Goal: Task Accomplishment & Management: Complete application form

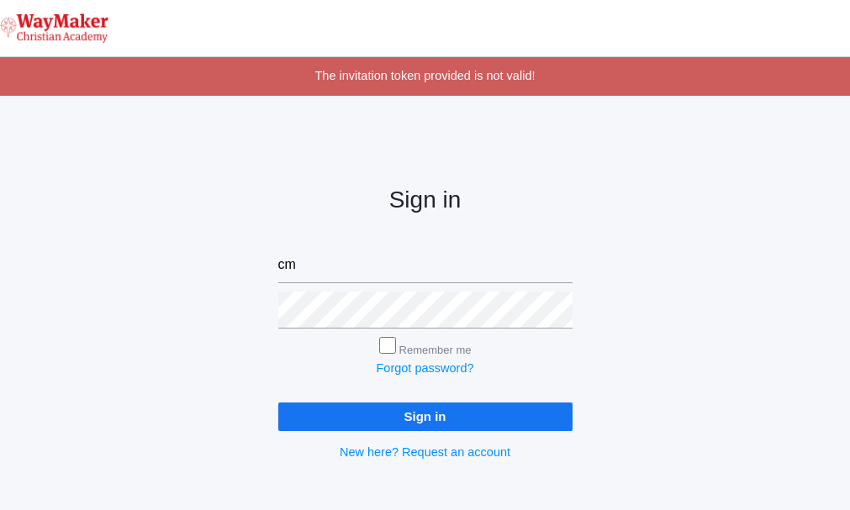
type input "cmarosz@waymakerchristian.com"
click at [390, 346] on input "Remember me" at bounding box center [387, 345] width 17 height 17
checkbox input "true"
click at [464, 413] on input "Sign in" at bounding box center [425, 417] width 294 height 28
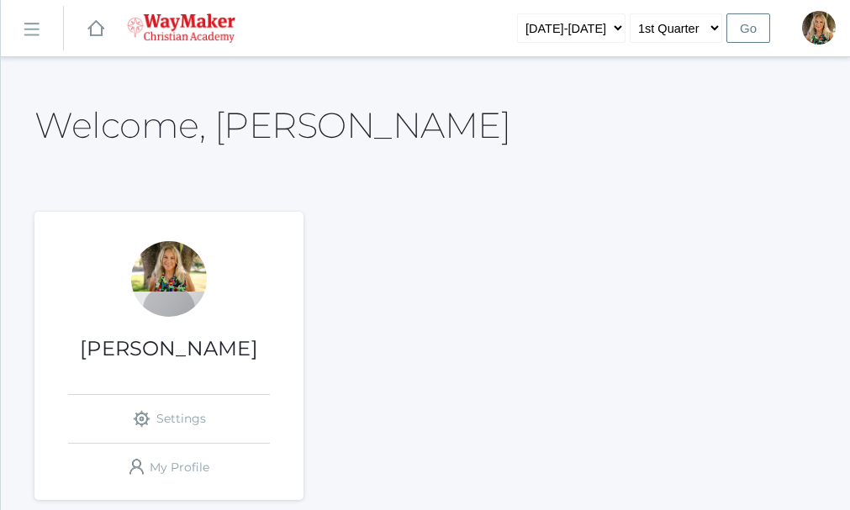
click at [536, 430] on div "Claudia Marosz icons/ui/navigation/settings Created with Sketch. Settings icons…" at bounding box center [425, 356] width 782 height 288
click at [748, 30] on input "Go" at bounding box center [749, 27] width 44 height 29
click at [744, 27] on input "Go" at bounding box center [749, 27] width 44 height 29
click at [716, 28] on select "1st Quarter 2nd Quarter 3rd Quarter 4th Quarter" at bounding box center [676, 27] width 92 height 29
click at [631, 13] on select "1st Quarter 2nd Quarter 3rd Quarter 4th Quarter" at bounding box center [676, 27] width 92 height 29
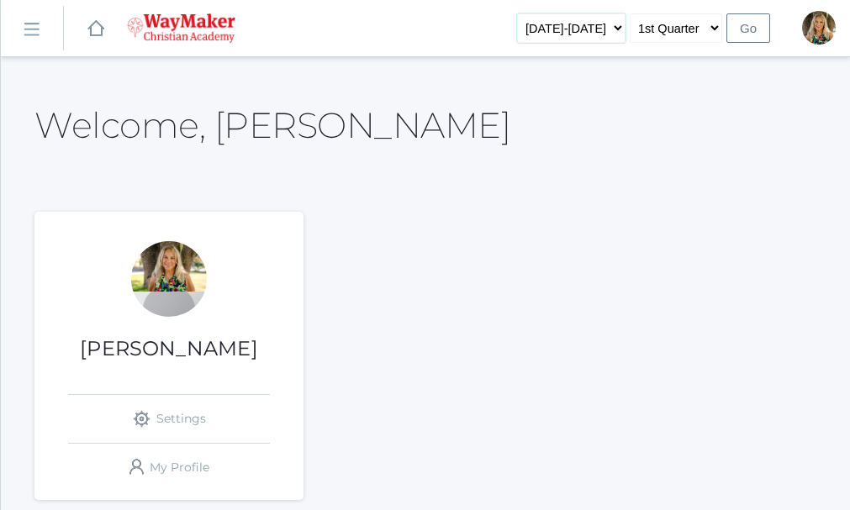
click at [616, 28] on select "[DATE]-[DATE]" at bounding box center [571, 27] width 108 height 29
click at [542, 13] on select "[DATE]-[DATE]" at bounding box center [571, 27] width 108 height 29
click at [751, 32] on input "Go" at bounding box center [749, 27] width 44 height 29
click at [175, 416] on link "icons/ui/navigation/settings Created with Sketch. Settings" at bounding box center [169, 419] width 202 height 48
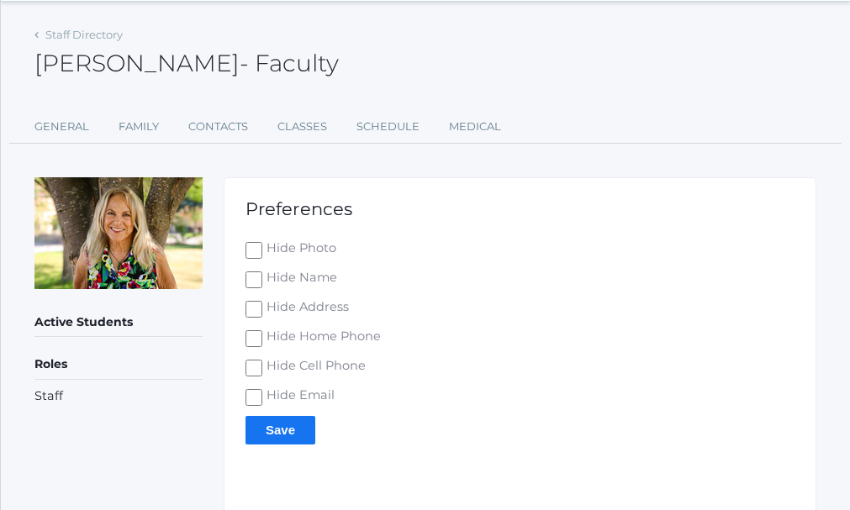
scroll to position [84, 0]
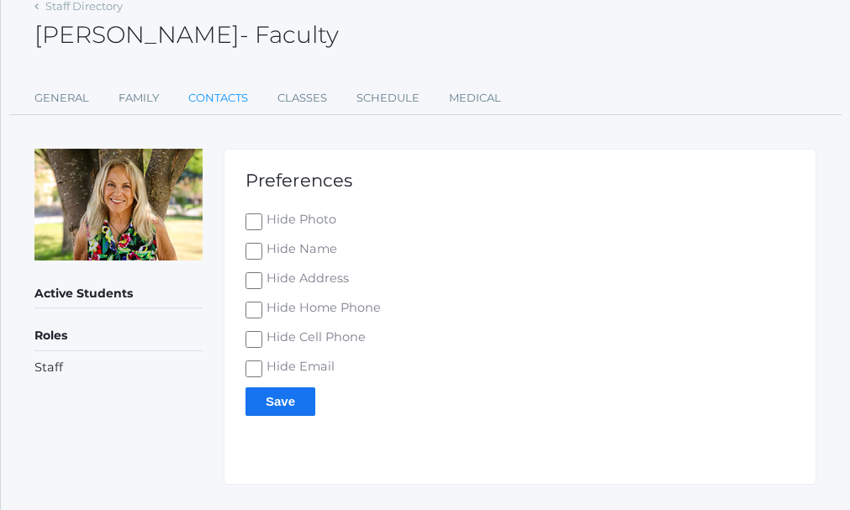
click at [235, 103] on link "Contacts" at bounding box center [218, 99] width 60 height 34
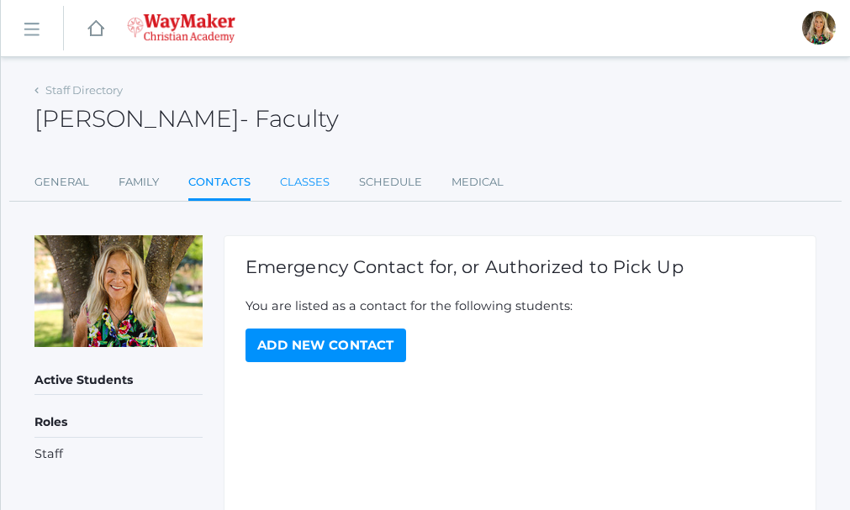
click at [309, 177] on link "Classes" at bounding box center [305, 183] width 50 height 34
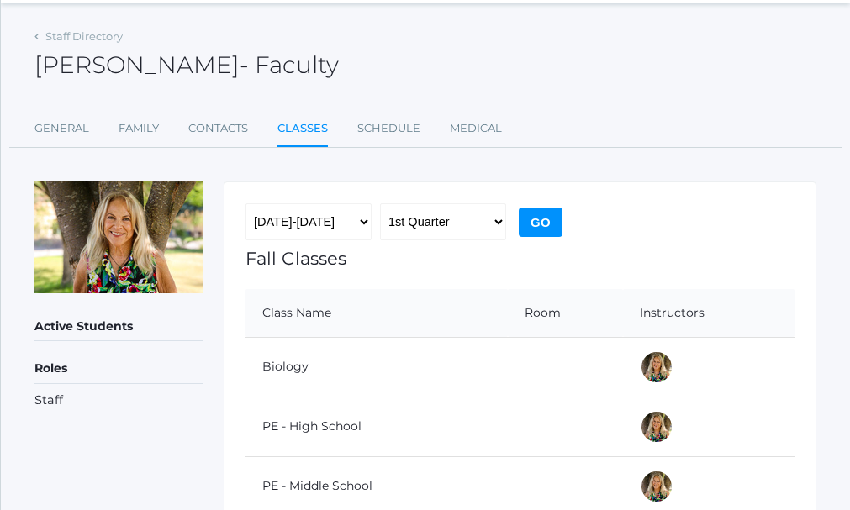
scroll to position [84, 0]
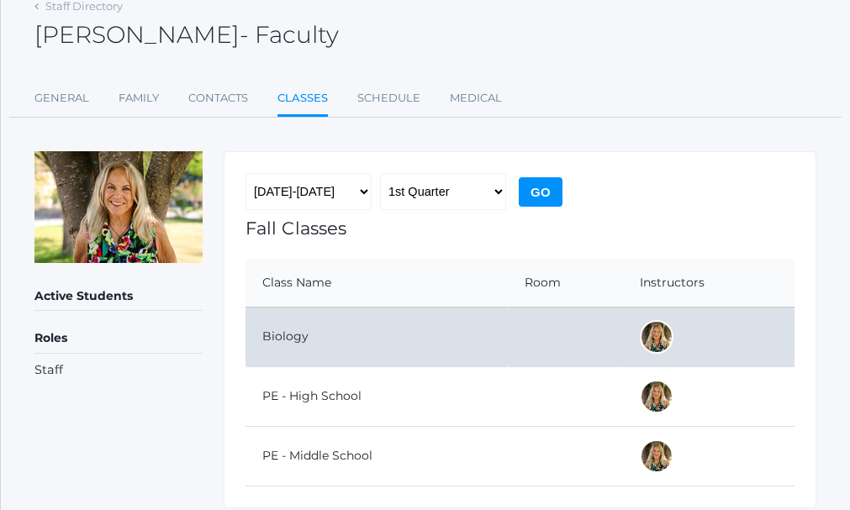
click at [293, 339] on td "Biology" at bounding box center [377, 337] width 262 height 60
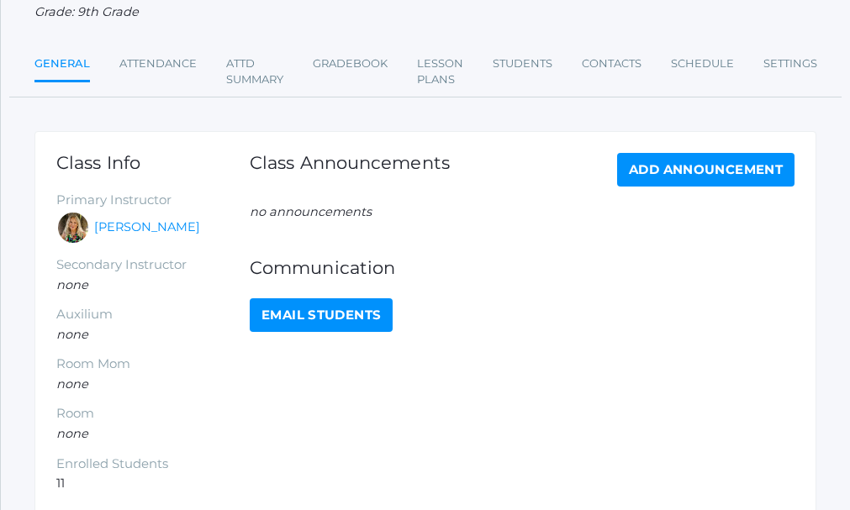
scroll to position [1, 0]
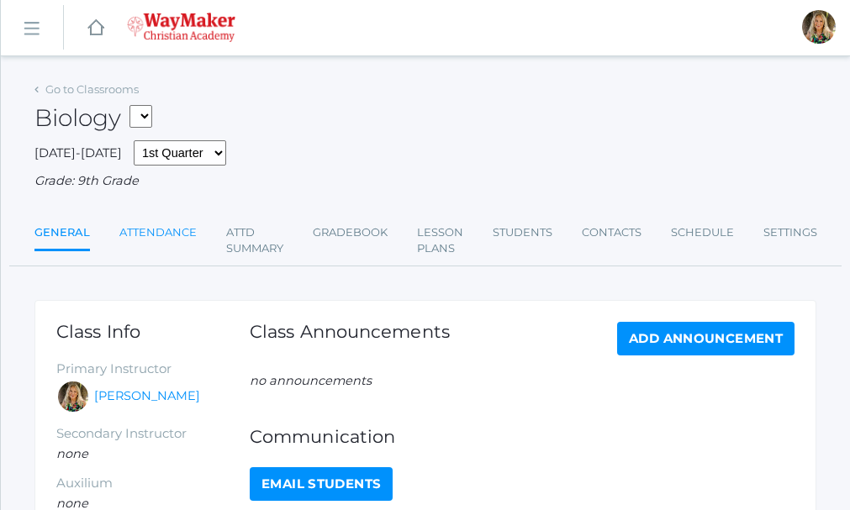
click at [173, 235] on link "Attendance" at bounding box center [157, 233] width 77 height 34
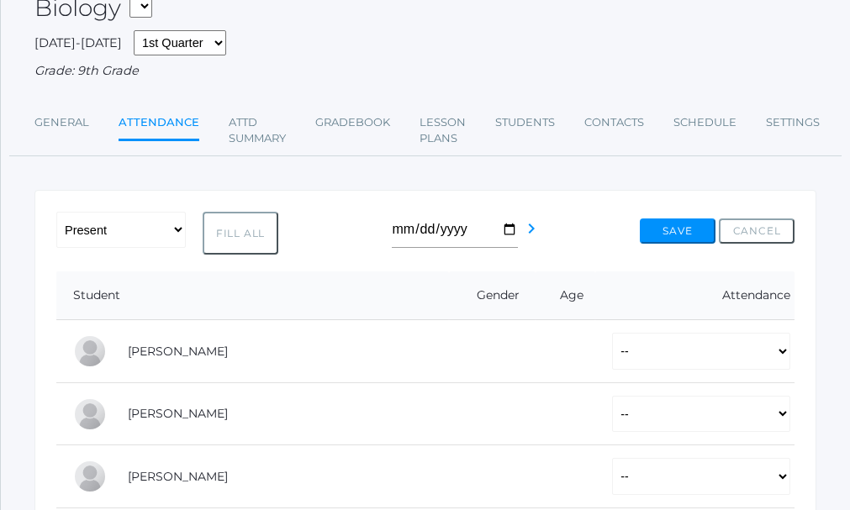
scroll to position [70, 0]
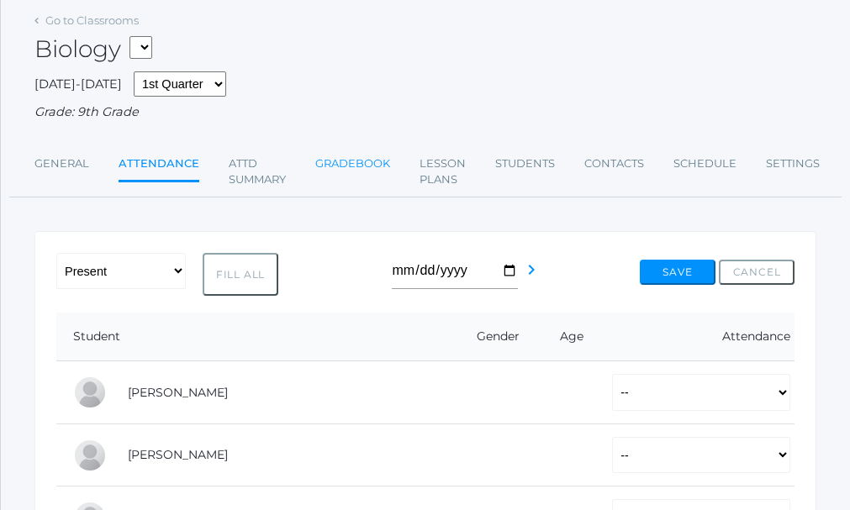
click at [364, 166] on link "Gradebook" at bounding box center [352, 164] width 75 height 34
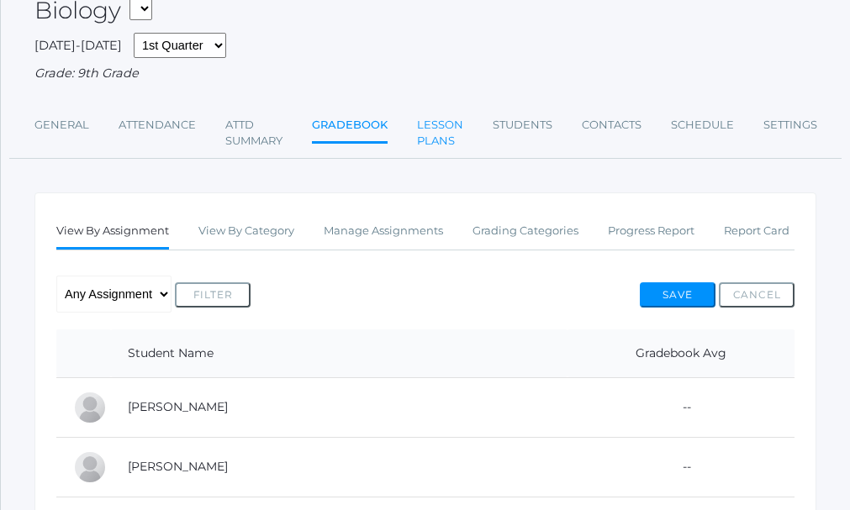
scroll to position [84, 0]
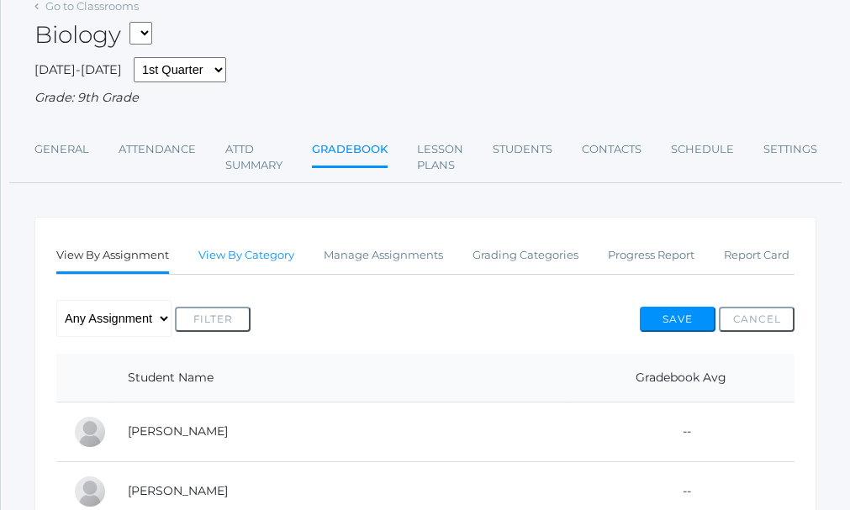
click at [249, 260] on link "View By Category" at bounding box center [246, 256] width 96 height 34
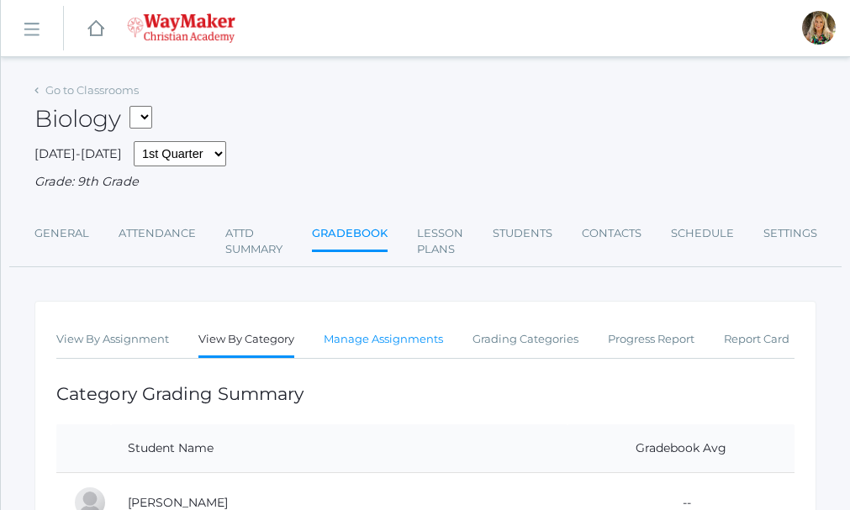
click at [417, 337] on link "Manage Assignments" at bounding box center [383, 340] width 119 height 34
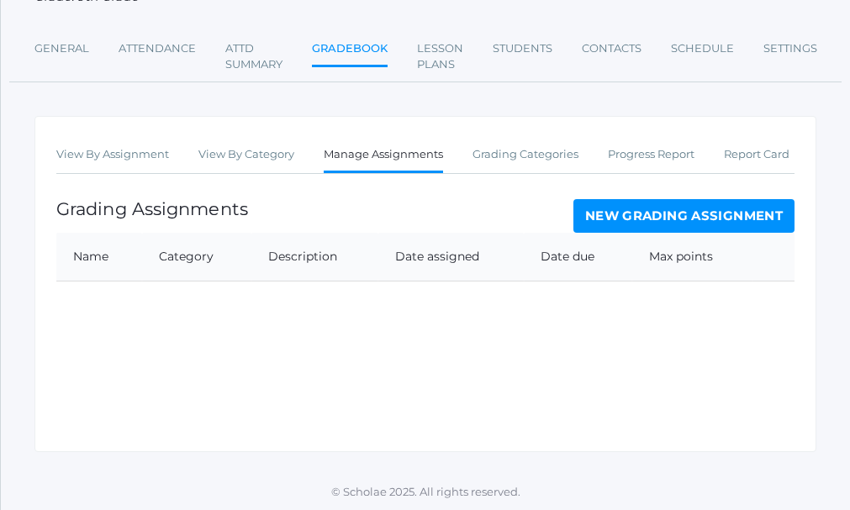
scroll to position [188, 0]
click at [674, 209] on link "New Grading Assignment" at bounding box center [683, 215] width 221 height 34
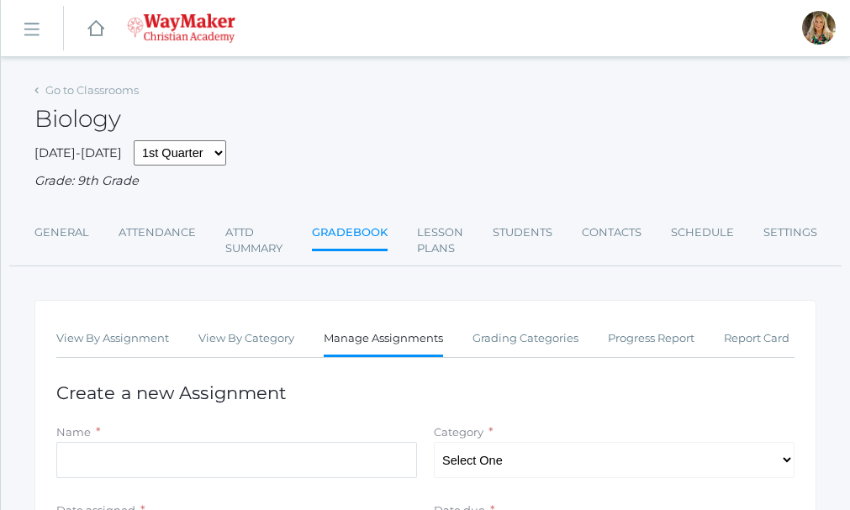
scroll to position [84, 0]
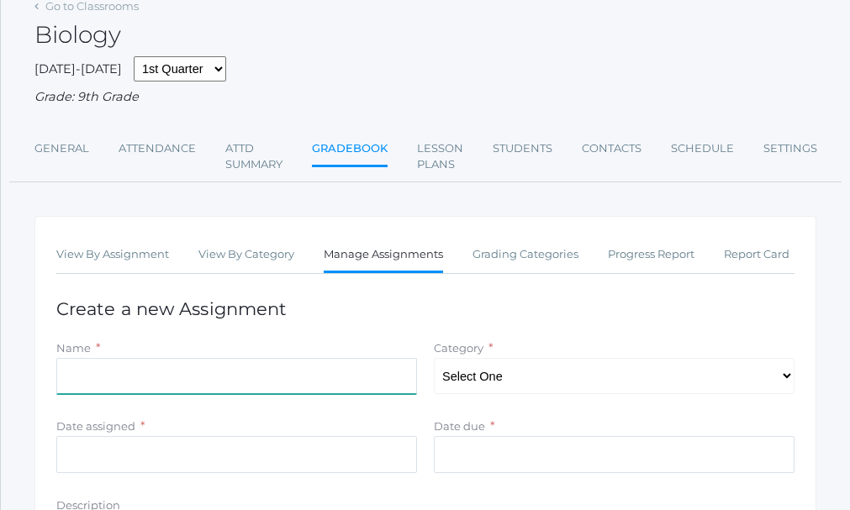
click at [115, 377] on input "Name" at bounding box center [236, 376] width 361 height 37
type input "Syllabus signed"
click at [785, 376] on select "Select One" at bounding box center [614, 376] width 361 height 37
click at [784, 377] on select "Select One" at bounding box center [614, 376] width 361 height 37
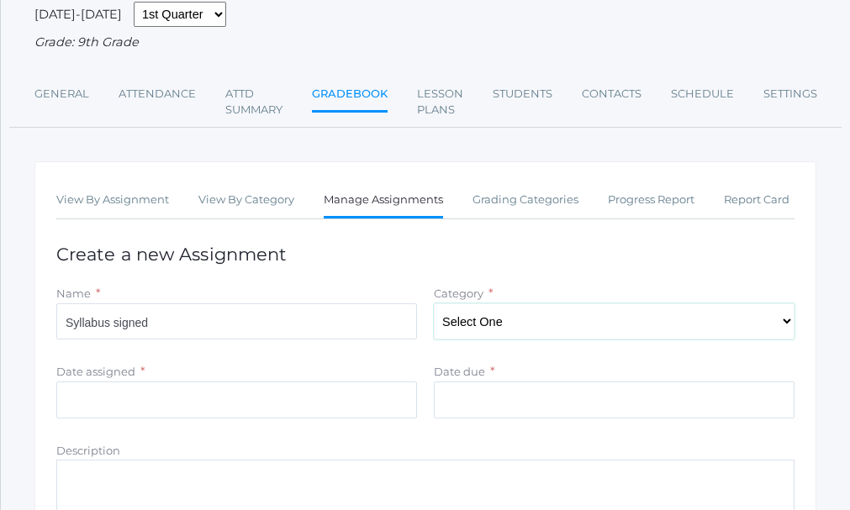
scroll to position [168, 0]
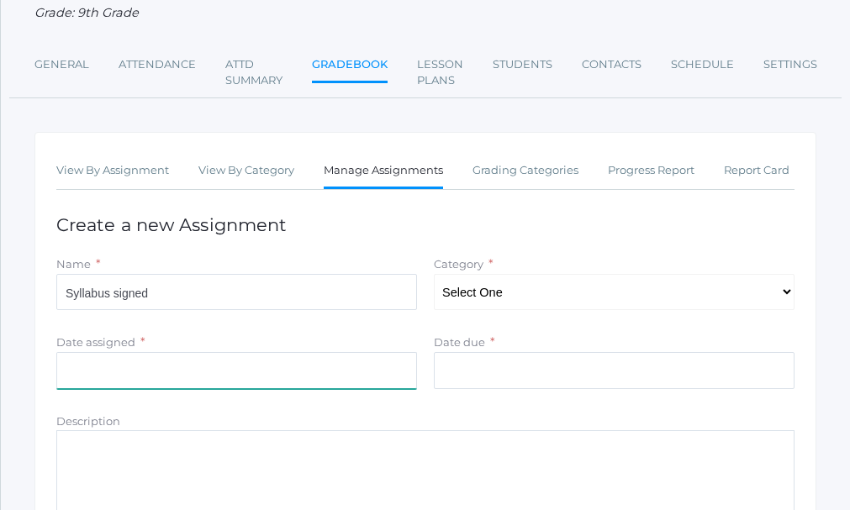
click at [161, 370] on input "Date assigned" at bounding box center [236, 370] width 361 height 37
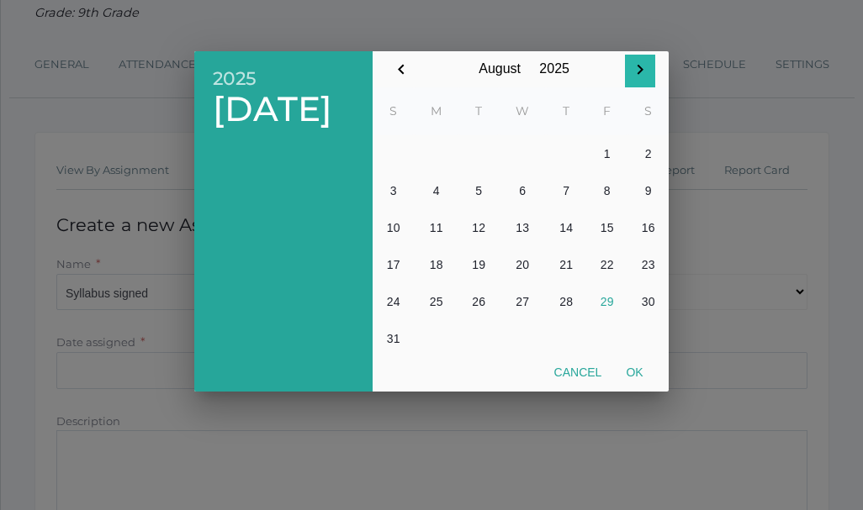
click at [642, 65] on icon "button" at bounding box center [640, 70] width 20 height 20
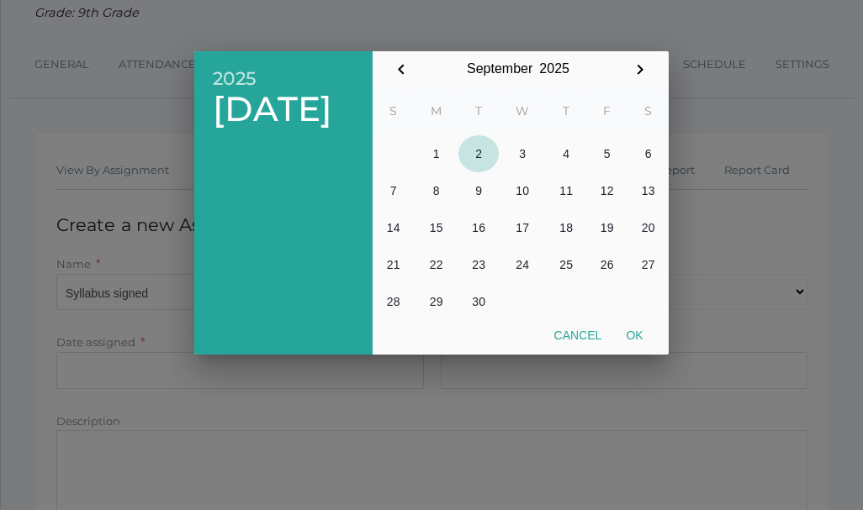
click at [480, 153] on button "2" at bounding box center [478, 153] width 40 height 37
click at [640, 335] on button "Ok" at bounding box center [634, 335] width 41 height 30
type input "[DATE]"
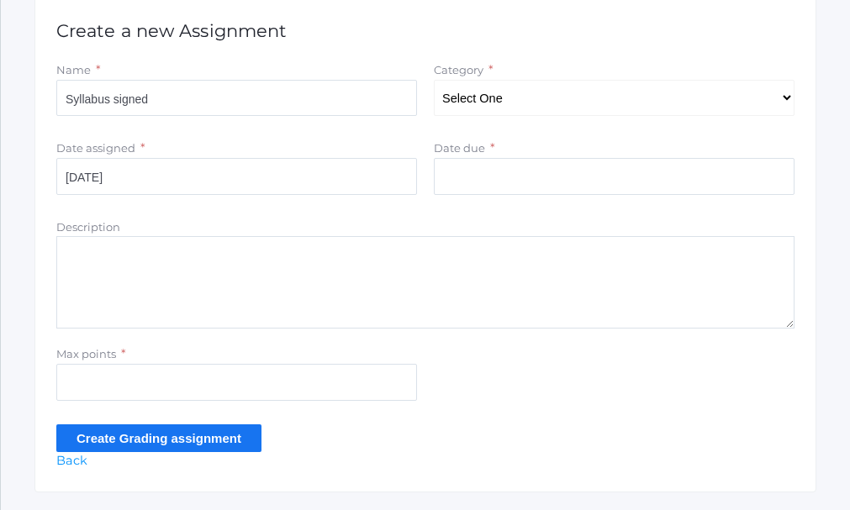
scroll to position [359, 0]
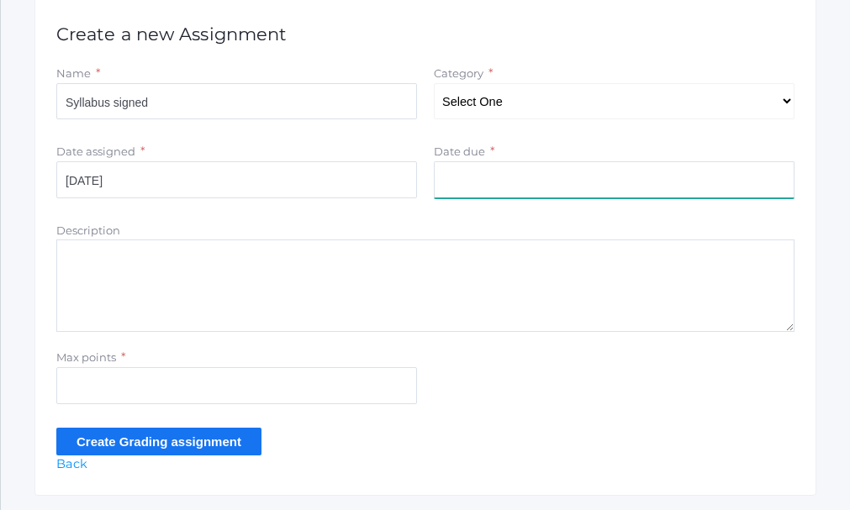
click at [537, 193] on input "Date due" at bounding box center [614, 179] width 361 height 37
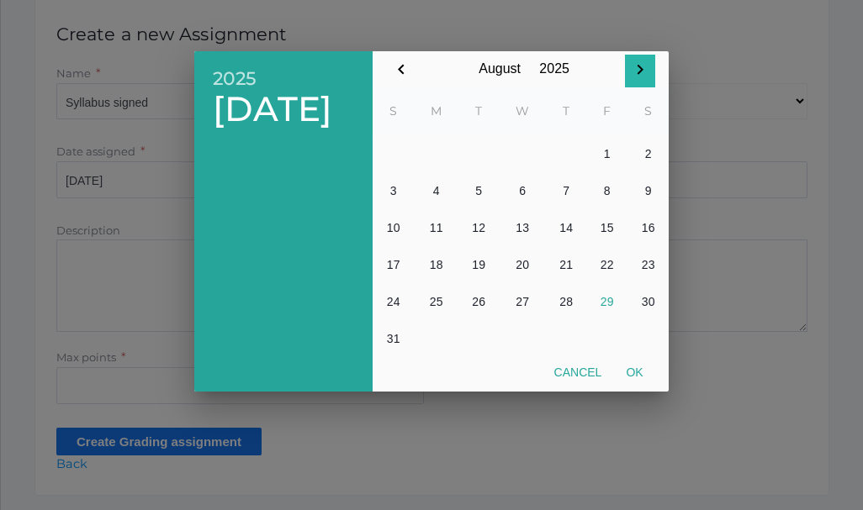
click at [637, 63] on icon "button" at bounding box center [640, 70] width 20 height 20
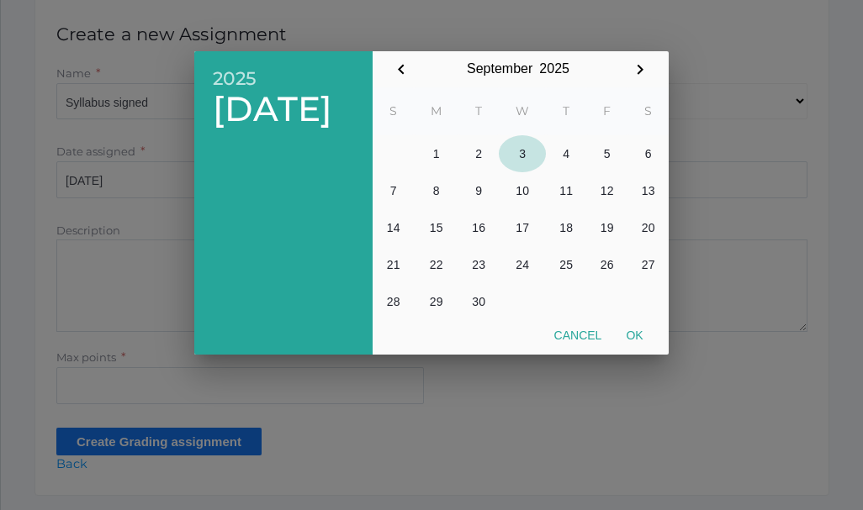
click at [523, 154] on button "3" at bounding box center [522, 153] width 47 height 37
click at [641, 333] on button "Ok" at bounding box center [634, 335] width 41 height 30
type input "2025-09-03"
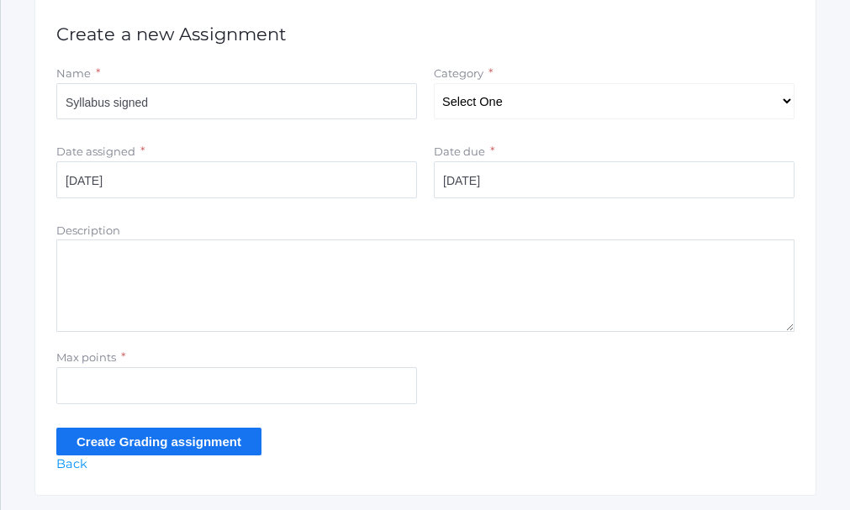
click at [339, 256] on textarea "Description" at bounding box center [425, 286] width 738 height 92
type textarea "Student an Parent signatures"
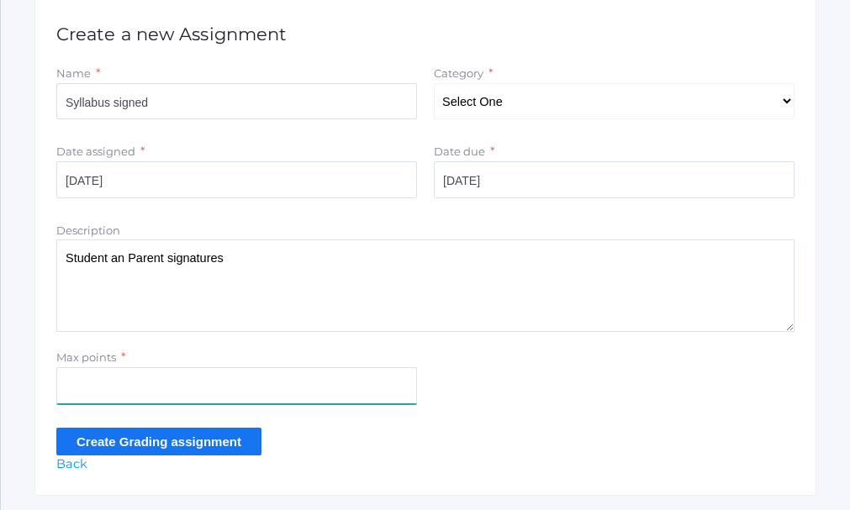
click at [388, 396] on input "Max points" at bounding box center [236, 385] width 361 height 37
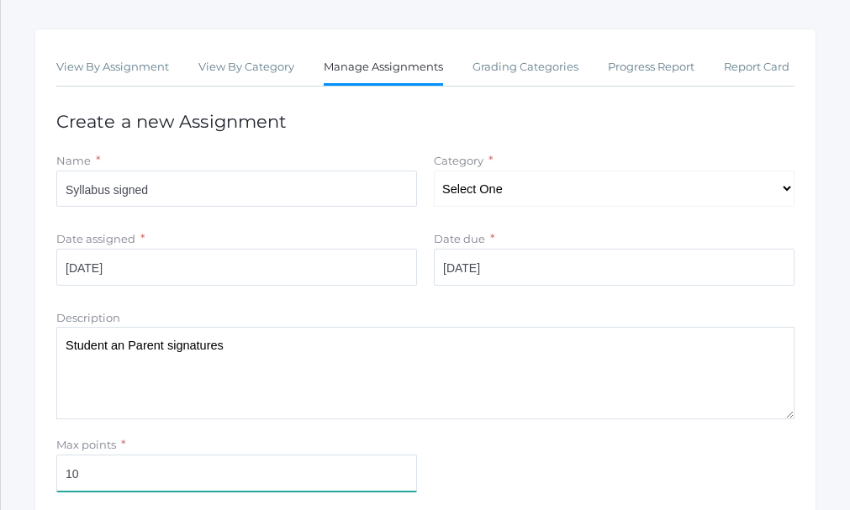
scroll to position [107, 0]
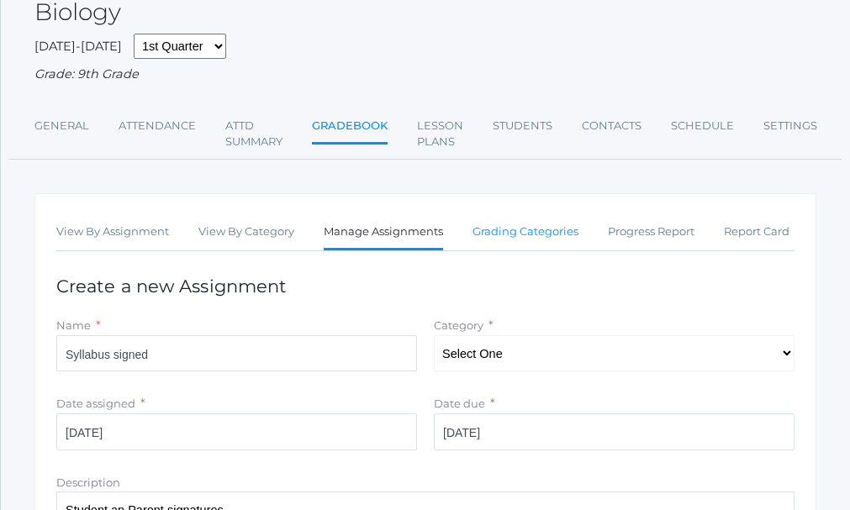
type input "10"
click at [555, 237] on link "Grading Categories" at bounding box center [526, 232] width 106 height 34
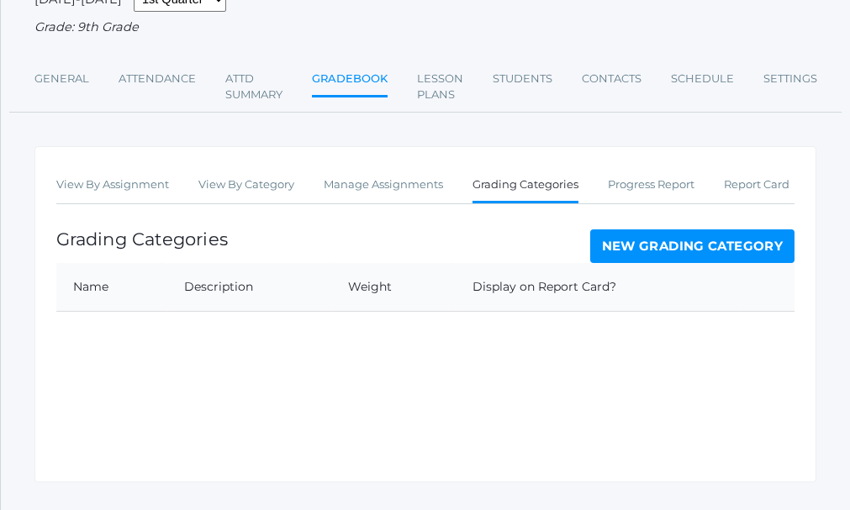
scroll to position [168, 0]
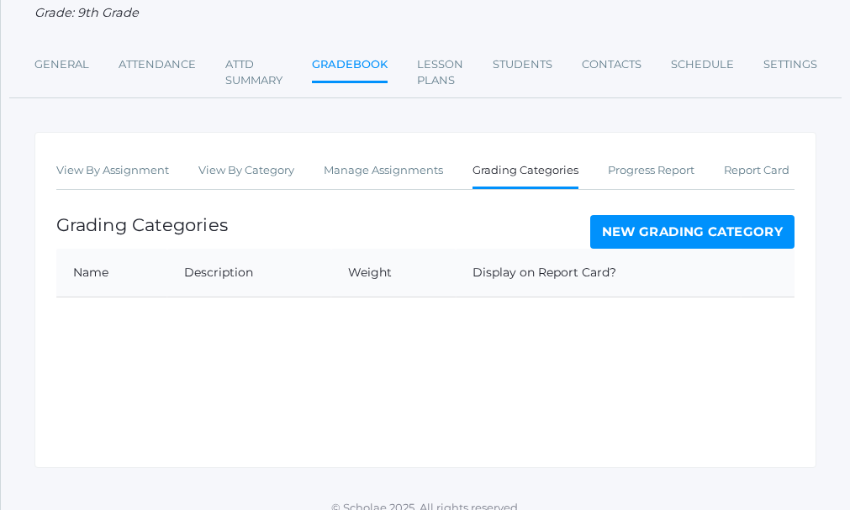
click at [97, 308] on div "View By Assignment View By Category Manage Assignments Grading Categories Progr…" at bounding box center [425, 300] width 782 height 336
click at [721, 232] on link "New Grading Category" at bounding box center [692, 232] width 205 height 34
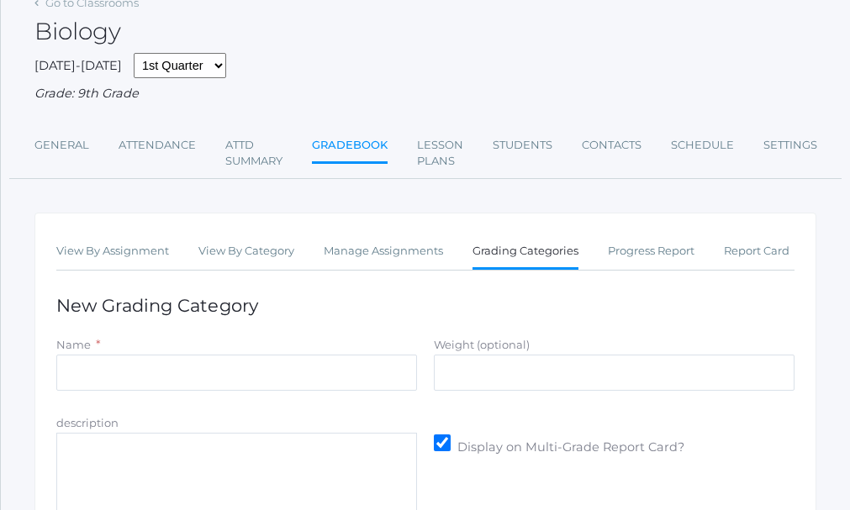
scroll to position [168, 0]
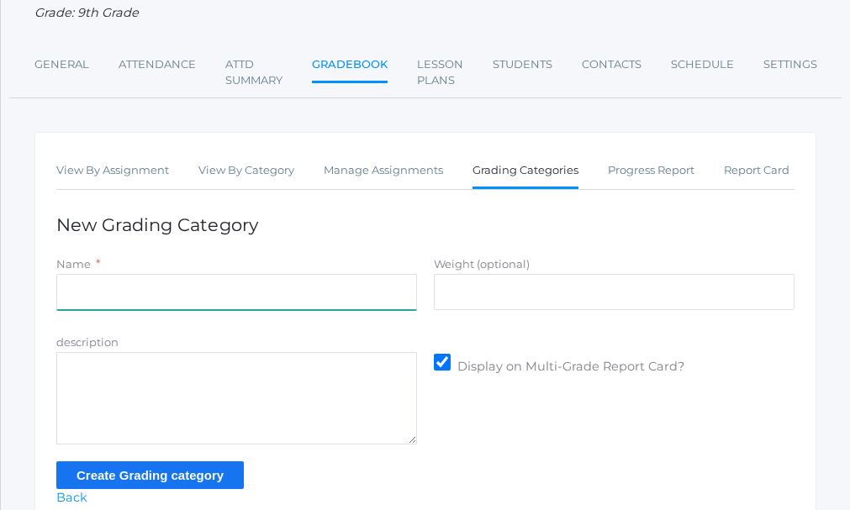
click at [119, 288] on input "Name" at bounding box center [236, 292] width 361 height 37
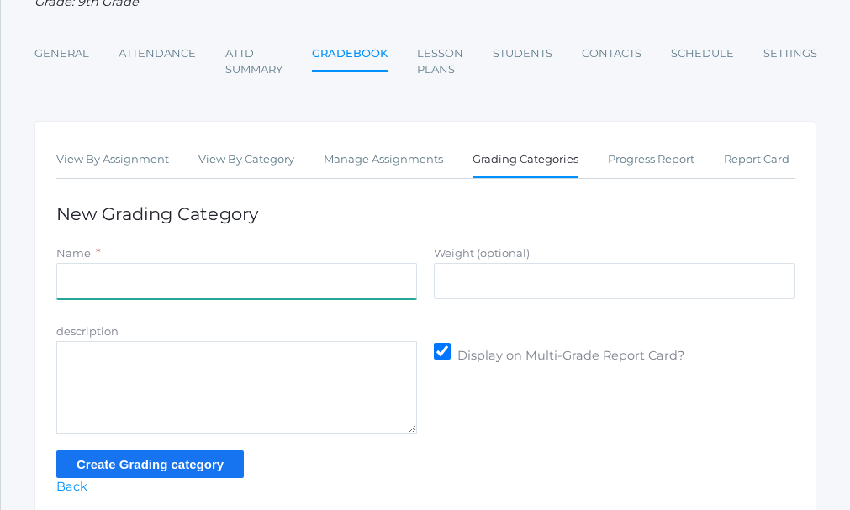
scroll to position [180, 0]
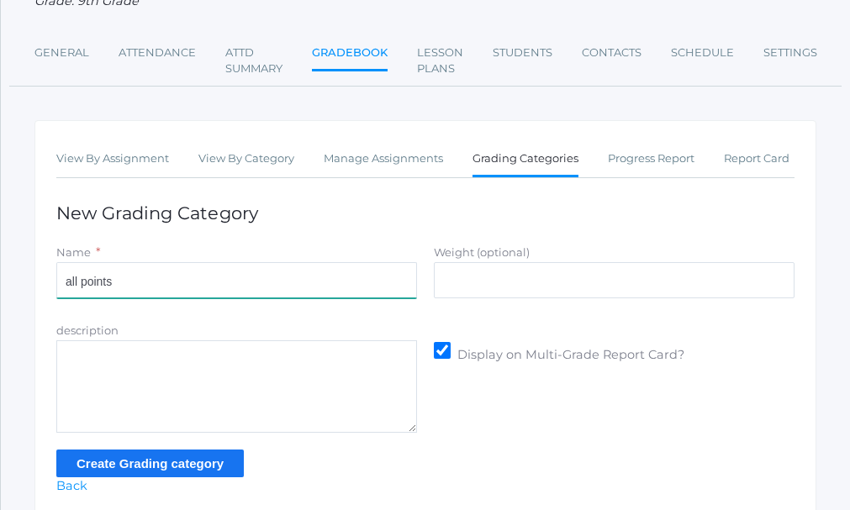
type input "all points"
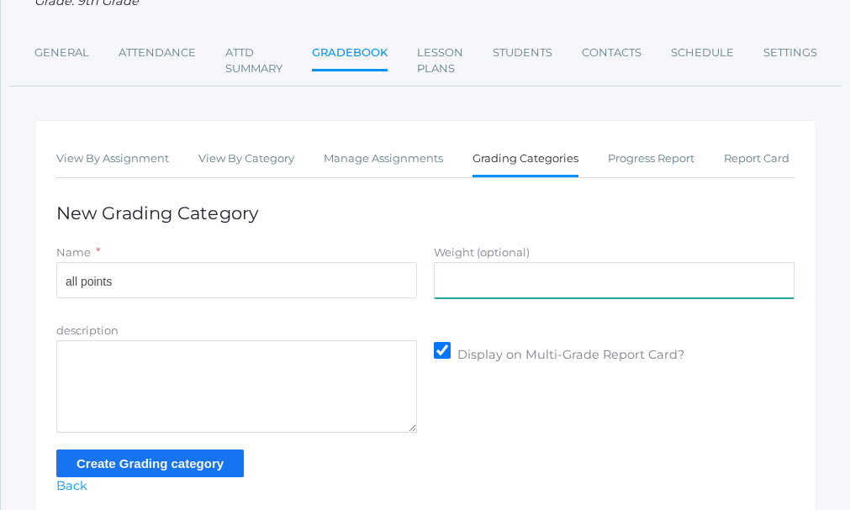
click at [493, 277] on input "Weight (optional)" at bounding box center [614, 280] width 361 height 37
type input "100"
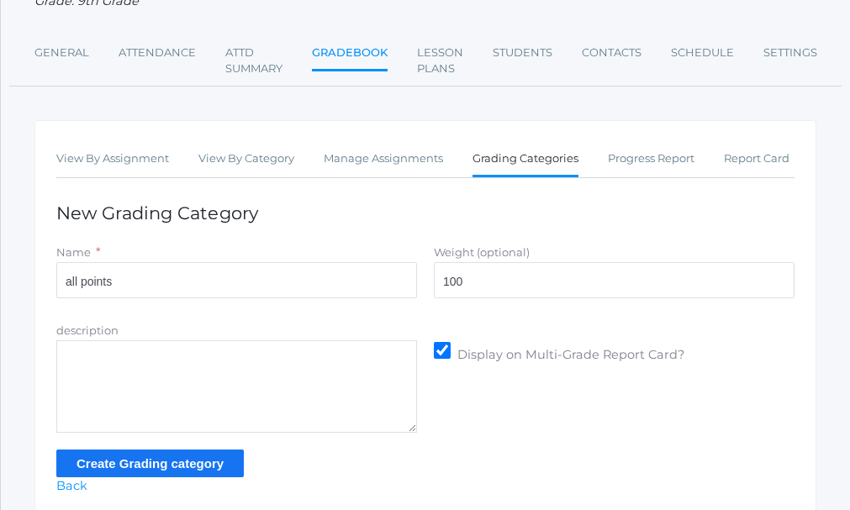
click at [203, 464] on input "Create Grading category" at bounding box center [150, 464] width 188 height 28
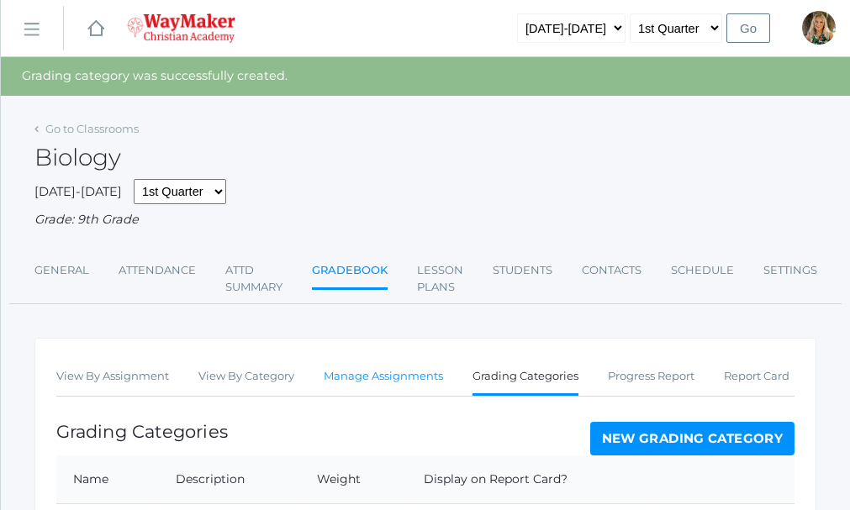
click at [393, 381] on link "Manage Assignments" at bounding box center [383, 377] width 119 height 34
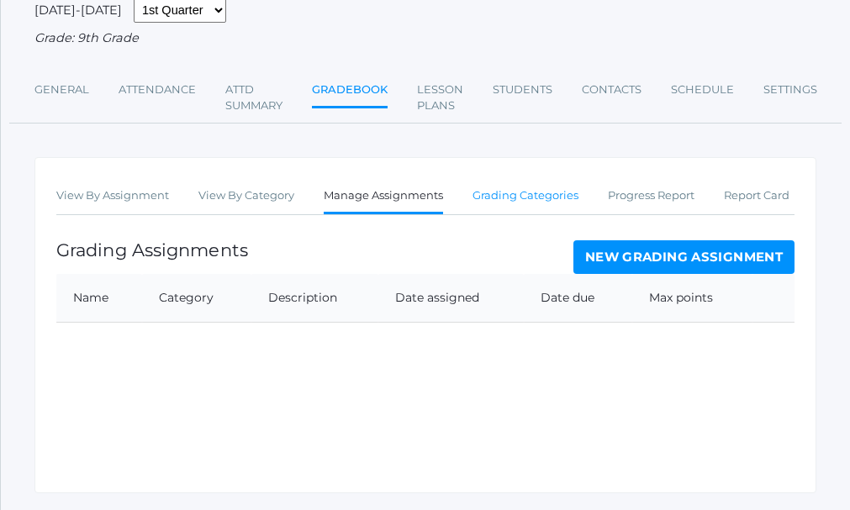
scroll to position [168, 0]
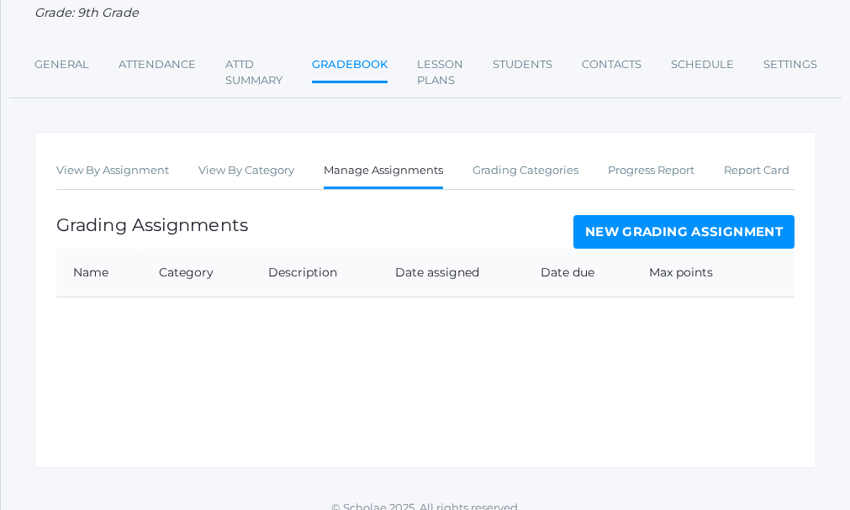
click at [672, 237] on link "New Grading Assignment" at bounding box center [683, 232] width 221 height 34
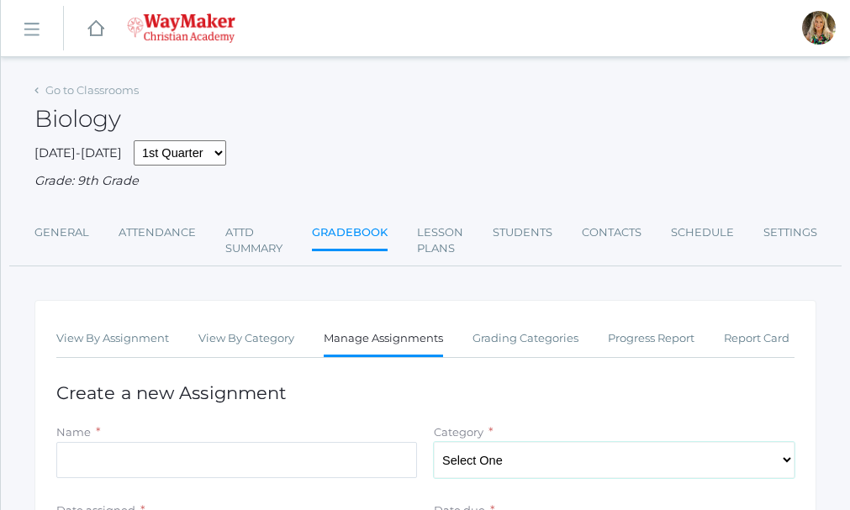
click at [786, 459] on select "Select One all points" at bounding box center [614, 460] width 361 height 37
select select "1094"
click at [434, 445] on select "Select One all points" at bounding box center [614, 460] width 361 height 37
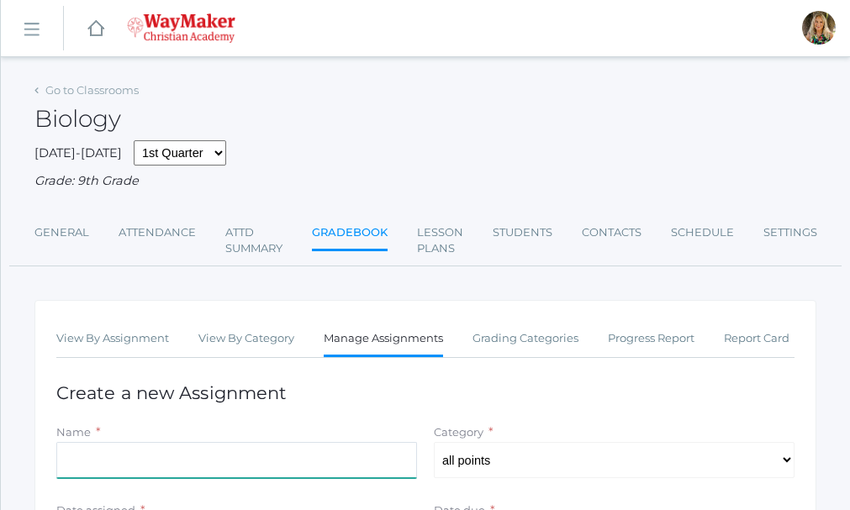
click at [127, 448] on input "Name" at bounding box center [236, 460] width 361 height 37
type input "Syllabus signed"
type input "[DATE]"
type input "10"
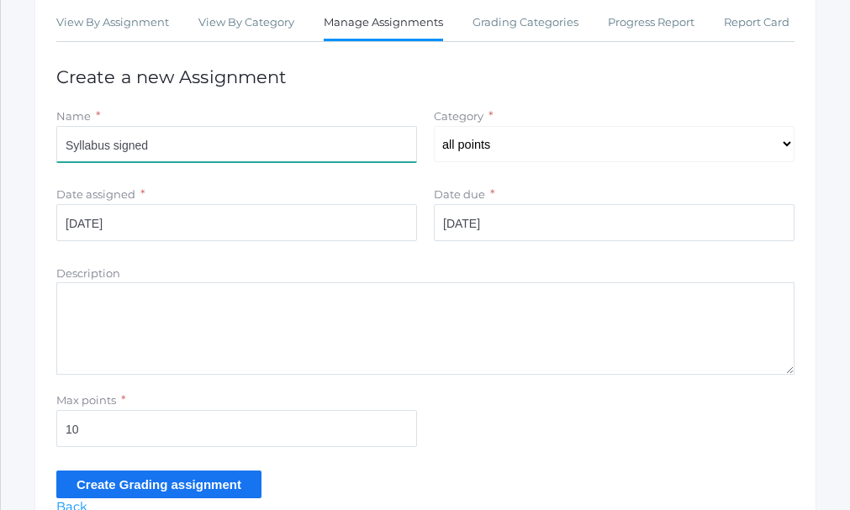
scroll to position [336, 0]
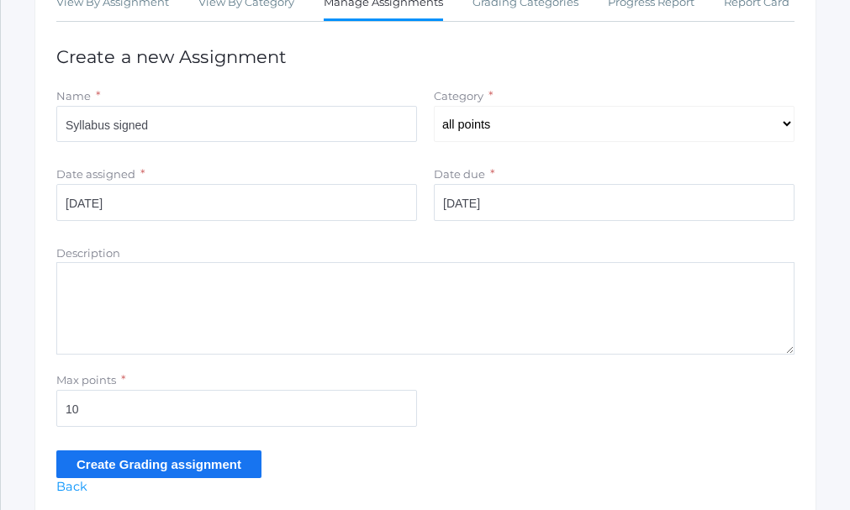
click at [157, 293] on textarea "Description" at bounding box center [425, 308] width 738 height 92
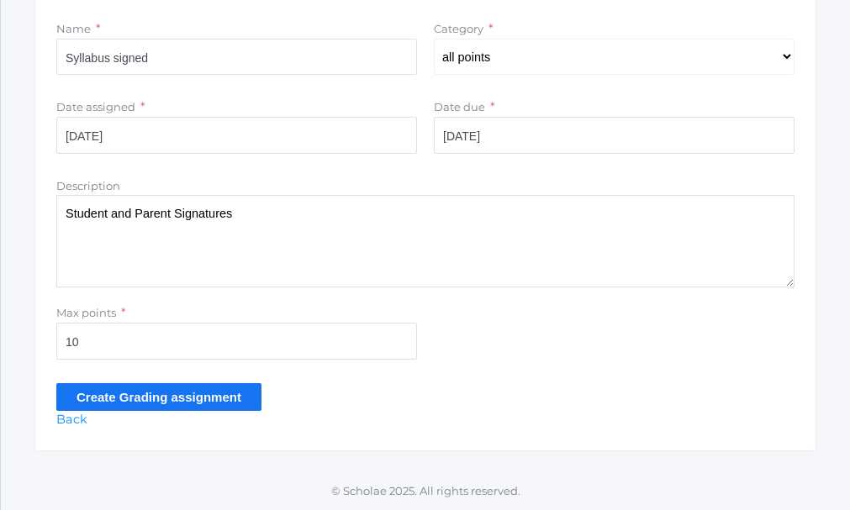
scroll to position [407, 0]
type textarea "Student and Parent Signatures"
click at [186, 398] on input "Create Grading assignment" at bounding box center [158, 397] width 205 height 28
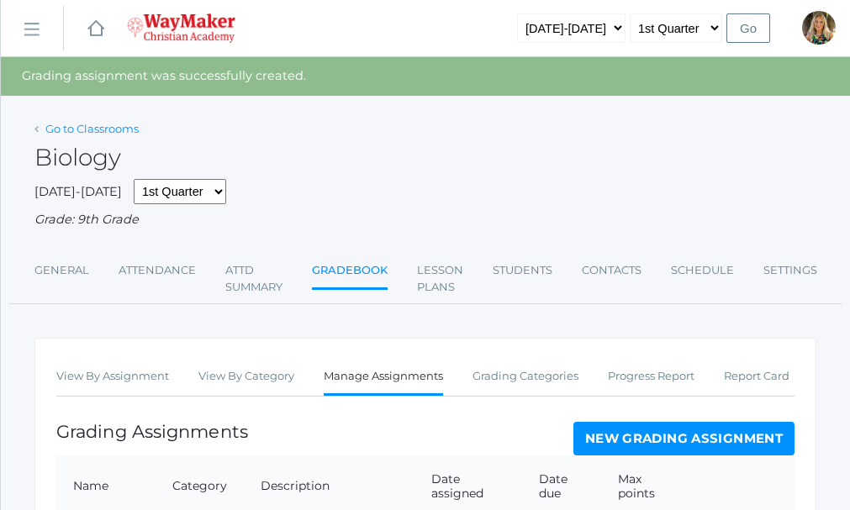
click at [75, 128] on link "Go to Classrooms" at bounding box center [91, 128] width 93 height 13
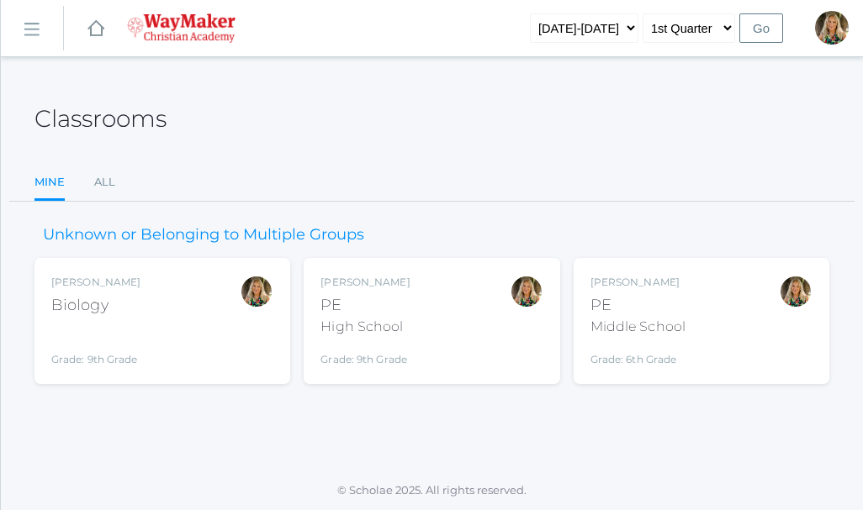
click at [381, 323] on div "High School" at bounding box center [364, 327] width 89 height 20
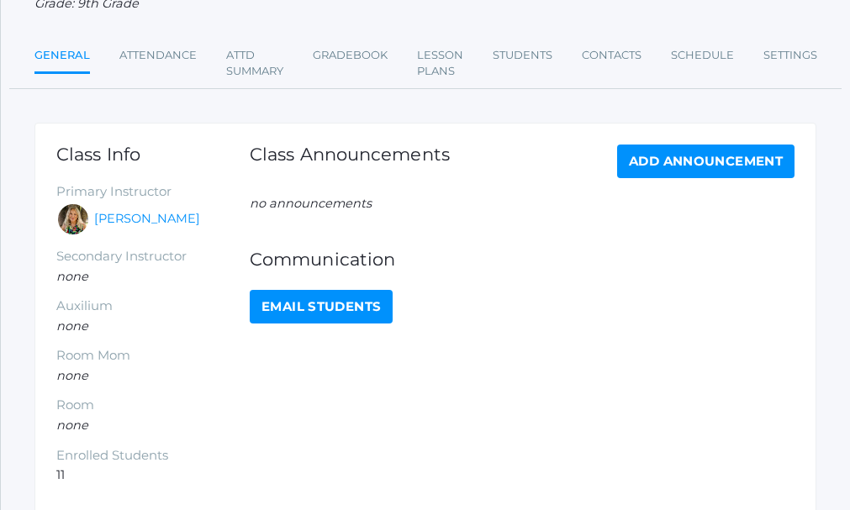
scroll to position [84, 0]
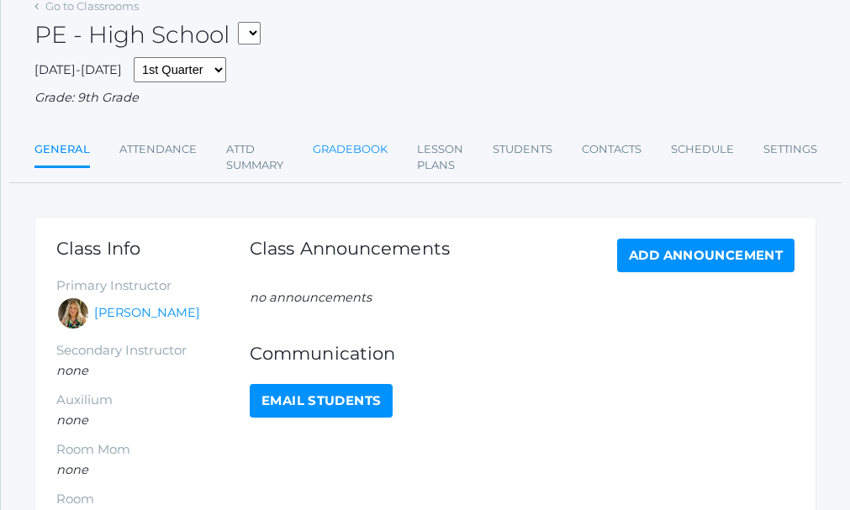
click at [367, 149] on link "Gradebook" at bounding box center [350, 150] width 75 height 34
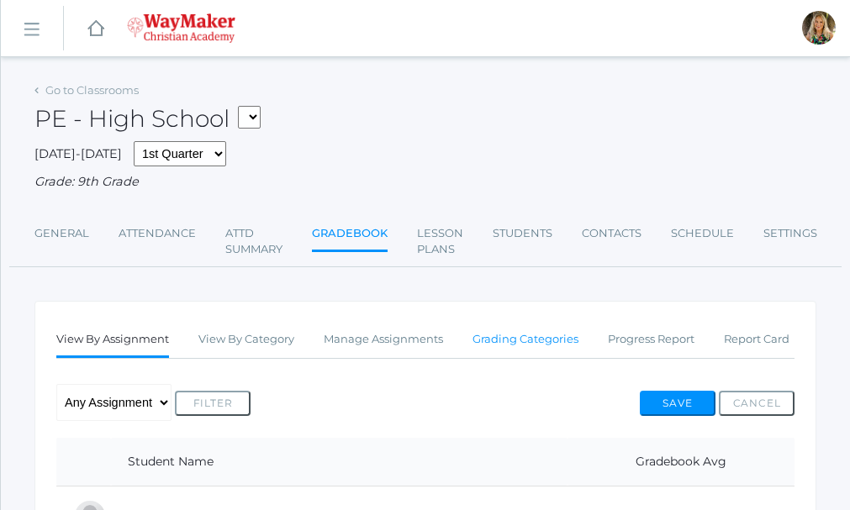
click at [543, 342] on link "Grading Categories" at bounding box center [526, 340] width 106 height 34
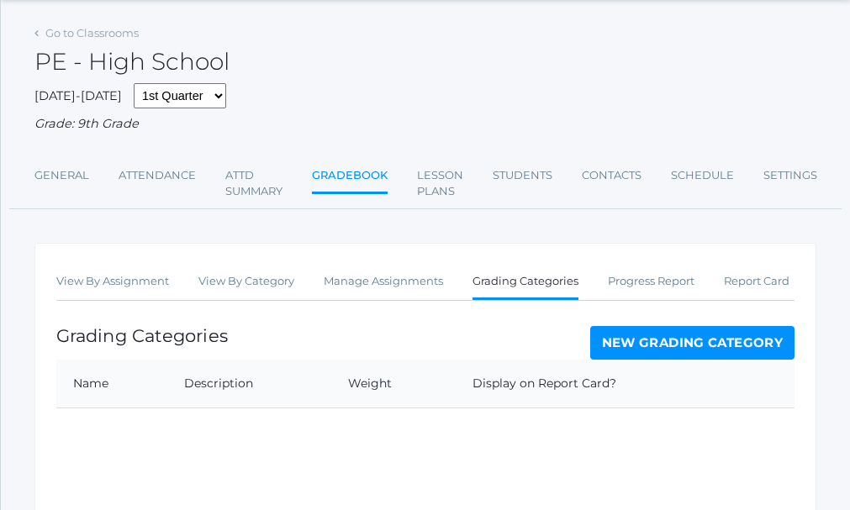
scroll to position [84, 0]
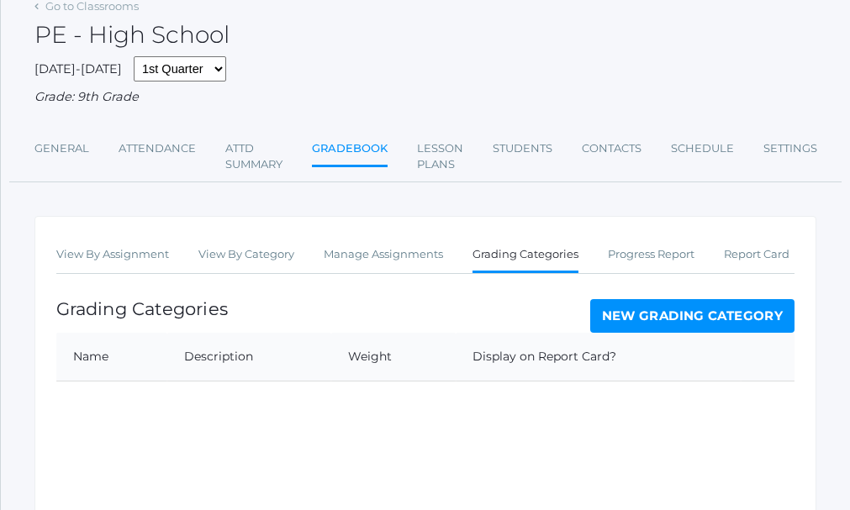
click at [122, 393] on div "View By Assignment View By Category Manage Assignments Grading Categories Progr…" at bounding box center [425, 384] width 782 height 336
click at [101, 349] on th "Name" at bounding box center [111, 357] width 111 height 49
drag, startPoint x: 108, startPoint y: 319, endPoint x: 112, endPoint y: 341, distance: 22.3
click at [108, 319] on h1 "Grading Categories" at bounding box center [142, 308] width 172 height 19
click at [108, 362] on th "Name" at bounding box center [111, 357] width 111 height 49
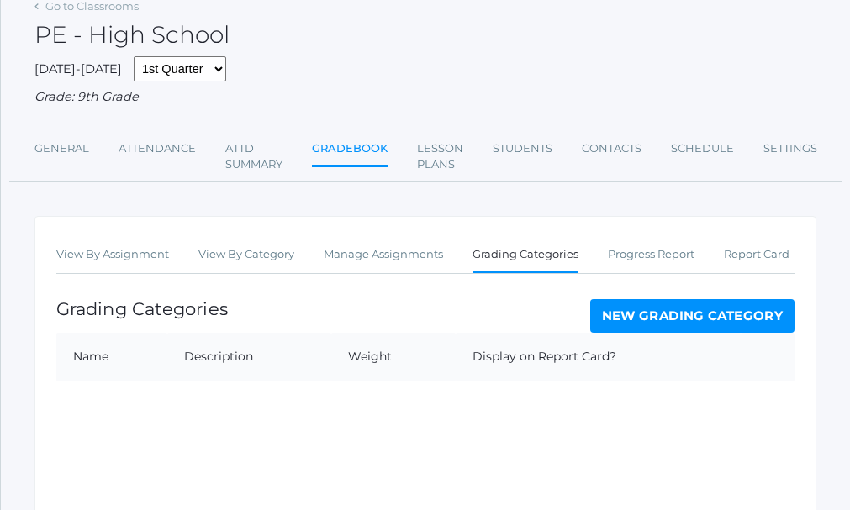
click at [698, 312] on link "New Grading Category" at bounding box center [692, 316] width 205 height 34
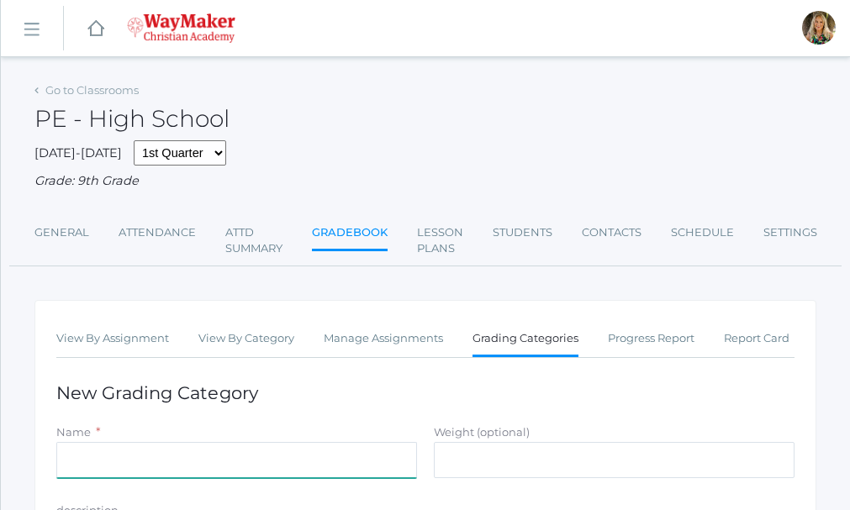
click at [104, 456] on input "Name" at bounding box center [236, 460] width 361 height 37
type input "all points"
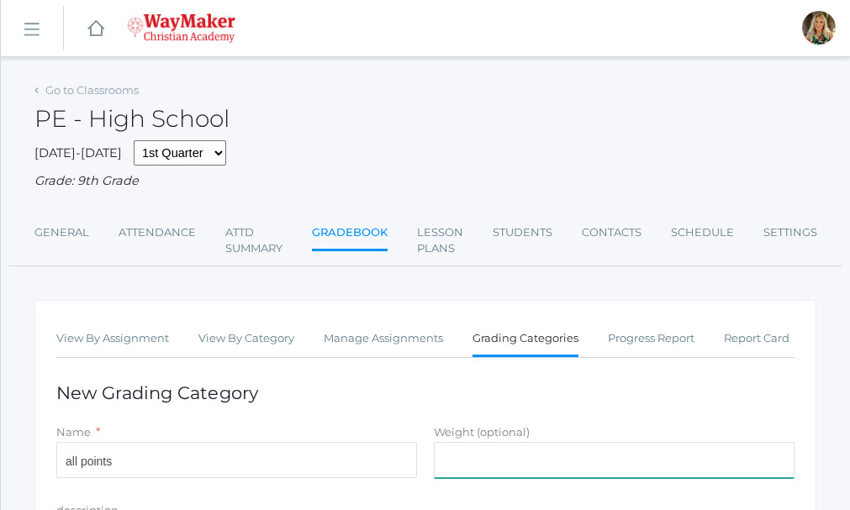
type input "100"
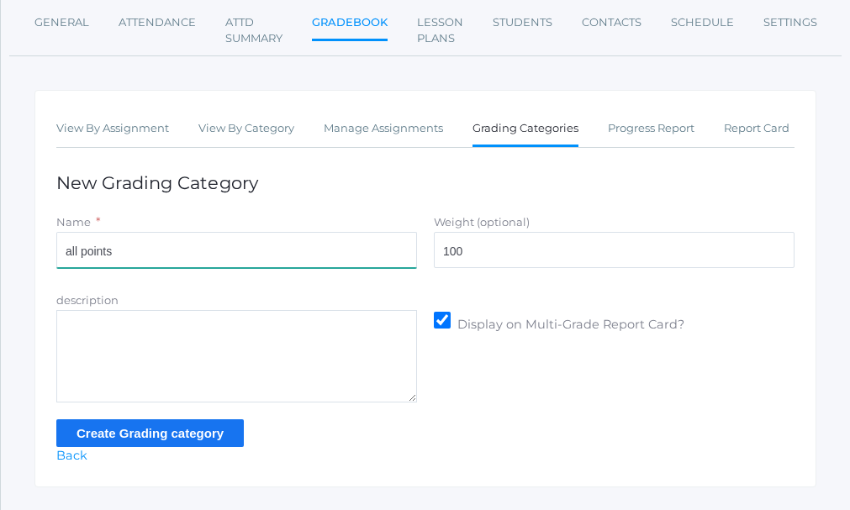
scroll to position [251, 0]
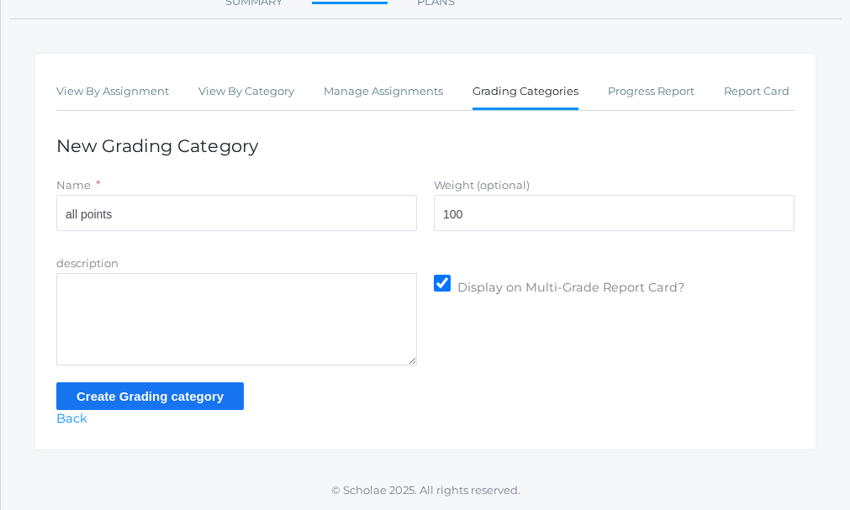
click at [181, 395] on input "Create Grading category" at bounding box center [150, 397] width 188 height 28
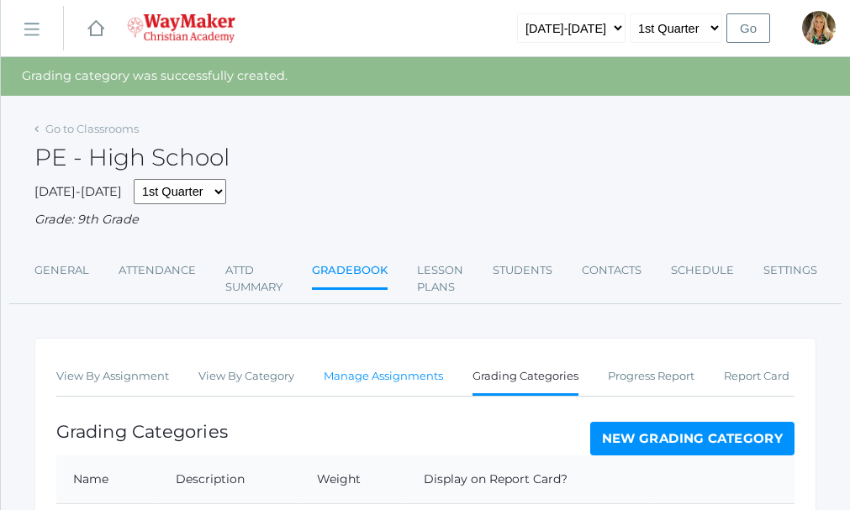
click at [379, 377] on link "Manage Assignments" at bounding box center [383, 377] width 119 height 34
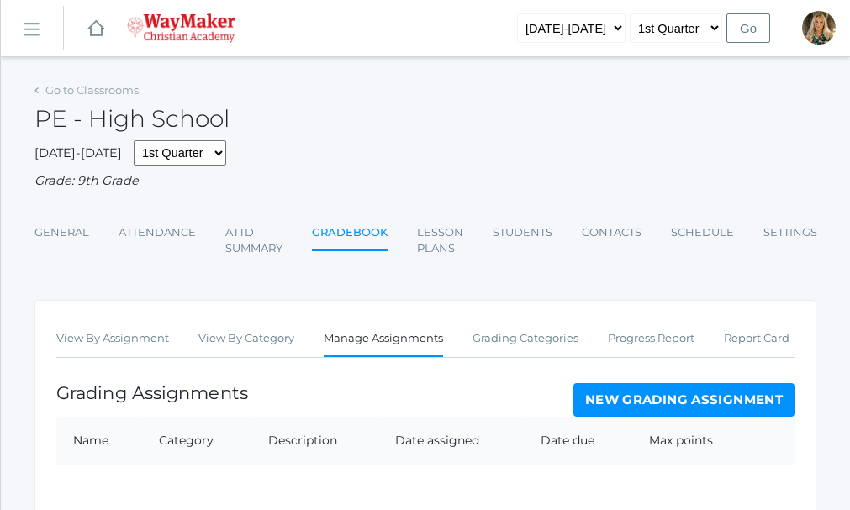
click at [681, 399] on link "New Grading Assignment" at bounding box center [683, 400] width 221 height 34
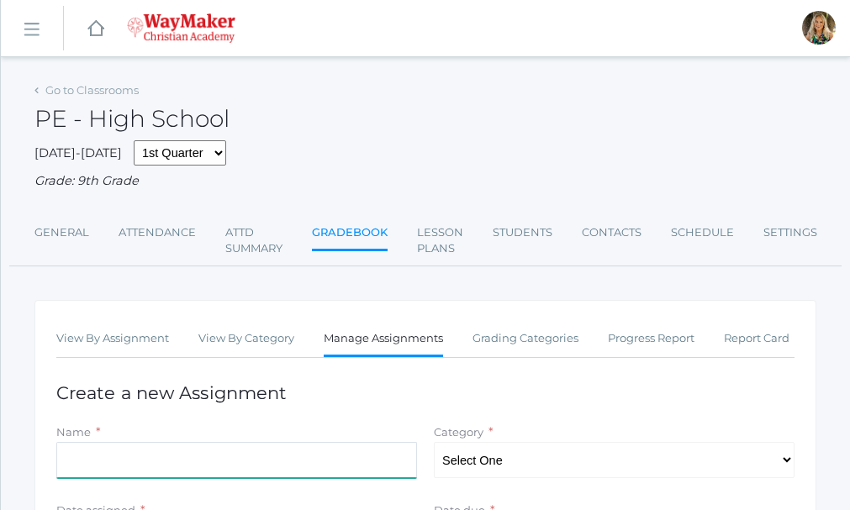
click at [143, 448] on input "Name" at bounding box center [236, 460] width 361 height 37
type input "Syllabus signed"
type input "[DATE]"
type input "10"
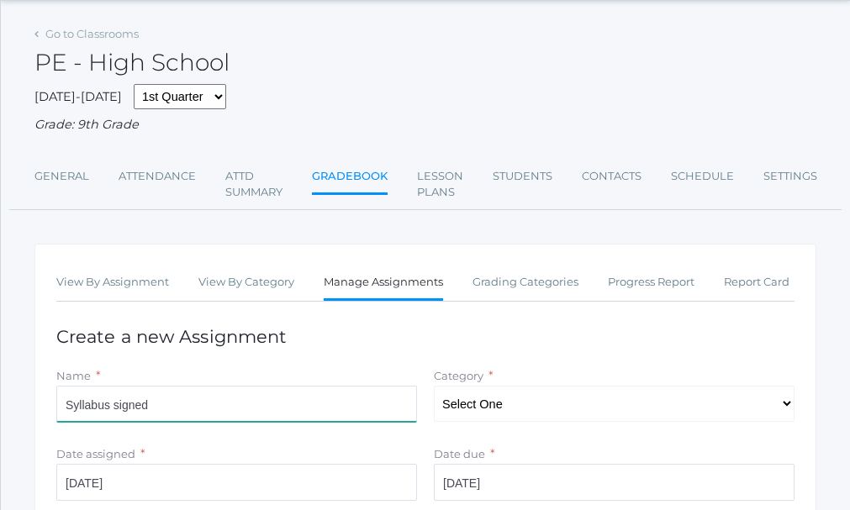
scroll to position [84, 0]
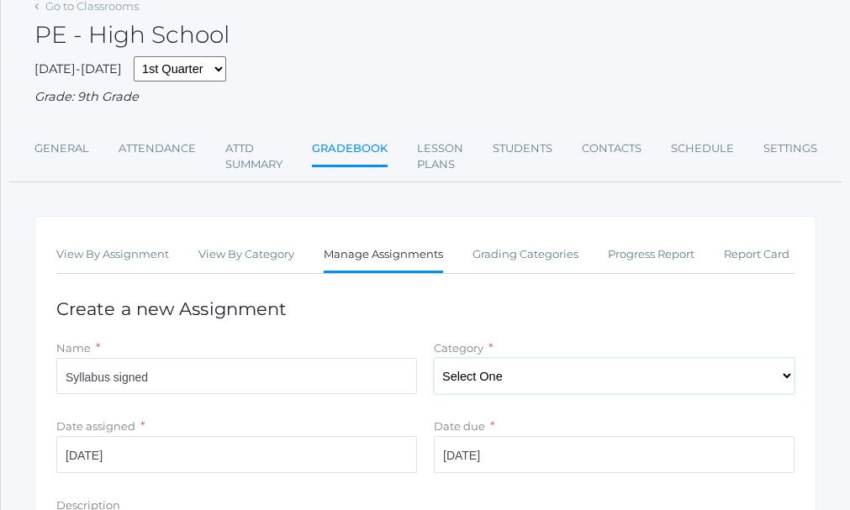
click at [780, 381] on select "Select One all points" at bounding box center [614, 376] width 361 height 37
select select "1095"
click at [434, 361] on select "Select One all points" at bounding box center [614, 376] width 361 height 37
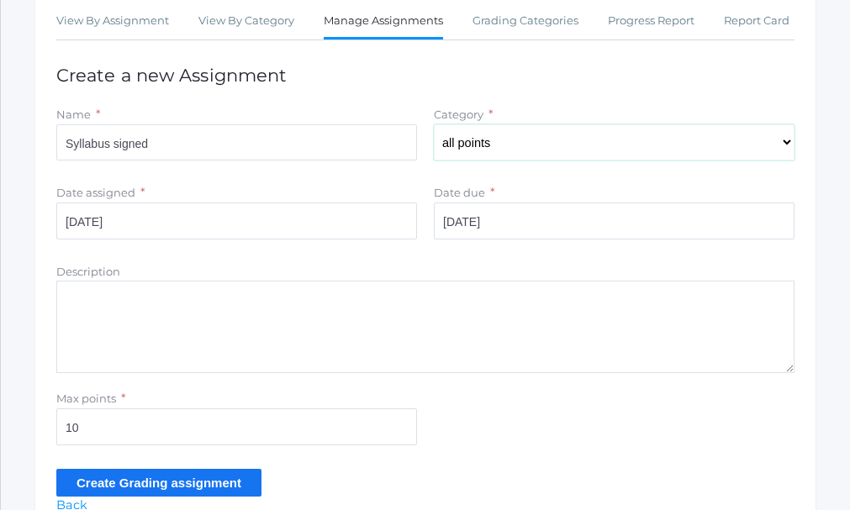
scroll to position [407, 0]
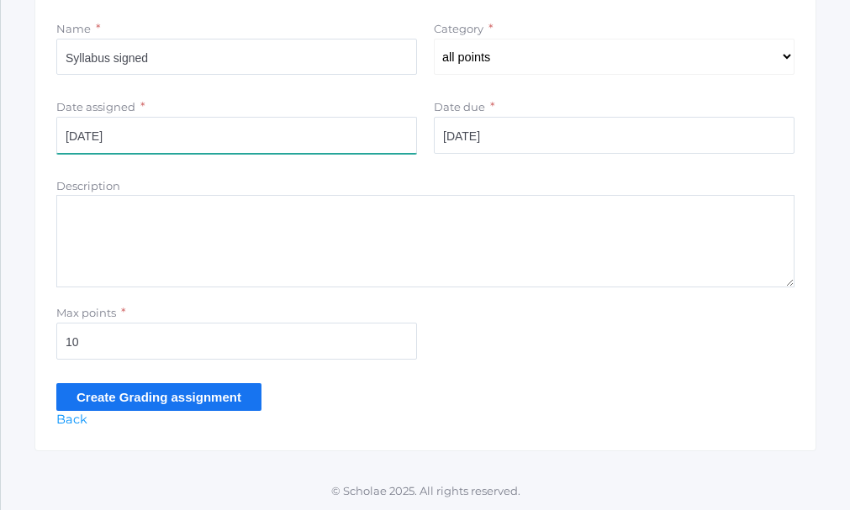
click at [131, 134] on input "[DATE]" at bounding box center [236, 135] width 361 height 37
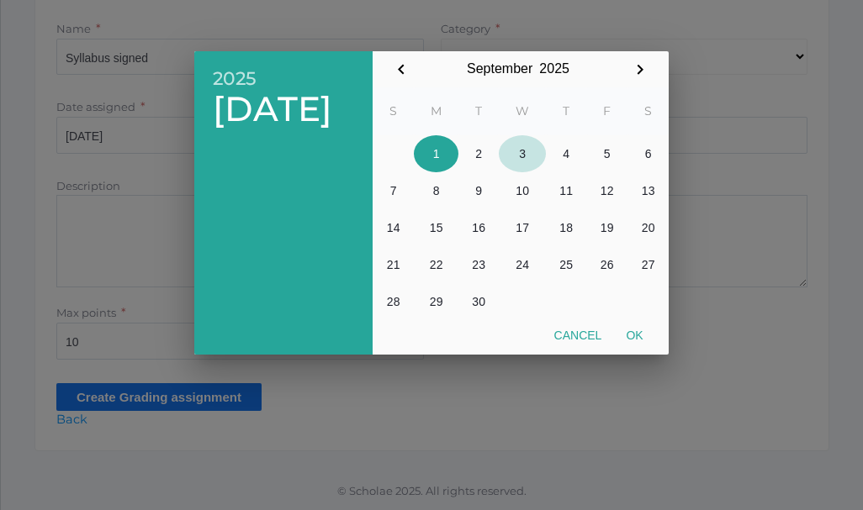
click at [525, 153] on button "3" at bounding box center [522, 153] width 47 height 37
click at [808, 373] on div at bounding box center [431, 191] width 863 height 638
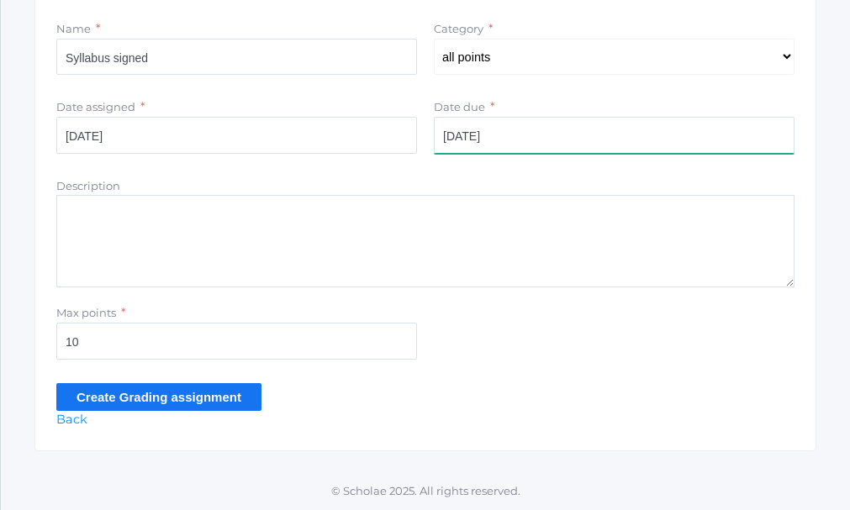
click at [507, 137] on input "2025-09-03" at bounding box center [614, 135] width 361 height 37
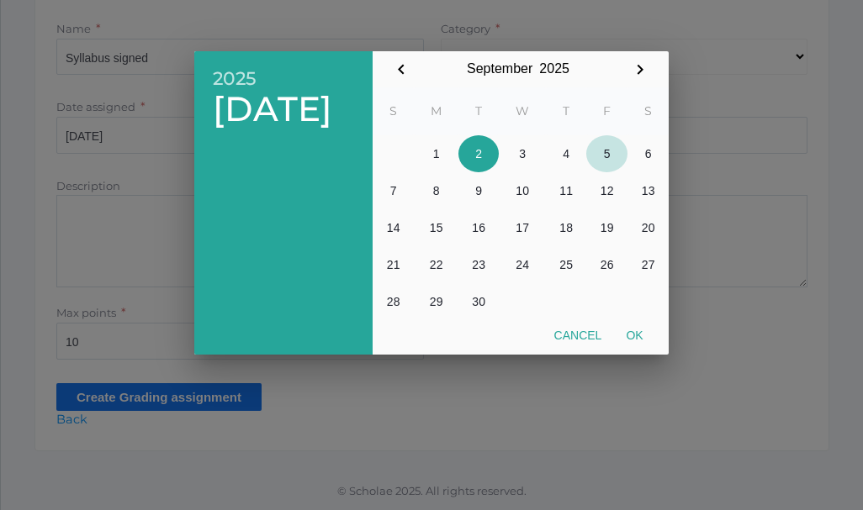
click at [608, 151] on button "5" at bounding box center [606, 153] width 41 height 37
click at [632, 331] on button "Ok" at bounding box center [634, 335] width 41 height 30
type input "2025-09-05"
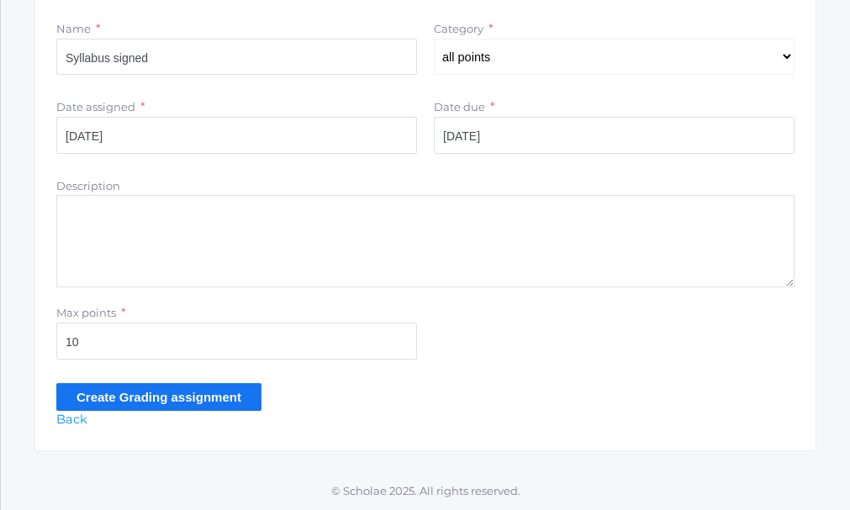
click at [121, 207] on textarea "Description" at bounding box center [425, 241] width 738 height 92
type textarea "Student and Parent Signatures"
click at [178, 400] on input "Create Grading assignment" at bounding box center [158, 397] width 205 height 28
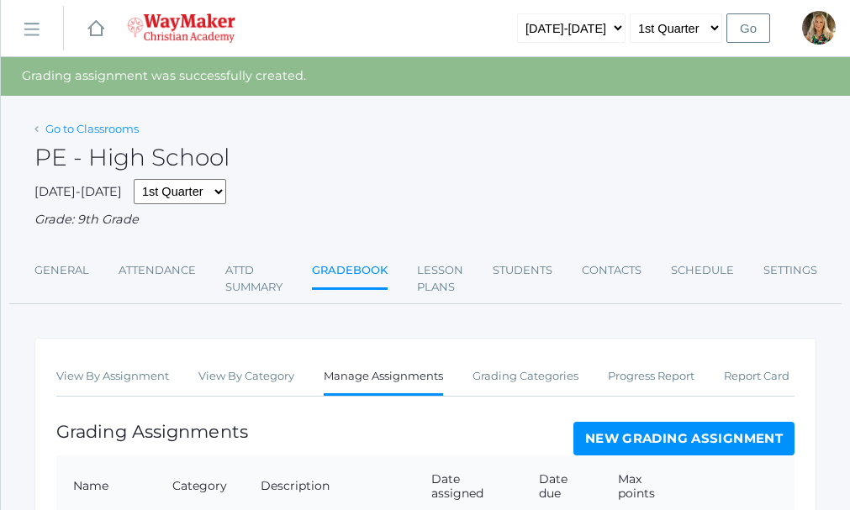
click at [92, 129] on link "Go to Classrooms" at bounding box center [91, 128] width 93 height 13
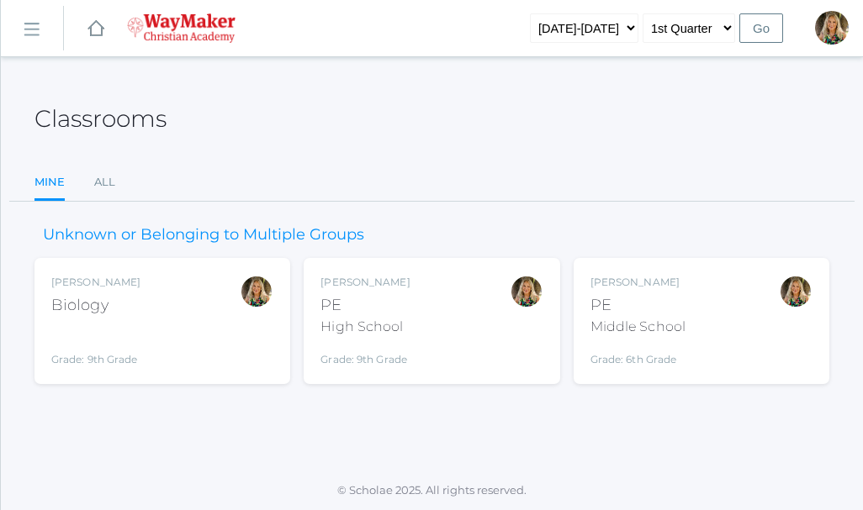
click at [664, 321] on div "Middle School" at bounding box center [637, 327] width 95 height 20
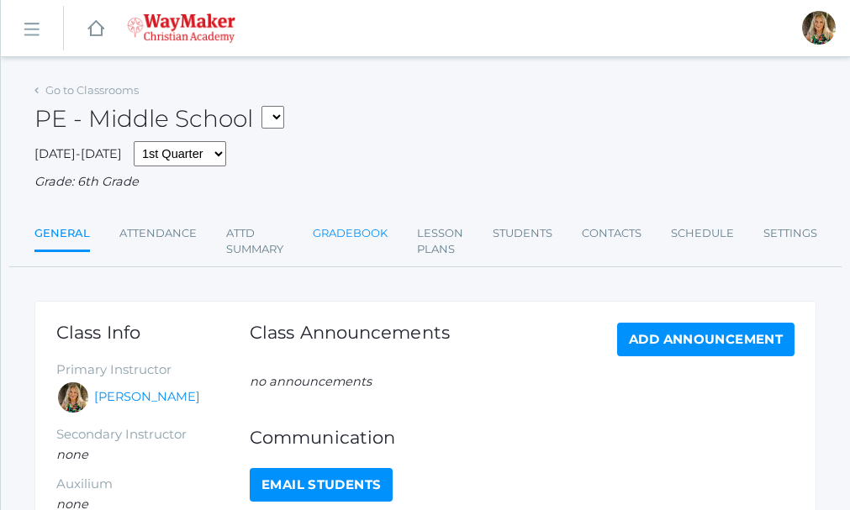
click at [344, 231] on link "Gradebook" at bounding box center [350, 234] width 75 height 34
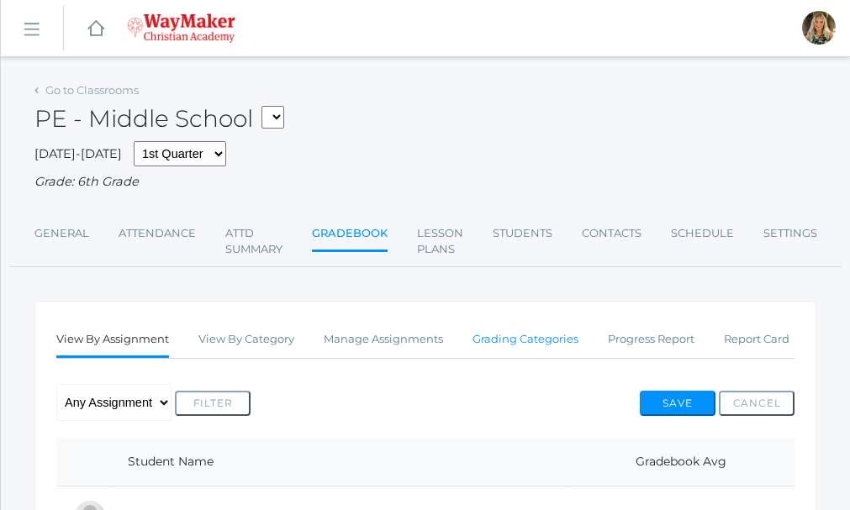
click at [523, 336] on link "Grading Categories" at bounding box center [526, 340] width 106 height 34
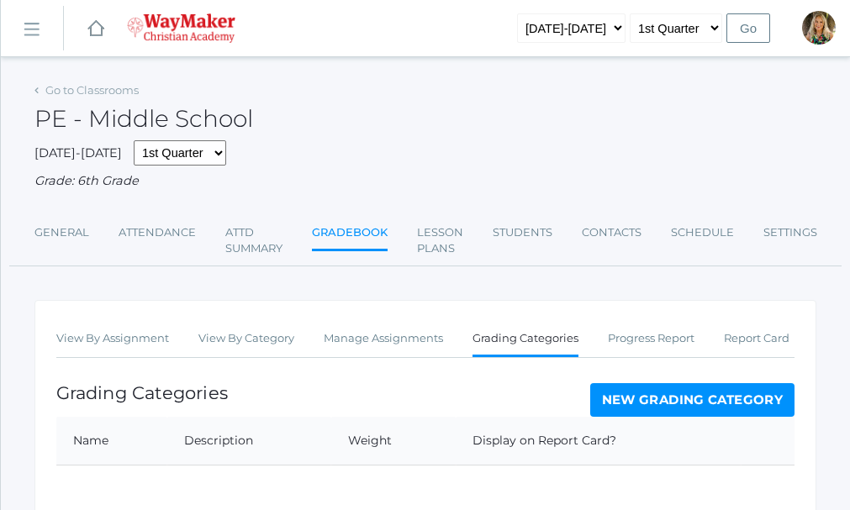
click at [683, 403] on link "New Grading Category" at bounding box center [692, 400] width 205 height 34
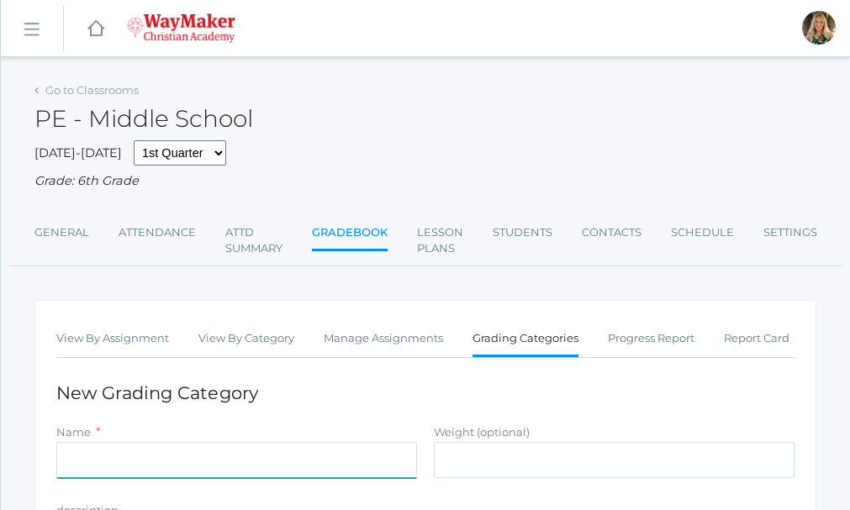
click at [132, 459] on input "Name" at bounding box center [236, 460] width 361 height 37
type input "all points"
type input "100"
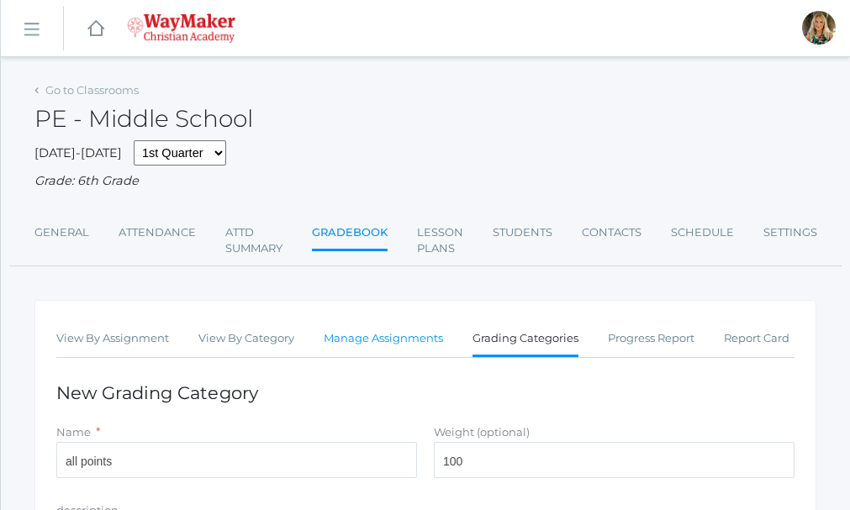
click at [385, 341] on link "Manage Assignments" at bounding box center [383, 339] width 119 height 34
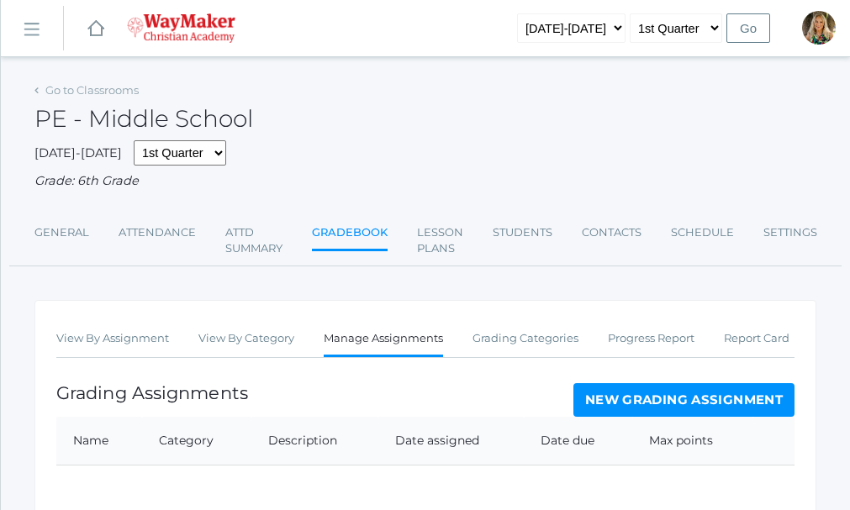
click at [716, 408] on link "New Grading Assignment" at bounding box center [683, 400] width 221 height 34
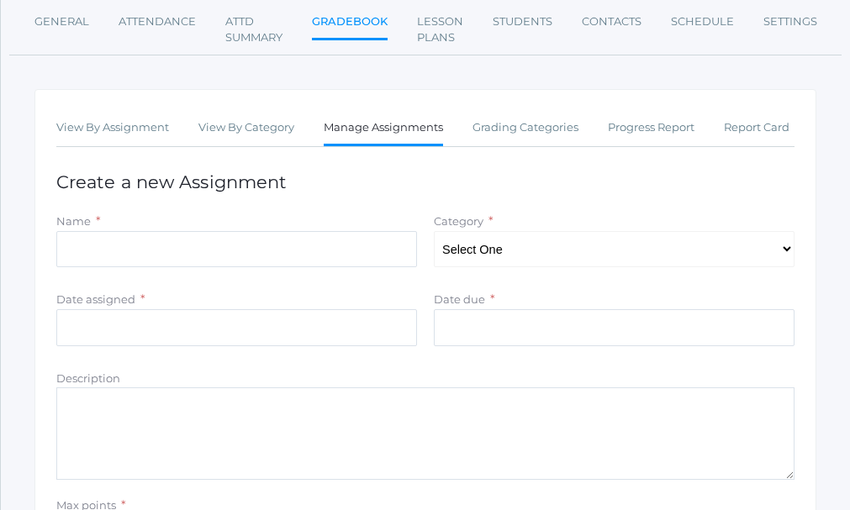
scroll to position [225, 0]
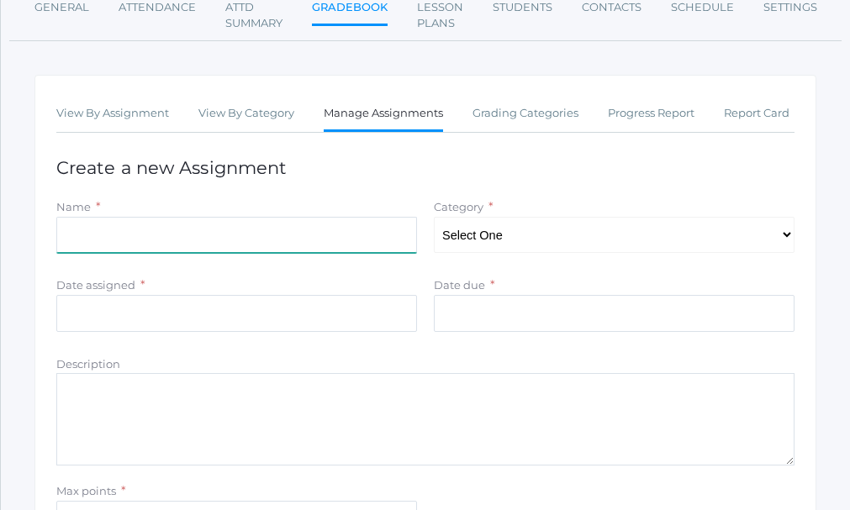
click at [132, 227] on input "Name" at bounding box center [236, 235] width 361 height 37
type input "Syllabus signed"
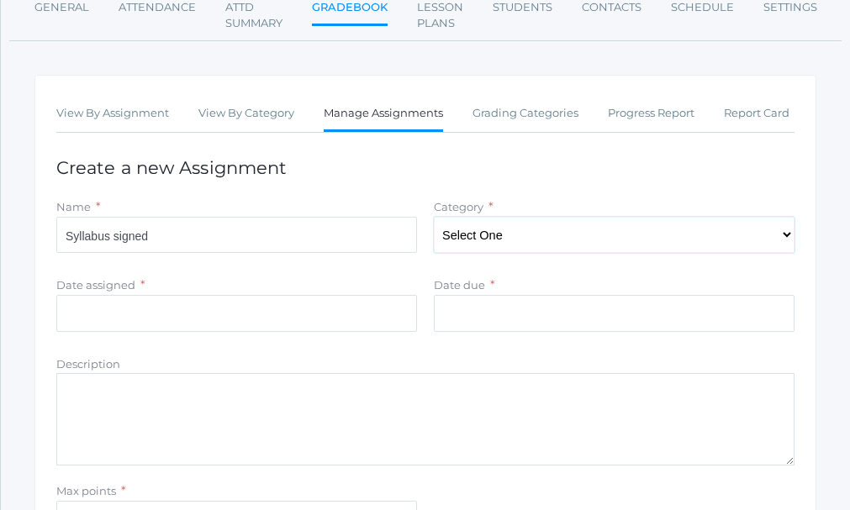
type input "[DATE]"
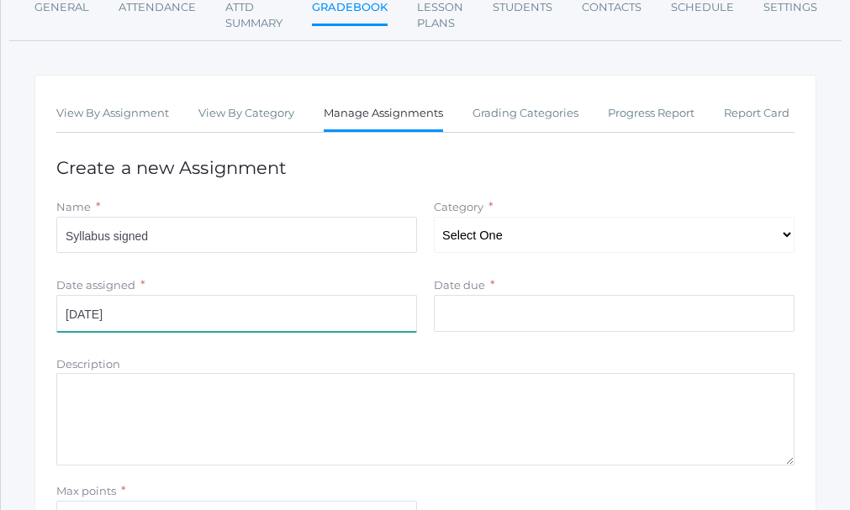
type input "2025-09-05"
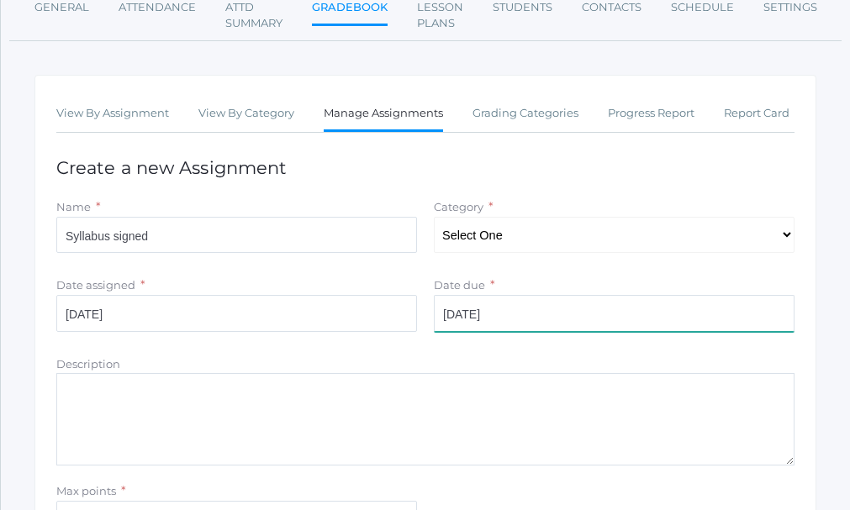
type input "10"
click at [505, 316] on input "2025-09-05" at bounding box center [614, 313] width 361 height 37
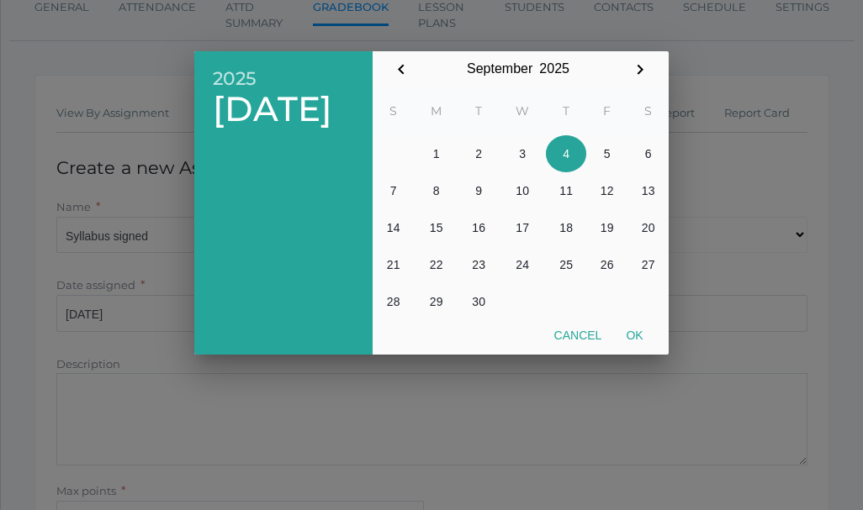
click at [561, 162] on button "4" at bounding box center [566, 153] width 40 height 37
click at [637, 333] on button "Ok" at bounding box center [634, 335] width 41 height 30
type input "2025-09-04"
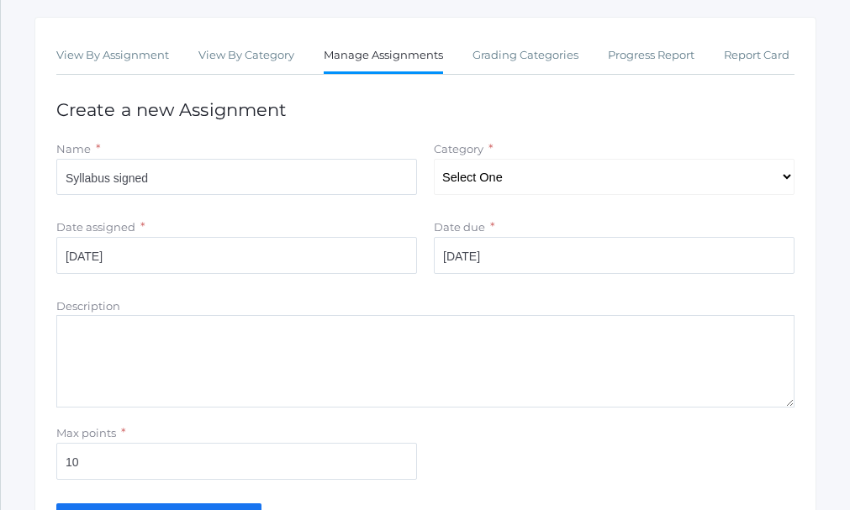
scroll to position [309, 0]
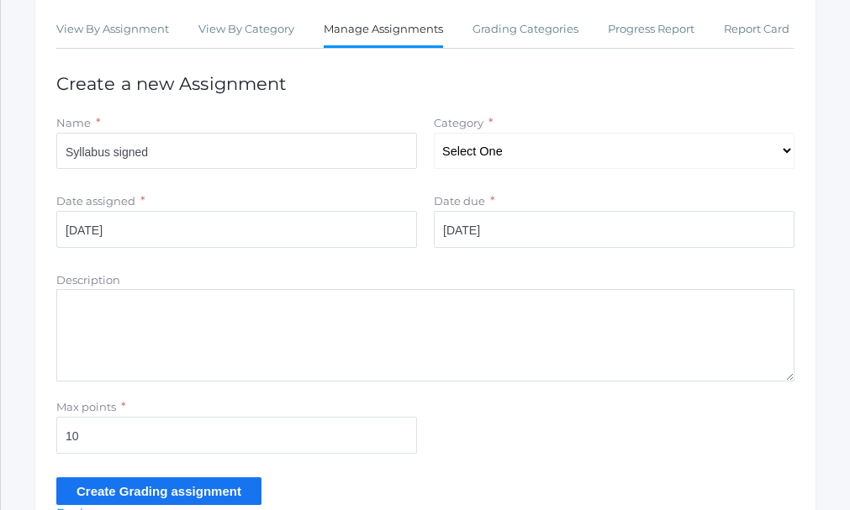
click at [103, 310] on textarea "Description" at bounding box center [425, 335] width 738 height 92
type textarea "Parent and Student Signatures"
click at [146, 497] on input "Create Grading assignment" at bounding box center [158, 492] width 205 height 28
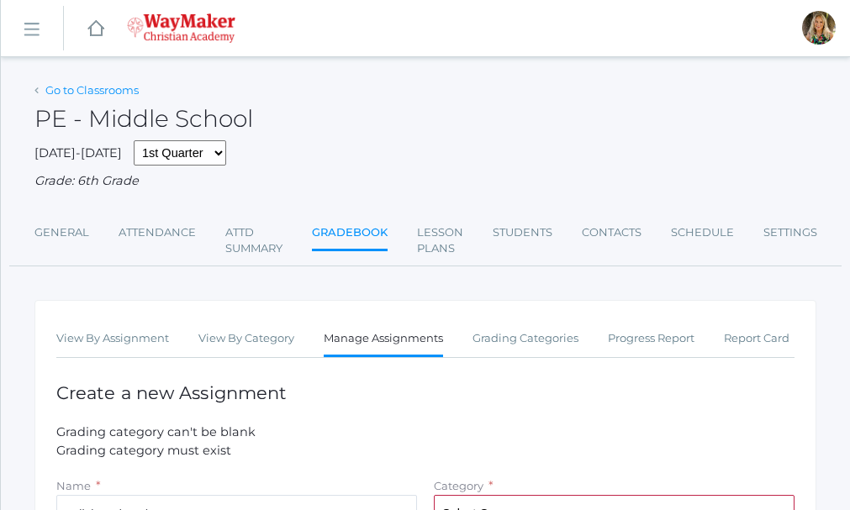
click at [64, 90] on link "Go to Classrooms" at bounding box center [91, 89] width 93 height 13
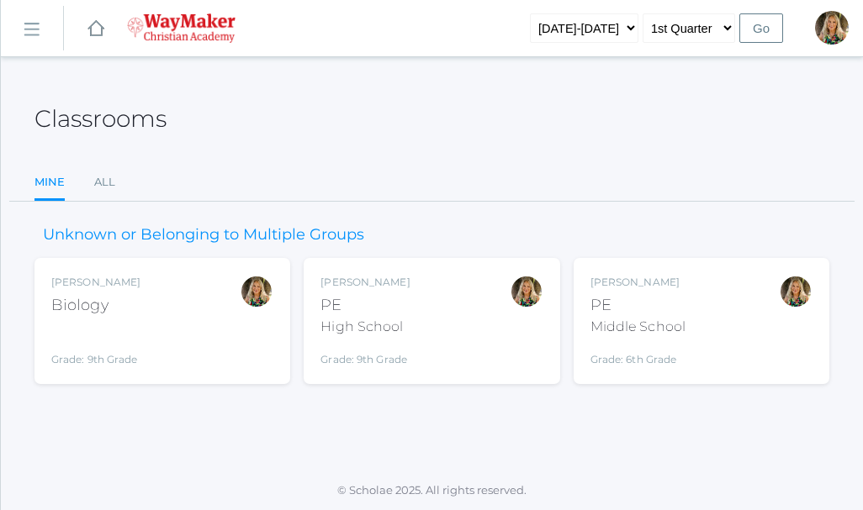
click at [205, 302] on div "[PERSON_NAME] Biology Grade: 9th Grade BIO" at bounding box center [162, 321] width 222 height 92
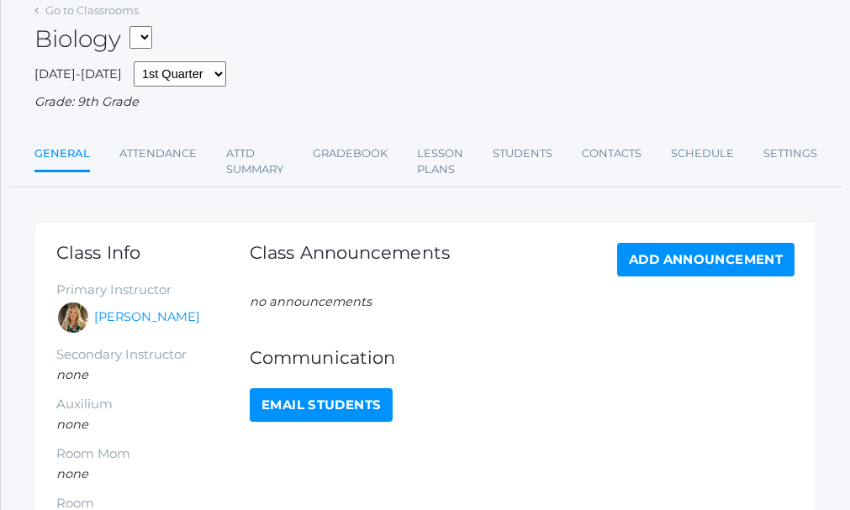
scroll to position [84, 0]
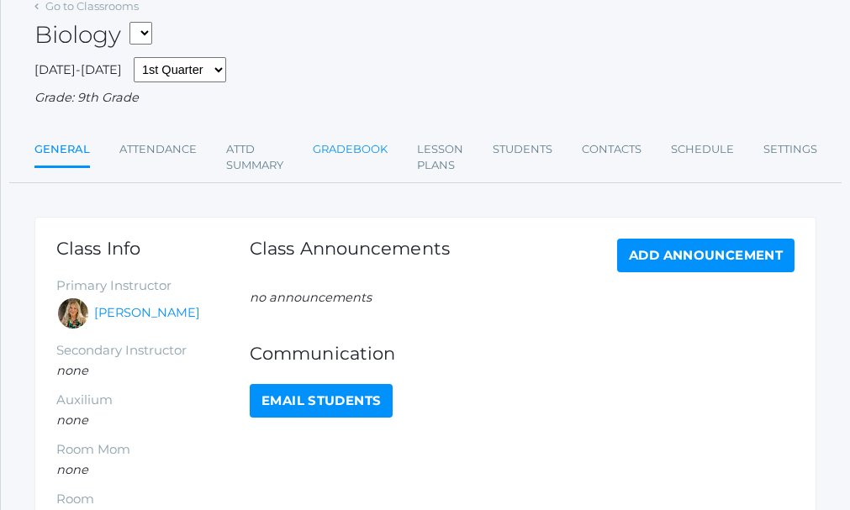
click at [375, 152] on link "Gradebook" at bounding box center [350, 150] width 75 height 34
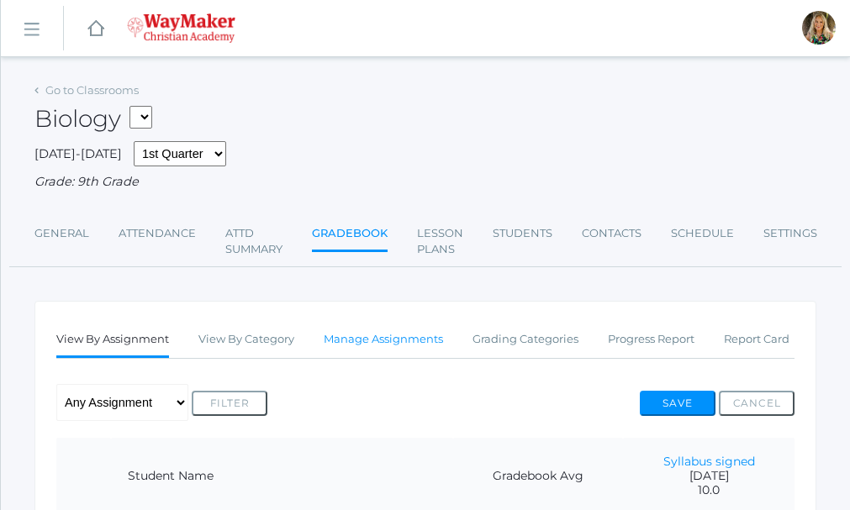
click at [374, 338] on link "Manage Assignments" at bounding box center [383, 340] width 119 height 34
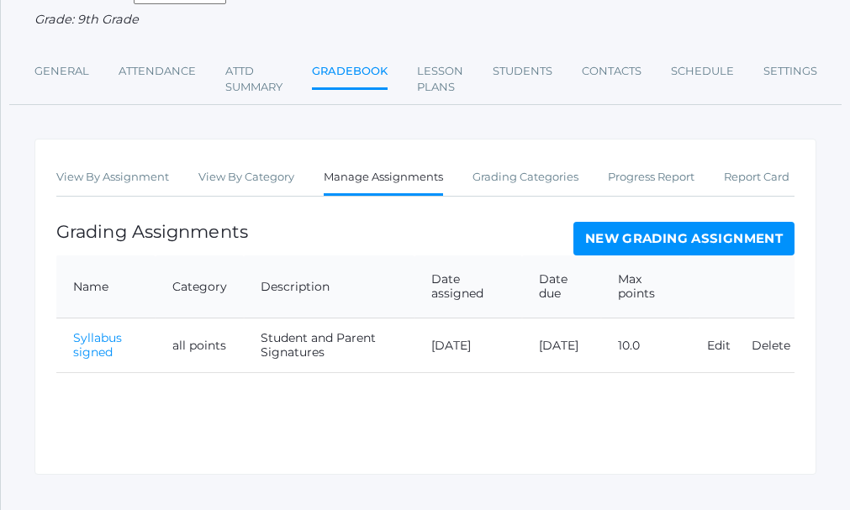
scroll to position [168, 0]
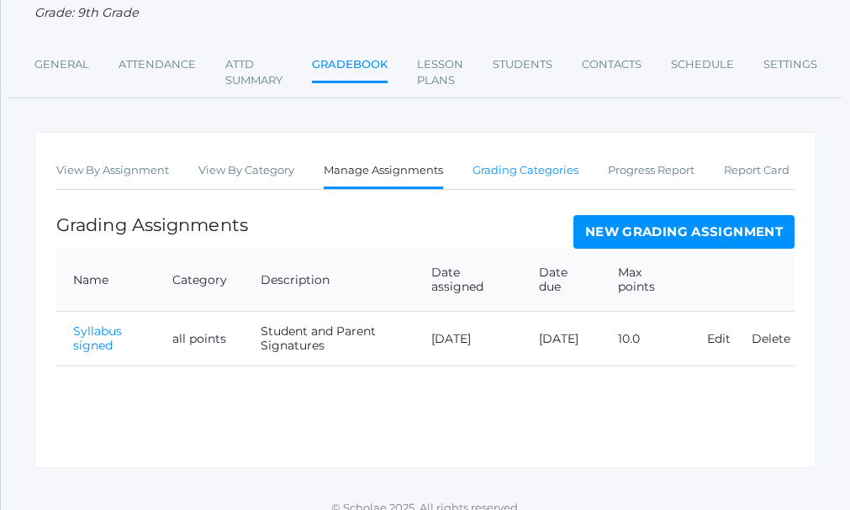
click at [523, 175] on link "Grading Categories" at bounding box center [526, 171] width 106 height 34
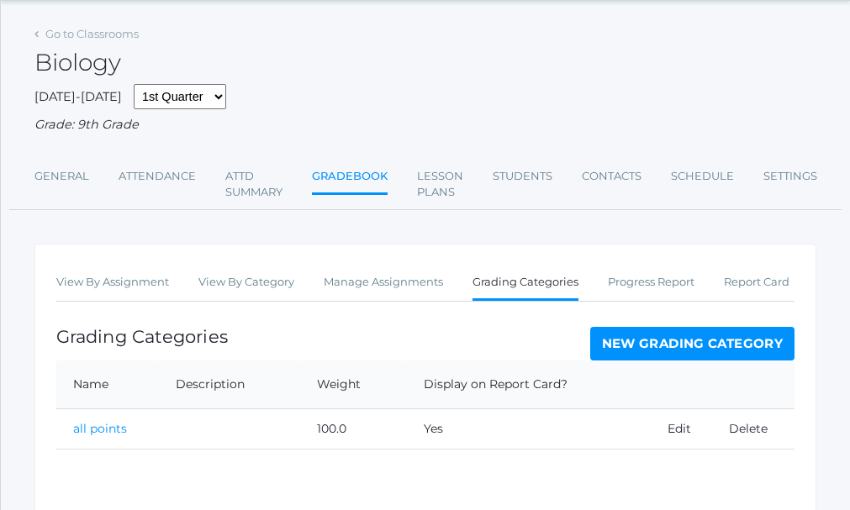
scroll to position [84, 0]
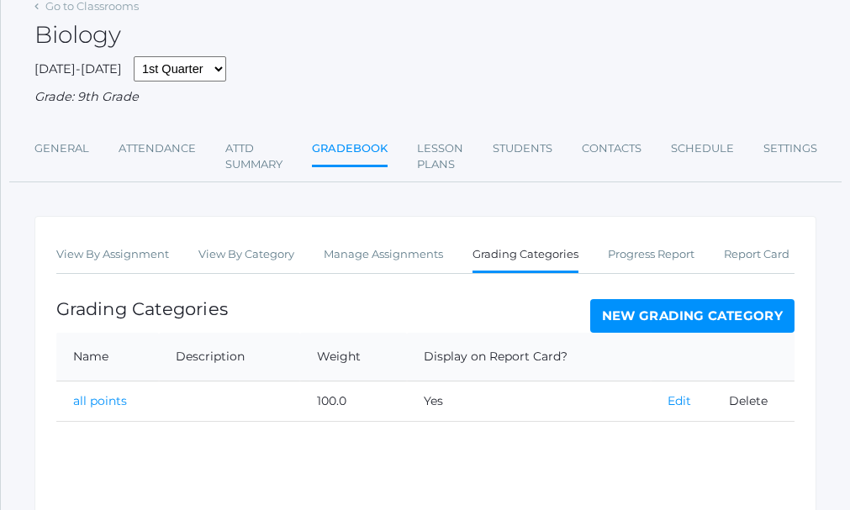
click at [683, 405] on link "Edit" at bounding box center [680, 401] width 24 height 15
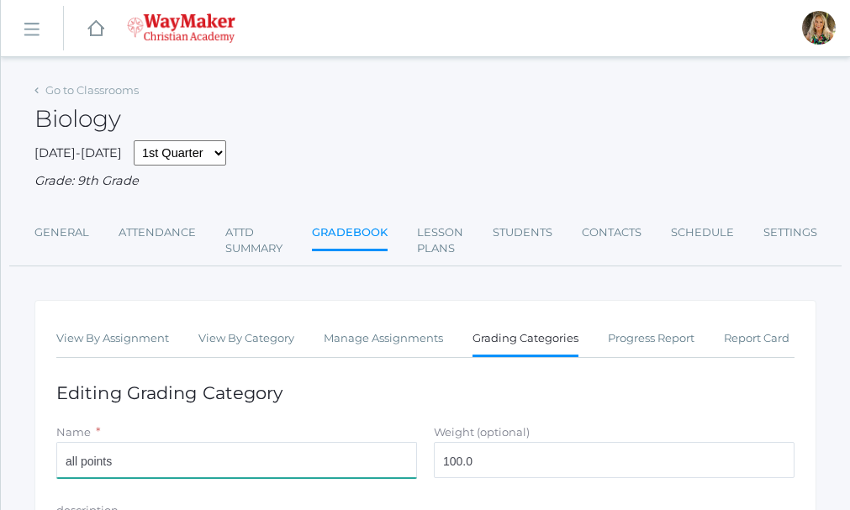
drag, startPoint x: 118, startPoint y: 466, endPoint x: 42, endPoint y: 466, distance: 75.7
click at [46, 461] on div "View By Assignment View By Category Manage Assignments Grading Categories Progr…" at bounding box center [425, 499] width 782 height 399
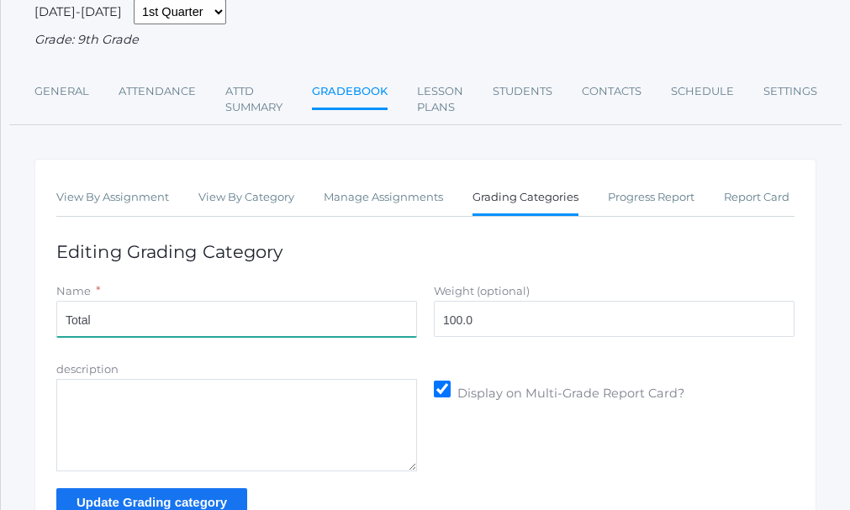
scroll to position [168, 0]
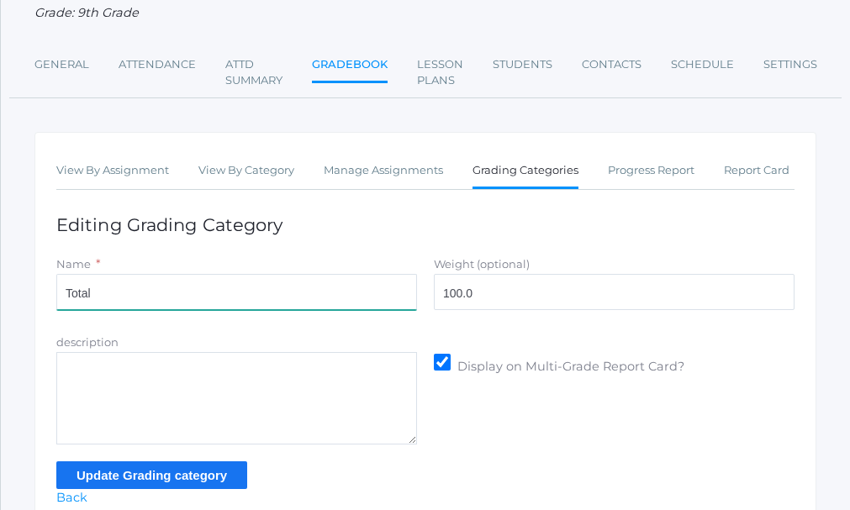
type input "Total"
click at [177, 474] on input "Update Grading category" at bounding box center [151, 476] width 191 height 28
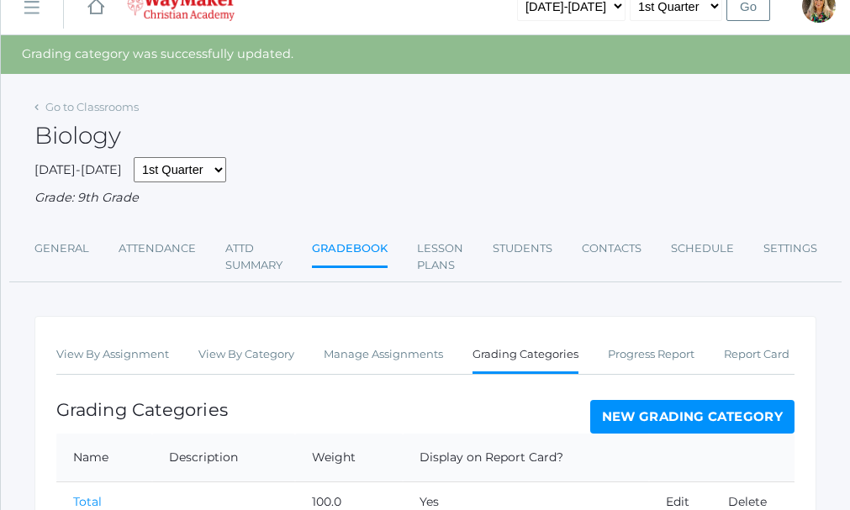
scroll to position [84, 0]
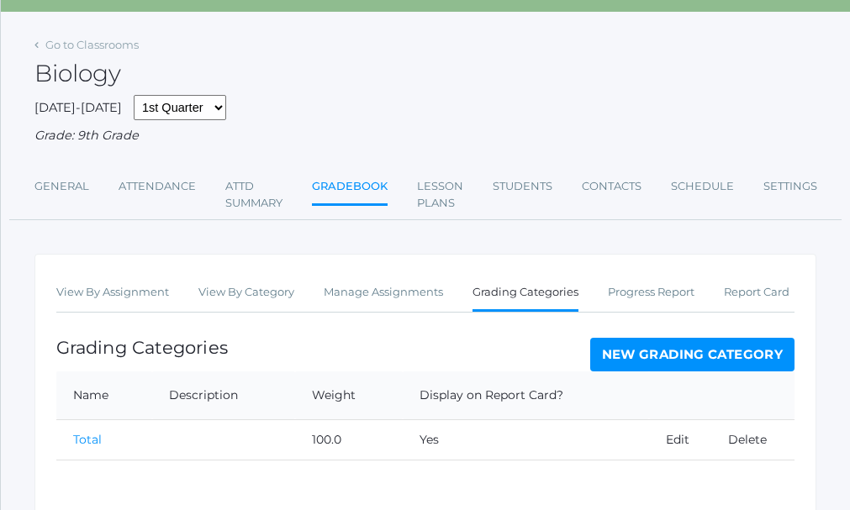
click at [89, 28] on div "icons/ui/navigation/hamburger Created with Sketch. icons/ui/navigation/home Cre…" at bounding box center [425, 283] width 850 height 734
click at [386, 297] on link "Manage Assignments" at bounding box center [383, 293] width 119 height 34
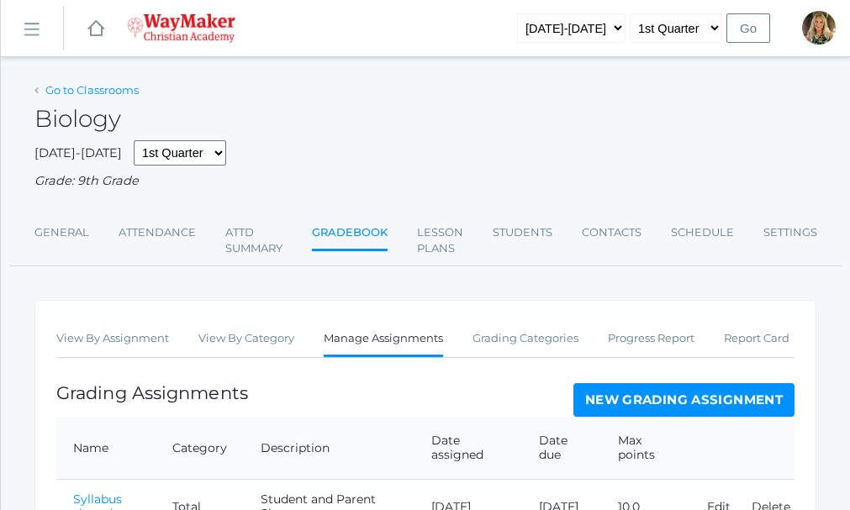
click at [98, 88] on link "Go to Classrooms" at bounding box center [91, 89] width 93 height 13
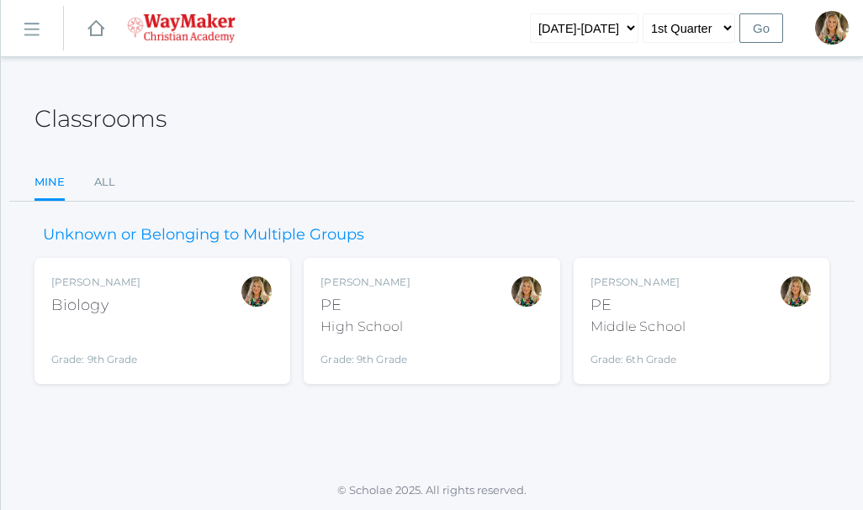
click at [426, 306] on div "Claudia Marosz PE High School Grade: 9th Grade HSPE" at bounding box center [431, 321] width 222 height 92
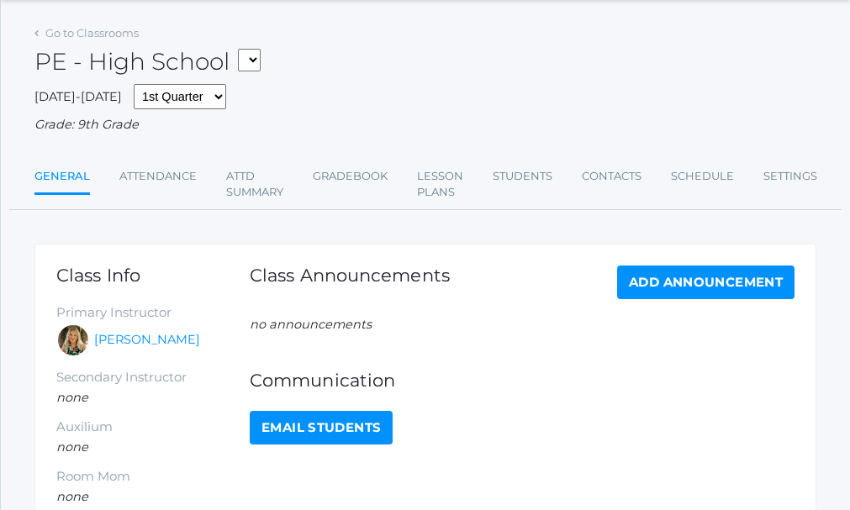
scroll to position [84, 0]
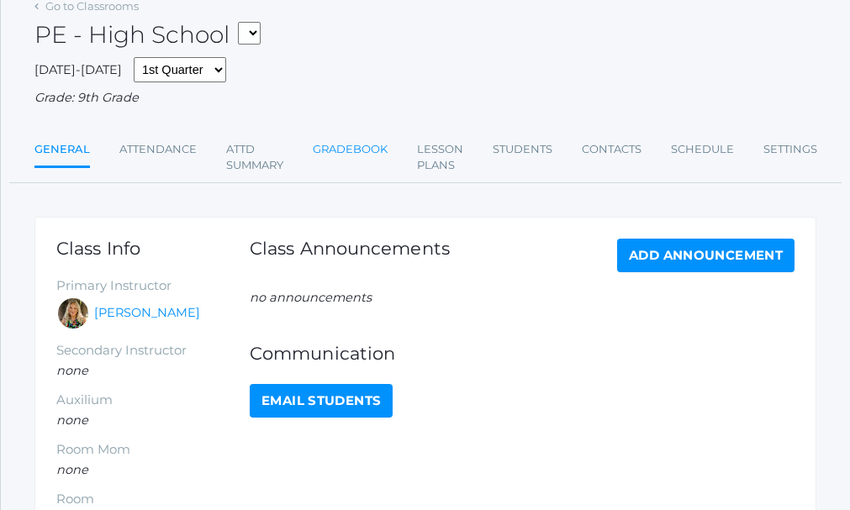
click at [364, 151] on link "Gradebook" at bounding box center [350, 150] width 75 height 34
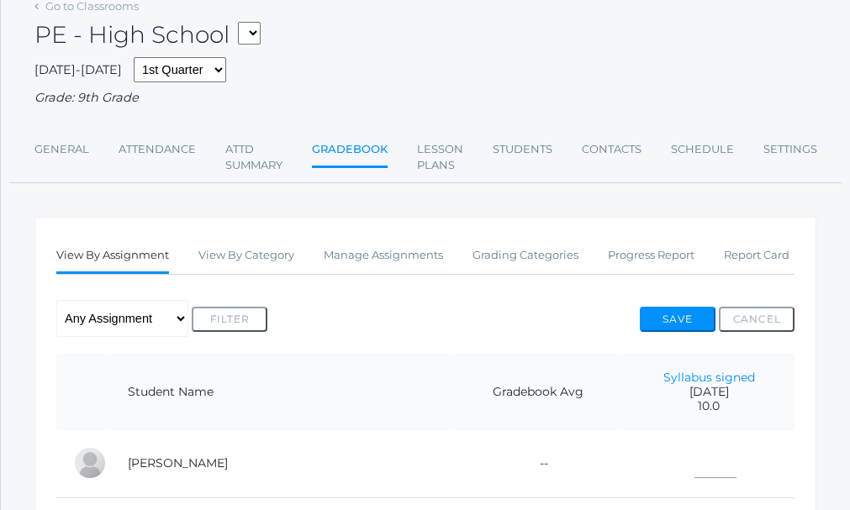
scroll to position [168, 0]
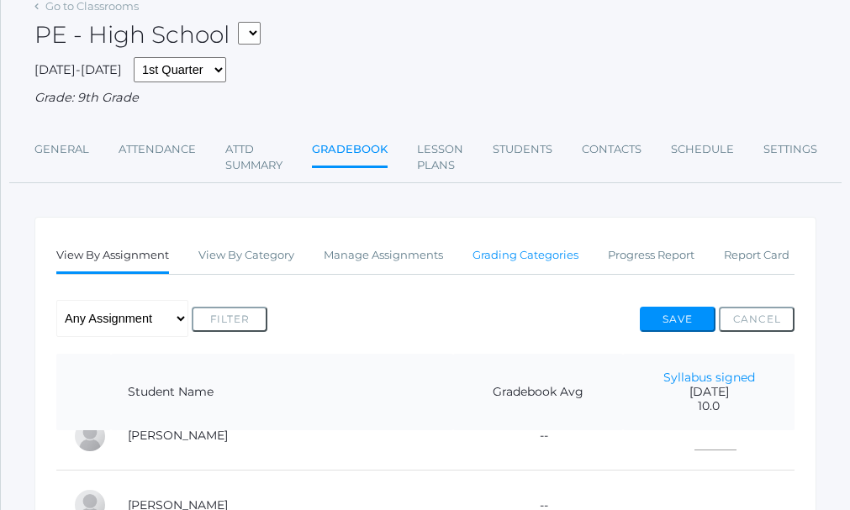
click at [524, 257] on link "Grading Categories" at bounding box center [526, 256] width 106 height 34
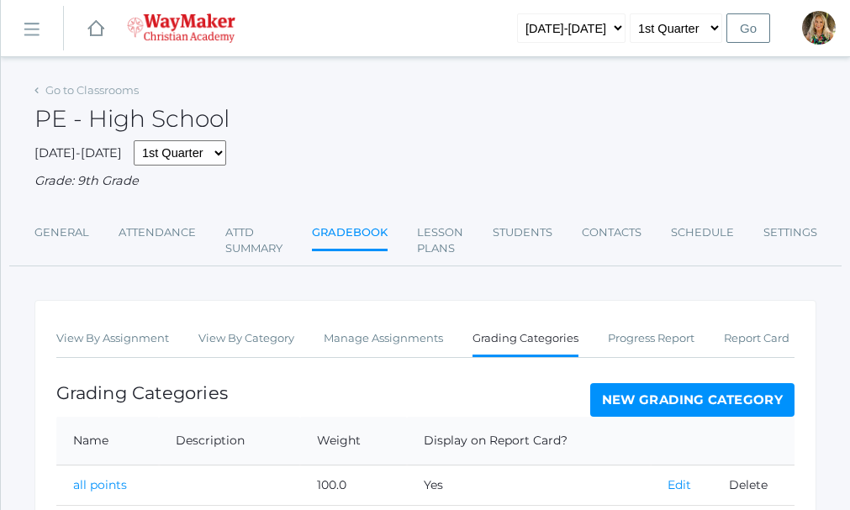
click at [679, 486] on link "Edit" at bounding box center [680, 485] width 24 height 15
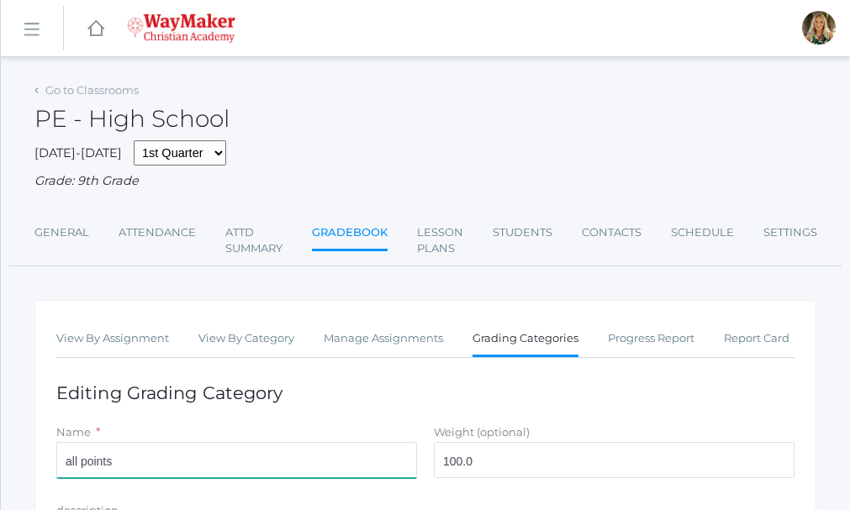
drag, startPoint x: 124, startPoint y: 464, endPoint x: 23, endPoint y: 453, distance: 101.5
click at [0, 448] on html "icons/ui/navigation/home Created with Sketch. Home icons/user/plain Created wit…" at bounding box center [425, 255] width 850 height 510
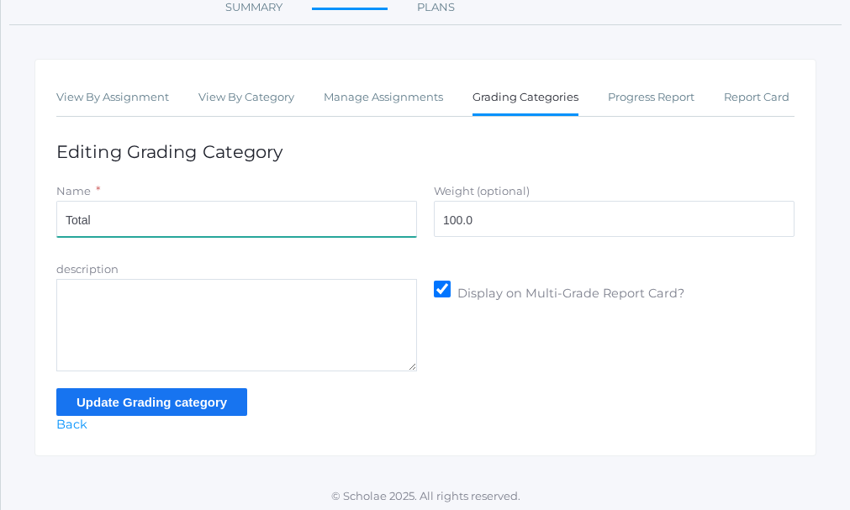
scroll to position [251, 0]
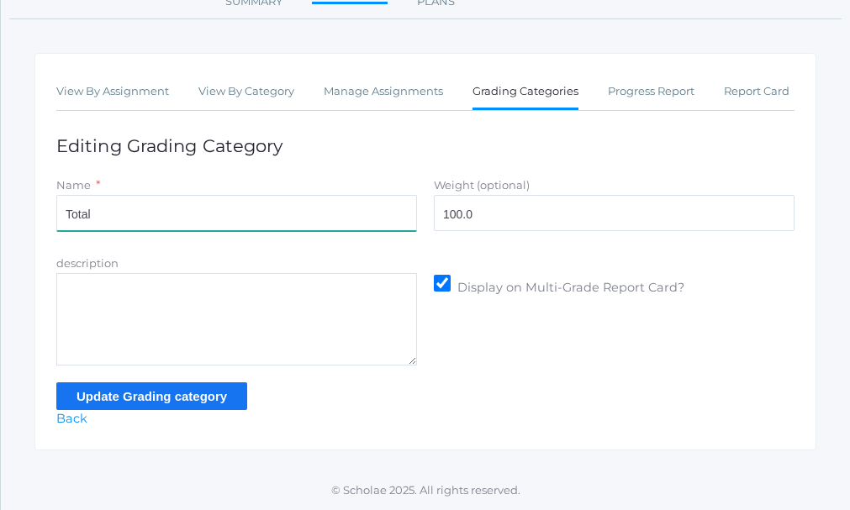
type input "Total"
click at [160, 392] on input "Update Grading category" at bounding box center [151, 397] width 191 height 28
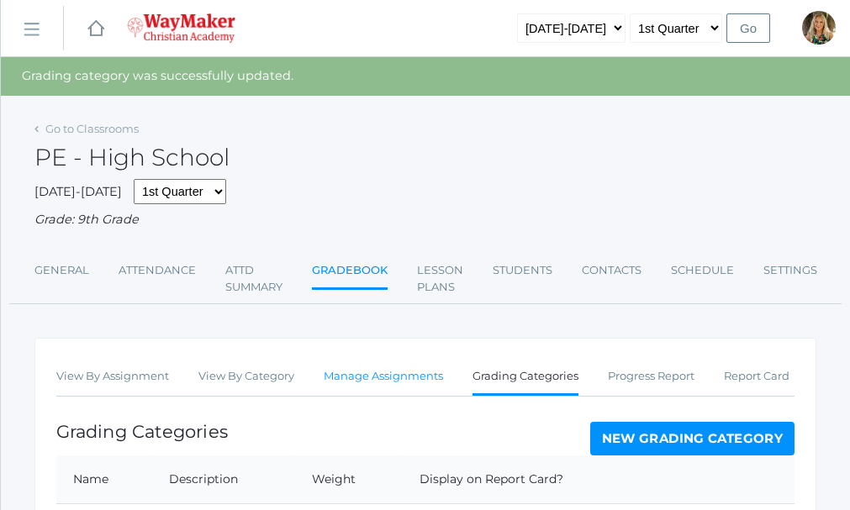
click at [368, 377] on link "Manage Assignments" at bounding box center [383, 377] width 119 height 34
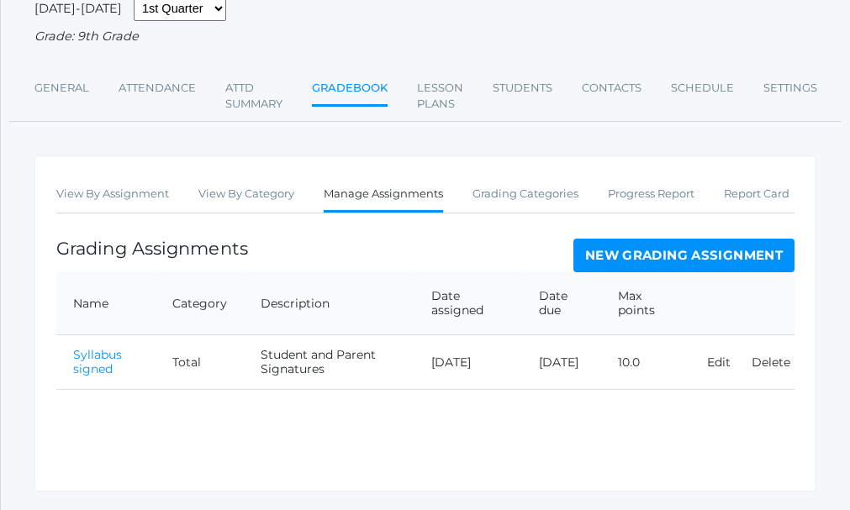
scroll to position [168, 0]
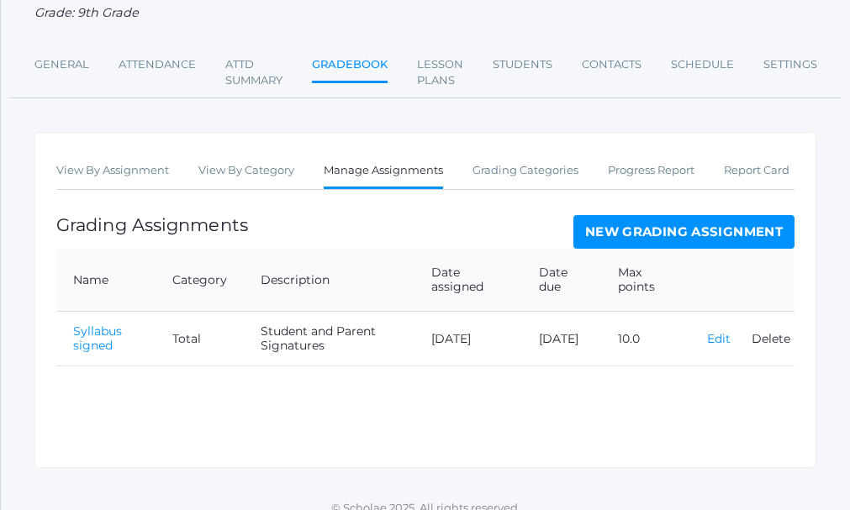
click at [718, 341] on link "Edit" at bounding box center [719, 338] width 24 height 15
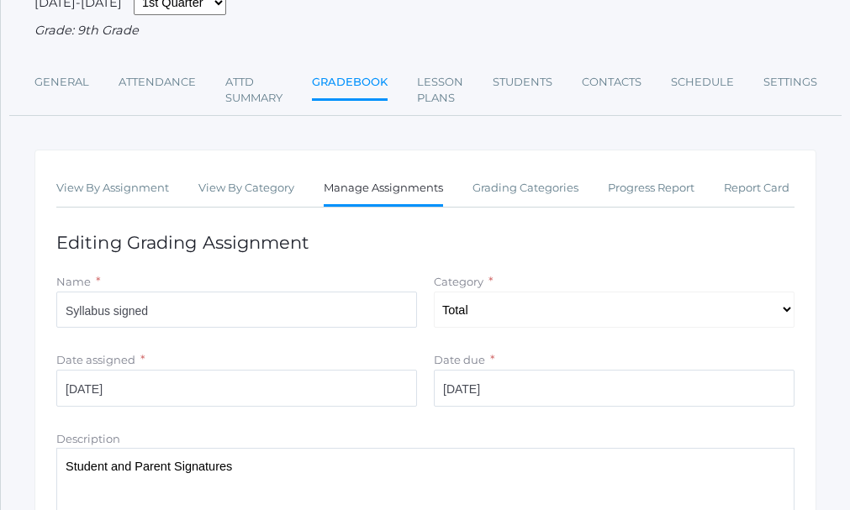
scroll to position [168, 0]
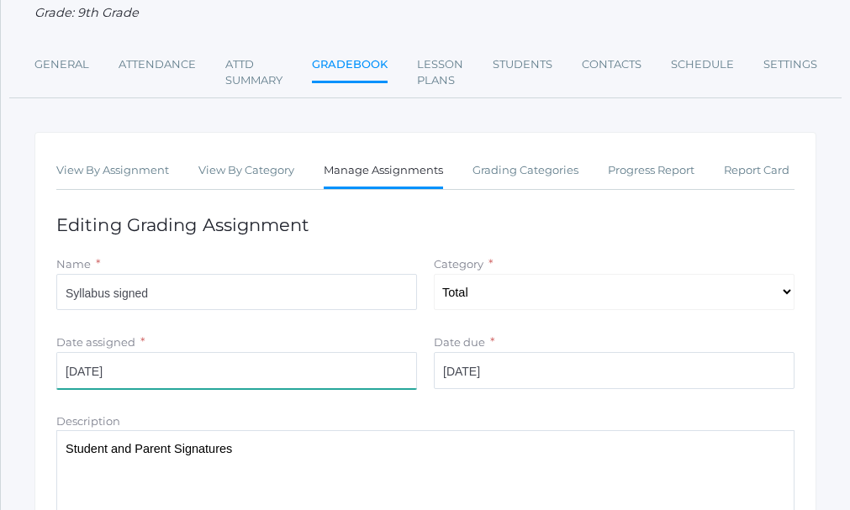
click at [161, 373] on input "2025-09-02" at bounding box center [236, 370] width 361 height 37
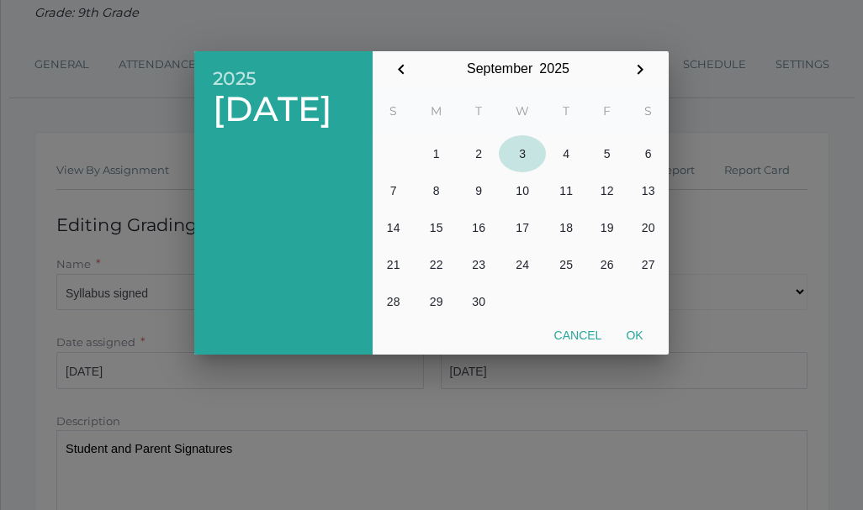
click at [522, 146] on button "3" at bounding box center [522, 153] width 47 height 37
click at [634, 331] on button "Ok" at bounding box center [634, 335] width 41 height 30
type input "2025-09-03"
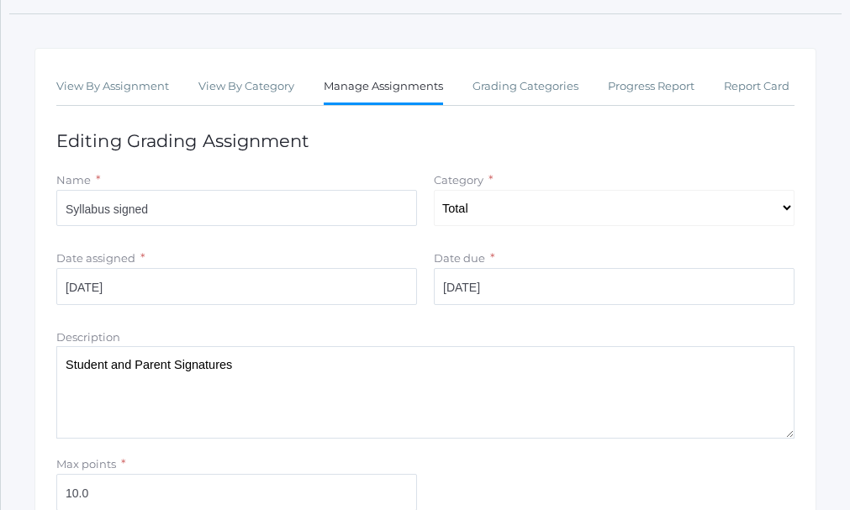
scroll to position [336, 0]
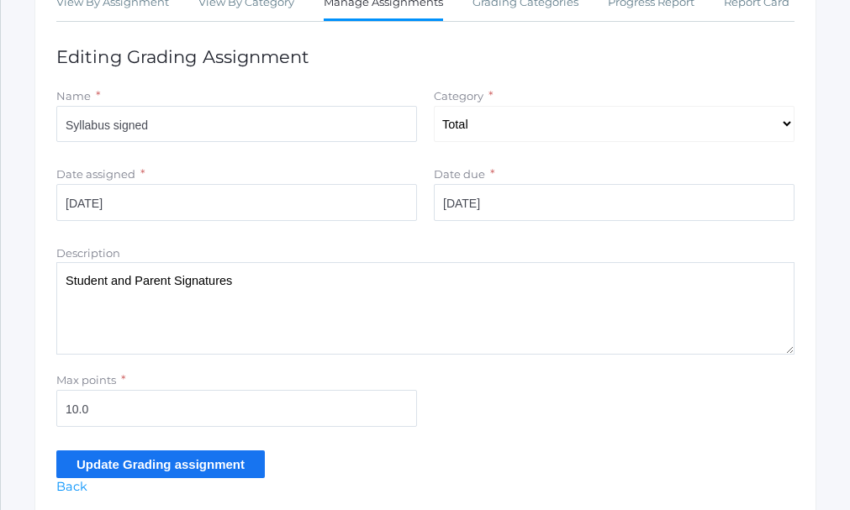
click at [184, 468] on input "Update Grading assignment" at bounding box center [160, 465] width 209 height 28
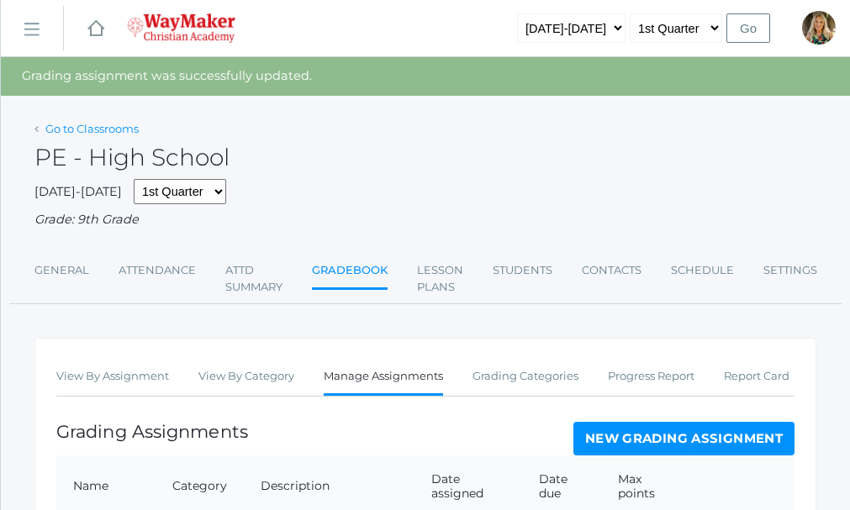
click at [124, 130] on link "Go to Classrooms" at bounding box center [91, 128] width 93 height 13
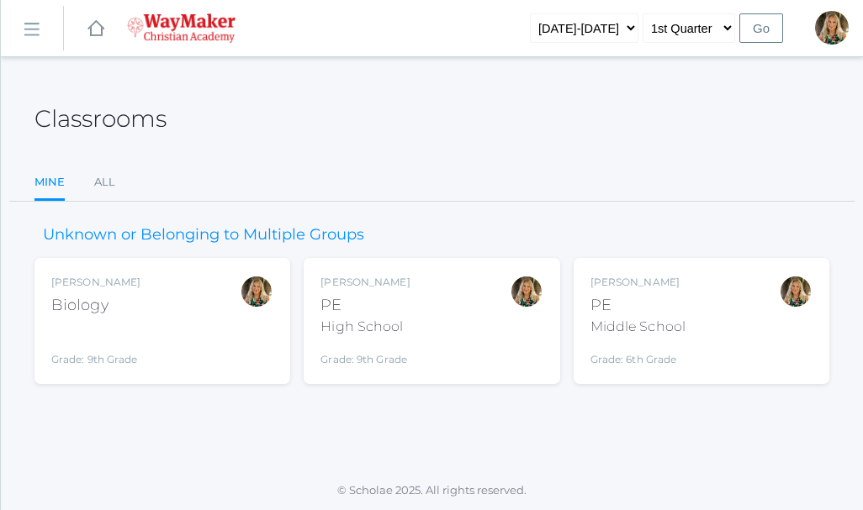
click at [640, 320] on div "Middle School" at bounding box center [637, 327] width 95 height 20
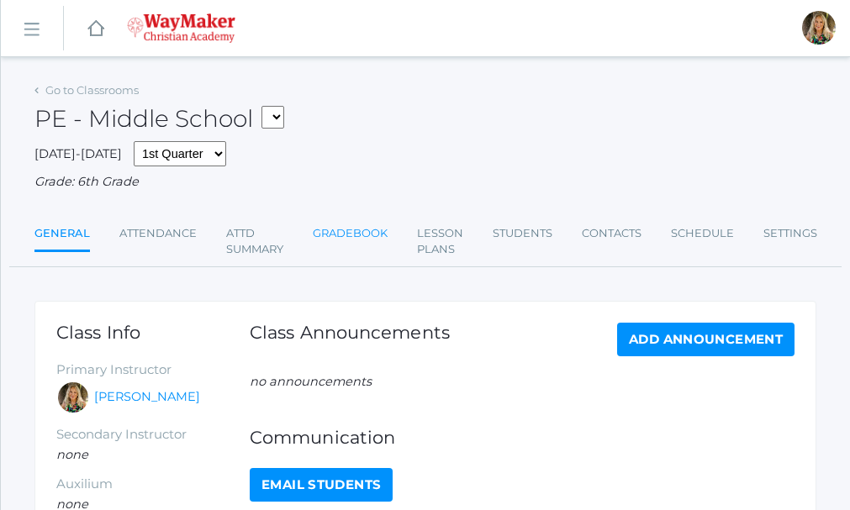
click at [345, 234] on link "Gradebook" at bounding box center [350, 234] width 75 height 34
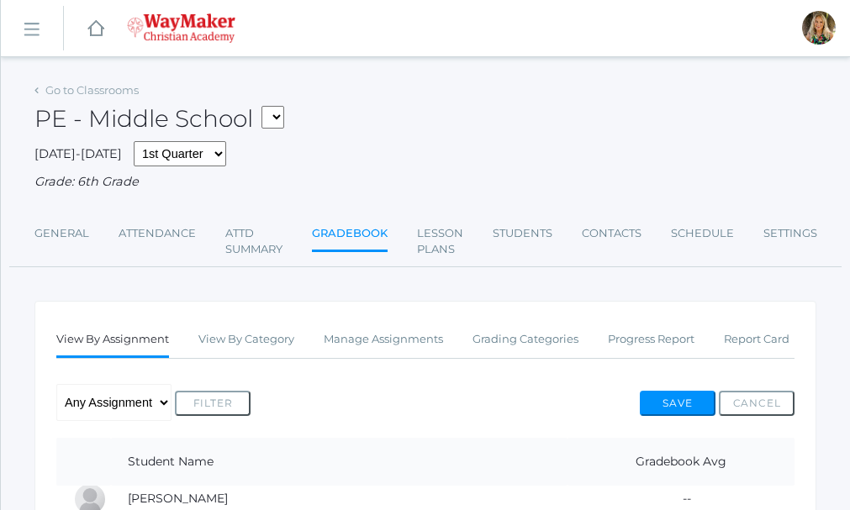
scroll to position [168, 0]
click at [534, 339] on link "Grading Categories" at bounding box center [526, 340] width 106 height 34
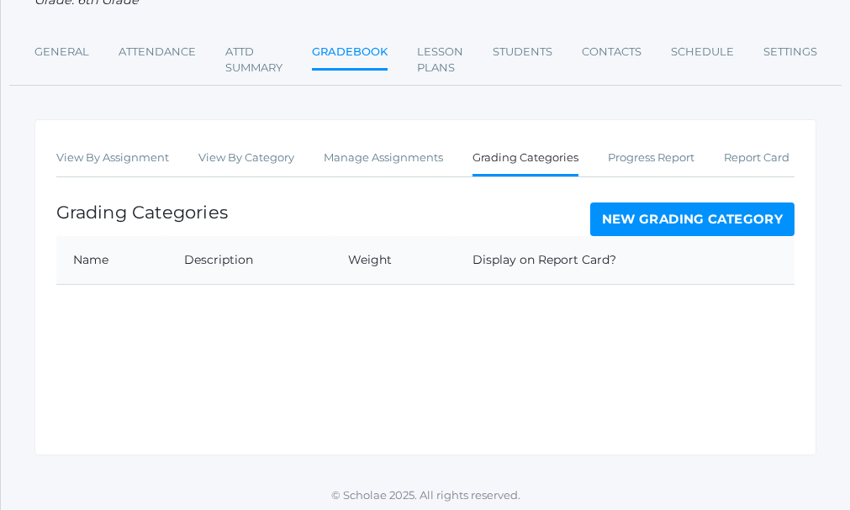
scroll to position [188, 0]
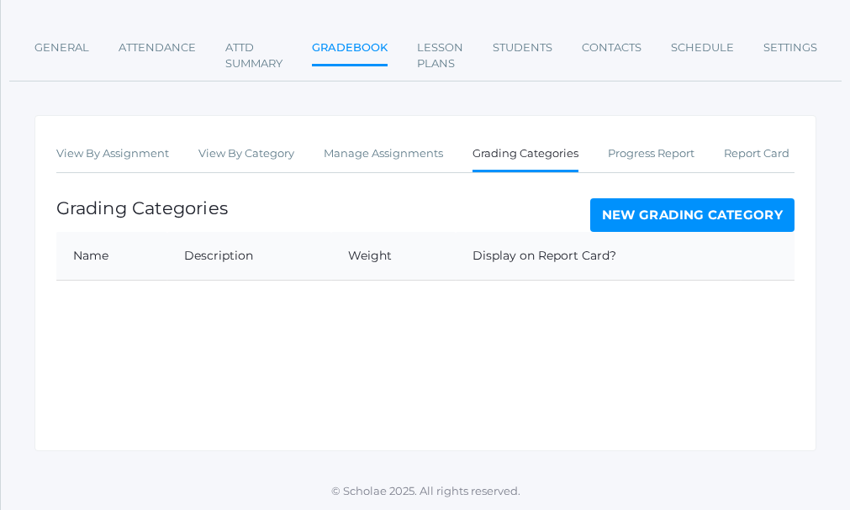
click at [695, 219] on link "New Grading Category" at bounding box center [692, 215] width 205 height 34
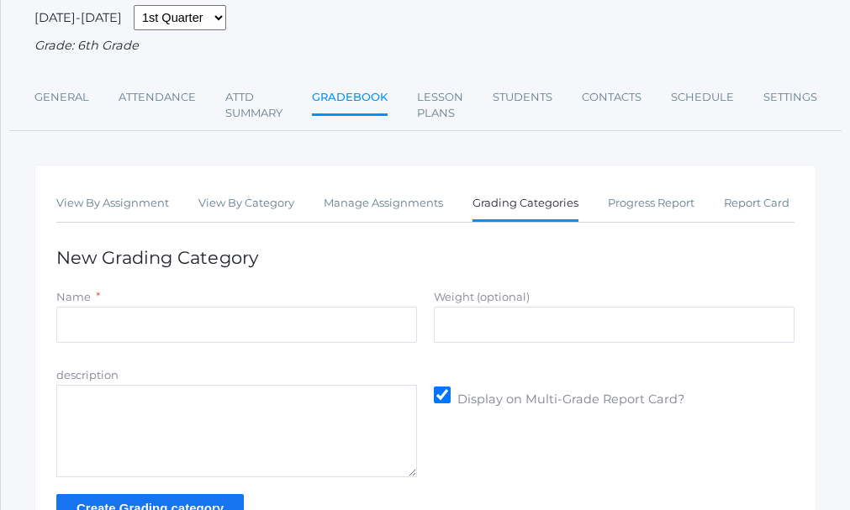
scroll to position [168, 0]
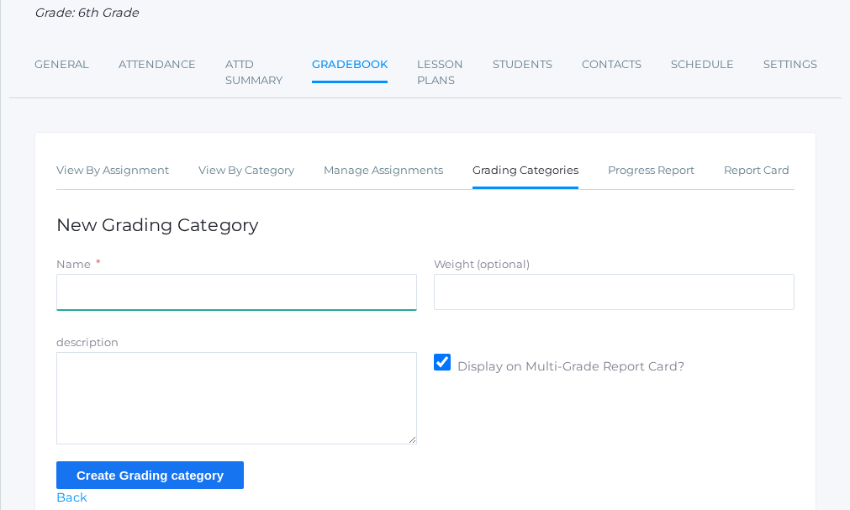
click at [104, 293] on input "Name" at bounding box center [236, 292] width 361 height 37
type input "Total"
type input "100.0"
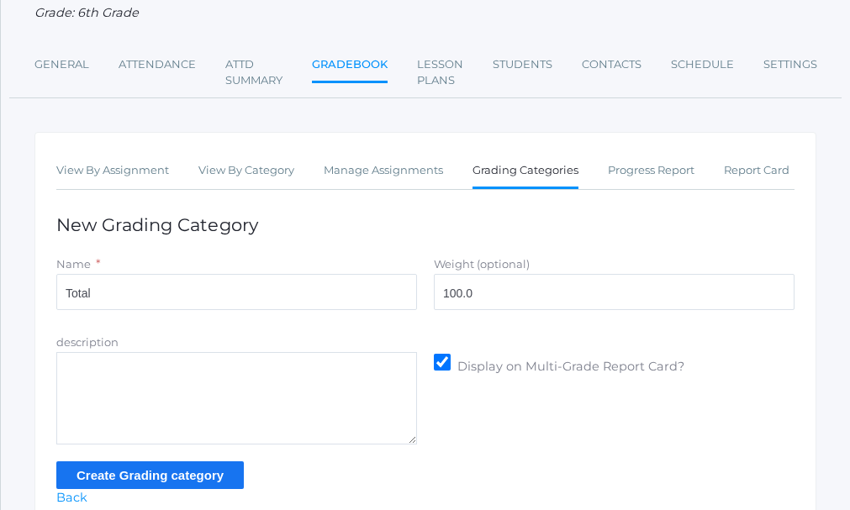
click at [168, 478] on input "Create Grading category" at bounding box center [150, 476] width 188 height 28
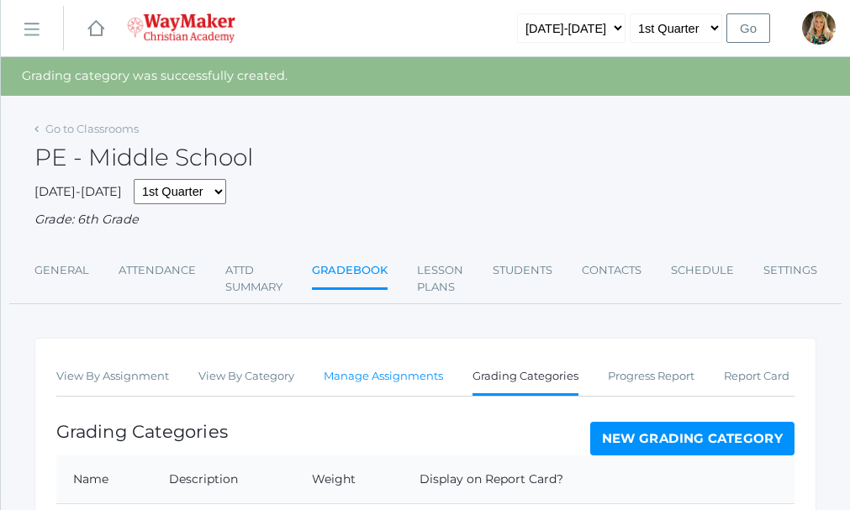
click at [400, 381] on link "Manage Assignments" at bounding box center [383, 377] width 119 height 34
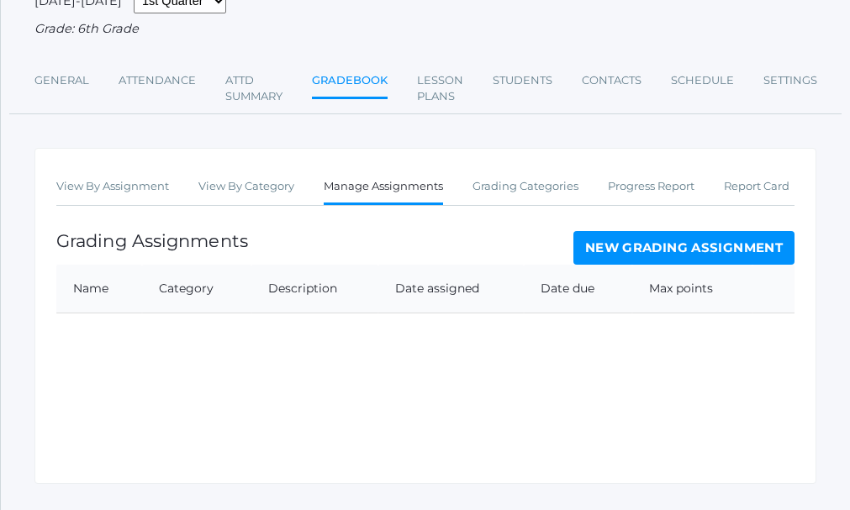
scroll to position [168, 0]
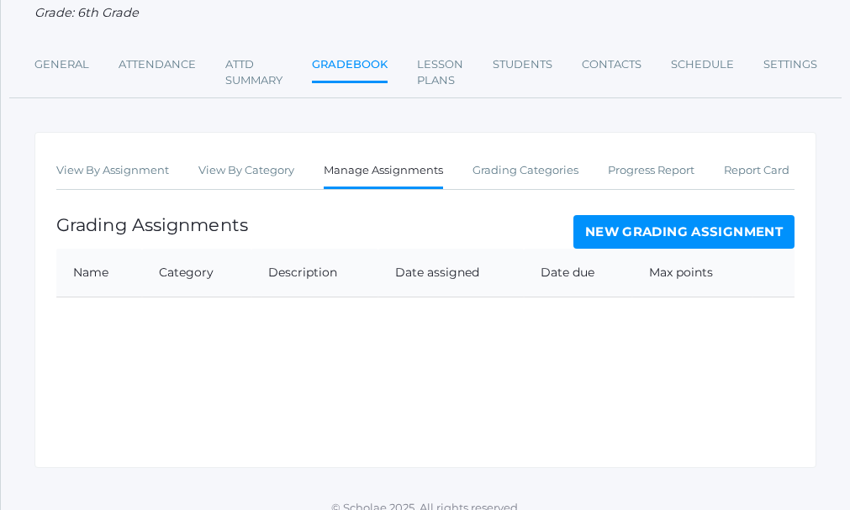
click at [693, 240] on link "New Grading Assignment" at bounding box center [683, 232] width 221 height 34
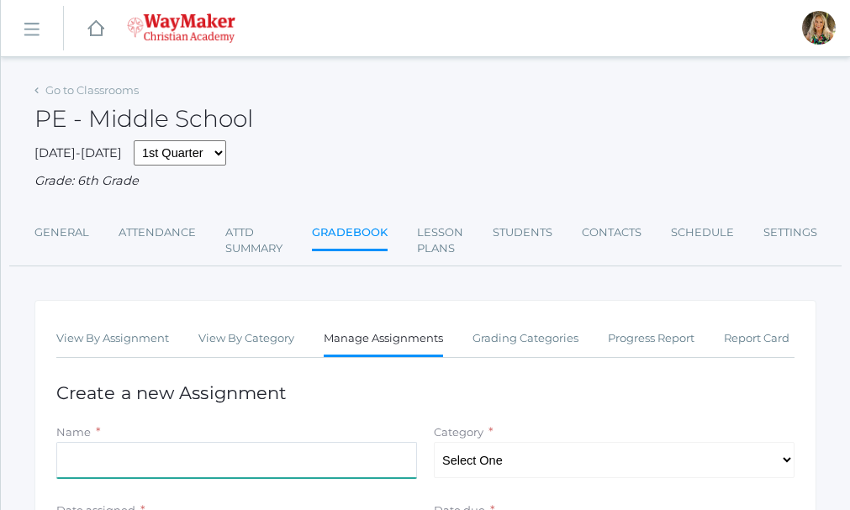
click at [139, 468] on input "Name" at bounding box center [236, 460] width 361 height 37
type input "Syllabus signed"
type input "2025-09-03"
type input "2025-09-05"
type input "10.0"
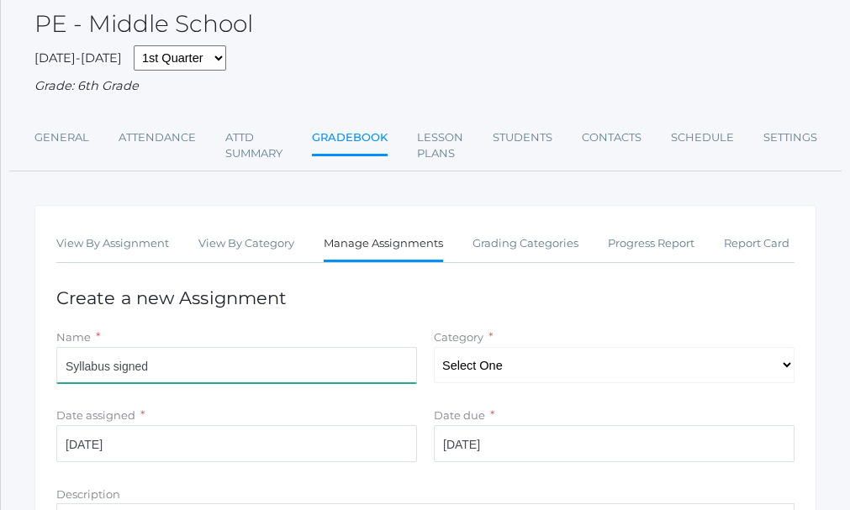
scroll to position [252, 0]
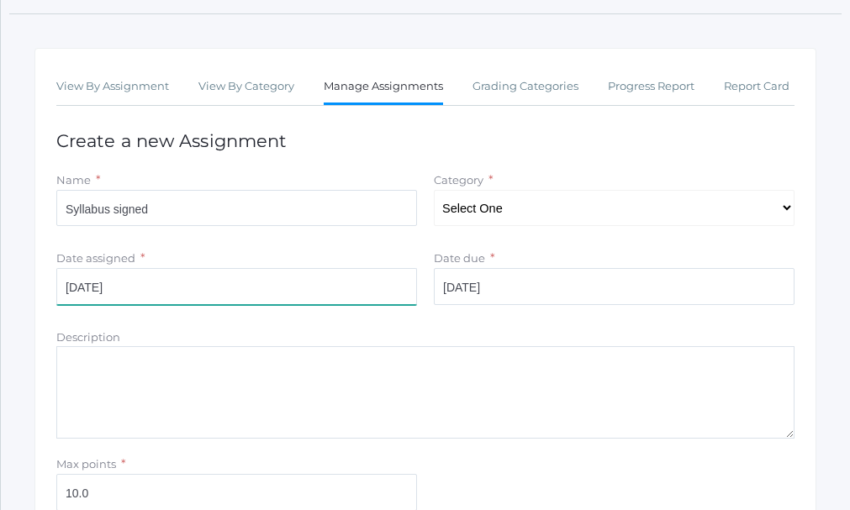
click at [145, 288] on input "2025-09-03" at bounding box center [236, 286] width 361 height 37
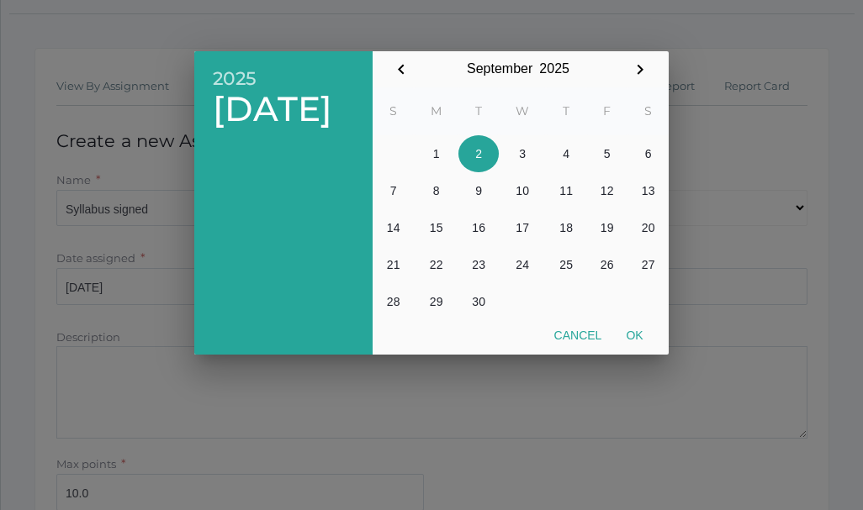
click at [490, 155] on button "2" at bounding box center [478, 153] width 40 height 37
click at [633, 331] on button "Ok" at bounding box center [634, 335] width 41 height 30
type input "2025-09-02"
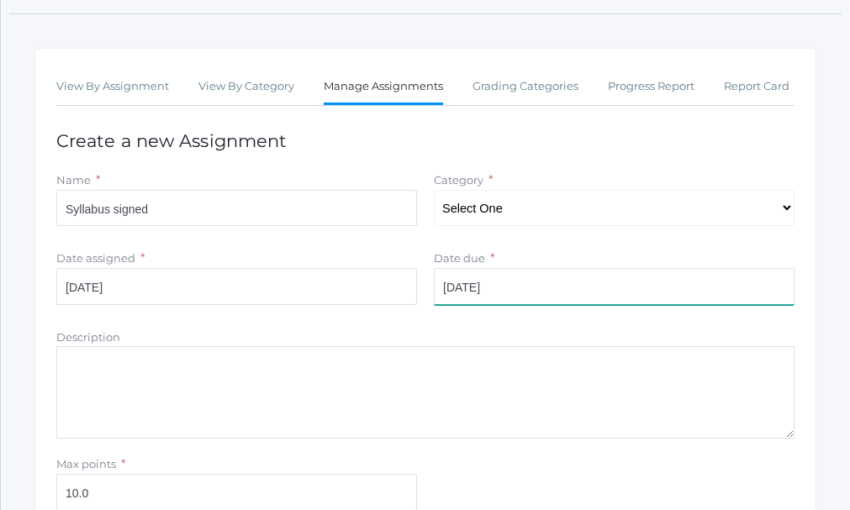
click at [518, 292] on input "2025-09-05" at bounding box center [614, 286] width 361 height 37
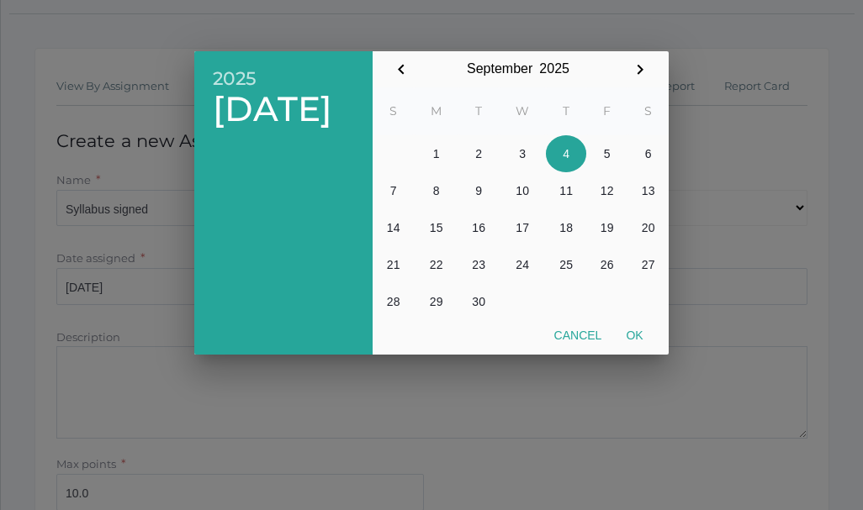
click at [573, 156] on button "4" at bounding box center [566, 153] width 40 height 37
click at [633, 337] on button "Ok" at bounding box center [634, 335] width 41 height 30
type input "2025-09-04"
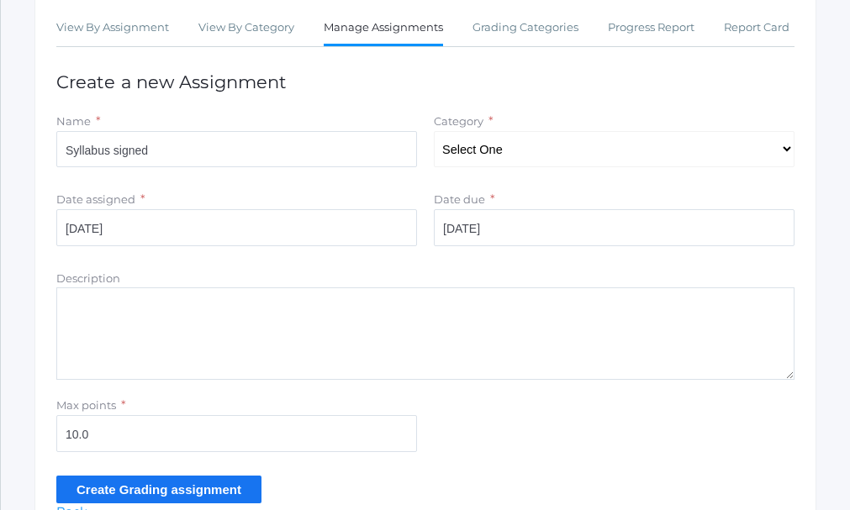
scroll to position [336, 0]
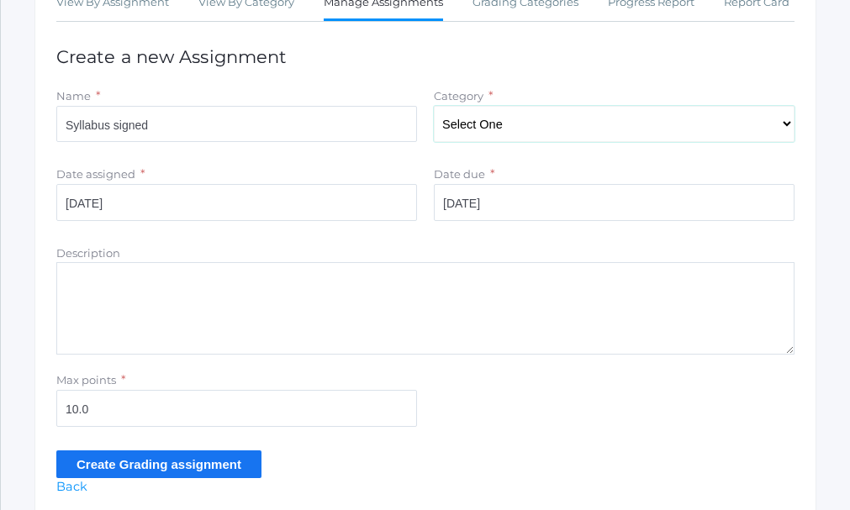
click at [782, 131] on select "Select One Total" at bounding box center [614, 124] width 361 height 37
select select "1096"
click at [434, 108] on select "Select One Total" at bounding box center [614, 124] width 361 height 37
click at [153, 468] on input "Create Grading assignment" at bounding box center [158, 465] width 205 height 28
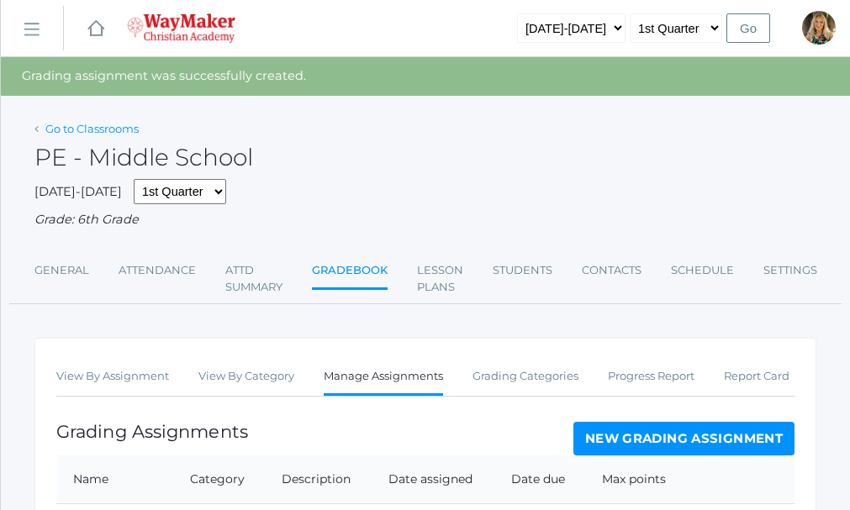
click at [73, 129] on link "Go to Classrooms" at bounding box center [91, 128] width 93 height 13
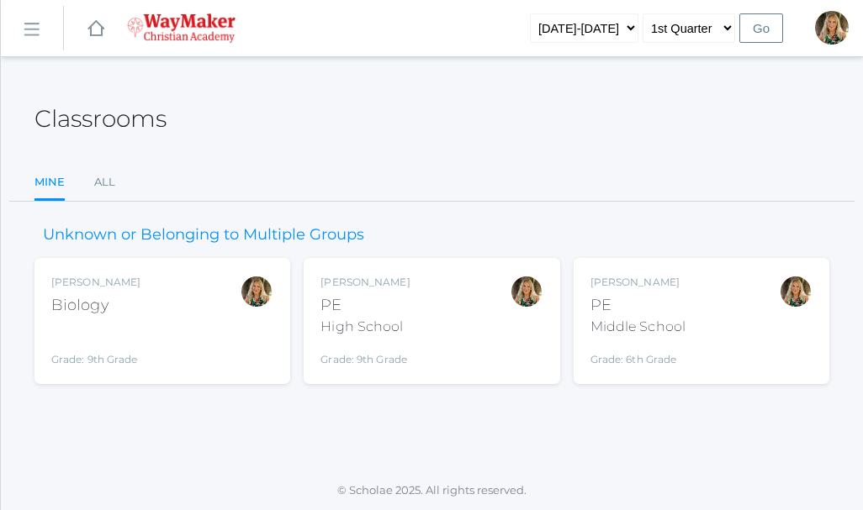
click at [665, 329] on div "Middle School" at bounding box center [637, 327] width 95 height 20
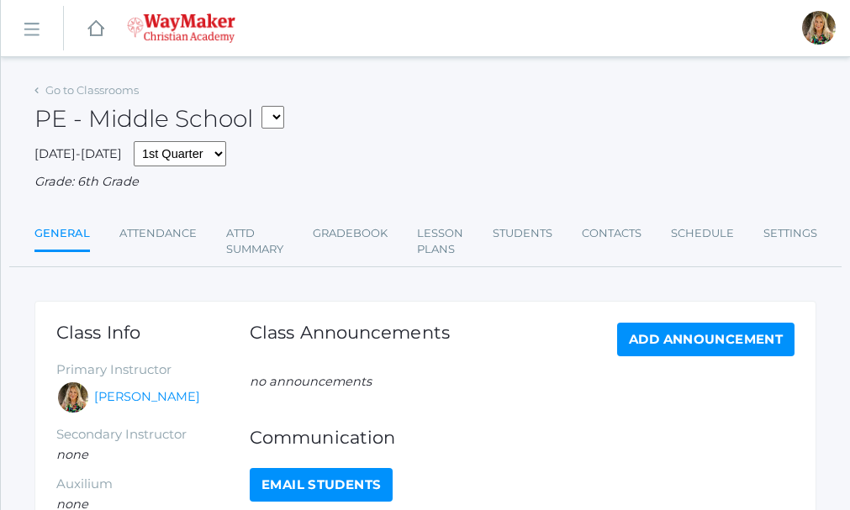
scroll to position [84, 0]
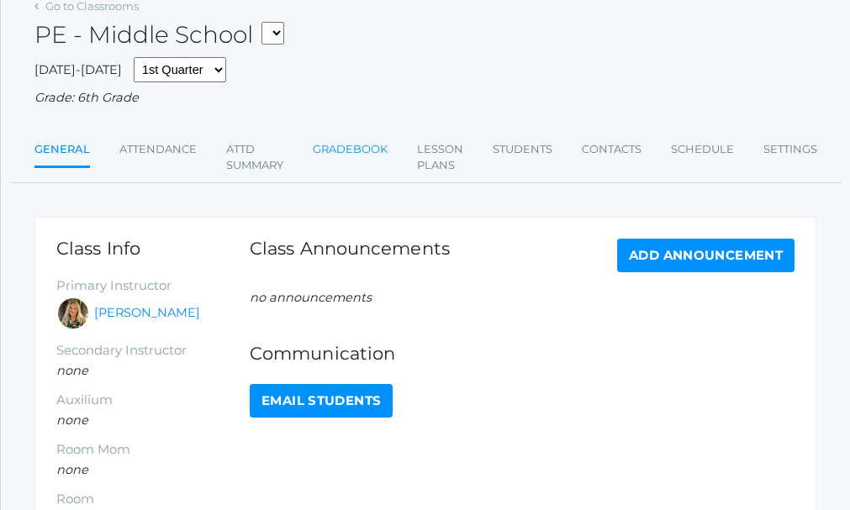
click at [363, 149] on link "Gradebook" at bounding box center [350, 150] width 75 height 34
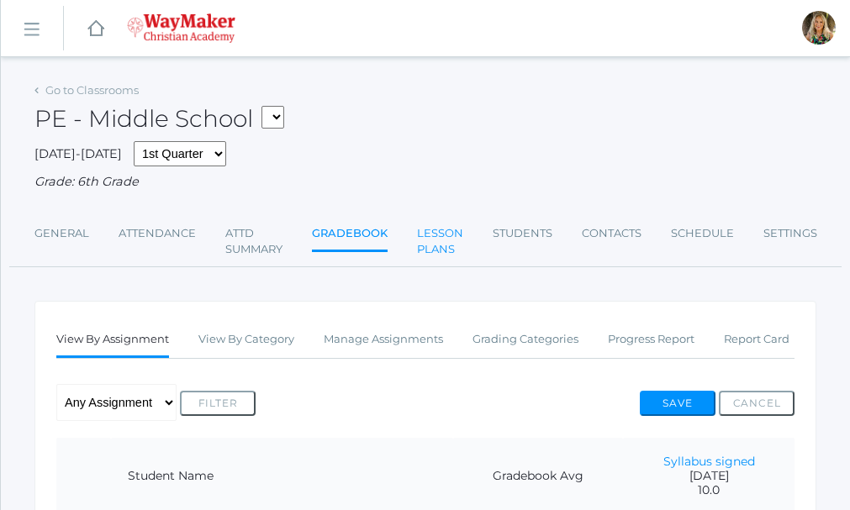
click at [441, 239] on link "Lesson Plans" at bounding box center [440, 242] width 46 height 50
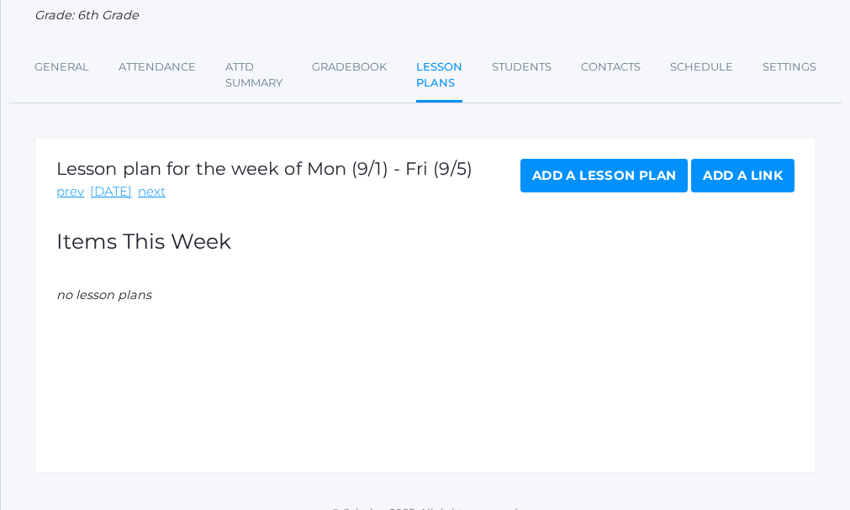
scroll to position [168, 0]
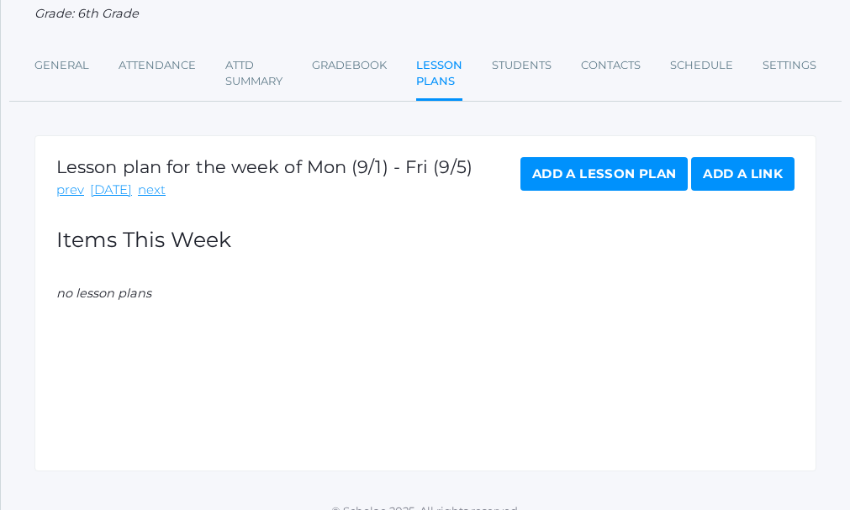
click at [621, 174] on link "Add a Lesson Plan" at bounding box center [604, 174] width 167 height 34
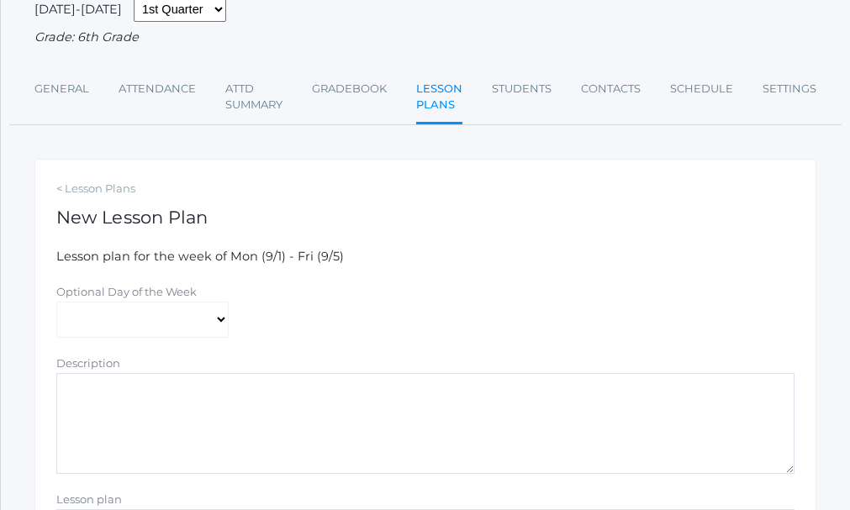
scroll to position [168, 0]
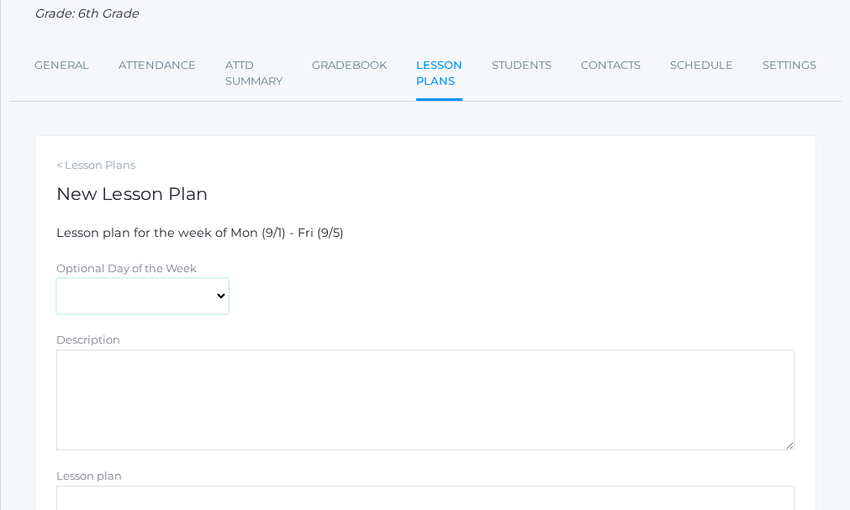
click at [221, 294] on select "[DATE] [DATE] [DATE] [DATE] [DATE]" at bounding box center [142, 296] width 172 height 37
select select "2025-09-02"
click at [56, 280] on select "[DATE] [DATE] [DATE] [DATE] [DATE]" at bounding box center [142, 296] width 172 height 37
click at [203, 373] on textarea "Description" at bounding box center [425, 400] width 738 height 101
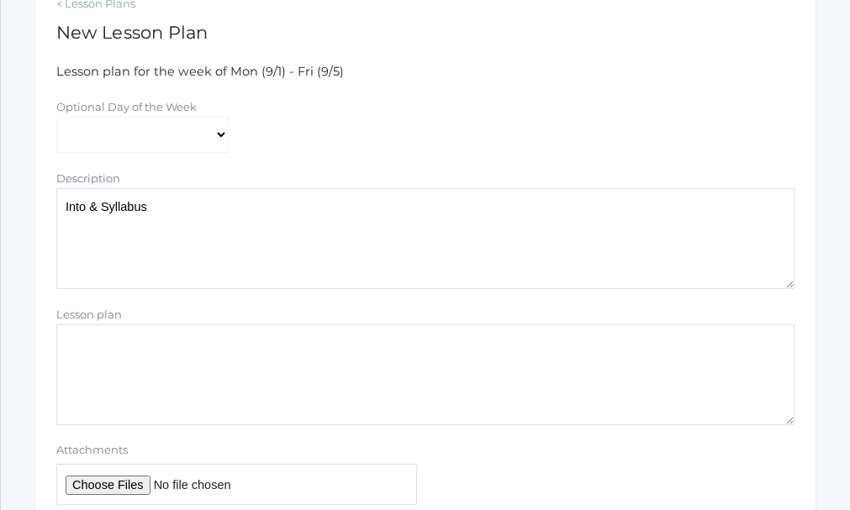
scroll to position [336, 0]
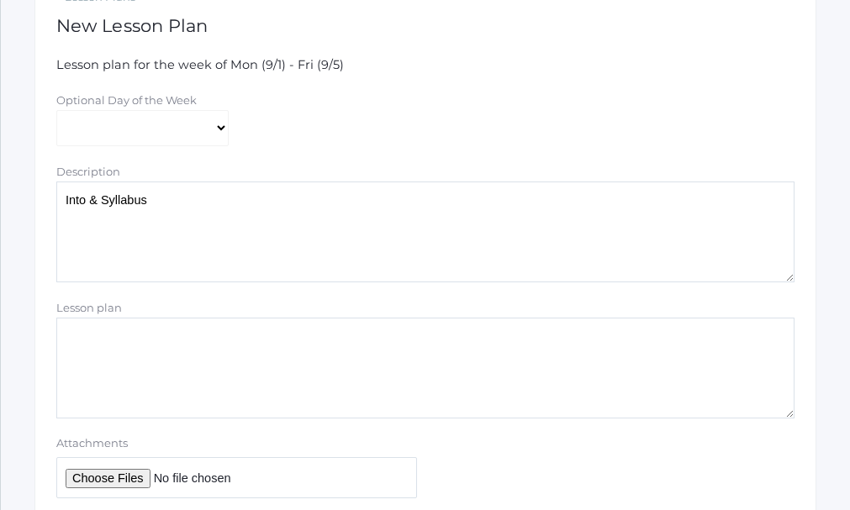
type textarea "Into & Syllabus"
click at [171, 332] on textarea "Lesson plan" at bounding box center [425, 368] width 738 height 101
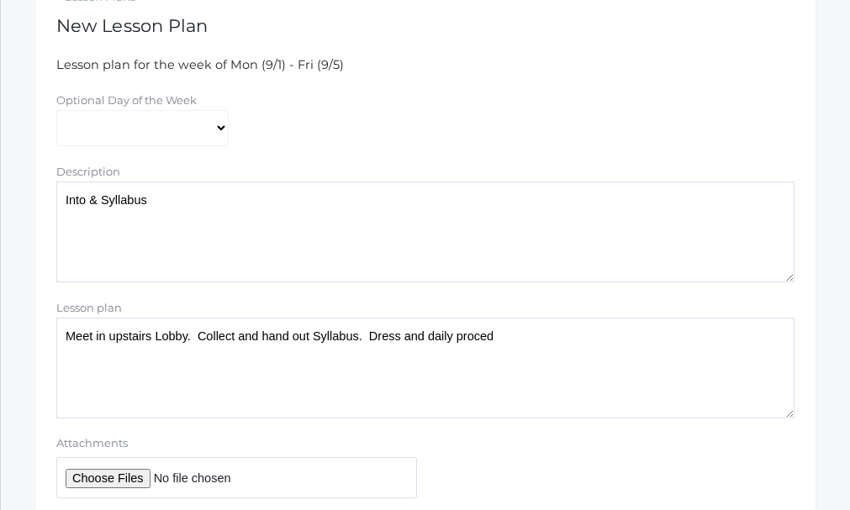
click at [495, 340] on textarea "Meet in upstairs Lobby. Collect and hand out Syllabus. Dress and daily proced" at bounding box center [425, 368] width 738 height 101
click at [536, 340] on textarea "Meet in upstairs Lobby. Collect and hand out Syllabus. Dress and daily proced" at bounding box center [425, 368] width 738 height 101
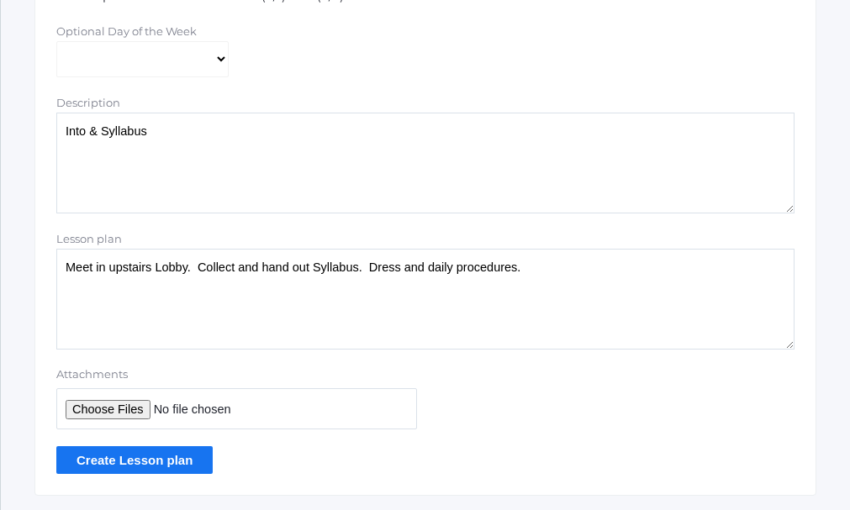
scroll to position [453, 0]
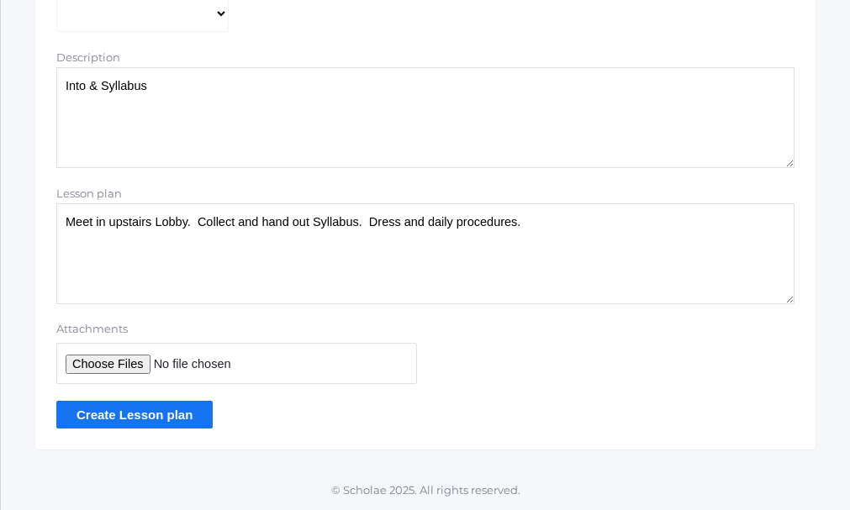
type textarea "Meet in upstairs Lobby. Collect and hand out Syllabus. Dress and daily procedur…"
click at [151, 415] on input "Create Lesson plan" at bounding box center [134, 415] width 156 height 28
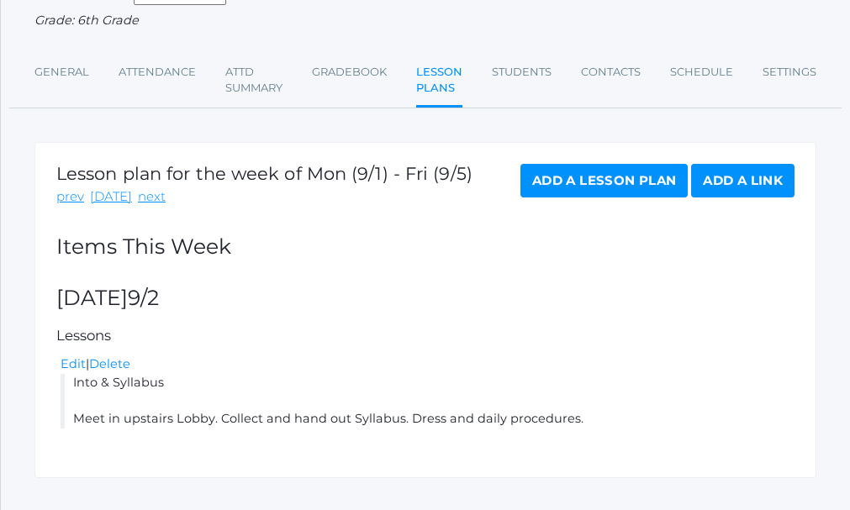
scroll to position [230, 0]
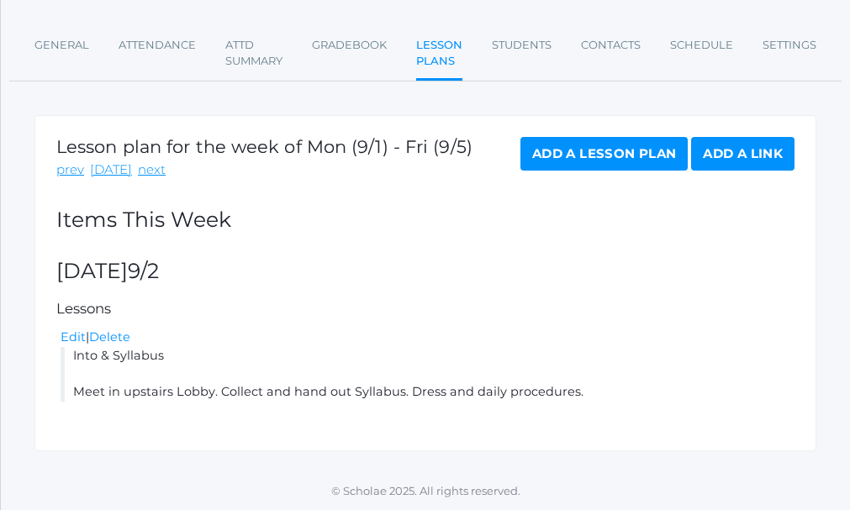
click at [643, 162] on link "Add a Lesson Plan" at bounding box center [604, 154] width 167 height 34
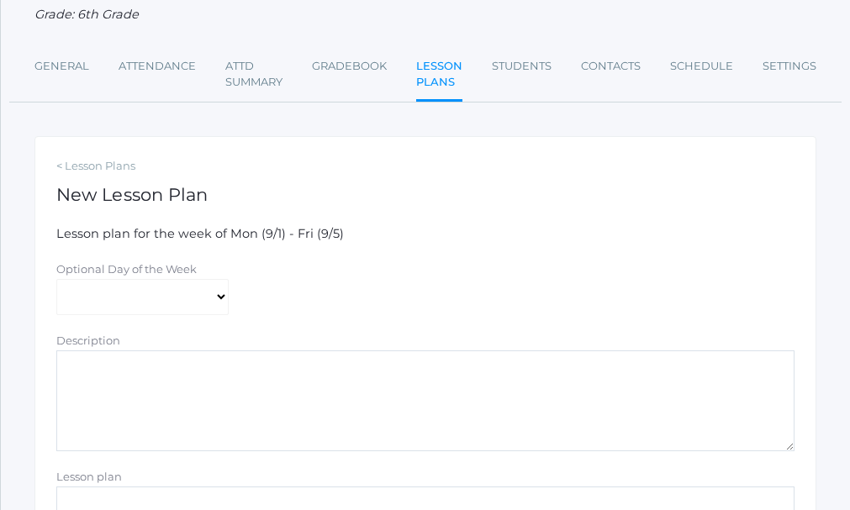
scroll to position [168, 0]
click at [216, 297] on select "[DATE] [DATE] [DATE] [DATE] [DATE]" at bounding box center [142, 296] width 172 height 37
select select "[DATE]"
click at [56, 280] on select "[DATE] [DATE] [DATE] [DATE] [DATE]" at bounding box center [142, 296] width 172 height 37
click at [133, 373] on textarea "Description" at bounding box center [425, 400] width 738 height 101
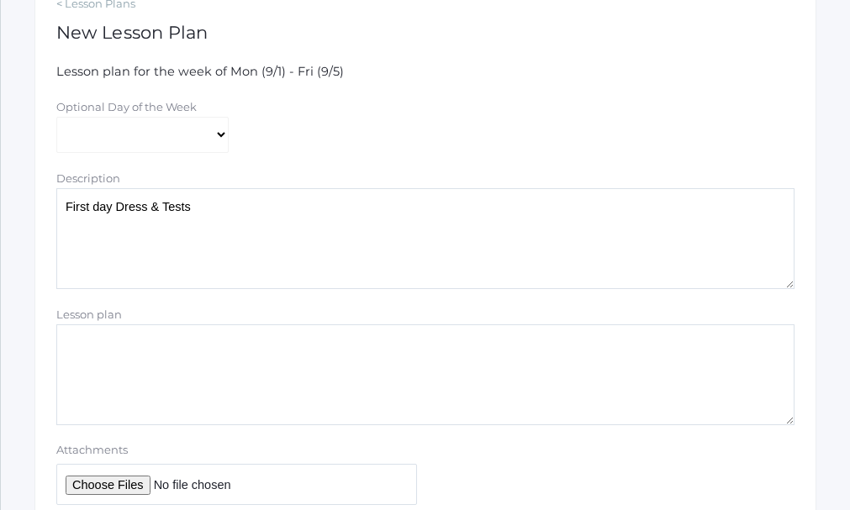
scroll to position [336, 0]
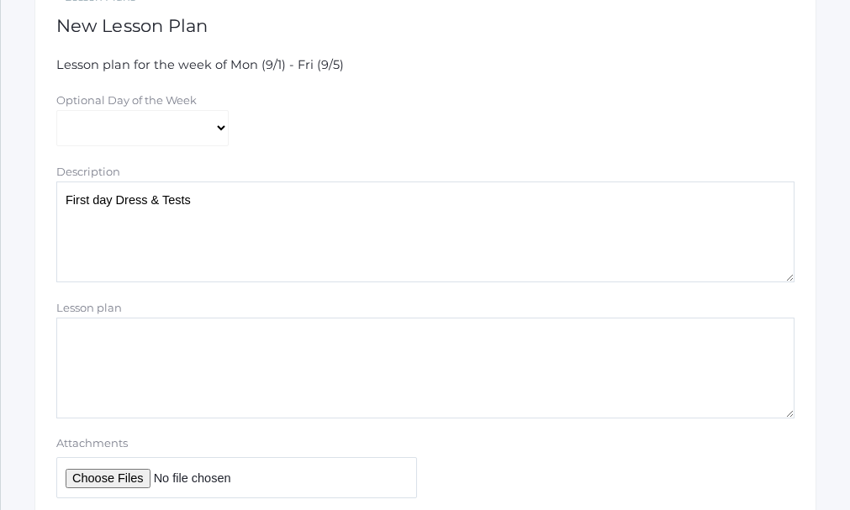
type textarea "First day Dress & Tests"
click at [138, 341] on textarea "Lesson plan" at bounding box center [425, 368] width 738 height 101
click at [399, 346] on textarea "Dress out. Heart Rate Resting. Stretching and warmups." at bounding box center [425, 368] width 738 height 101
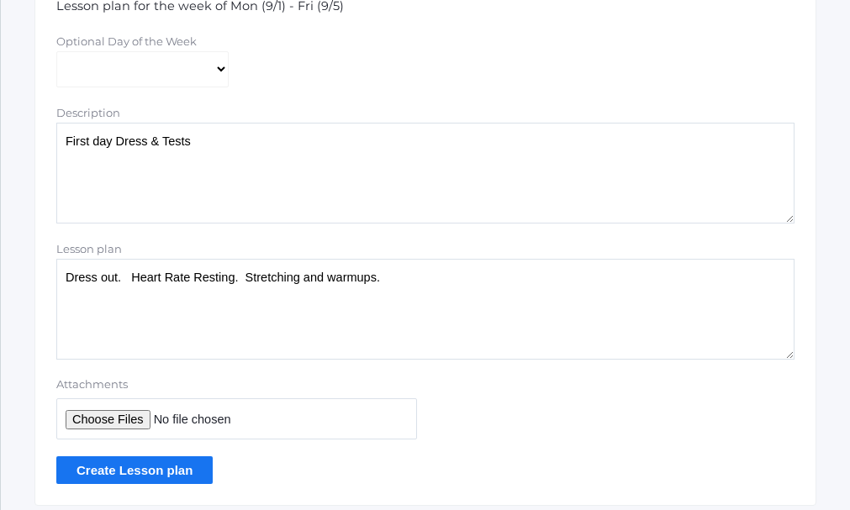
scroll to position [420, 0]
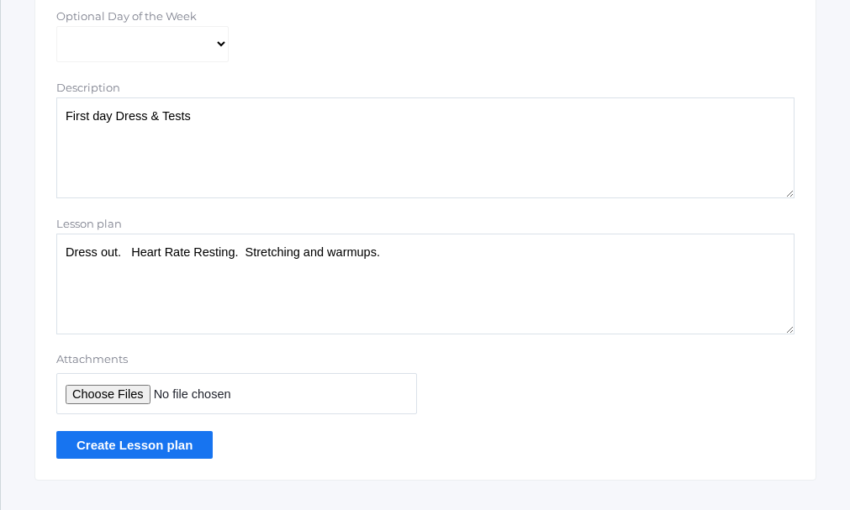
type textarea "Dress out. Heart Rate Resting. Stretching and warmups."
click at [138, 447] on input "Create Lesson plan" at bounding box center [134, 445] width 156 height 28
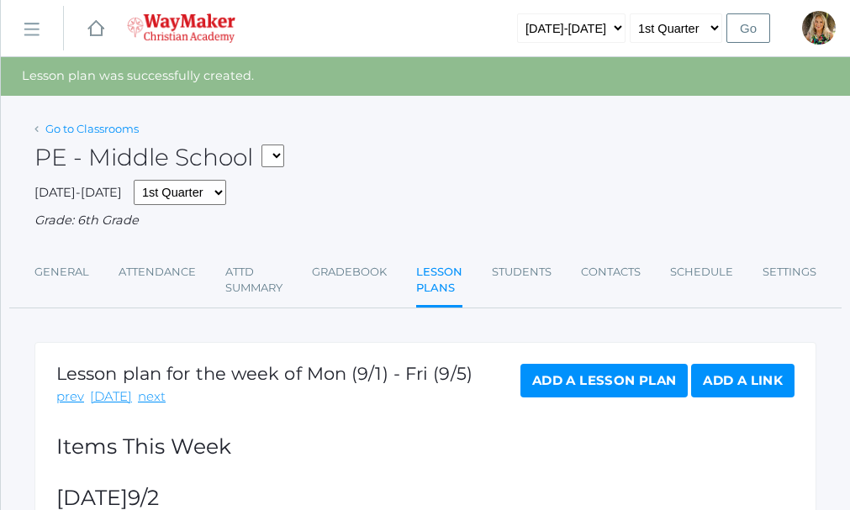
click at [116, 124] on link "Go to Classrooms" at bounding box center [91, 128] width 93 height 13
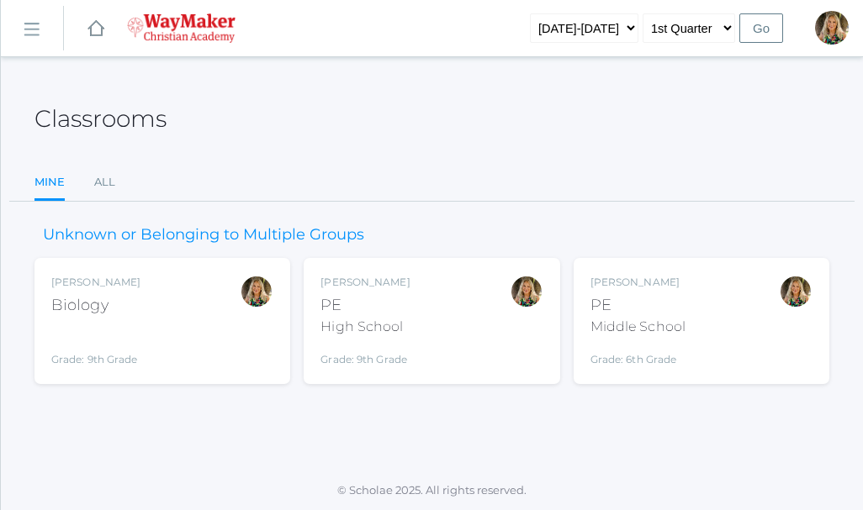
click at [358, 312] on div "PE" at bounding box center [364, 305] width 89 height 23
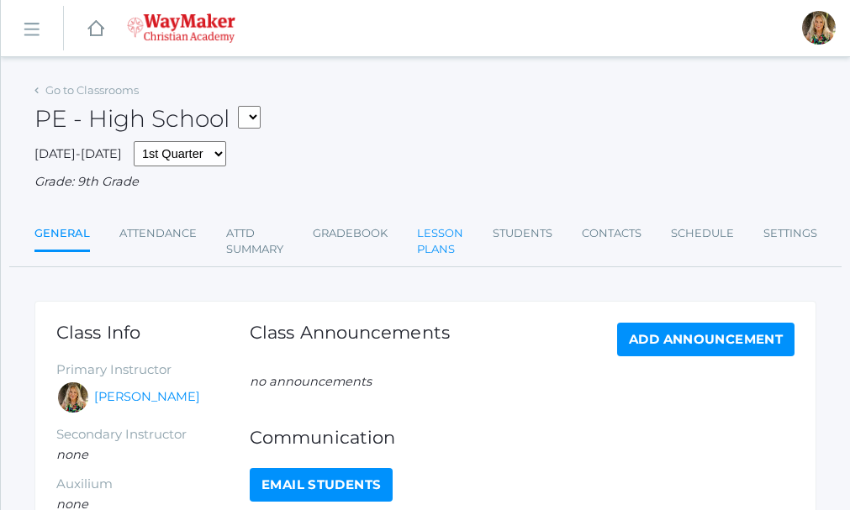
click at [433, 246] on link "Lesson Plans" at bounding box center [440, 242] width 46 height 50
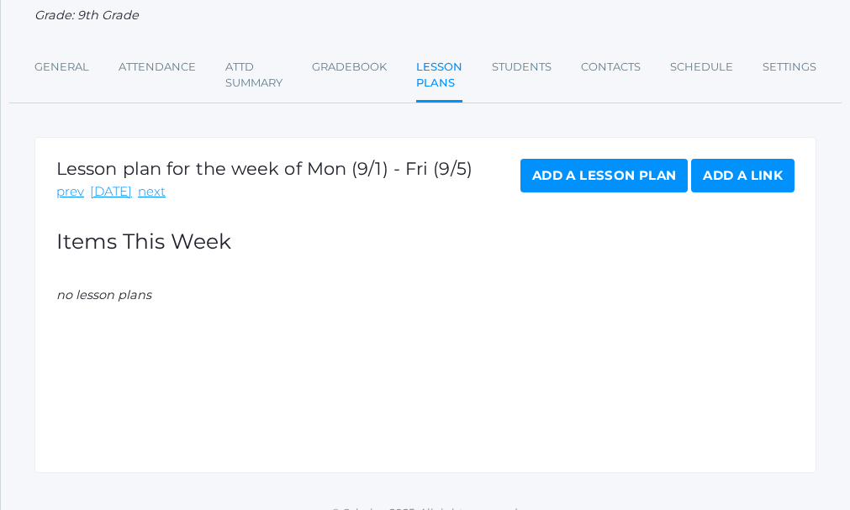
scroll to position [168, 0]
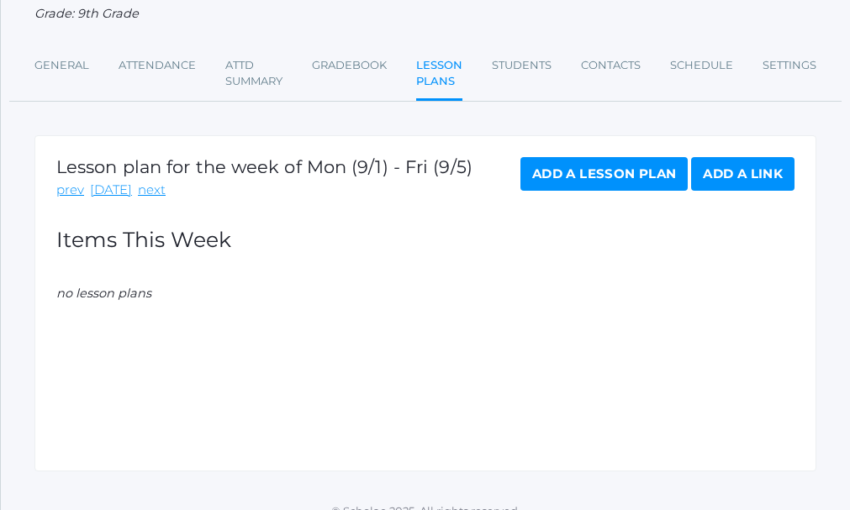
click at [636, 172] on link "Add a Lesson Plan" at bounding box center [604, 174] width 167 height 34
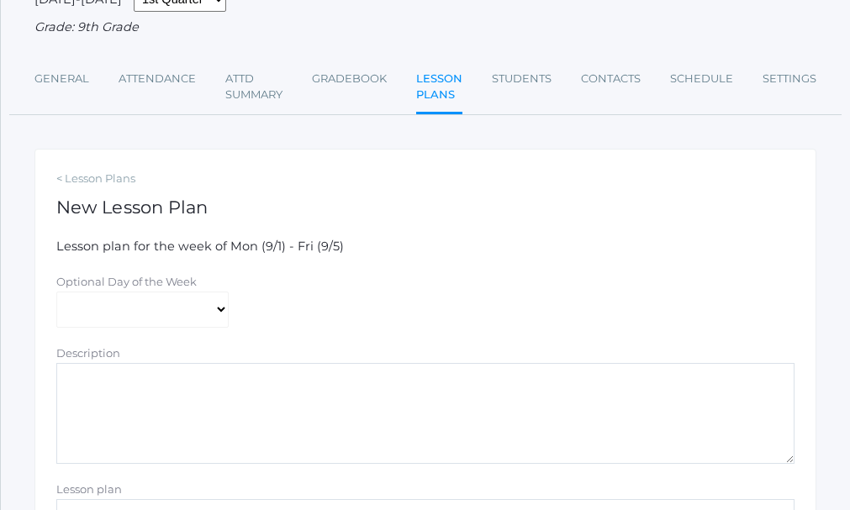
scroll to position [168, 0]
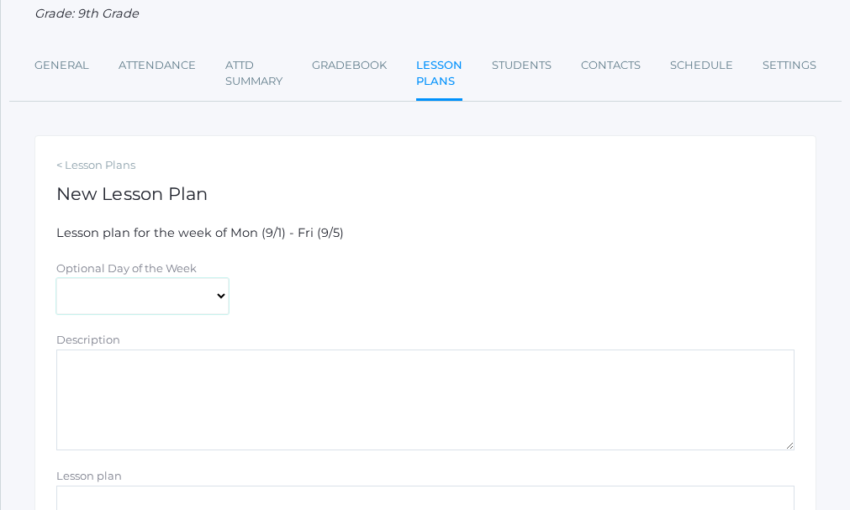
click at [220, 300] on select "Monday Tuesday Wednesday Thursday Friday" at bounding box center [142, 296] width 172 height 37
select select "2025-09-03"
click at [56, 280] on select "Monday Tuesday Wednesday Thursday Friday" at bounding box center [142, 296] width 172 height 37
click at [140, 371] on textarea "Description" at bounding box center [425, 400] width 738 height 101
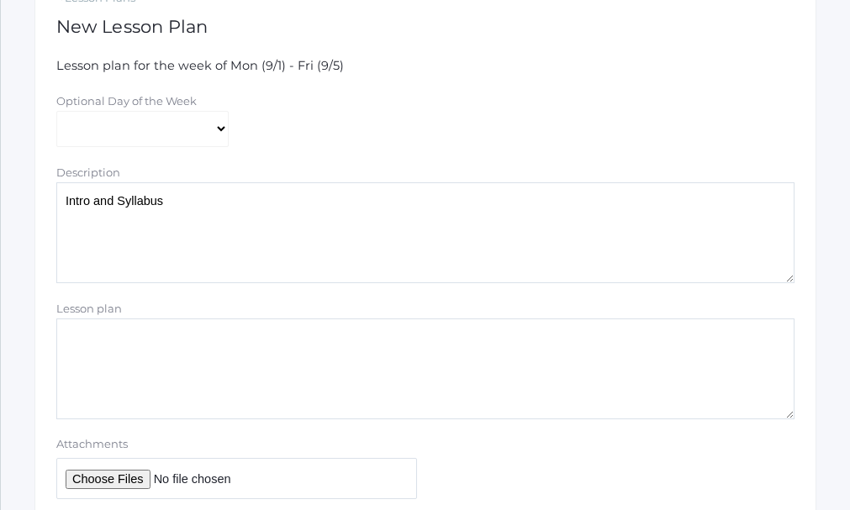
scroll to position [336, 0]
type textarea "Intro and Syllabus"
click at [140, 335] on textarea "Lesson plan" at bounding box center [425, 368] width 738 height 101
type textarea "P"
click at [362, 338] on textarea "Meet in upstairs Lobby. Pass out and collect Syllabus" at bounding box center [425, 368] width 738 height 101
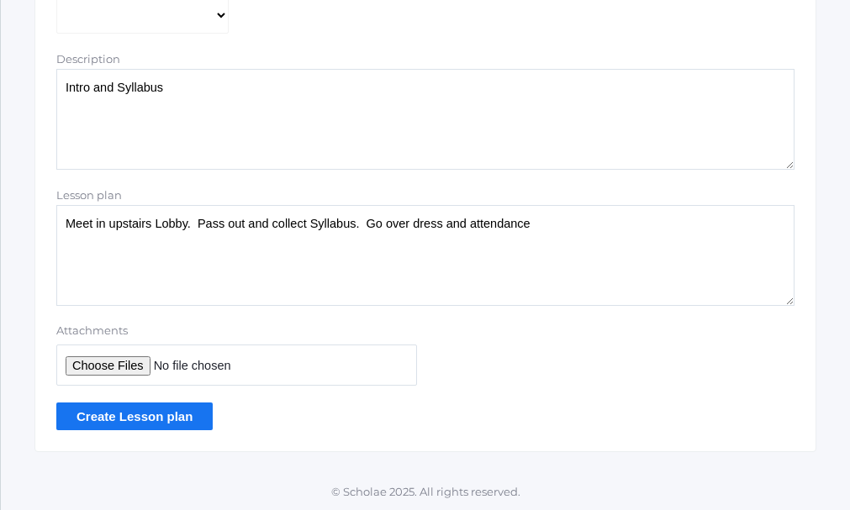
scroll to position [453, 0]
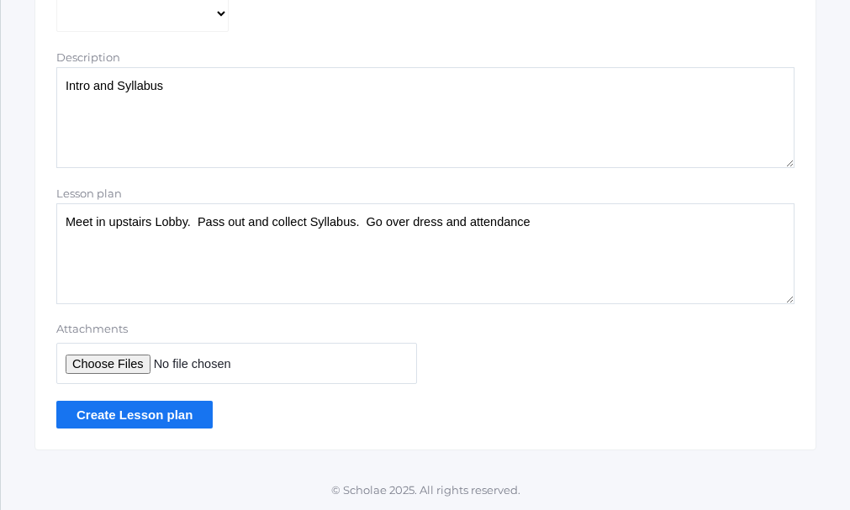
type textarea "Meet in upstairs Lobby. Pass out and collect Syllabus. Go over dress and attend…"
click at [182, 414] on input "Create Lesson plan" at bounding box center [134, 415] width 156 height 28
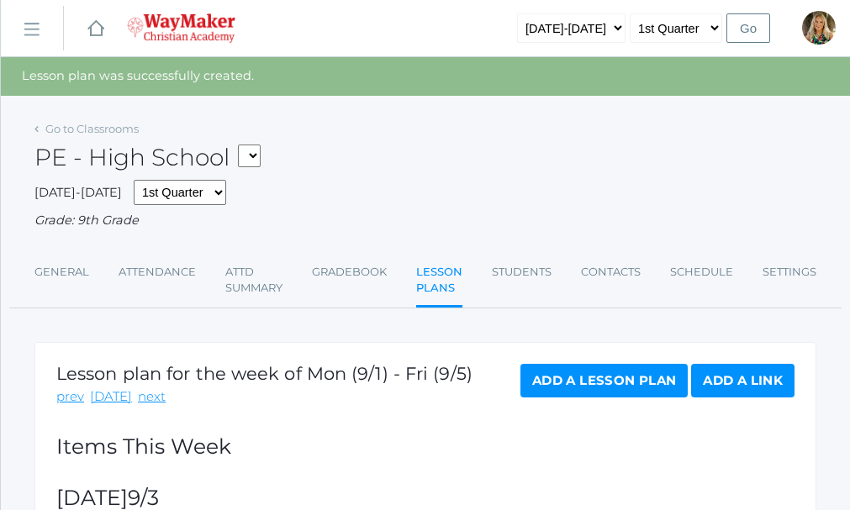
click at [634, 375] on link "Add a Lesson Plan" at bounding box center [604, 381] width 167 height 34
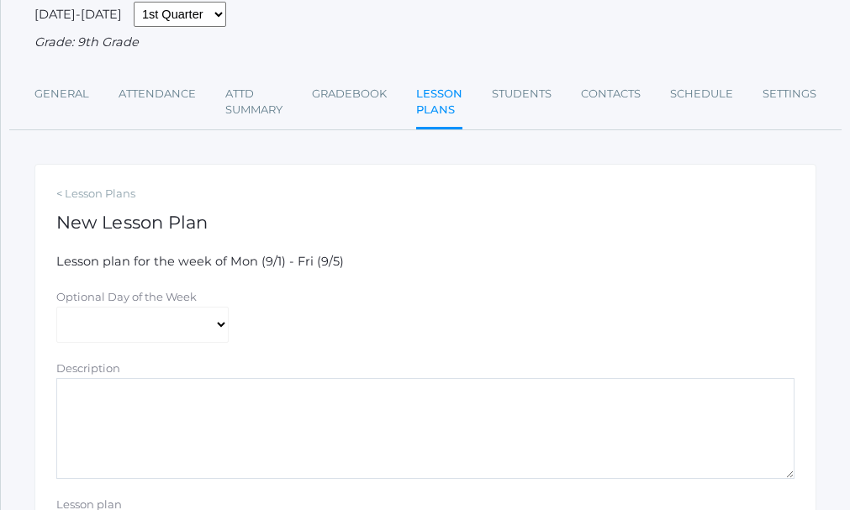
scroll to position [168, 0]
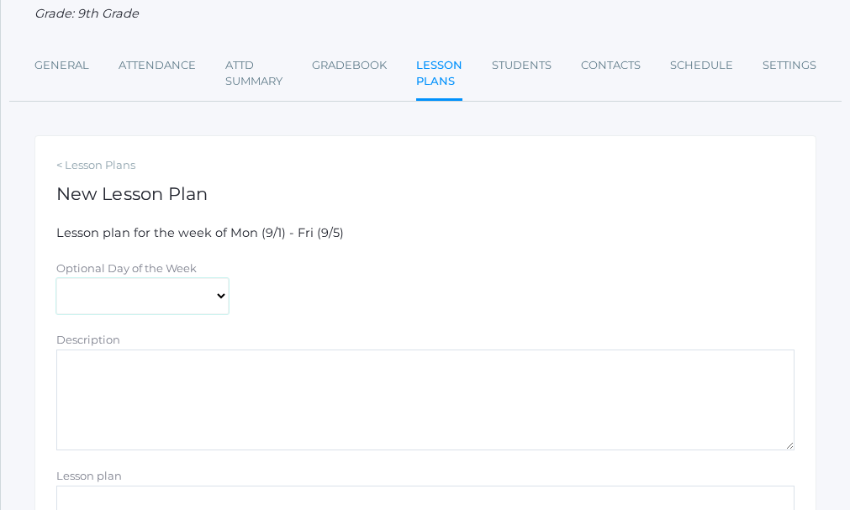
click at [219, 299] on select "Monday Tuesday Wednesday Thursday Friday" at bounding box center [142, 296] width 172 height 37
select select "2025-09-05"
click at [56, 280] on select "Monday Tuesday Wednesday Thursday Friday" at bounding box center [142, 296] width 172 height 37
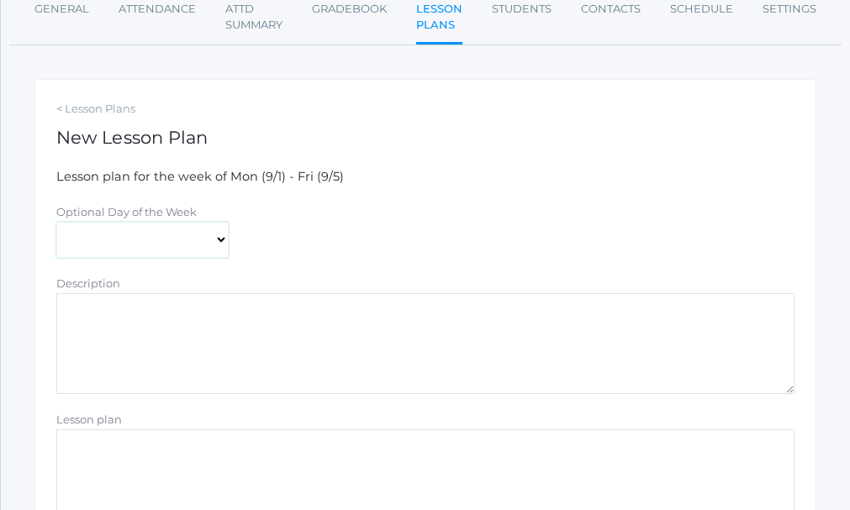
scroll to position [252, 0]
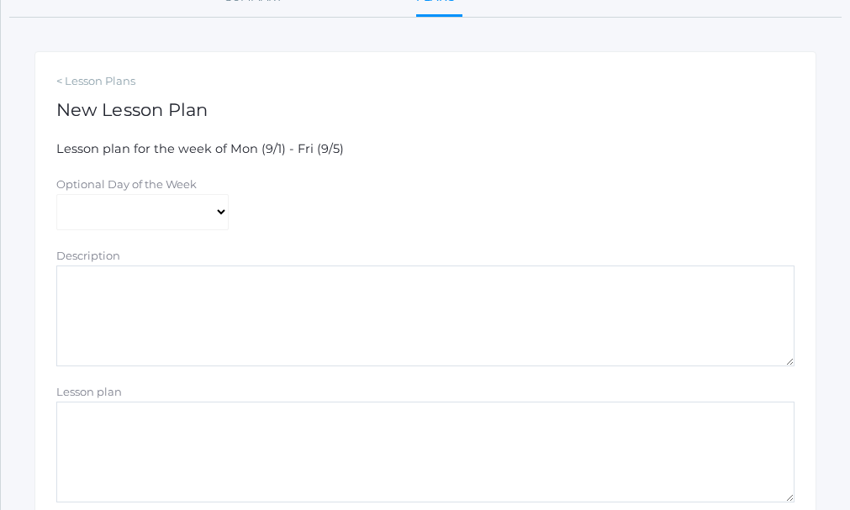
click at [145, 282] on textarea "Description" at bounding box center [425, 316] width 738 height 101
type textarea "First Day Dress and Tests"
click at [124, 418] on textarea "Lesson plan" at bounding box center [425, 452] width 738 height 101
click at [248, 425] on textarea "Dress out. Collect Syllabus." at bounding box center [425, 452] width 738 height 101
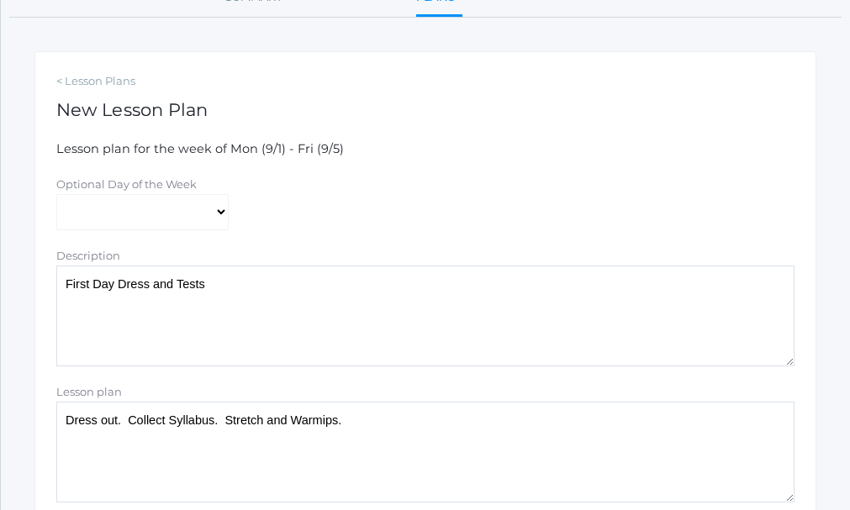
drag, startPoint x: 308, startPoint y: 422, endPoint x: 330, endPoint y: 427, distance: 22.4
click at [216, 421] on textarea "Dress out. Collect Syllabus. Stretch and Warmups." at bounding box center [425, 452] width 738 height 101
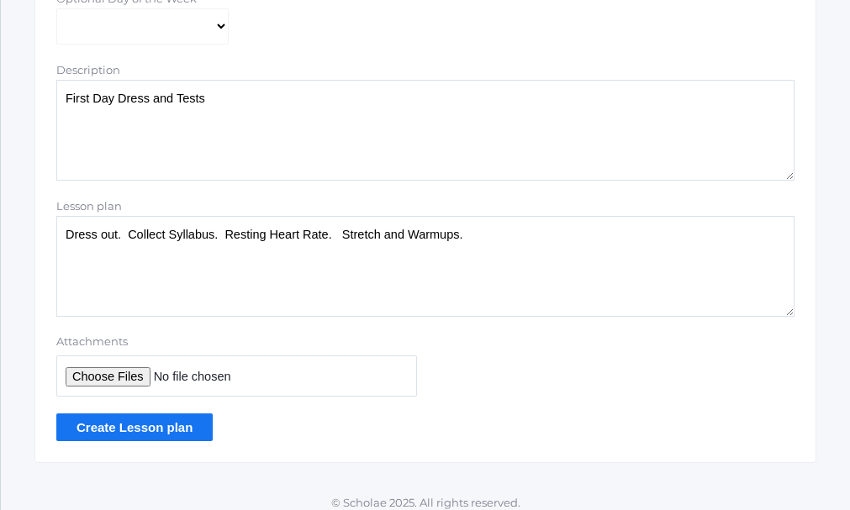
scroll to position [453, 0]
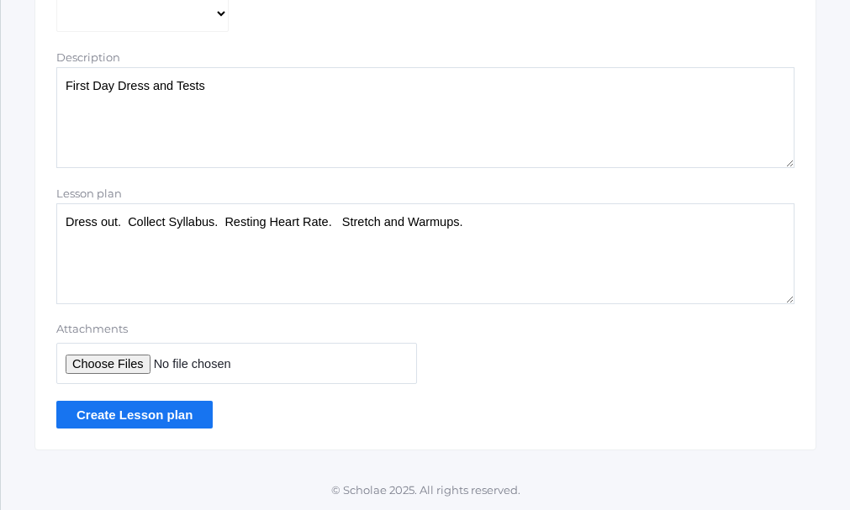
type textarea "Dress out. Collect Syllabus. Resting Heart Rate. Stretch and Warmups."
click at [158, 415] on input "Create Lesson plan" at bounding box center [134, 415] width 156 height 28
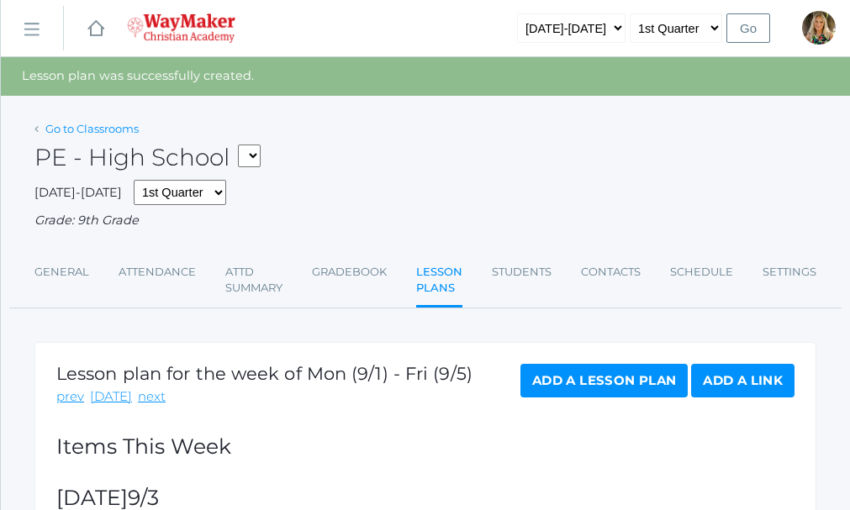
click at [80, 128] on link "Go to Classrooms" at bounding box center [91, 128] width 93 height 13
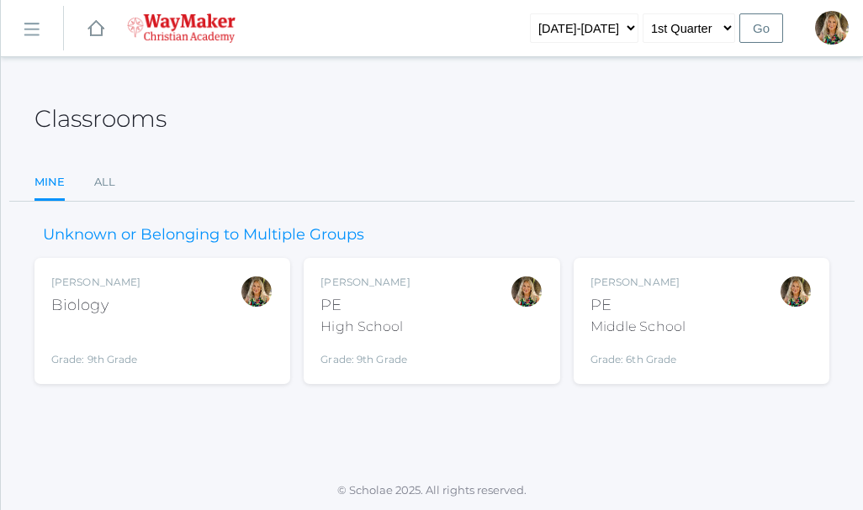
click at [103, 305] on div "Biology" at bounding box center [95, 305] width 89 height 23
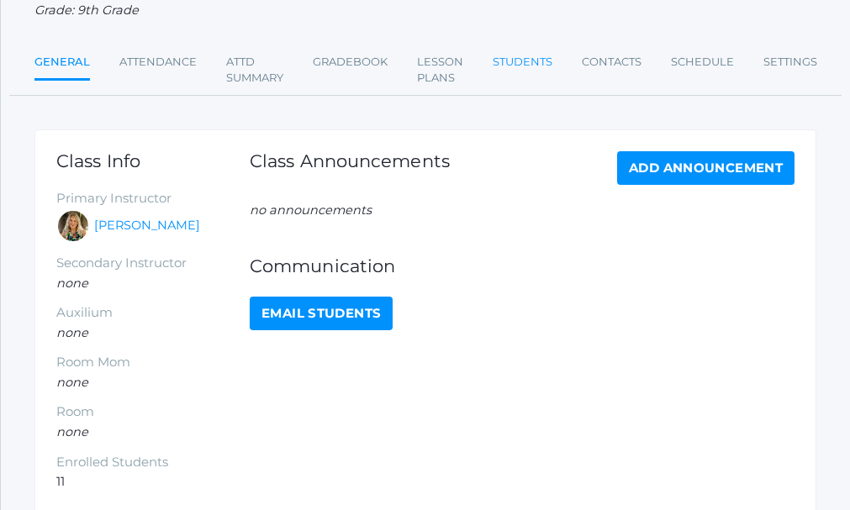
scroll to position [84, 0]
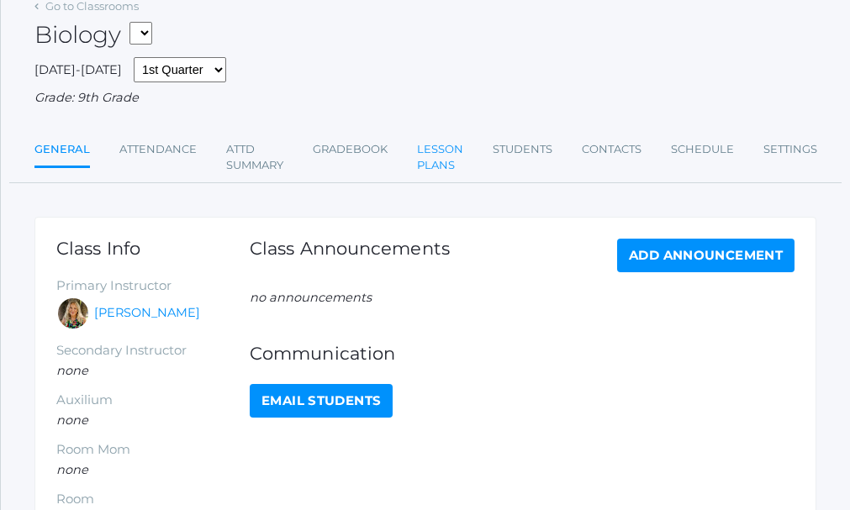
click at [436, 161] on link "Lesson Plans" at bounding box center [440, 158] width 46 height 50
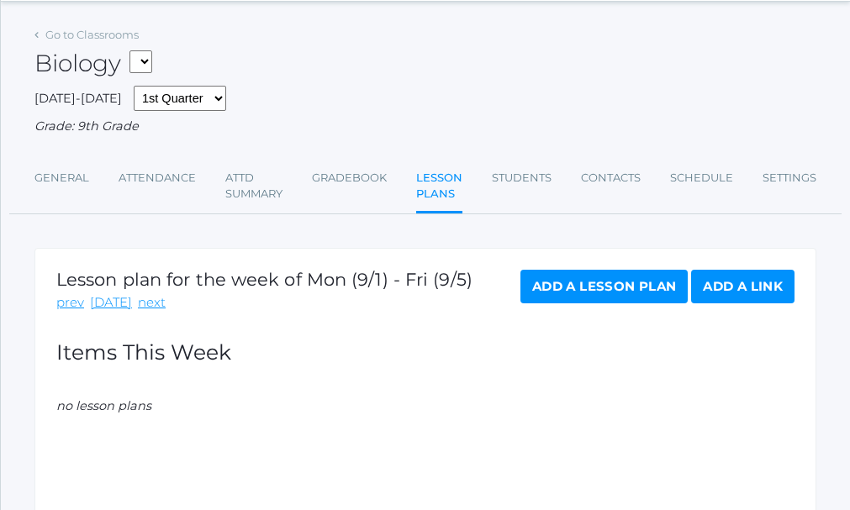
scroll to position [84, 0]
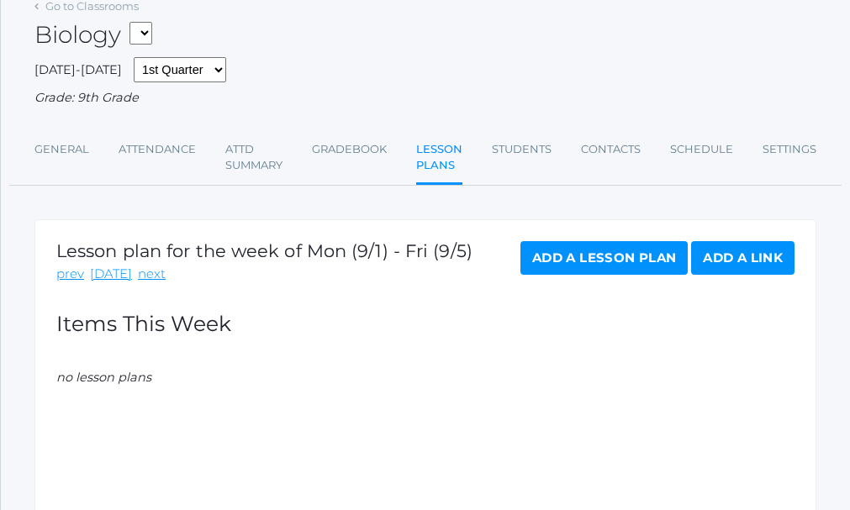
click at [605, 267] on link "Add a Lesson Plan" at bounding box center [604, 258] width 167 height 34
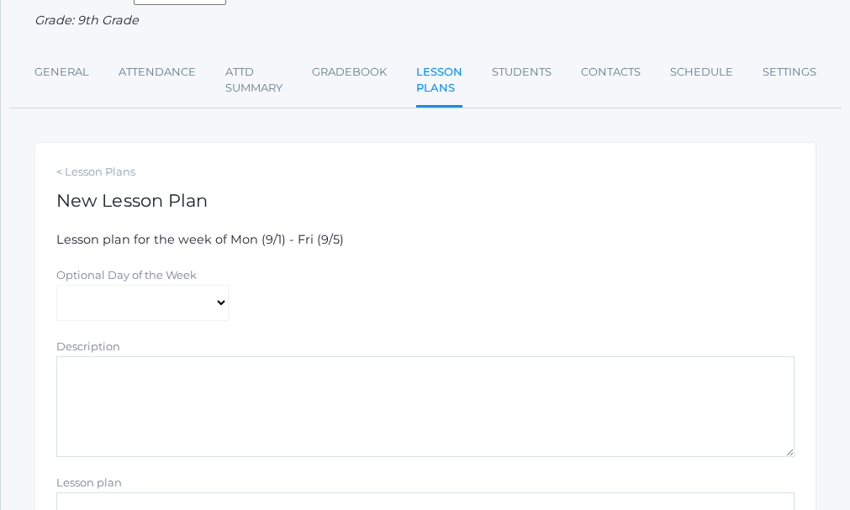
scroll to position [168, 0]
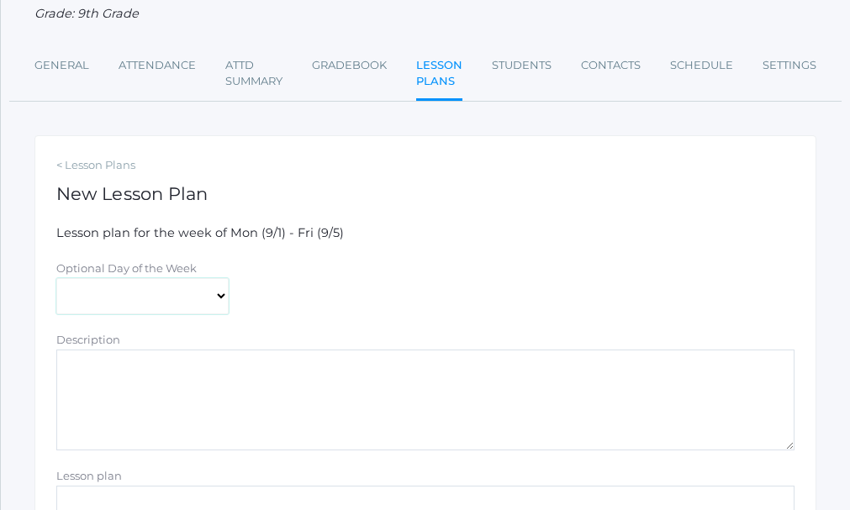
click at [222, 297] on select "[DATE] [DATE] [DATE] [DATE] [DATE]" at bounding box center [142, 296] width 172 height 37
select select "2025-09-02"
click at [56, 280] on select "[DATE] [DATE] [DATE] [DATE] [DATE]" at bounding box center [142, 296] width 172 height 37
click at [133, 358] on textarea "Description" at bounding box center [425, 400] width 738 height 101
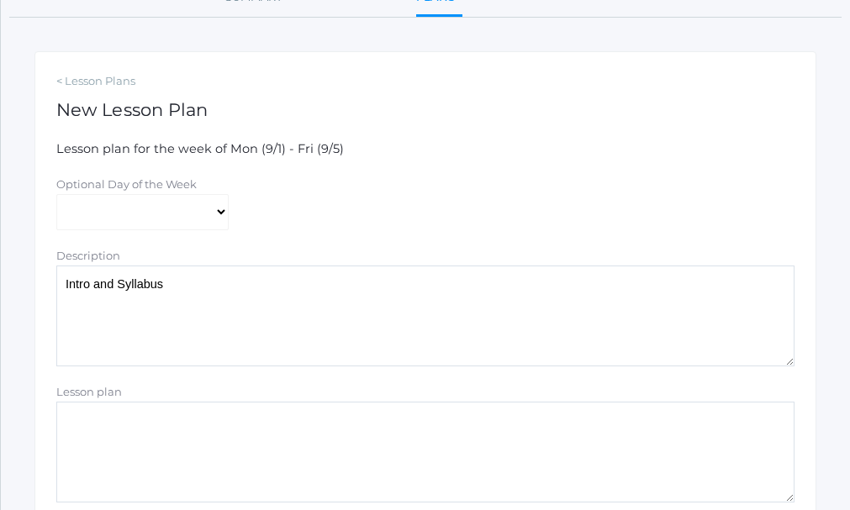
type textarea "Intro and Syllabus"
click at [103, 422] on textarea "Lesson plan" at bounding box center [425, 452] width 738 height 101
drag, startPoint x: 367, startPoint y: 433, endPoint x: 394, endPoint y: 445, distance: 29.4
click at [373, 436] on textarea "Intro syllabus. Welcome Paper. Folders. Book Look" at bounding box center [425, 452] width 738 height 101
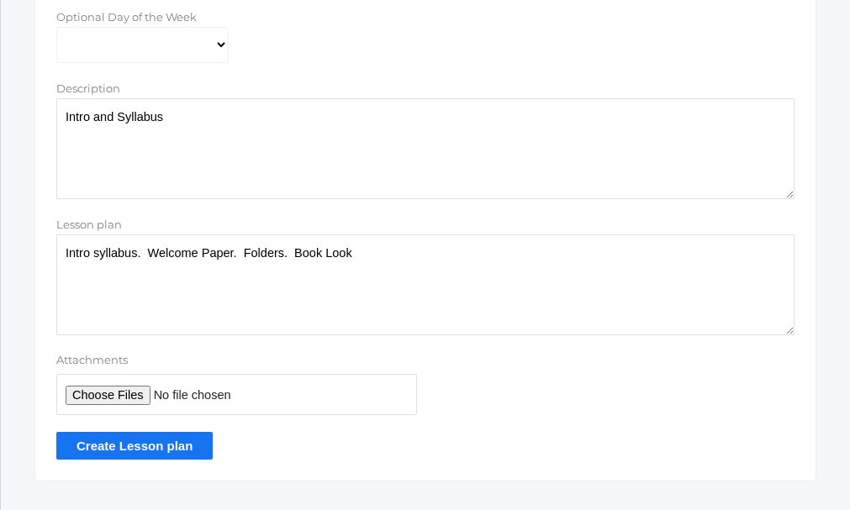
scroll to position [420, 0]
type textarea "Intro syllabus. Welcome Paper. Folders. Book Look"
click at [151, 448] on input "Create Lesson plan" at bounding box center [134, 445] width 156 height 28
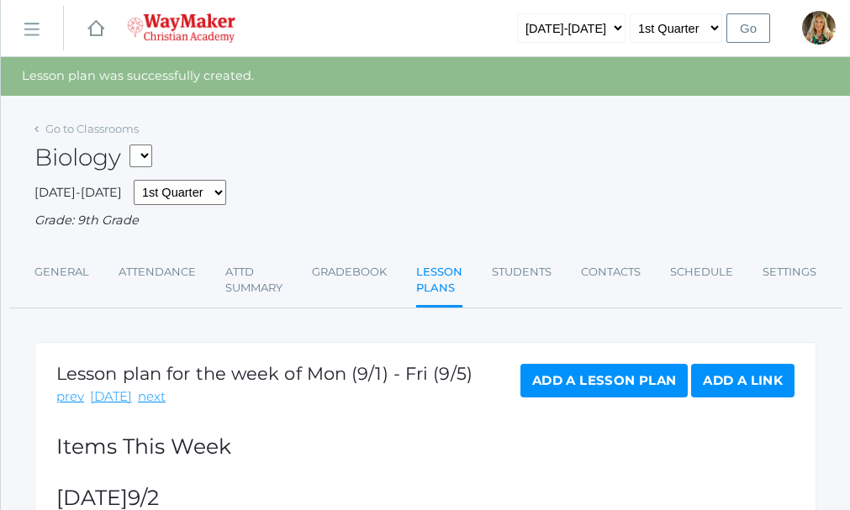
click at [605, 381] on link "Add a Lesson Plan" at bounding box center [604, 381] width 167 height 34
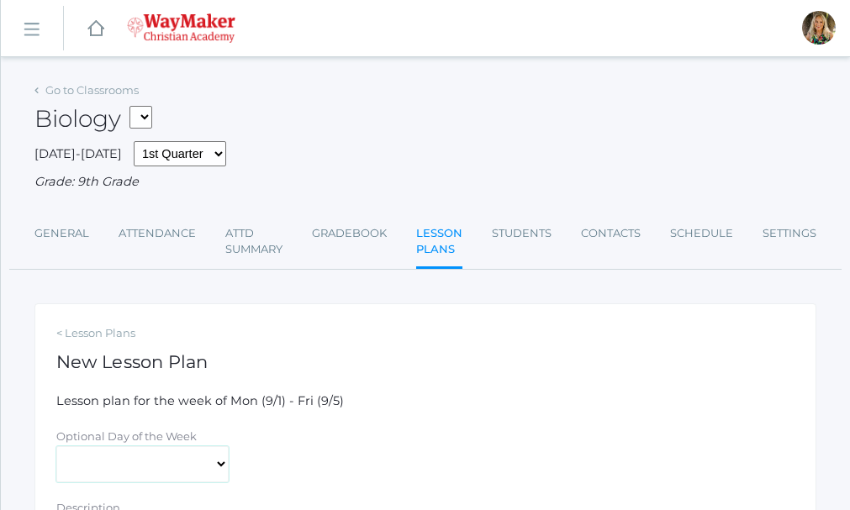
click at [227, 468] on select "[DATE] [DATE] [DATE] [DATE] [DATE]" at bounding box center [142, 465] width 172 height 37
select select "[DATE]"
click at [56, 448] on select "[DATE] [DATE] [DATE] [DATE] [DATE]" at bounding box center [142, 465] width 172 height 37
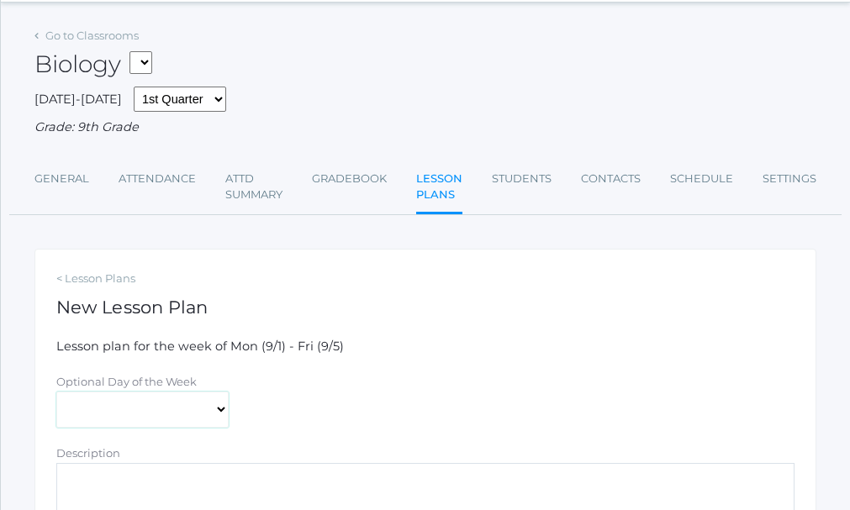
scroll to position [252, 0]
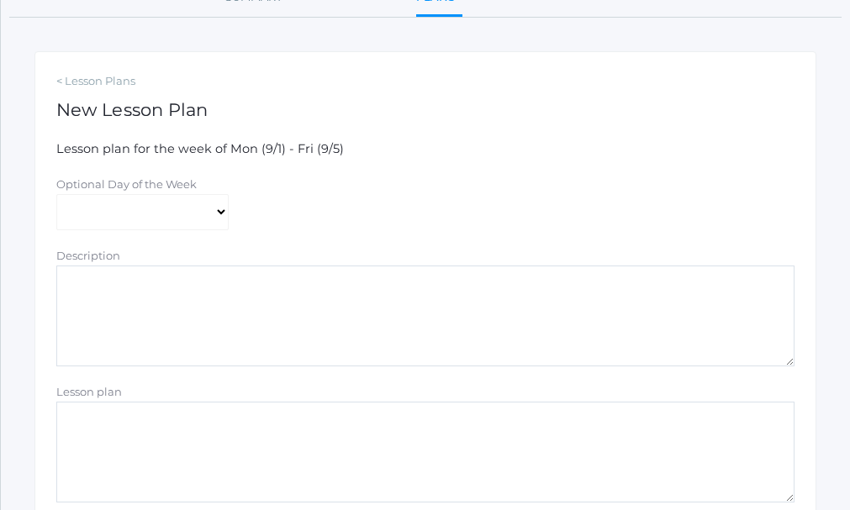
click at [193, 299] on textarea "Description" at bounding box center [425, 316] width 738 height 101
type textarea "Scavenger [PERSON_NAME]"
click at [145, 428] on textarea "Lesson plan" at bounding box center [425, 452] width 738 height 101
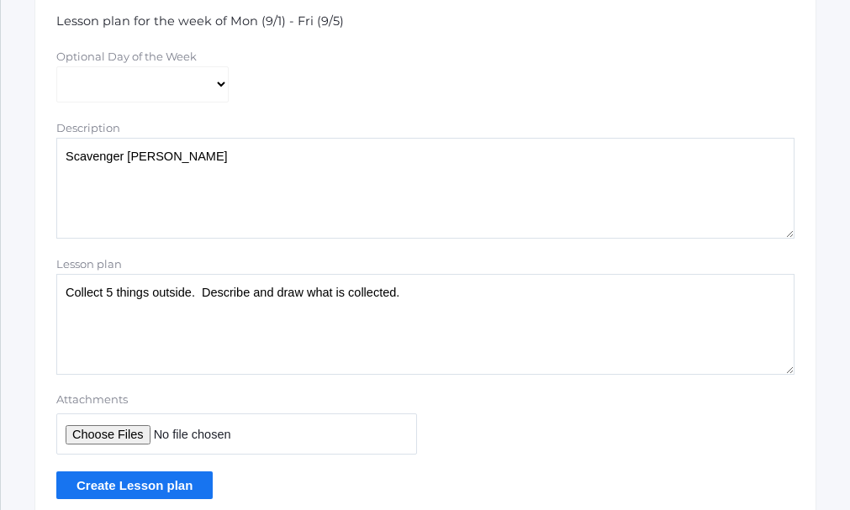
scroll to position [420, 0]
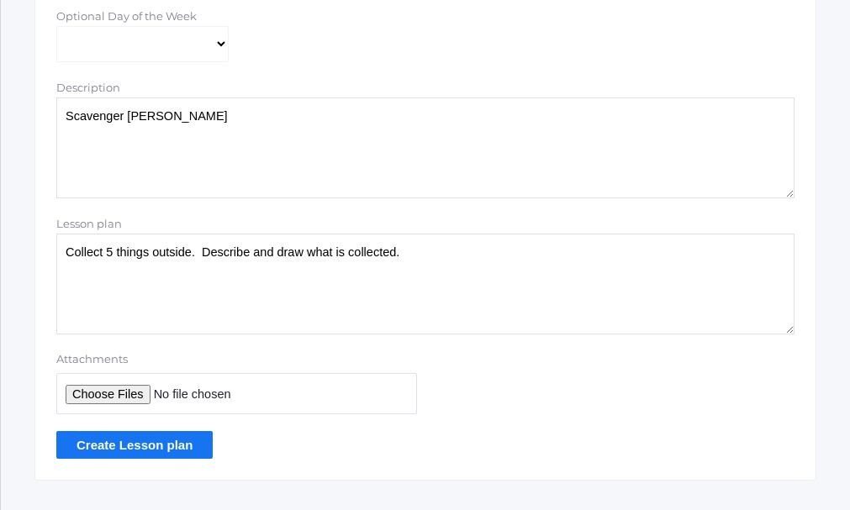
type textarea "Collect 5 things outside. Describe and draw what is collected."
click at [143, 444] on input "Create Lesson plan" at bounding box center [134, 445] width 156 height 28
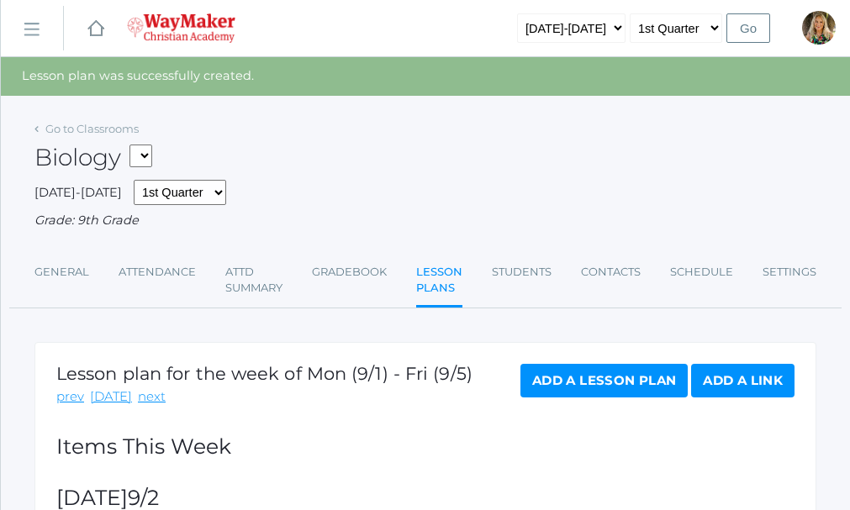
click at [629, 378] on link "Add a Lesson Plan" at bounding box center [604, 381] width 167 height 34
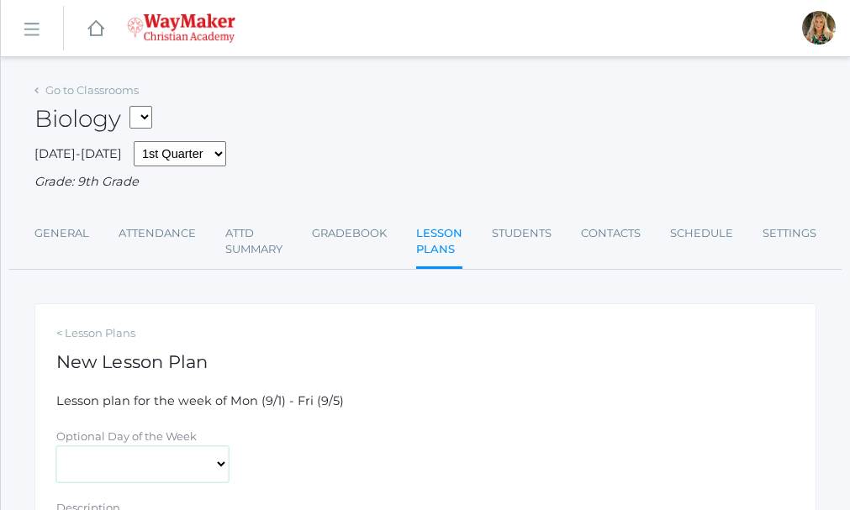
click at [220, 466] on select "[DATE] [DATE] [DATE] [DATE] [DATE]" at bounding box center [142, 465] width 172 height 37
select select "2025-09-04"
click at [56, 448] on select "[DATE] [DATE] [DATE] [DATE] [DATE]" at bounding box center [142, 465] width 172 height 37
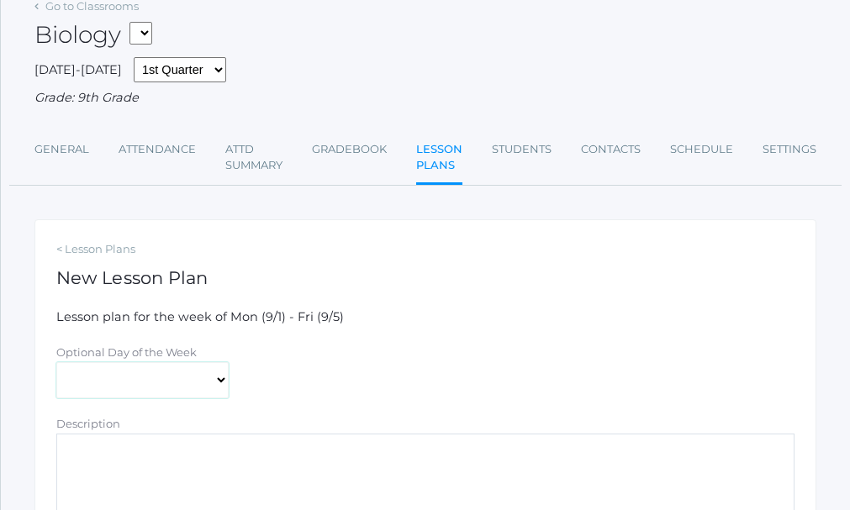
scroll to position [168, 0]
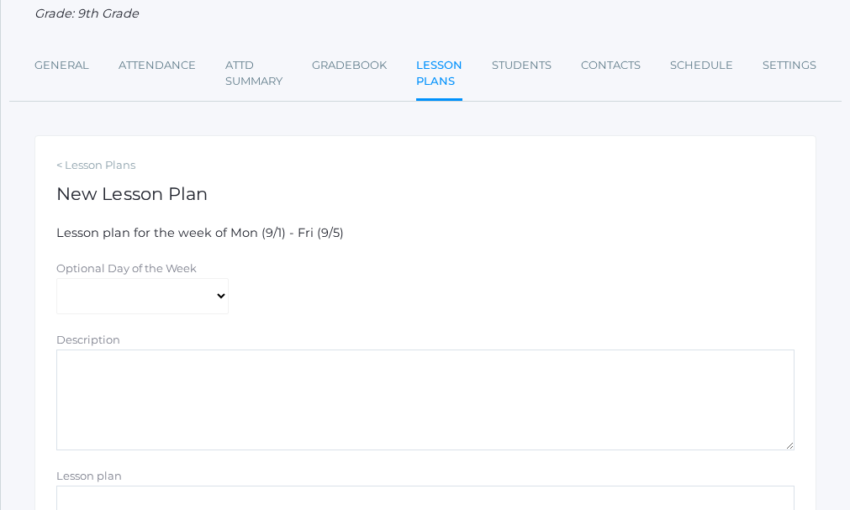
drag, startPoint x: 118, startPoint y: 369, endPoint x: 140, endPoint y: 378, distance: 24.2
click at [119, 369] on textarea "Description" at bounding box center [425, 400] width 738 height 101
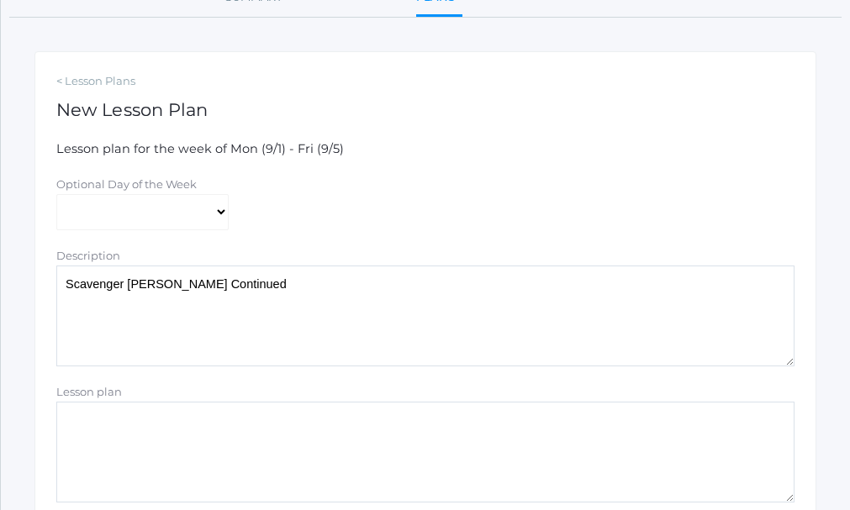
type textarea "Scavenger Hunt Continued"
click at [194, 436] on textarea "Lesson plan" at bounding box center [425, 452] width 738 height 101
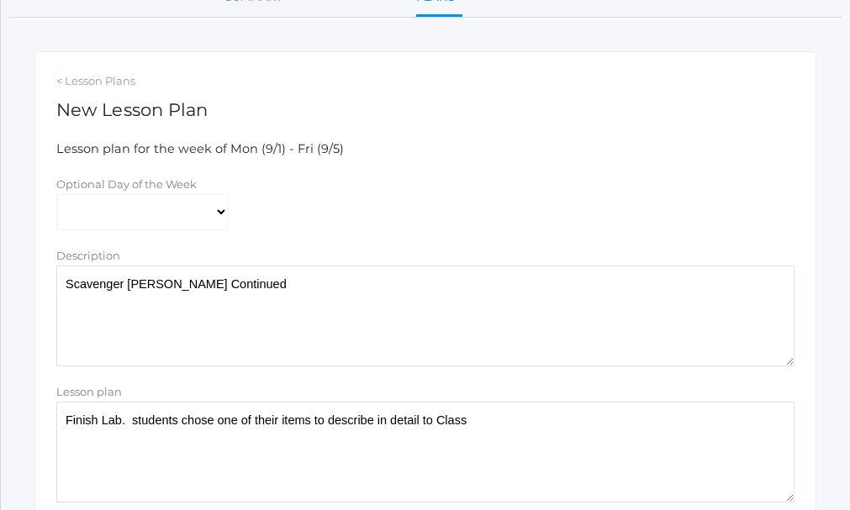
click at [133, 430] on textarea "Finish Lab. students chose one of their items to describe in detail to Class" at bounding box center [425, 452] width 738 height 101
click at [488, 425] on textarea "Finish Lab. Students chose one of their items to describe in detail to Class" at bounding box center [425, 452] width 738 height 101
type textarea "Finish Lab. Students chose one of their items to describe in detail to Class wh…"
click at [230, 287] on textarea "Scavenger Hunt Continued" at bounding box center [425, 316] width 738 height 101
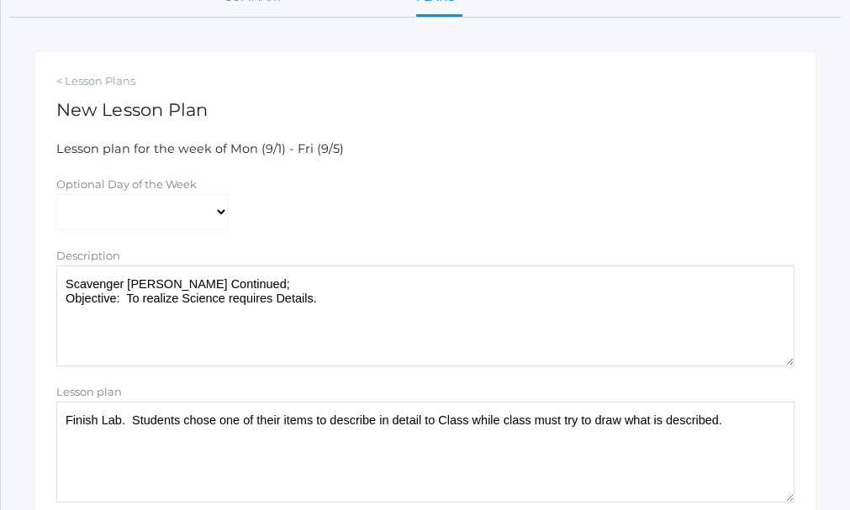
drag, startPoint x: 267, startPoint y: 306, endPoint x: 276, endPoint y: 306, distance: 9.2
click at [268, 306] on textarea "Scavenger Hunt Continued; Objective: To realize Science requires Details." at bounding box center [425, 316] width 738 height 101
drag, startPoint x: 366, startPoint y: 320, endPoint x: 375, endPoint y: 318, distance: 9.4
click at [373, 318] on textarea "Scavenger Hunt Continued; Objective: To realize Science requires Details." at bounding box center [425, 316] width 738 height 101
click at [311, 329] on textarea "Scavenger Hunt Continued; Objective: To realize Science requires Detailed descr…" at bounding box center [425, 316] width 738 height 101
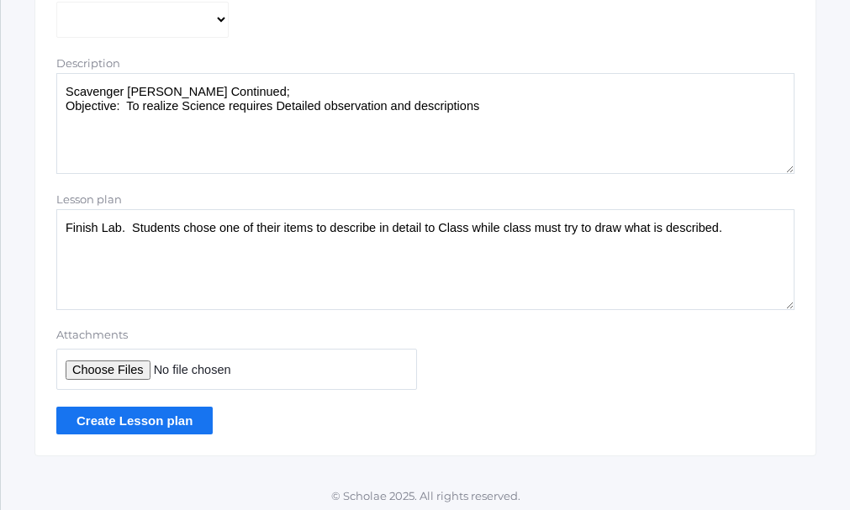
scroll to position [453, 0]
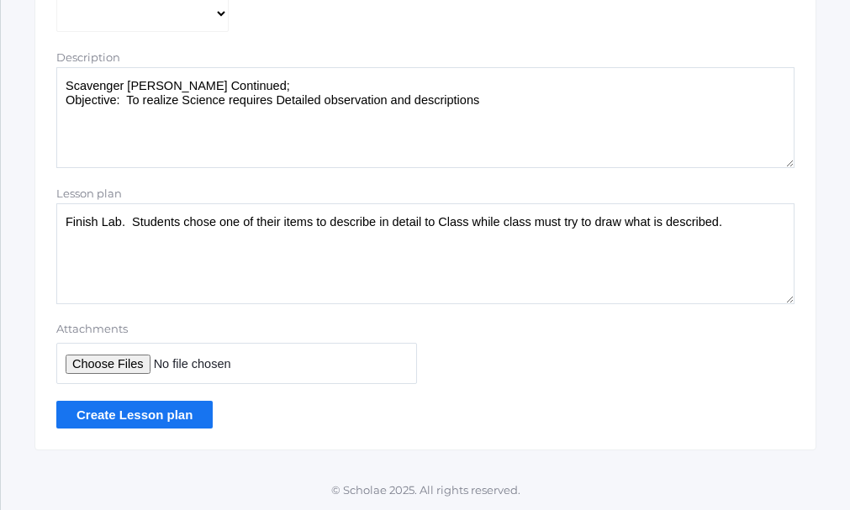
type textarea "Scavenger Hunt Continued; Objective: To realize Science requires Detailed obser…"
click at [127, 418] on input "Create Lesson plan" at bounding box center [134, 415] width 156 height 28
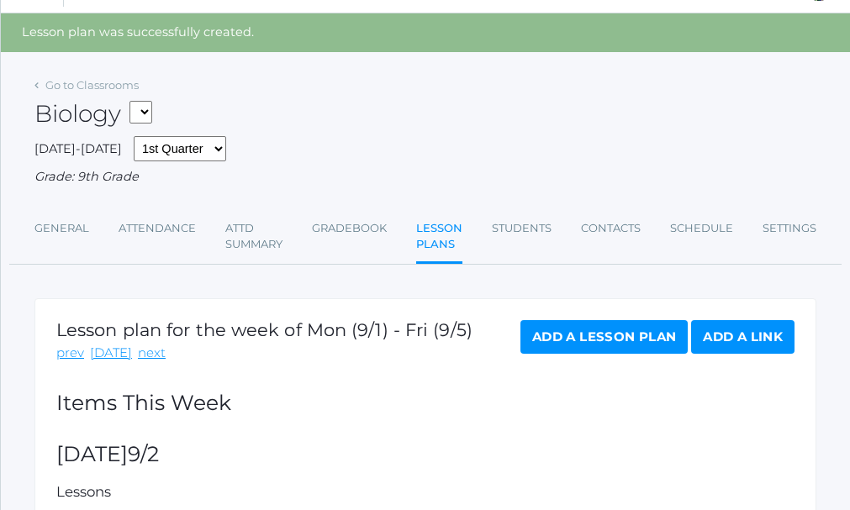
scroll to position [51, 0]
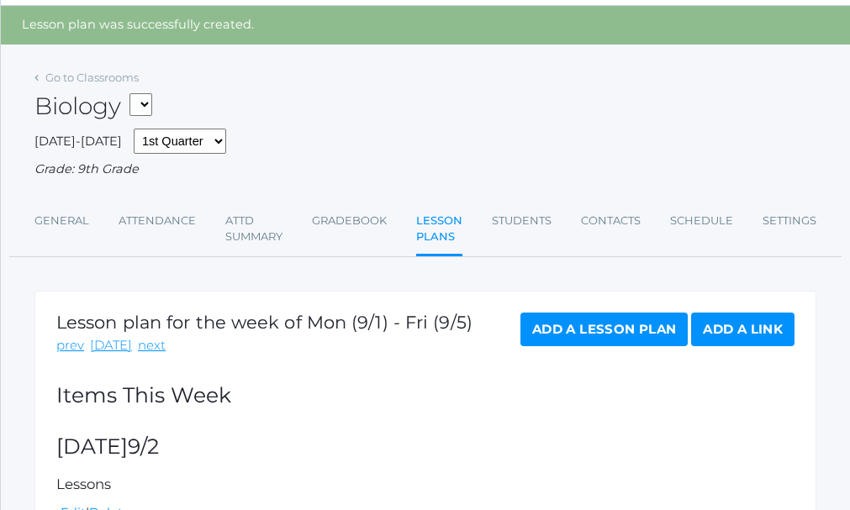
click at [623, 336] on link "Add a Lesson Plan" at bounding box center [604, 330] width 167 height 34
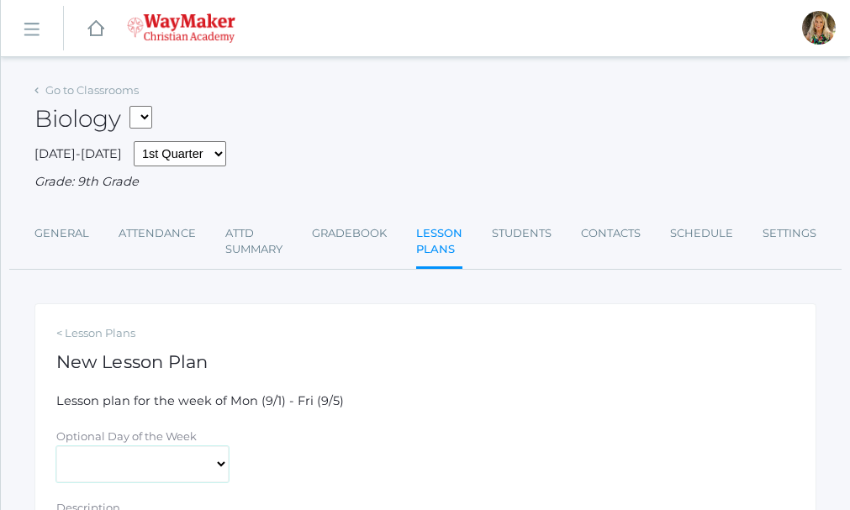
click at [222, 462] on select "[DATE] [DATE] [DATE] [DATE] [DATE]" at bounding box center [142, 465] width 172 height 37
select select "2025-09-05"
click at [56, 448] on select "[DATE] [DATE] [DATE] [DATE] [DATE]" at bounding box center [142, 465] width 172 height 37
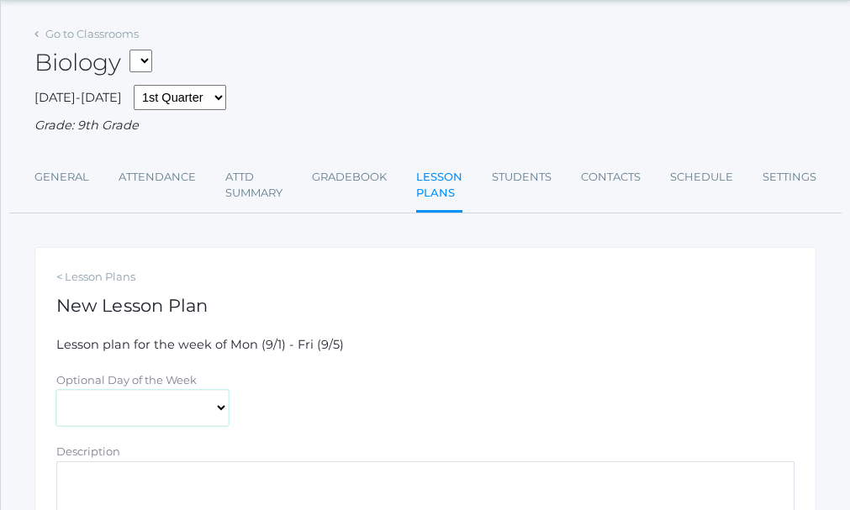
scroll to position [168, 0]
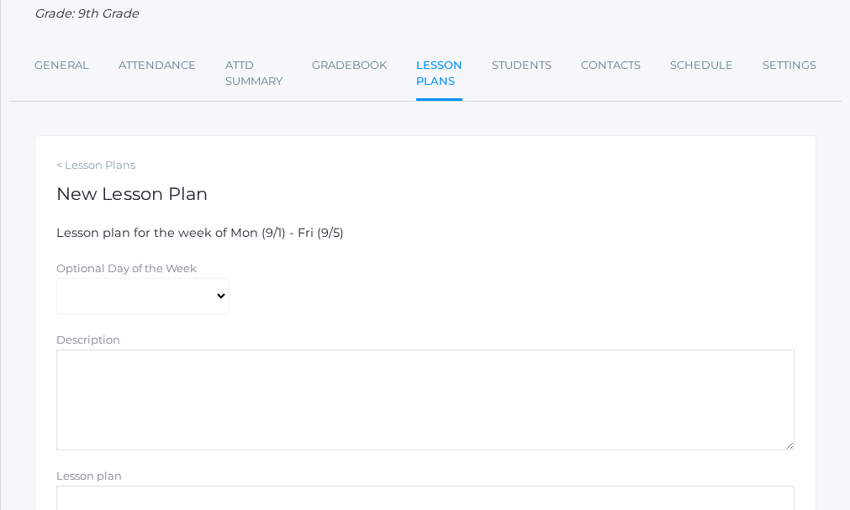
click at [140, 380] on textarea "Description" at bounding box center [425, 400] width 738 height 101
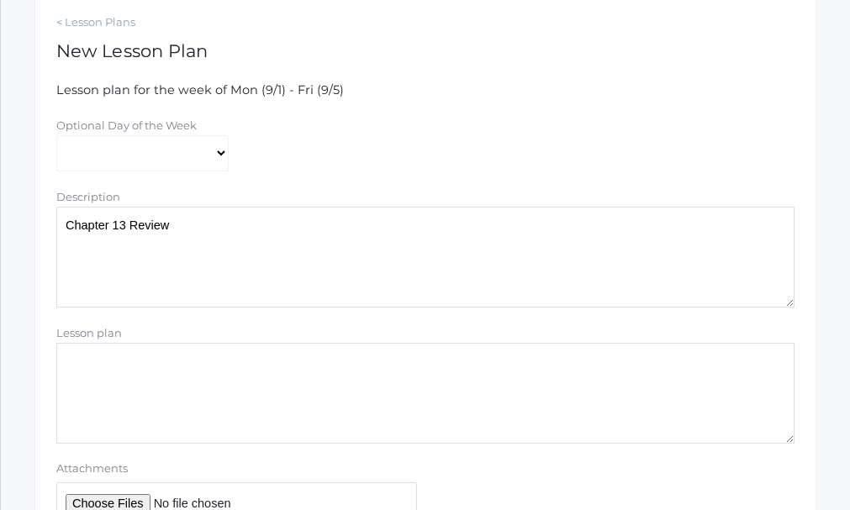
scroll to position [336, 0]
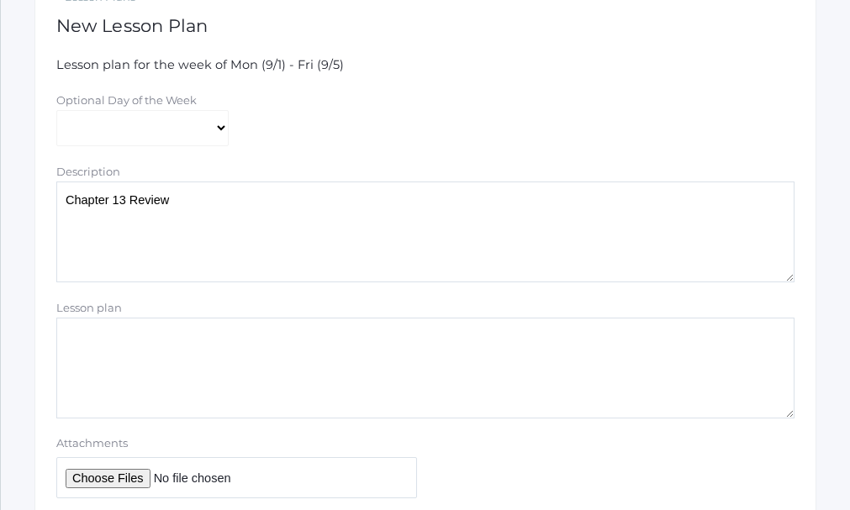
type textarea "Chapter 13 Review"
click at [139, 333] on textarea "Lesson plan" at bounding box center [425, 368] width 738 height 101
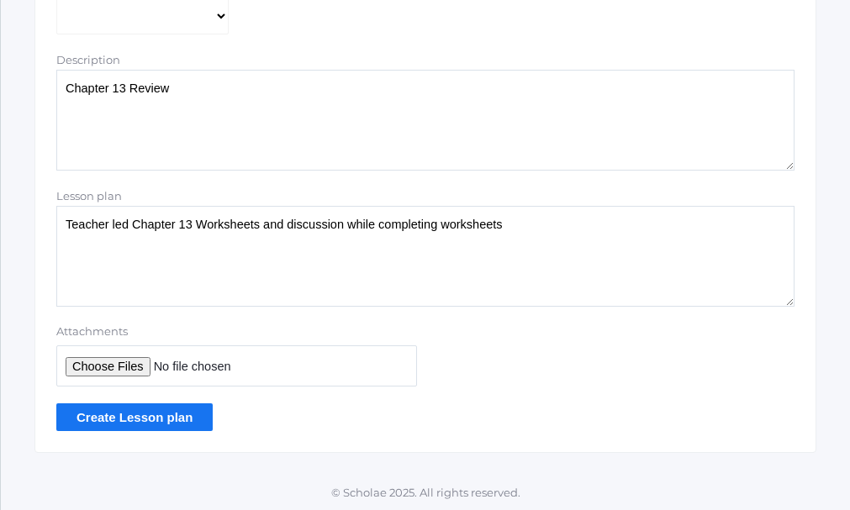
scroll to position [453, 0]
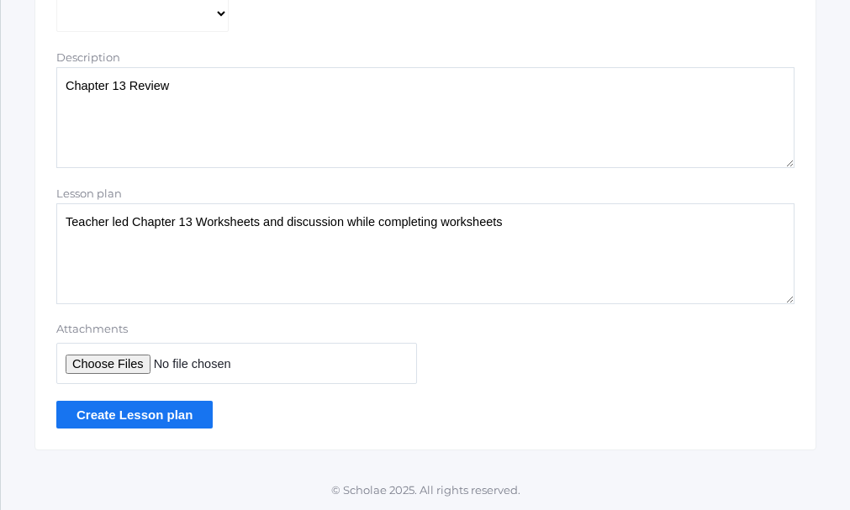
type textarea "Teacher led Chapter 13 Worksheets and discussion while completing worksheets"
click at [144, 408] on input "Create Lesson plan" at bounding box center [134, 415] width 156 height 28
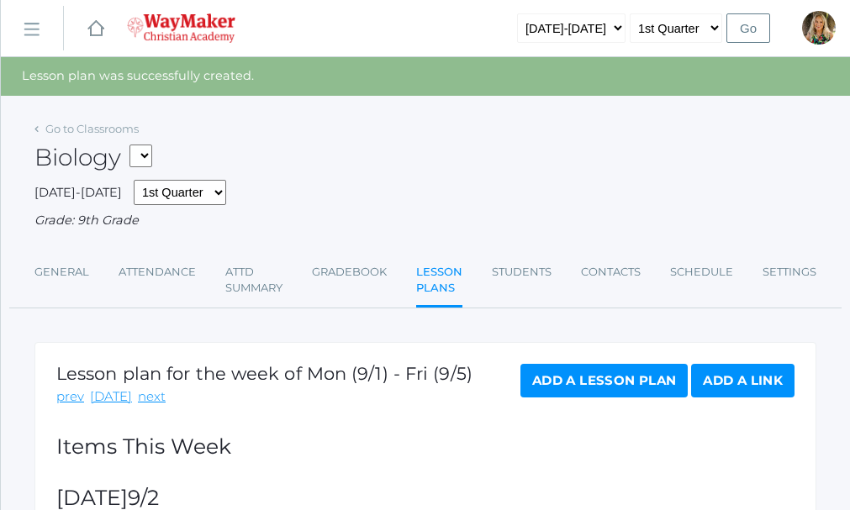
click at [623, 385] on link "Add a Lesson Plan" at bounding box center [604, 381] width 167 height 34
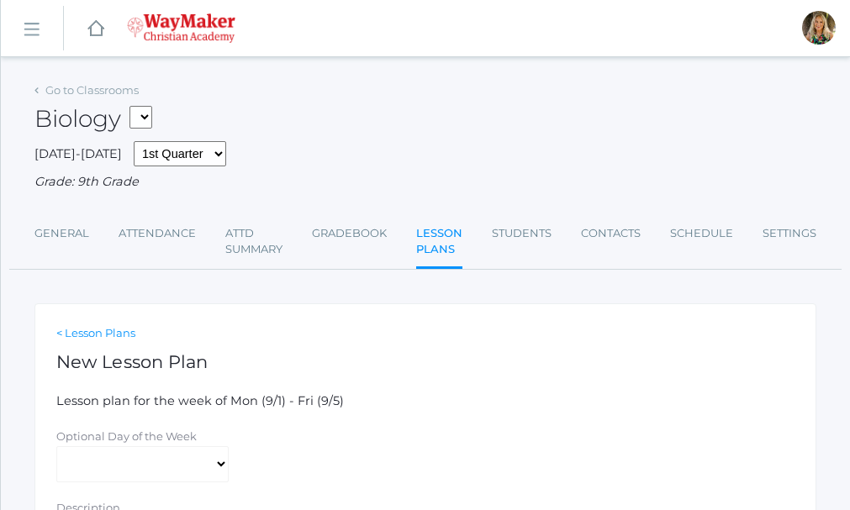
click at [86, 332] on link "< Lesson Plans" at bounding box center [425, 333] width 738 height 17
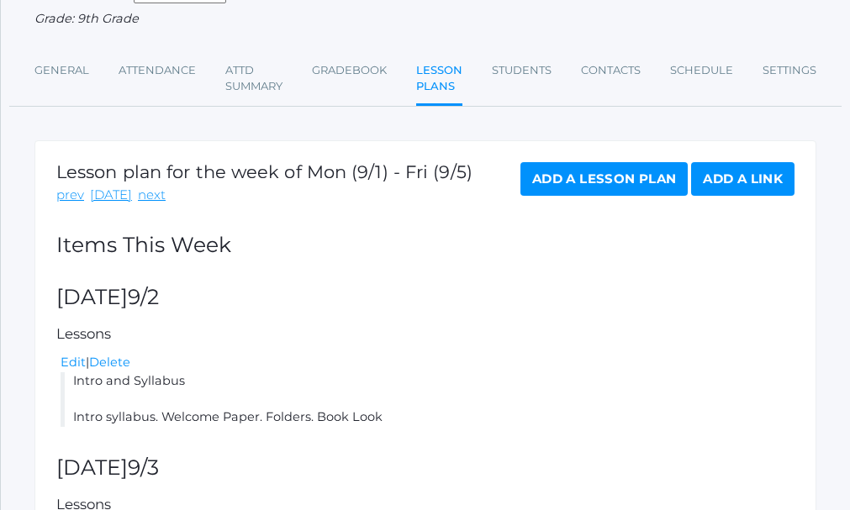
scroll to position [168, 0]
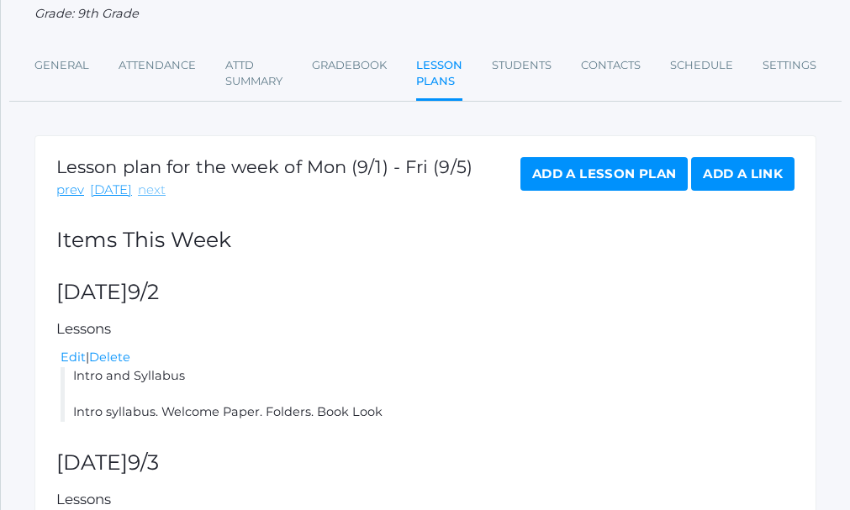
click at [150, 194] on link "next" at bounding box center [152, 190] width 28 height 19
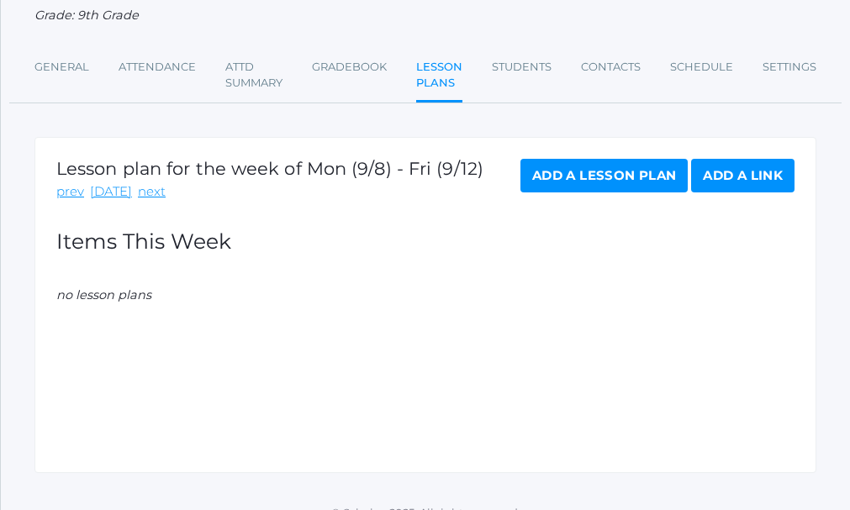
scroll to position [168, 0]
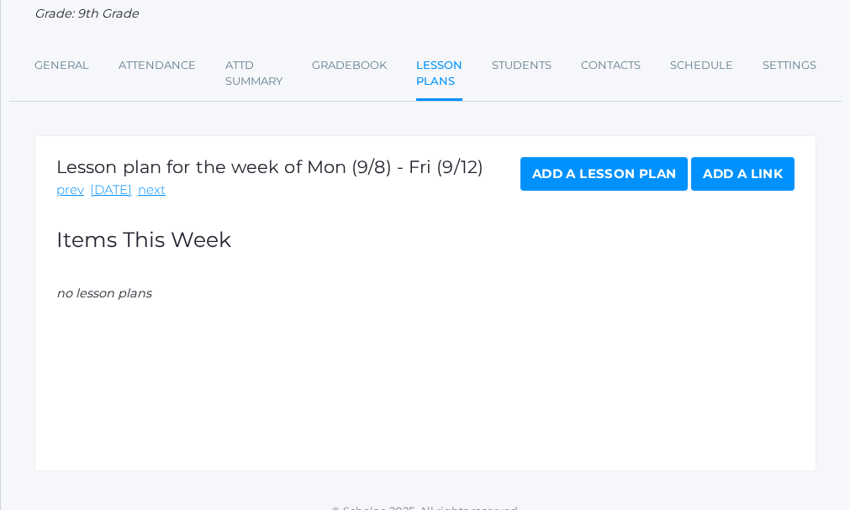
click at [639, 172] on link "Add a Lesson Plan" at bounding box center [604, 174] width 167 height 34
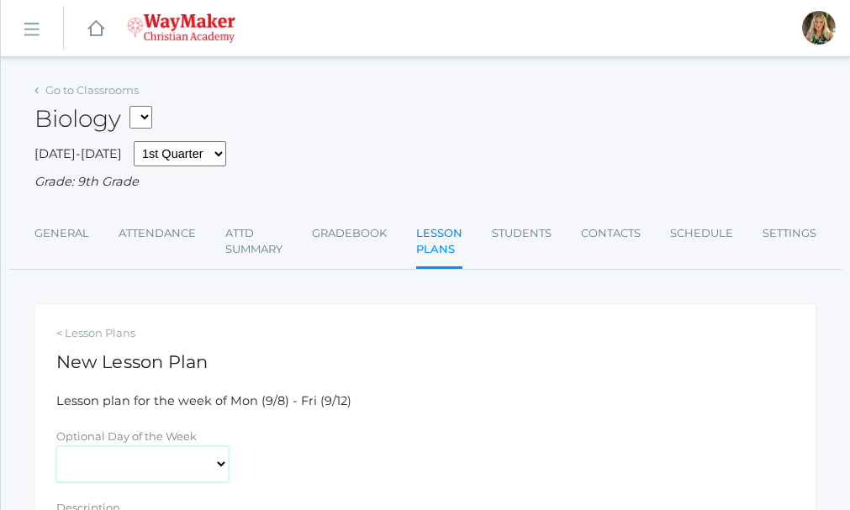
click at [224, 466] on select "[DATE] [DATE] [DATE] [DATE] [DATE]" at bounding box center [142, 465] width 172 height 37
select select "2025-09-09"
click at [56, 448] on select "[DATE] [DATE] [DATE] [DATE] [DATE]" at bounding box center [142, 465] width 172 height 37
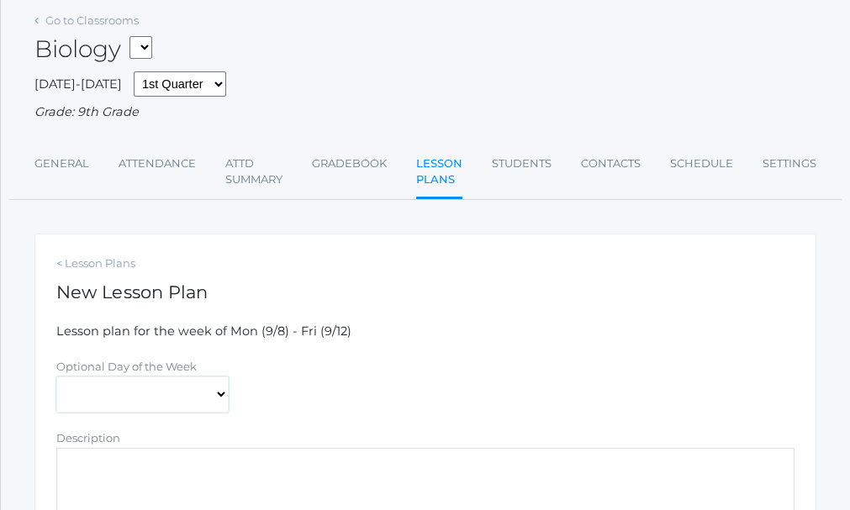
scroll to position [168, 0]
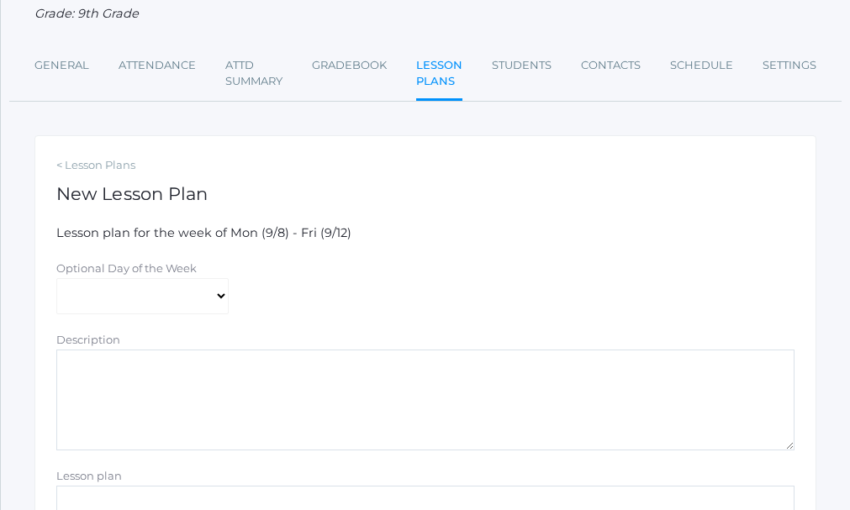
click at [172, 367] on textarea "Description" at bounding box center [425, 400] width 738 height 101
click at [197, 383] on textarea "Scientific Method" at bounding box center [425, 400] width 738 height 101
click at [115, 401] on textarea "Scientific Method" at bounding box center [425, 400] width 738 height 101
click at [199, 385] on textarea "Scientific Method" at bounding box center [425, 400] width 738 height 101
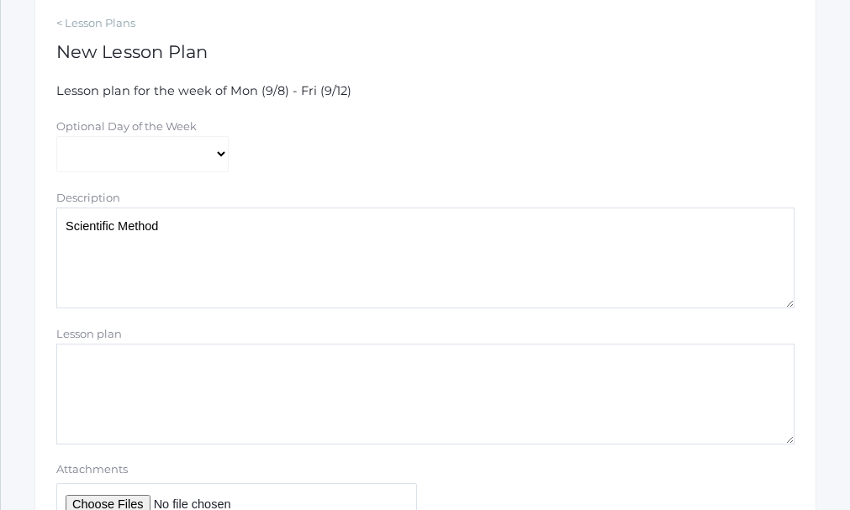
scroll to position [336, 0]
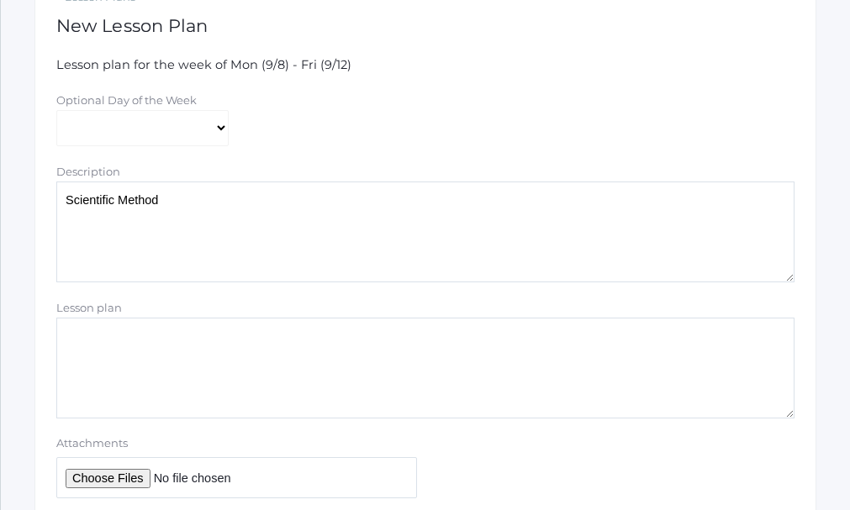
type textarea "Scientific Method"
click at [108, 333] on textarea "Lesson plan" at bounding box center [425, 368] width 738 height 101
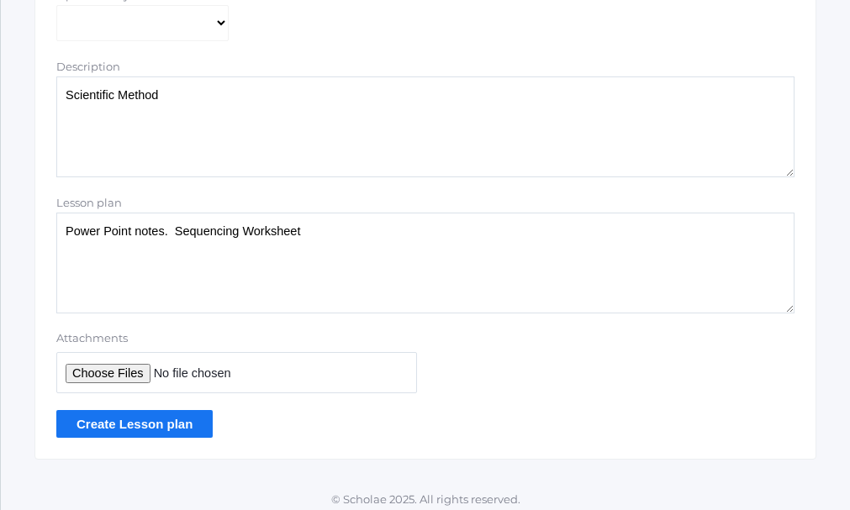
scroll to position [453, 0]
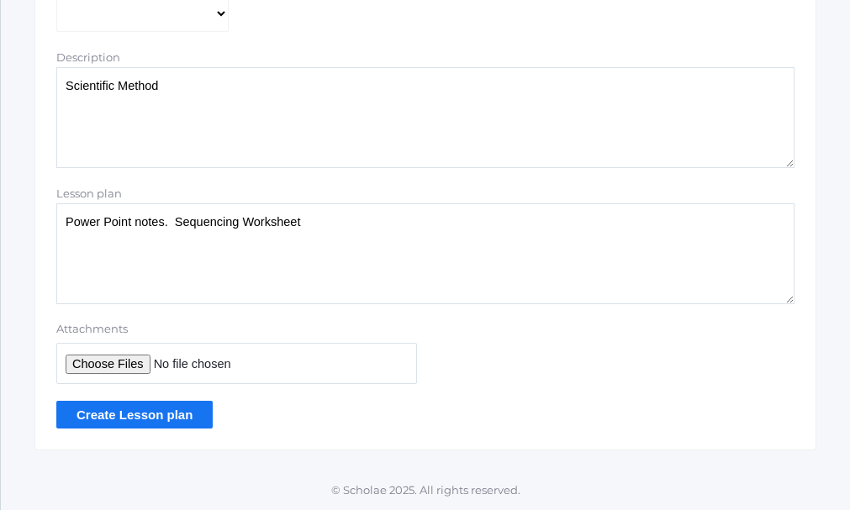
type textarea "Power Point notes. Sequencing Worksheet"
click at [143, 413] on input "Create Lesson plan" at bounding box center [134, 415] width 156 height 28
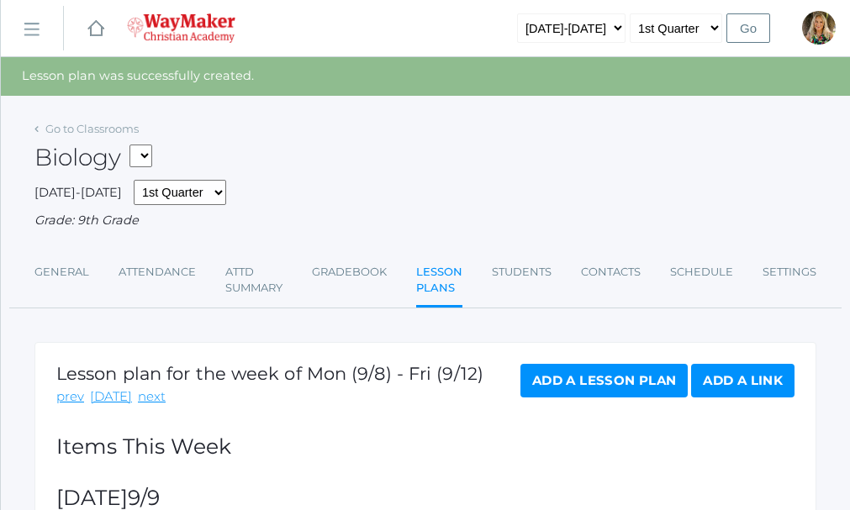
click at [600, 379] on link "Add a Lesson Plan" at bounding box center [604, 381] width 167 height 34
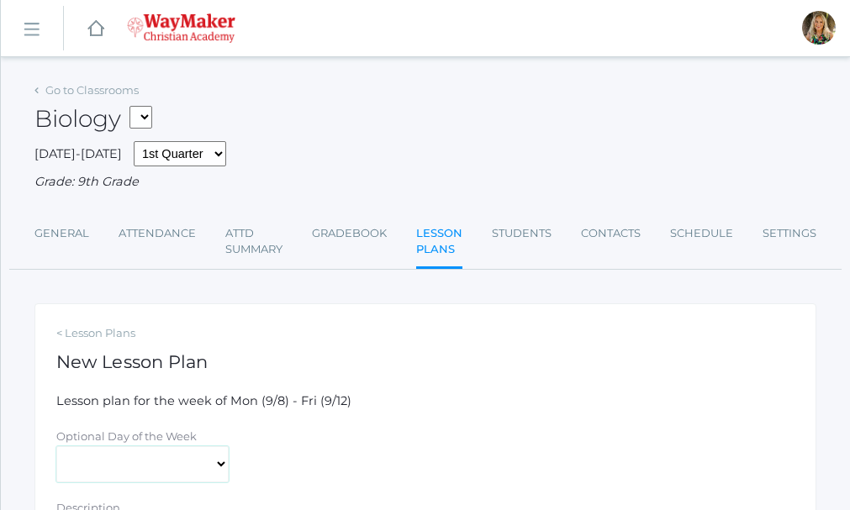
click at [218, 466] on select "[DATE] [DATE] [DATE] [DATE] [DATE]" at bounding box center [142, 465] width 172 height 37
select select "[DATE]"
click at [56, 448] on select "[DATE] [DATE] [DATE] [DATE] [DATE]" at bounding box center [142, 465] width 172 height 37
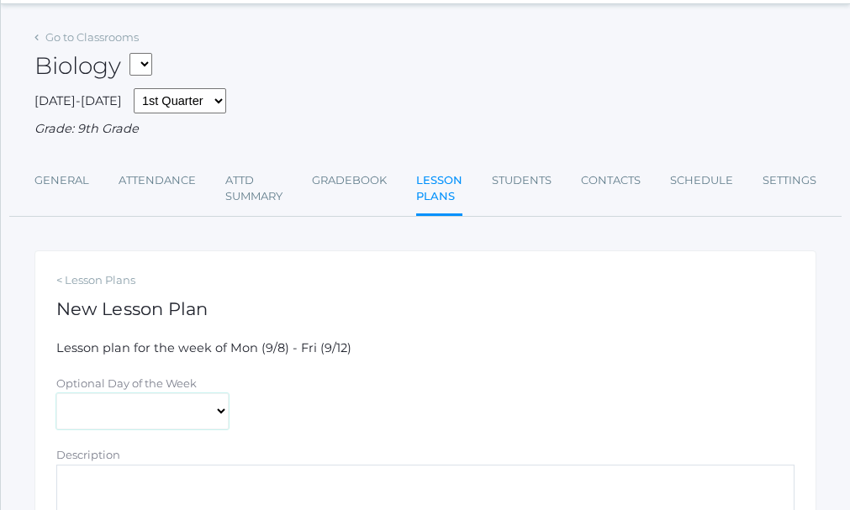
scroll to position [168, 0]
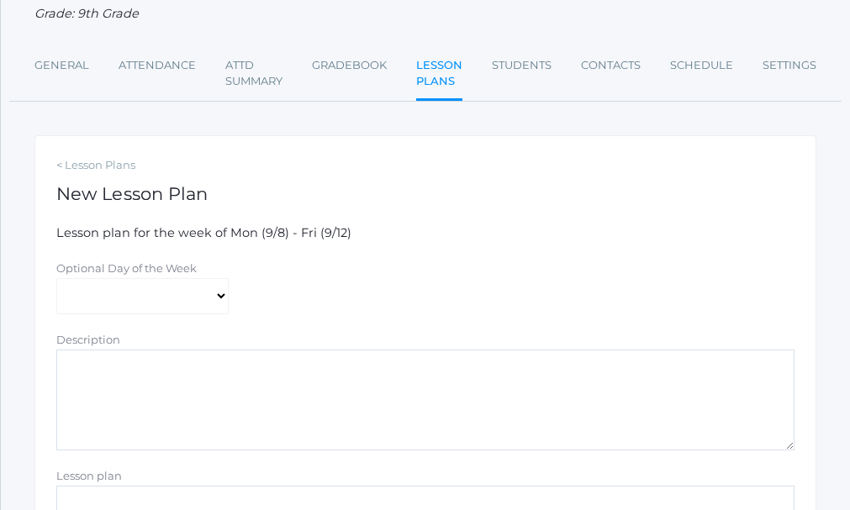
click at [127, 375] on textarea "Description" at bounding box center [425, 400] width 738 height 101
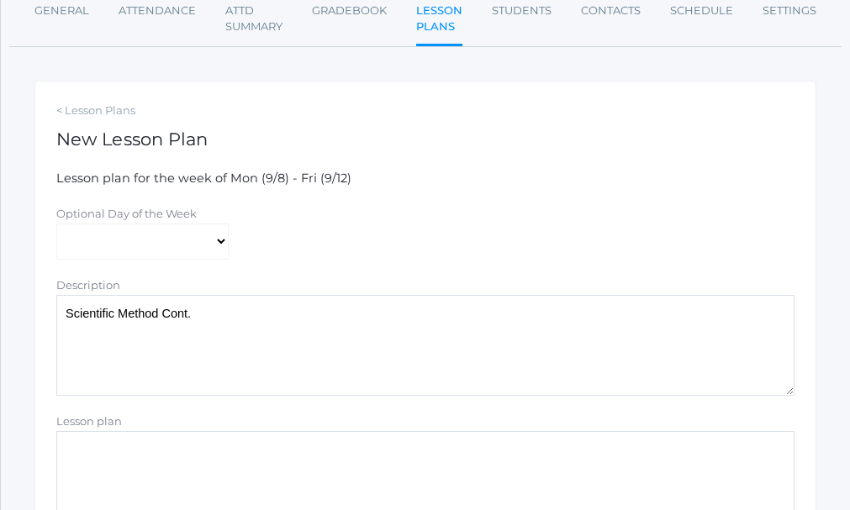
scroll to position [252, 0]
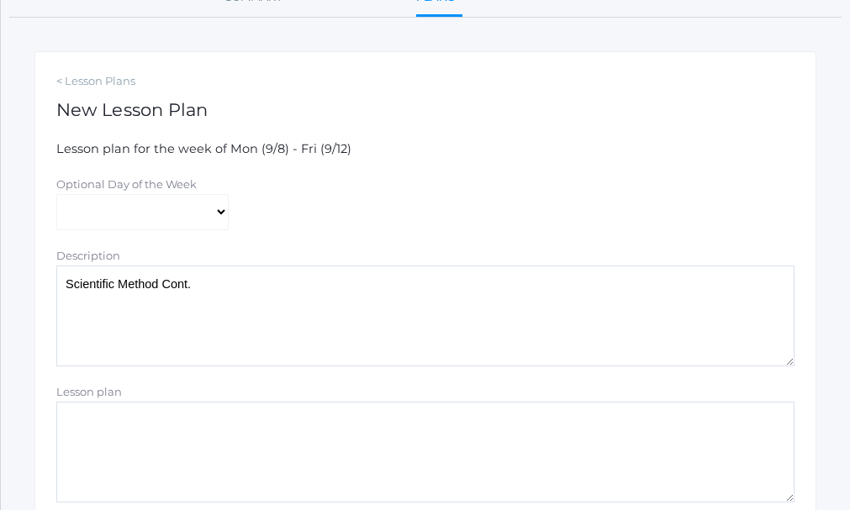
type textarea "Scientific Method Cont."
click at [140, 417] on textarea "Lesson plan" at bounding box center [425, 452] width 738 height 101
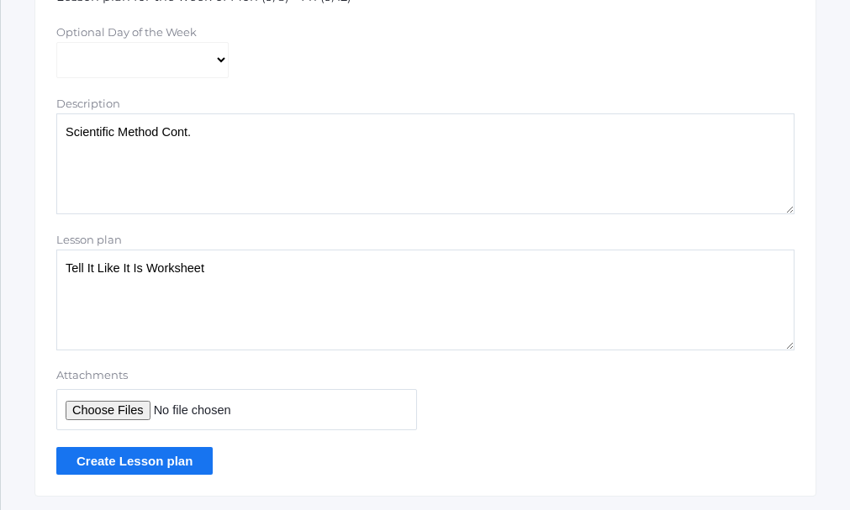
scroll to position [420, 0]
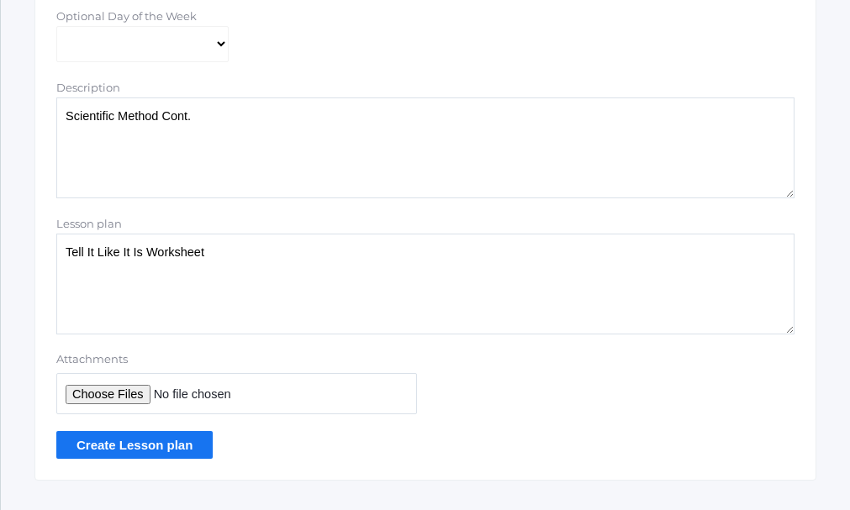
type textarea "Tell It Like It Is Worksheet"
click at [130, 454] on input "Create Lesson plan" at bounding box center [134, 445] width 156 height 28
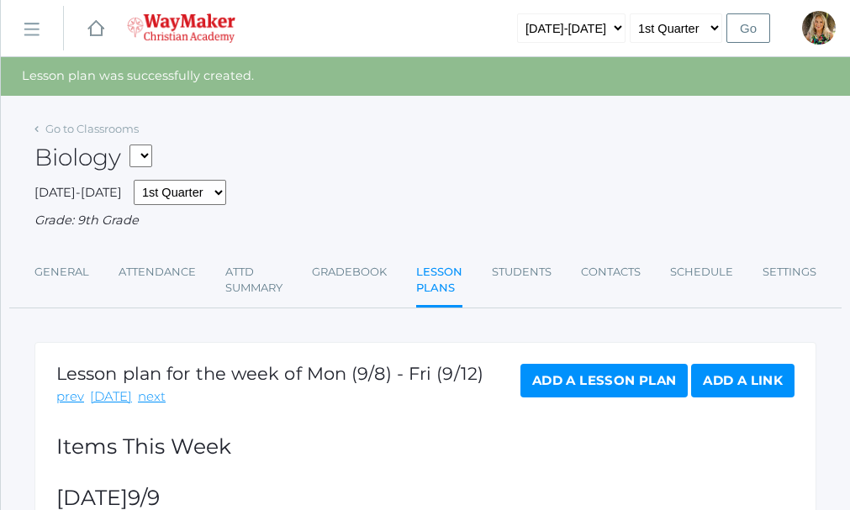
click at [611, 387] on link "Add a Lesson Plan" at bounding box center [604, 381] width 167 height 34
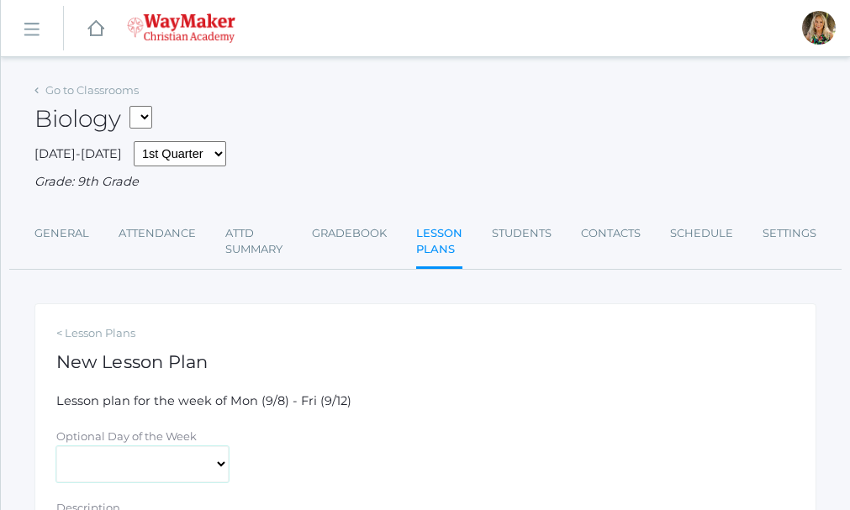
click at [223, 468] on select "[DATE] [DATE] [DATE] [DATE] [DATE]" at bounding box center [142, 465] width 172 height 37
select select "[DATE]"
click at [56, 448] on select "[DATE] [DATE] [DATE] [DATE] [DATE]" at bounding box center [142, 465] width 172 height 37
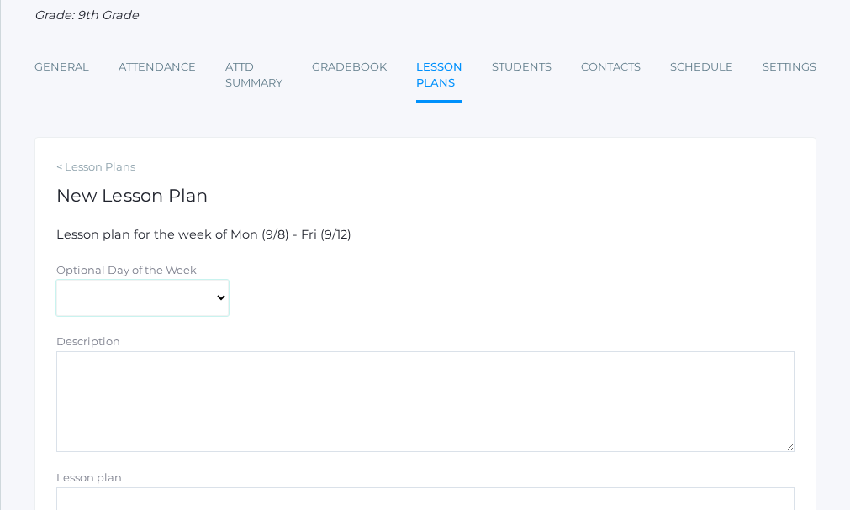
scroll to position [168, 0]
click at [279, 372] on textarea "Description" at bounding box center [425, 400] width 738 height 101
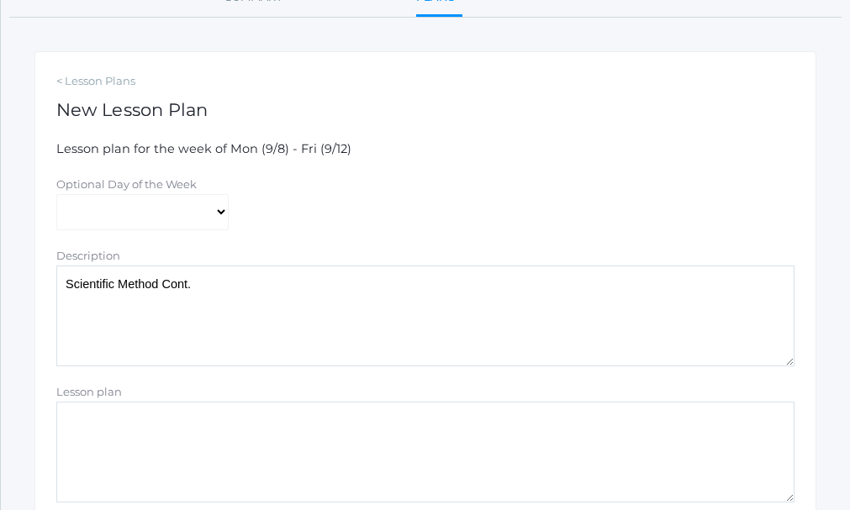
type textarea "Scientific Method Cont."
drag, startPoint x: 106, startPoint y: 415, endPoint x: 123, endPoint y: 415, distance: 16.8
click at [108, 415] on textarea "Lesson plan" at bounding box center [425, 452] width 738 height 101
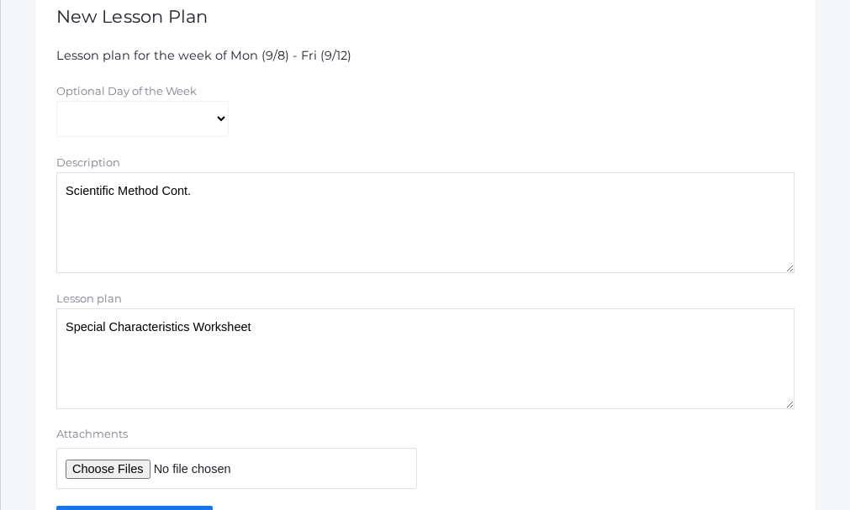
scroll to position [420, 0]
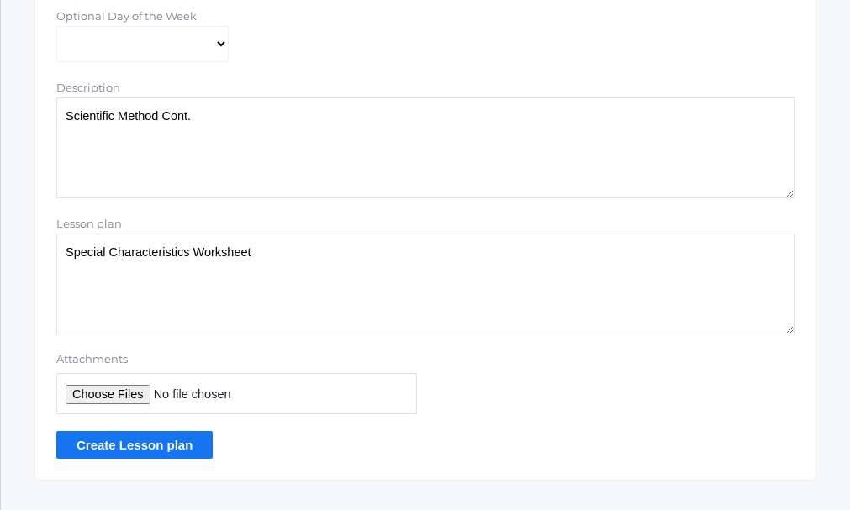
type textarea "Special Characteristics Worksheet"
click at [143, 452] on input "Create Lesson plan" at bounding box center [134, 445] width 156 height 28
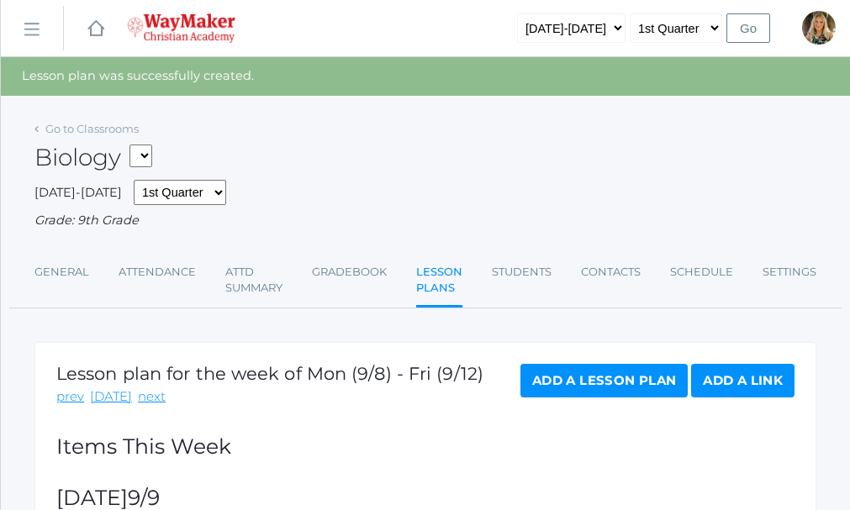
click at [618, 380] on link "Add a Lesson Plan" at bounding box center [604, 381] width 167 height 34
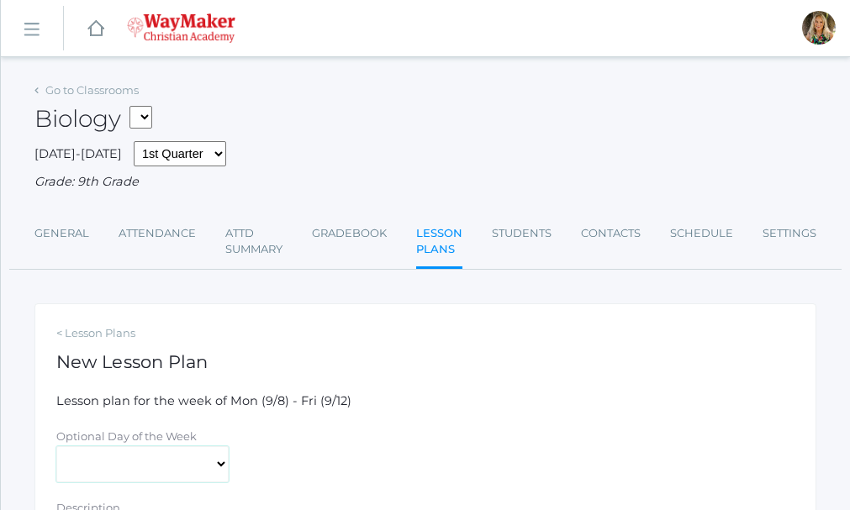
click at [220, 463] on select "[DATE] [DATE] [DATE] [DATE] [DATE]" at bounding box center [142, 465] width 172 height 37
select select "2025-09-12"
click at [56, 448] on select "[DATE] [DATE] [DATE] [DATE] [DATE]" at bounding box center [142, 465] width 172 height 37
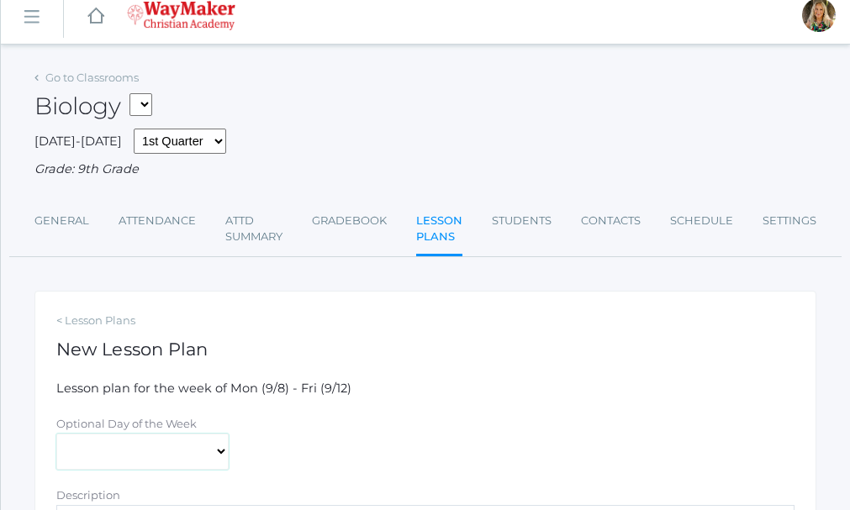
scroll to position [84, 0]
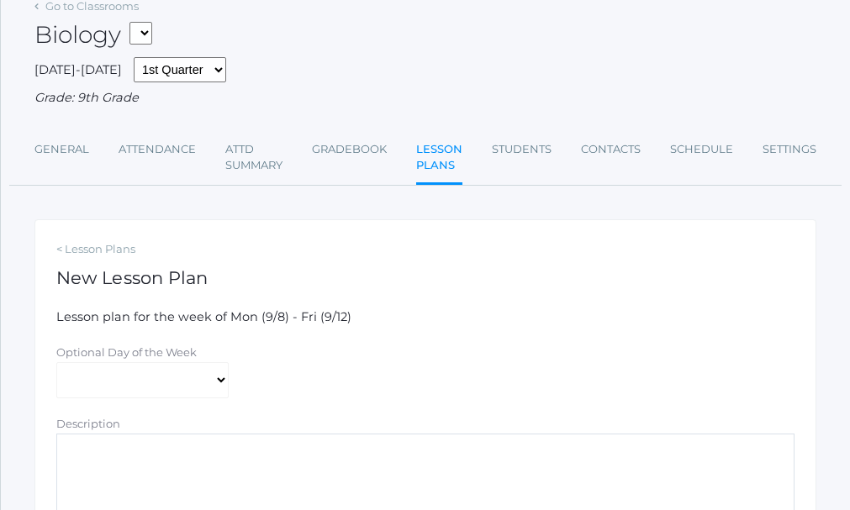
click at [125, 461] on textarea "Description" at bounding box center [425, 484] width 738 height 101
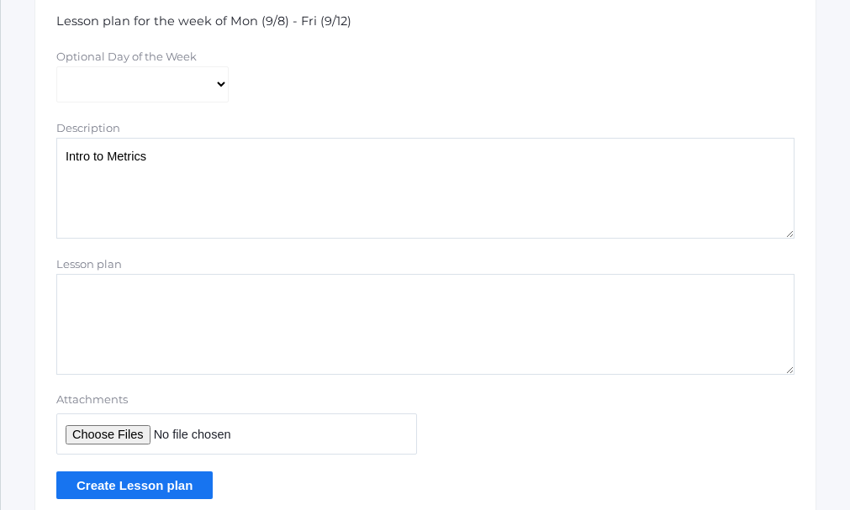
scroll to position [420, 0]
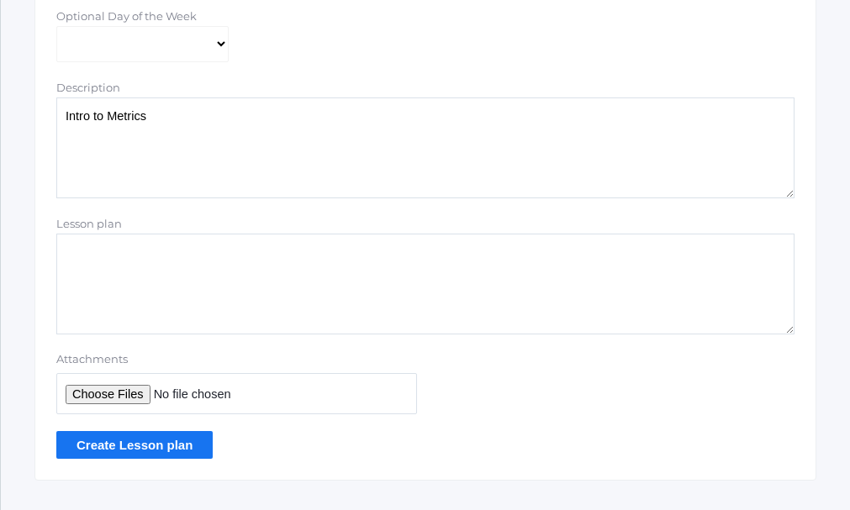
type textarea "Intro to Metrics"
click at [188, 254] on textarea "Lesson plan" at bounding box center [425, 284] width 738 height 101
type textarea "worksheet"
click at [116, 450] on input "Create Lesson plan" at bounding box center [134, 445] width 156 height 28
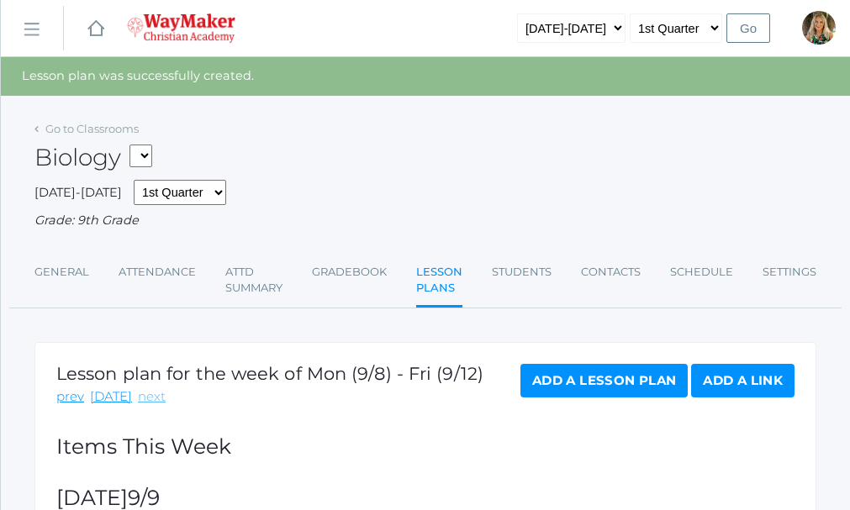
click at [140, 396] on link "next" at bounding box center [152, 397] width 28 height 19
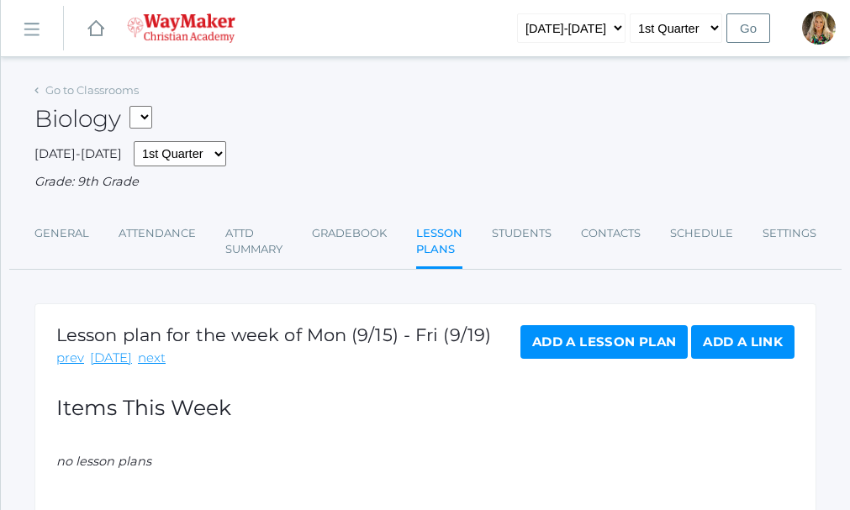
click at [595, 344] on link "Add a Lesson Plan" at bounding box center [604, 342] width 167 height 34
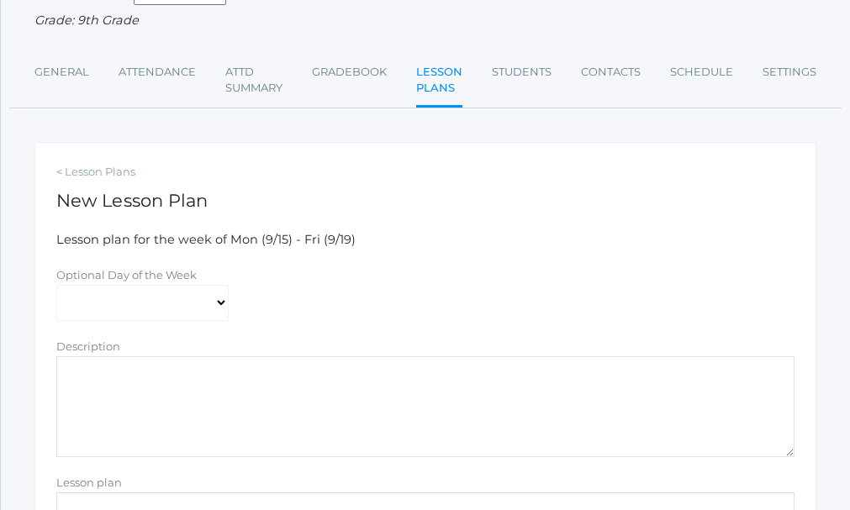
scroll to position [168, 0]
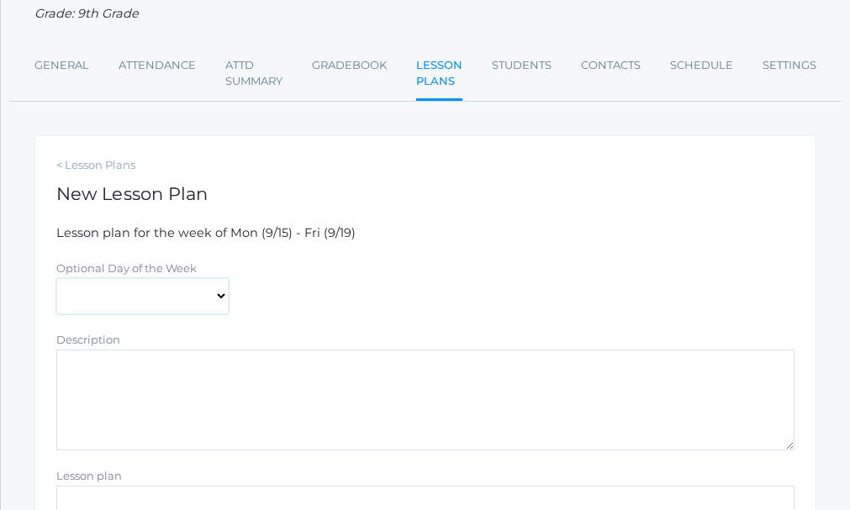
click at [220, 294] on select "[DATE] [DATE] [DATE] [DATE] [DATE]" at bounding box center [142, 296] width 172 height 37
select select "2025-09-16"
click at [56, 280] on select "[DATE] [DATE] [DATE] [DATE] [DATE]" at bounding box center [142, 296] width 172 height 37
click at [172, 381] on textarea "Description" at bounding box center [425, 400] width 738 height 101
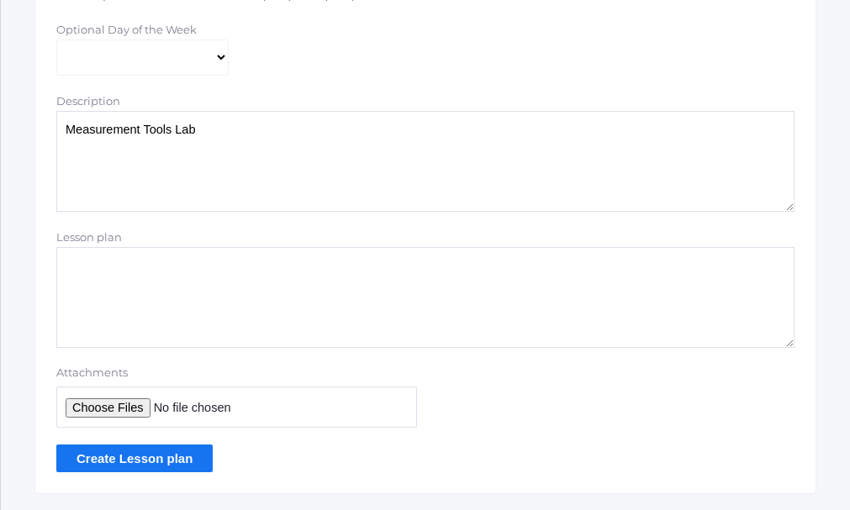
scroll to position [420, 0]
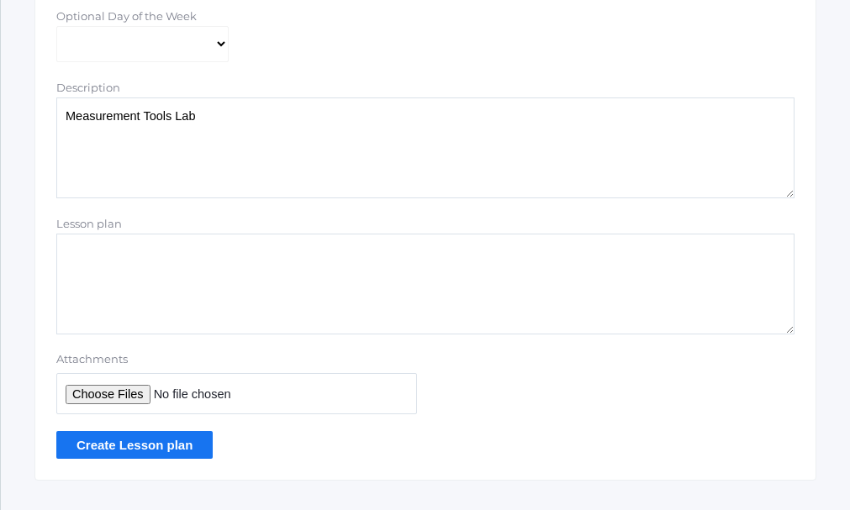
type textarea "Measurement Tools Lab"
click at [160, 251] on textarea "Lesson plan" at bounding box center [425, 284] width 738 height 101
type textarea "Lab and Data sheet"
click at [140, 450] on input "Create Lesson plan" at bounding box center [134, 445] width 156 height 28
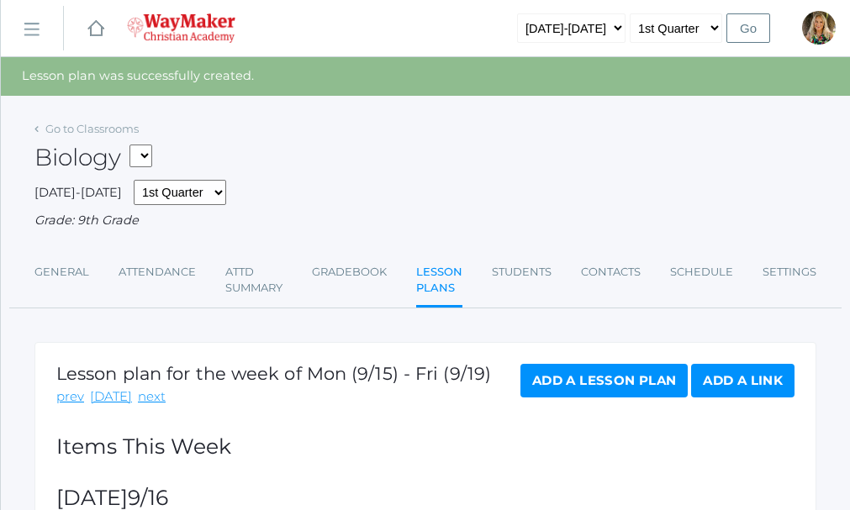
click at [594, 381] on link "Add a Lesson Plan" at bounding box center [604, 381] width 167 height 34
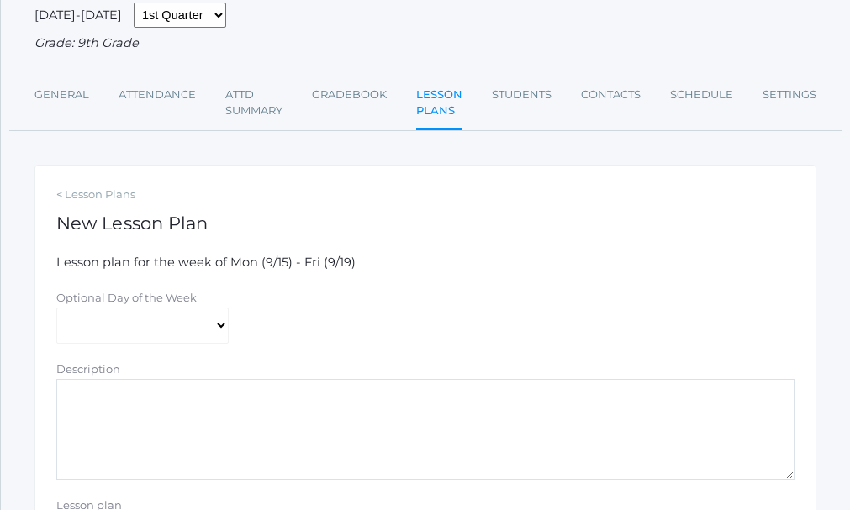
scroll to position [168, 0]
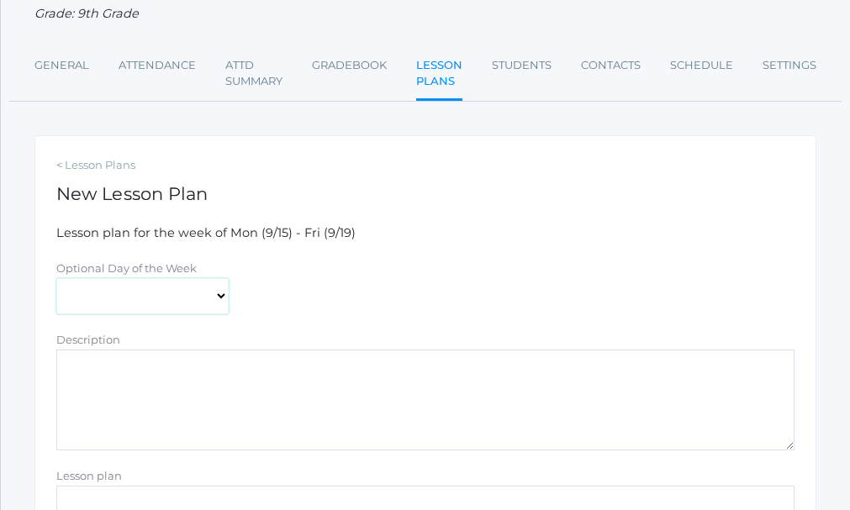
click at [222, 298] on select "[DATE] [DATE] [DATE] [DATE] [DATE]" at bounding box center [142, 296] width 172 height 37
select select "[DATE]"
click at [56, 280] on select "[DATE] [DATE] [DATE] [DATE] [DATE]" at bounding box center [142, 296] width 172 height 37
drag, startPoint x: 96, startPoint y: 373, endPoint x: 115, endPoint y: 373, distance: 19.4
click at [112, 373] on textarea "Description" at bounding box center [425, 400] width 738 height 101
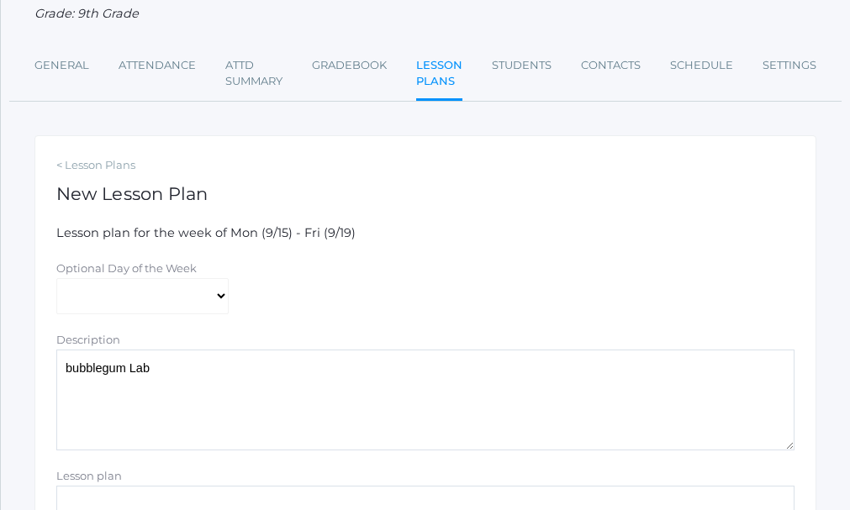
drag, startPoint x: 71, startPoint y: 366, endPoint x: 80, endPoint y: 375, distance: 13.1
click at [71, 366] on textarea "bubblegum Lab" at bounding box center [425, 400] width 738 height 101
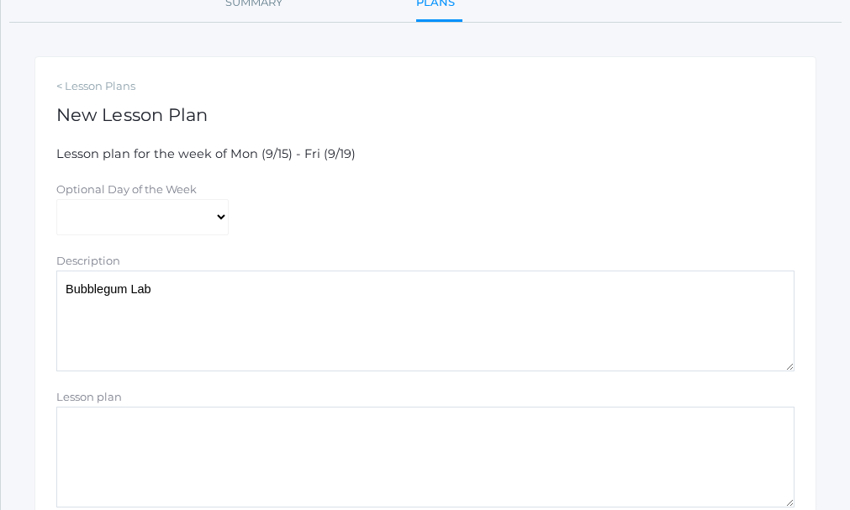
scroll to position [336, 0]
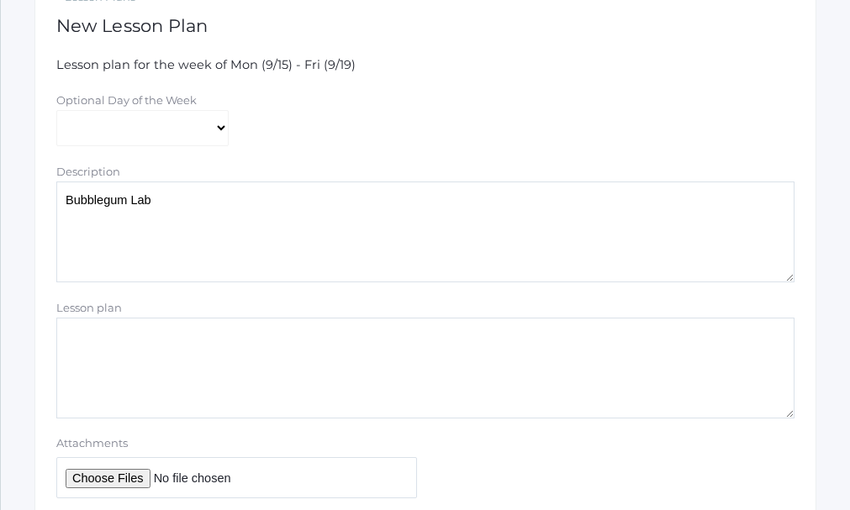
type textarea "Bubblegum Lab"
click at [134, 341] on textarea "Lesson plan" at bounding box center [425, 368] width 738 height 101
drag, startPoint x: 70, startPoint y: 337, endPoint x: 82, endPoint y: 339, distance: 12.7
click at [72, 337] on textarea "Chew Bubblegum" at bounding box center [425, 368] width 738 height 101
click at [68, 340] on textarea "Chew Bubblegum" at bounding box center [425, 368] width 738 height 101
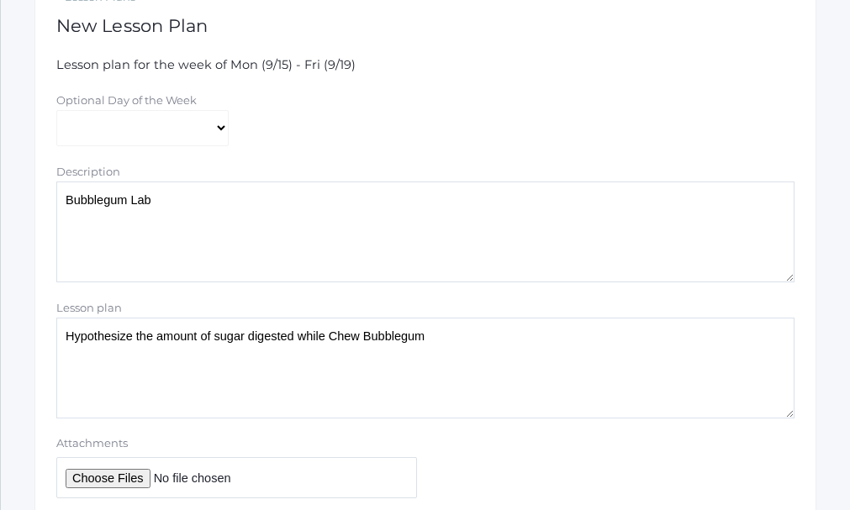
click at [339, 339] on textarea "Hypothesize the amount of sugar digested while Chew Bubblegum" at bounding box center [425, 368] width 738 height 101
click at [357, 339] on textarea "Hypothesize the amount of sugar digested while chew Bubblegum" at bounding box center [425, 368] width 738 height 101
drag, startPoint x: 454, startPoint y: 336, endPoint x: 457, endPoint y: 345, distance: 8.8
click at [454, 338] on textarea "Hypothesize the amount of sugar digested while chewing Bubblegum" at bounding box center [425, 368] width 738 height 101
drag, startPoint x: 635, startPoint y: 357, endPoint x: 656, endPoint y: 373, distance: 26.4
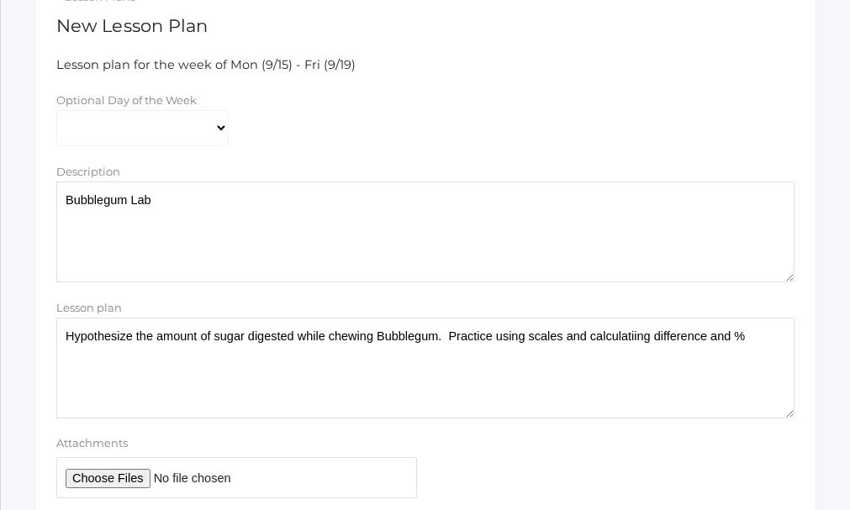
click at [652, 388] on textarea "Hypothesize the amount of sugar digested while chewing Bubblegum. Practice usin…" at bounding box center [425, 368] width 738 height 101
click at [758, 336] on textarea "Hypothesize the amount of sugar digested while chewing Bubblegum. Practice usin…" at bounding box center [425, 368] width 738 height 101
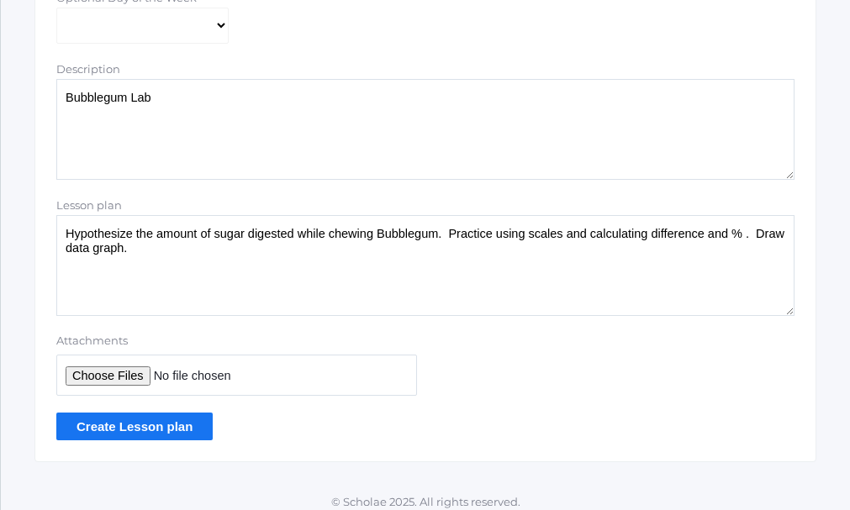
scroll to position [453, 0]
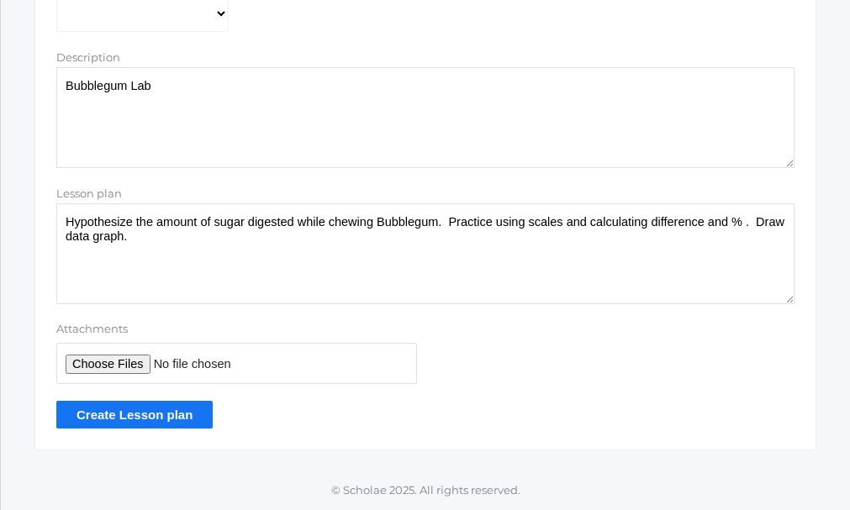
type textarea "Hypothesize the amount of sugar digested while chewing Bubblegum. Practice usin…"
click at [118, 412] on input "Create Lesson plan" at bounding box center [134, 415] width 156 height 28
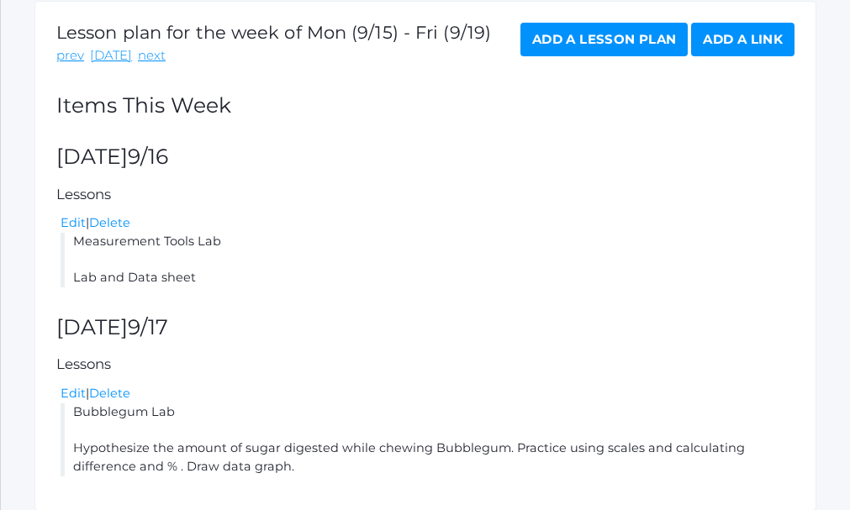
scroll to position [235, 0]
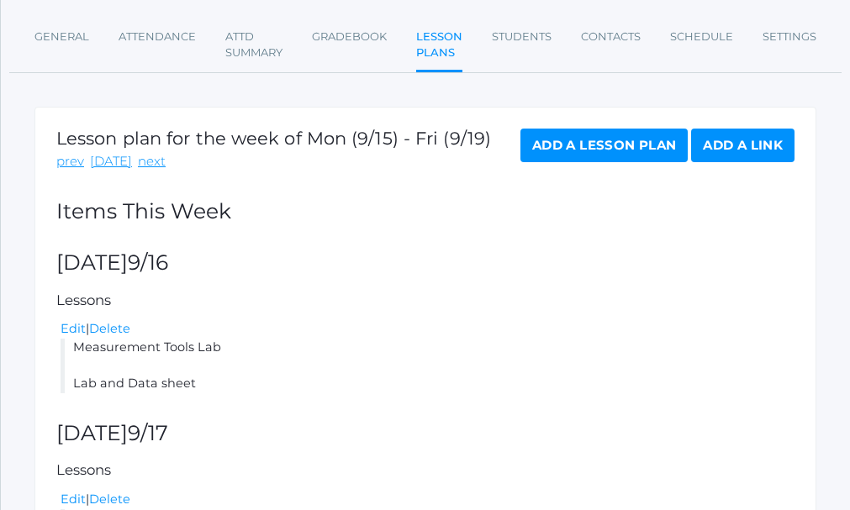
click at [623, 148] on link "Add a Lesson Plan" at bounding box center [604, 146] width 167 height 34
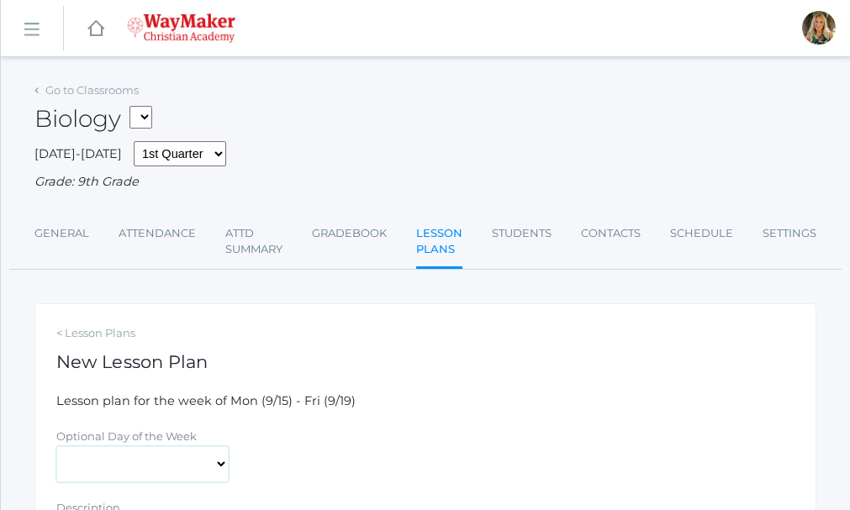
click at [219, 464] on select "[DATE] [DATE] [DATE] [DATE] [DATE]" at bounding box center [142, 465] width 172 height 37
select select "2025-09-18"
click at [56, 448] on select "[DATE] [DATE] [DATE] [DATE] [DATE]" at bounding box center [142, 465] width 172 height 37
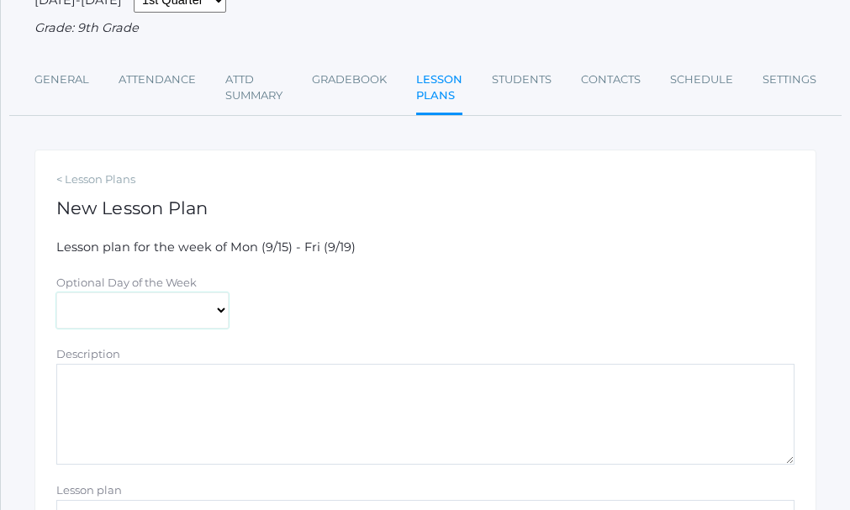
scroll to position [168, 0]
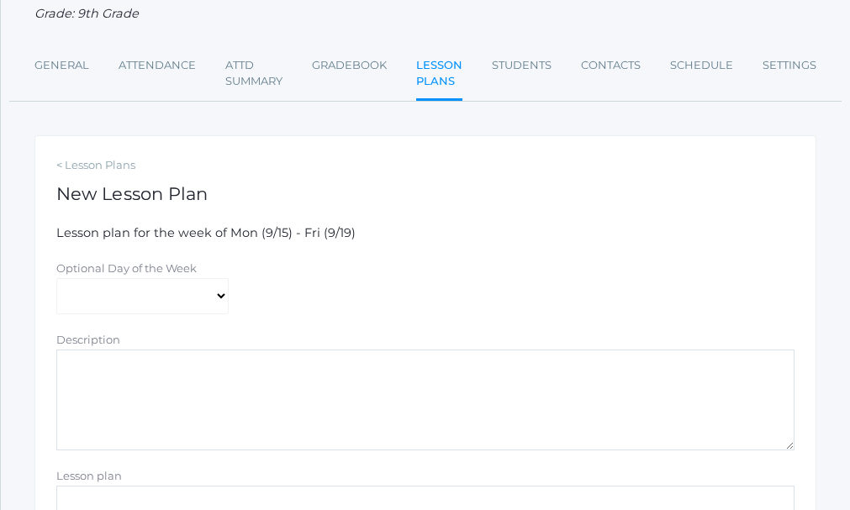
click at [405, 361] on textarea "Description" at bounding box center [425, 400] width 738 height 101
click at [149, 372] on textarea "Intro to Basic matter and Chemistry" at bounding box center [425, 400] width 738 height 101
click at [114, 373] on textarea "Intro to Basic Matter and Chemistry" at bounding box center [425, 400] width 738 height 101
click at [303, 367] on textarea "Intro to basic Matter and Chemistry" at bounding box center [425, 400] width 738 height 101
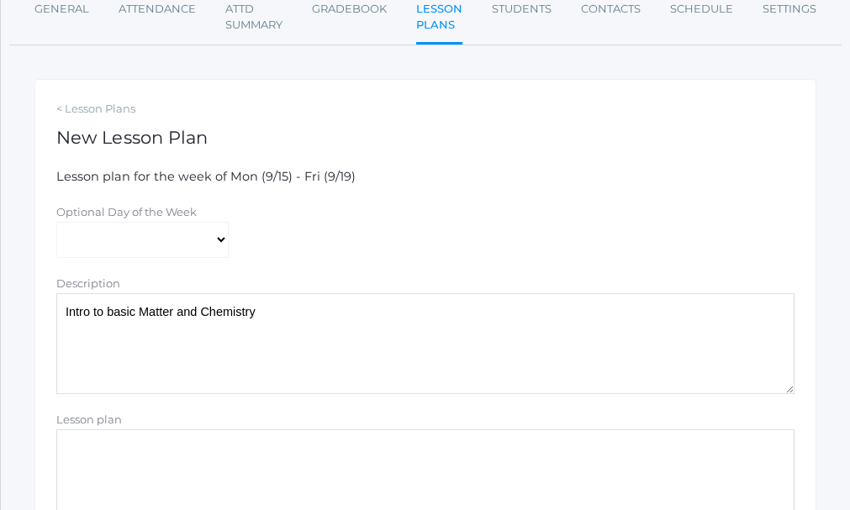
scroll to position [252, 0]
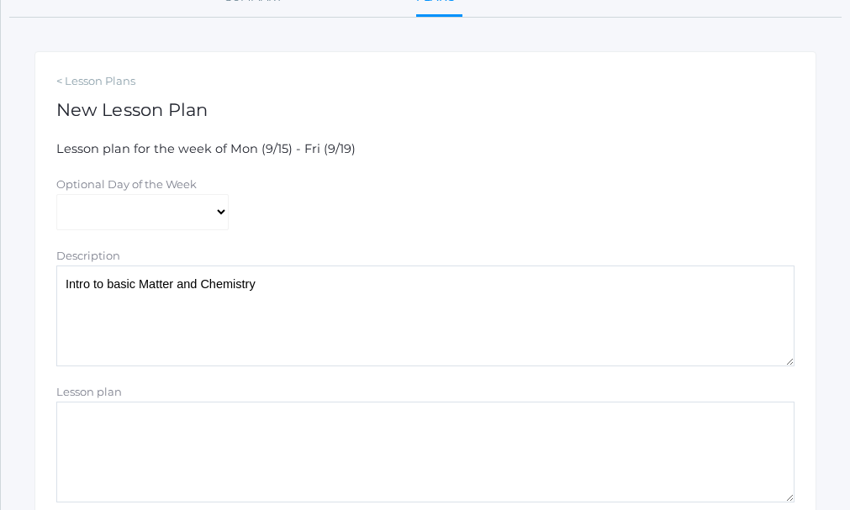
type textarea "Intro to basic Matter and Chemistry"
click at [172, 422] on textarea "Lesson plan" at bounding box center [425, 452] width 738 height 101
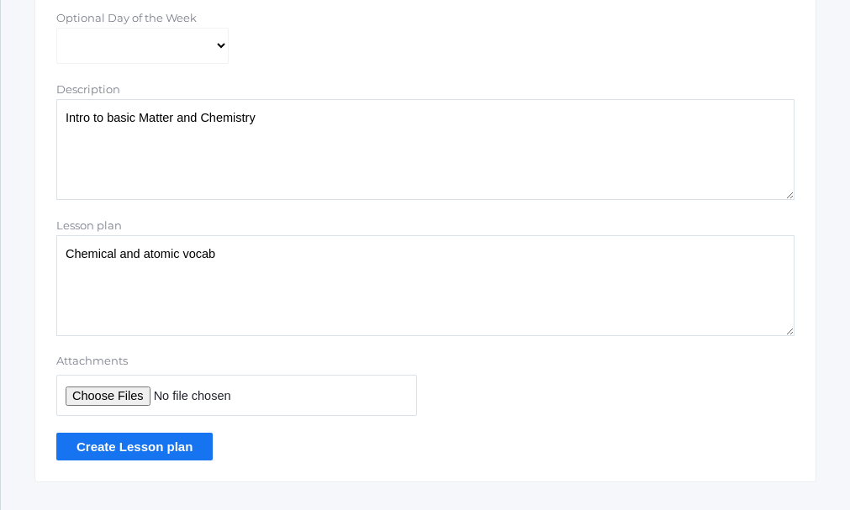
scroll to position [420, 0]
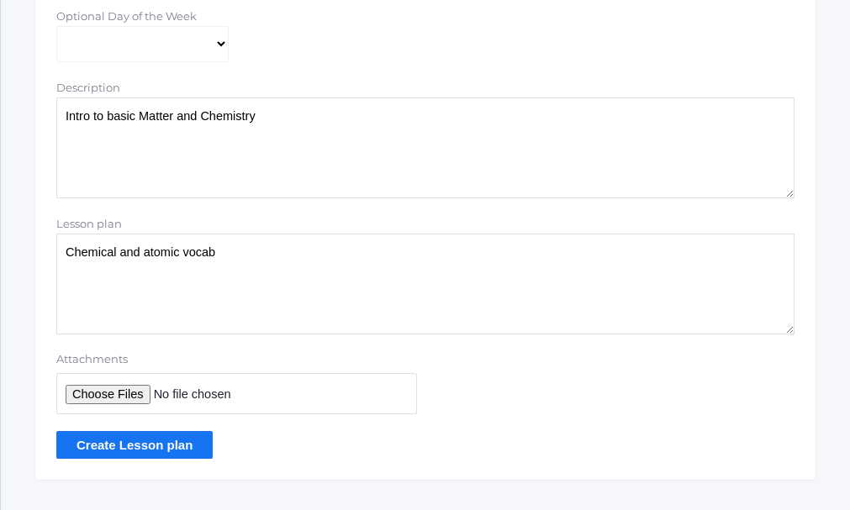
type textarea "Chemical and atomic vocab"
click at [139, 450] on input "Create Lesson plan" at bounding box center [134, 445] width 156 height 28
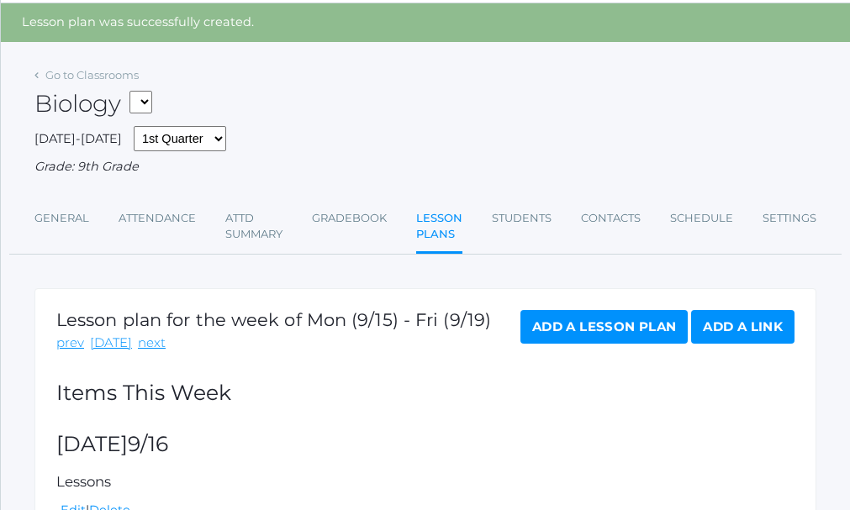
scroll to position [84, 0]
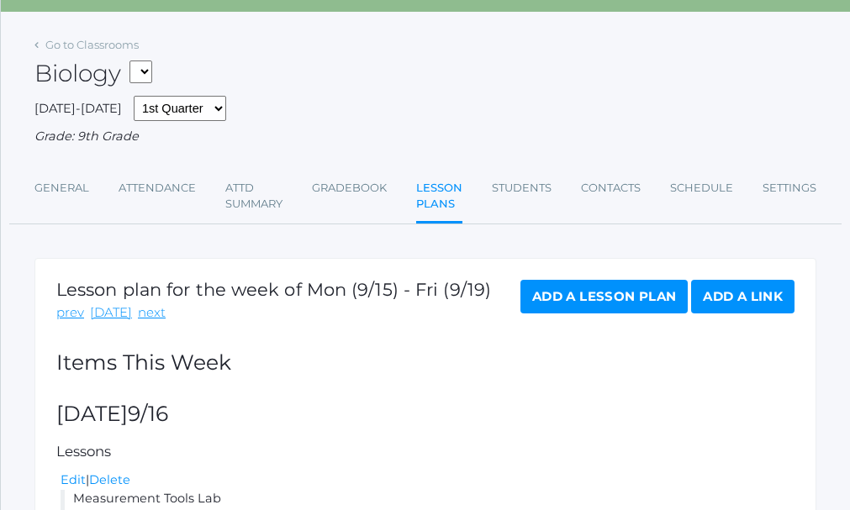
click at [595, 299] on link "Add a Lesson Plan" at bounding box center [604, 297] width 167 height 34
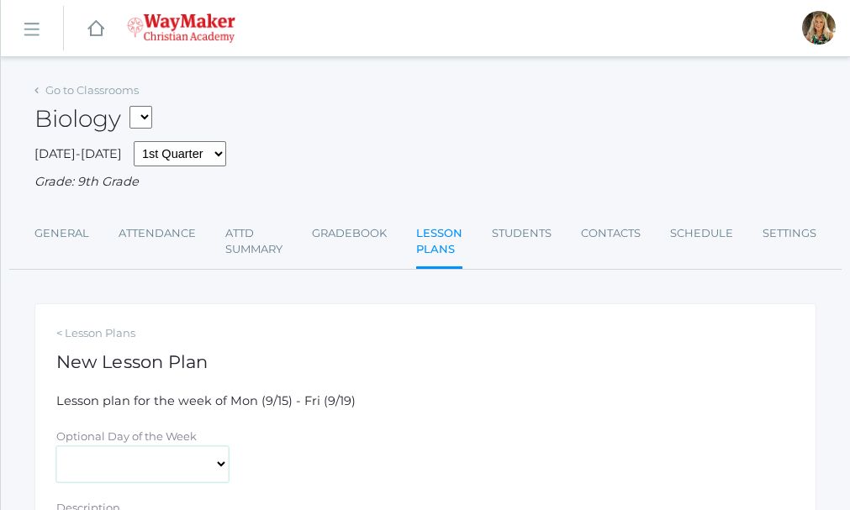
click at [219, 461] on select "[DATE] [DATE] [DATE] [DATE] [DATE]" at bounding box center [142, 465] width 172 height 37
select select "2025-09-19"
click at [56, 448] on select "[DATE] [DATE] [DATE] [DATE] [DATE]" at bounding box center [142, 465] width 172 height 37
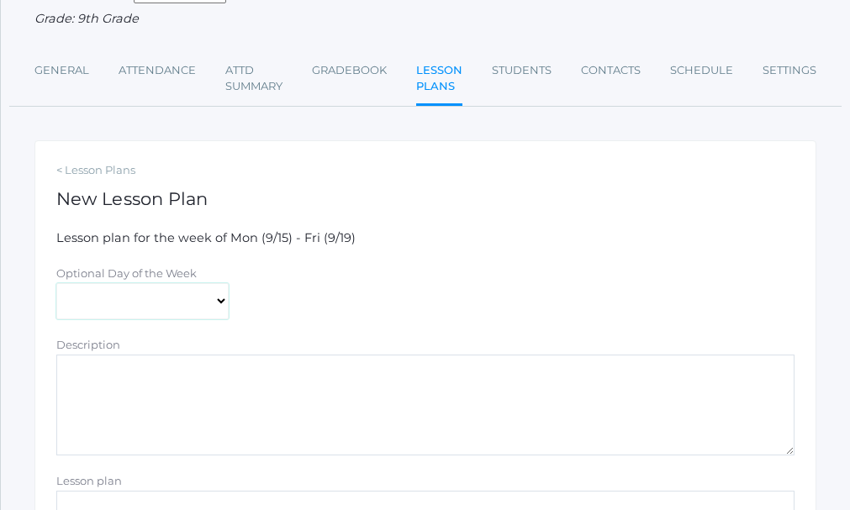
scroll to position [168, 0]
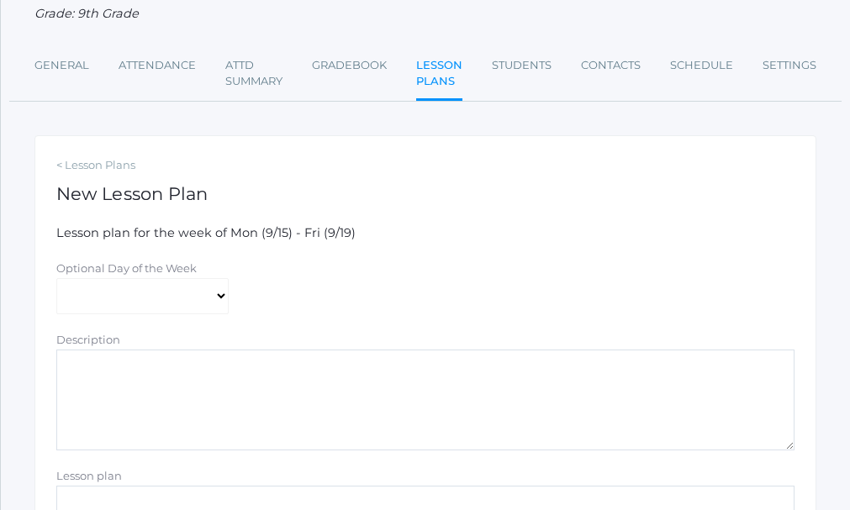
click at [260, 370] on textarea "Description" at bounding box center [425, 400] width 738 height 101
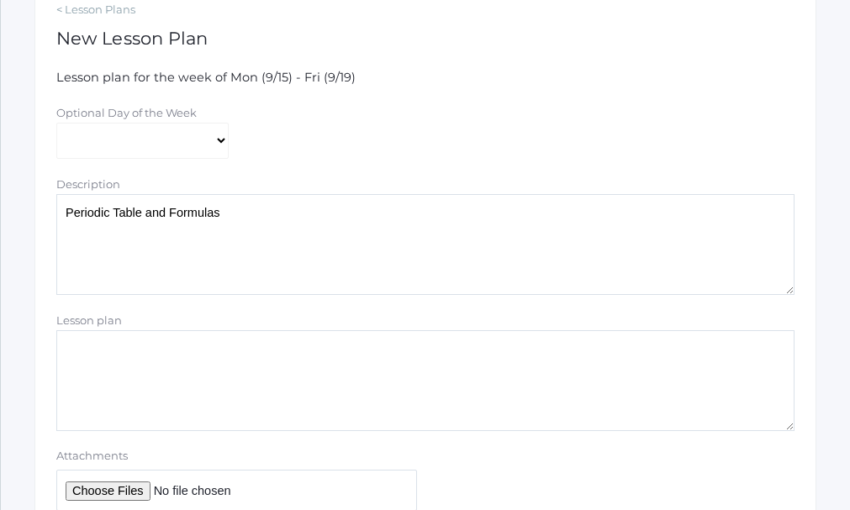
scroll to position [420, 0]
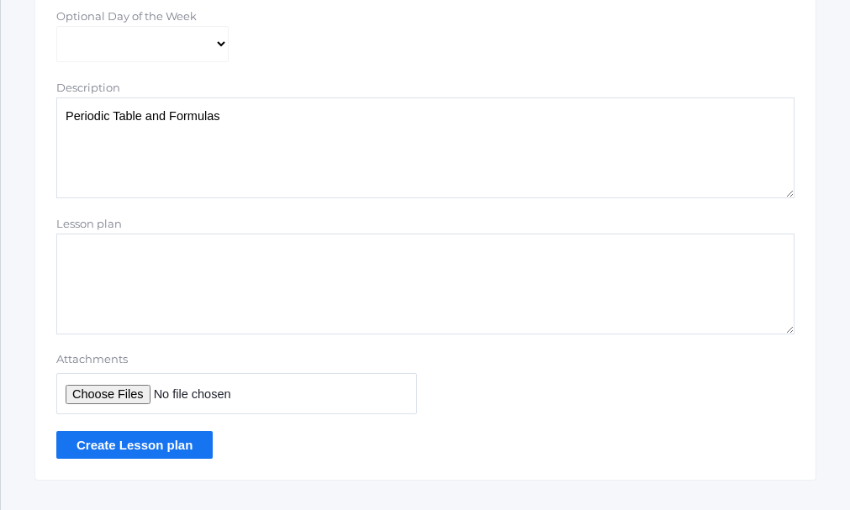
type textarea "Periodic Table and Formulas"
click at [182, 252] on textarea "Lesson plan" at bounding box center [425, 284] width 738 height 101
drag, startPoint x: 564, startPoint y: 363, endPoint x: 211, endPoint y: 258, distance: 368.5
drag, startPoint x: 382, startPoint y: 257, endPoint x: 398, endPoint y: 256, distance: 16.1
click at [386, 256] on textarea "Spelling Test on Vocab. Short videos of what is matter" at bounding box center [425, 284] width 738 height 101
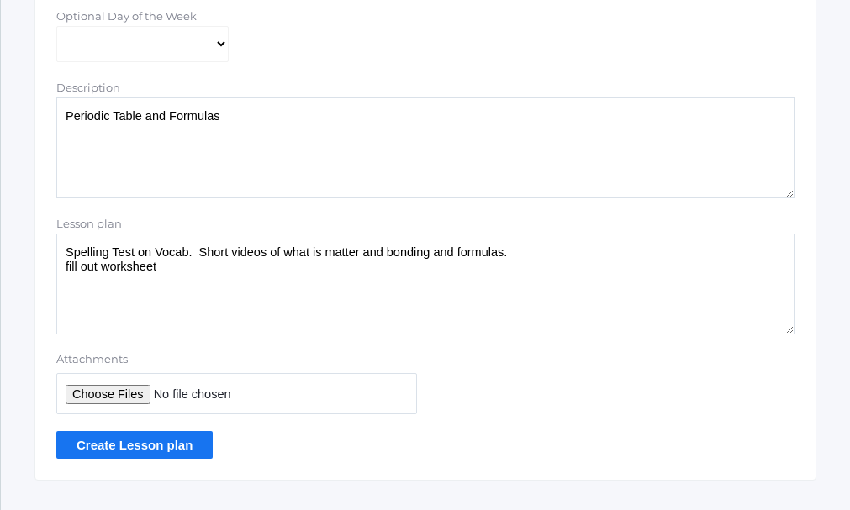
type textarea "Spelling Test on Vocab. Short videos of what is matter and bonding and formulas…"
click at [164, 450] on input "Create Lesson plan" at bounding box center [134, 445] width 156 height 28
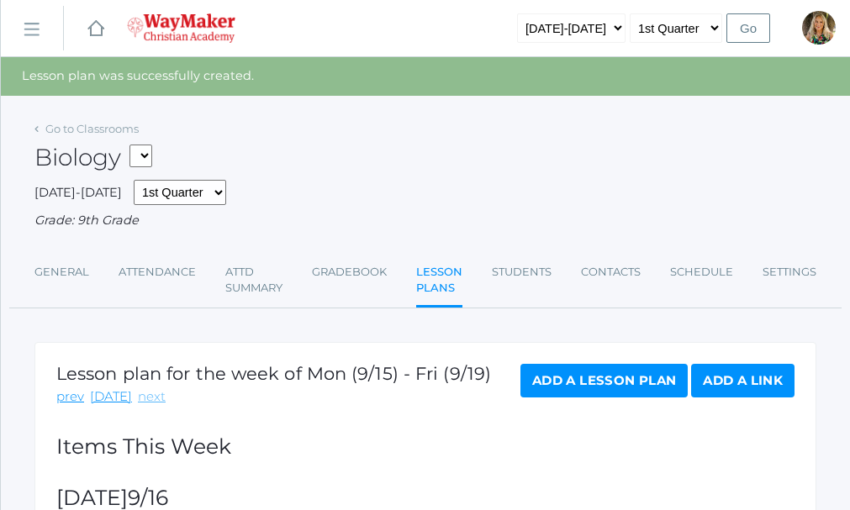
click at [140, 399] on link "next" at bounding box center [152, 397] width 28 height 19
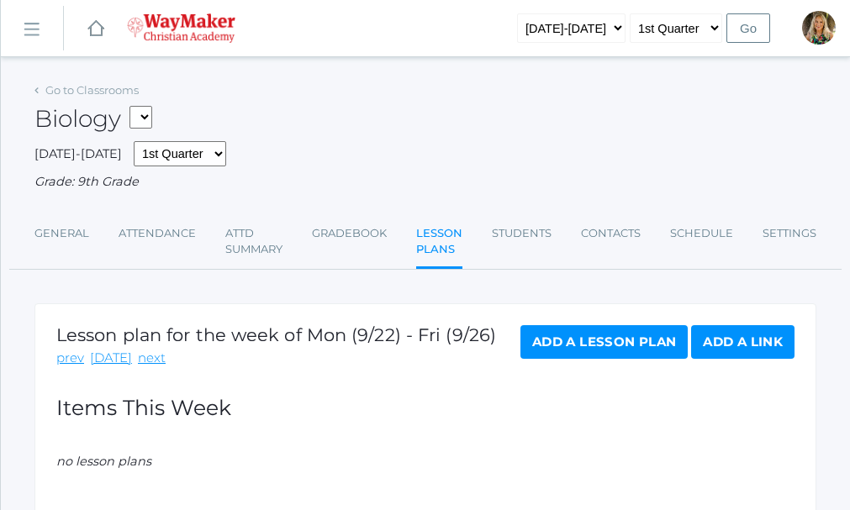
click at [609, 341] on link "Add a Lesson Plan" at bounding box center [604, 342] width 167 height 34
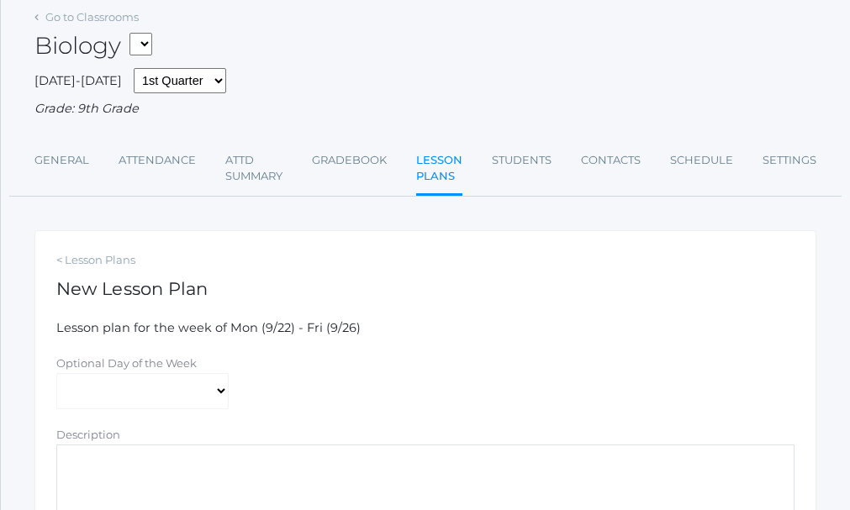
scroll to position [168, 0]
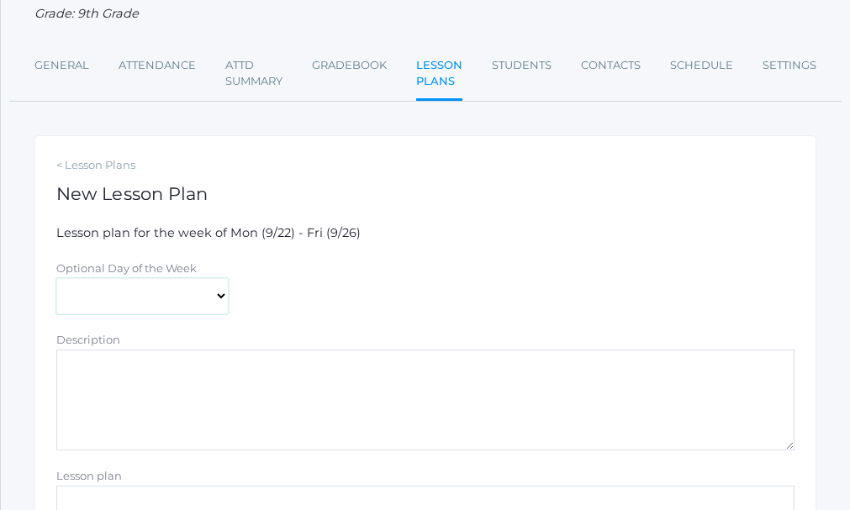
click at [219, 299] on select "[DATE] [DATE] [DATE] [DATE] [DATE]" at bounding box center [142, 296] width 172 height 37
select select "[DATE]"
click at [56, 280] on select "[DATE] [DATE] [DATE] [DATE] [DATE]" at bounding box center [142, 296] width 172 height 37
click at [95, 368] on textarea "Description" at bounding box center [425, 400] width 738 height 101
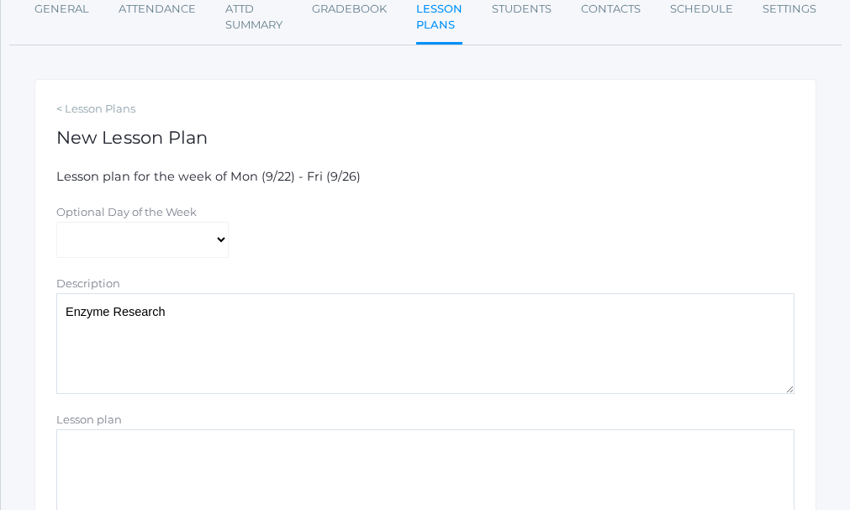
scroll to position [252, 0]
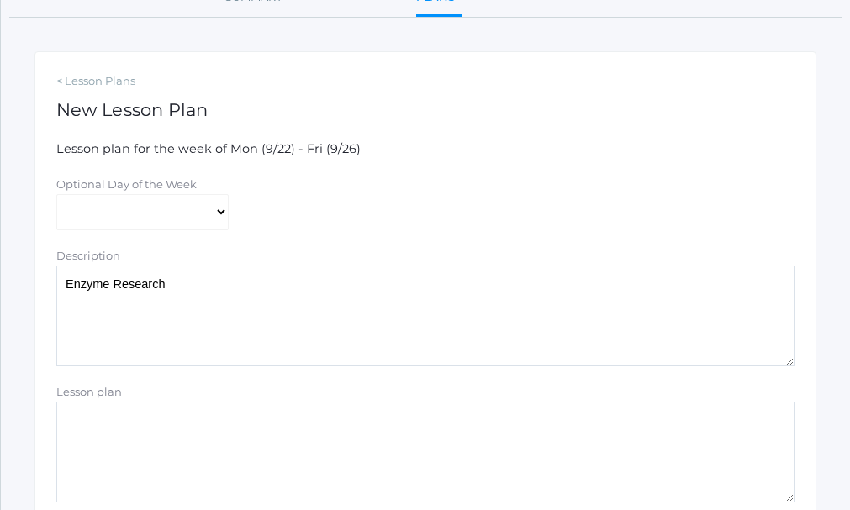
type textarea "Enzyme Research"
click at [193, 425] on textarea "Lesson plan" at bounding box center [425, 452] width 738 height 101
click at [212, 420] on textarea "If we have Chromebooks" at bounding box center [425, 452] width 738 height 101
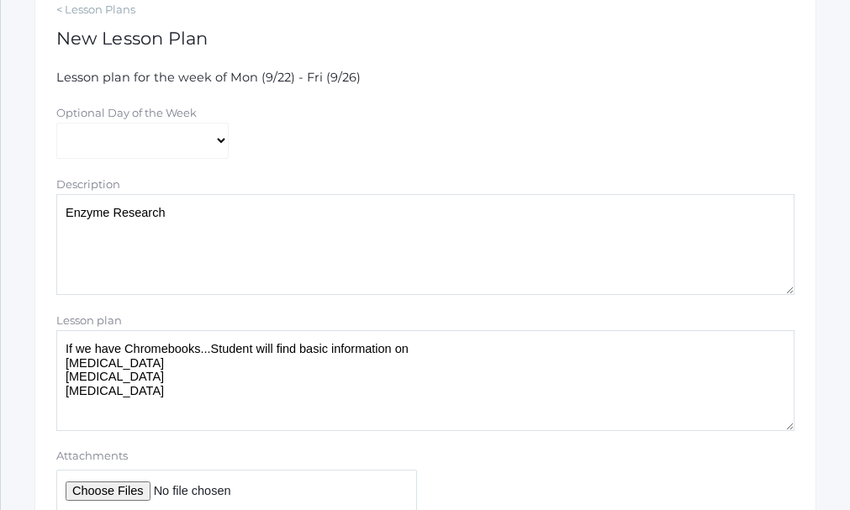
scroll to position [420, 0]
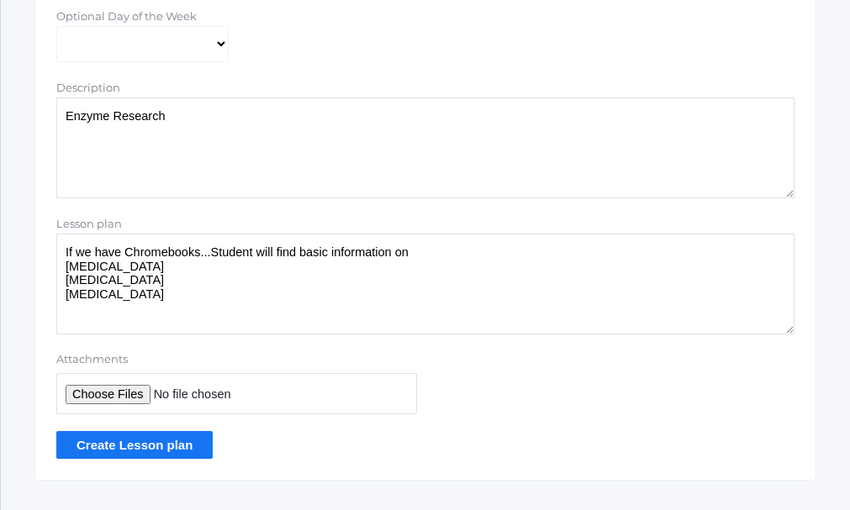
click at [405, 251] on textarea "If we have Chromebooks...Student will find basic information on Phenylketonuria…" at bounding box center [425, 284] width 738 height 101
type textarea "If we have Chromebooks...Student will find basic information on: Phenylketonuri…"
click at [104, 443] on input "Create Lesson plan" at bounding box center [134, 445] width 156 height 28
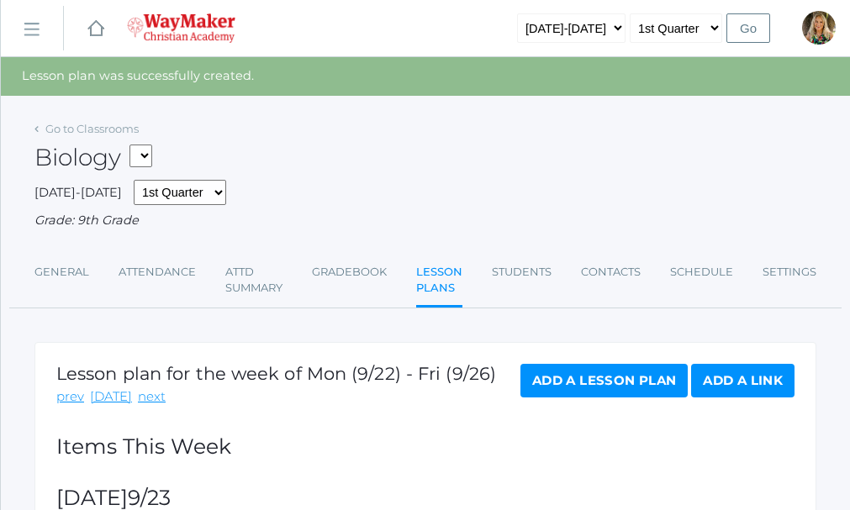
click at [620, 377] on link "Add a Lesson Plan" at bounding box center [604, 381] width 167 height 34
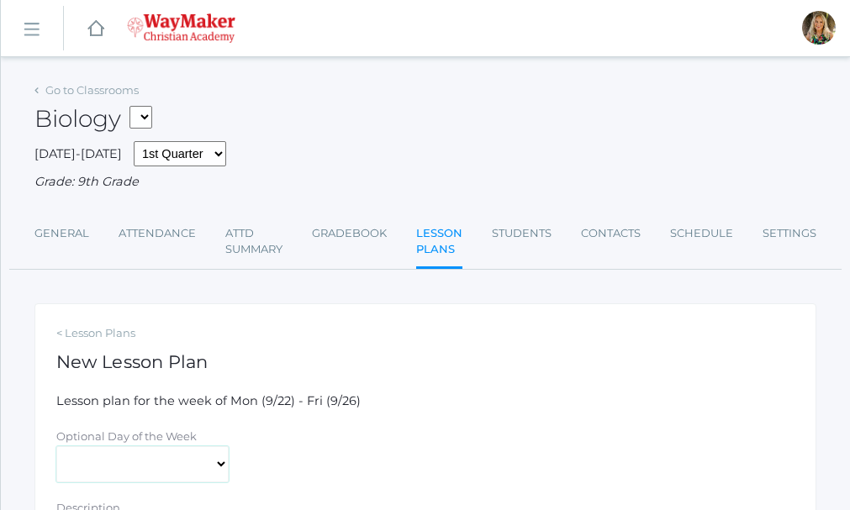
click at [219, 463] on select "[DATE] [DATE] [DATE] [DATE] [DATE]" at bounding box center [142, 465] width 172 height 37
select select "[DATE]"
click at [56, 448] on select "[DATE] [DATE] [DATE] [DATE] [DATE]" at bounding box center [142, 465] width 172 height 37
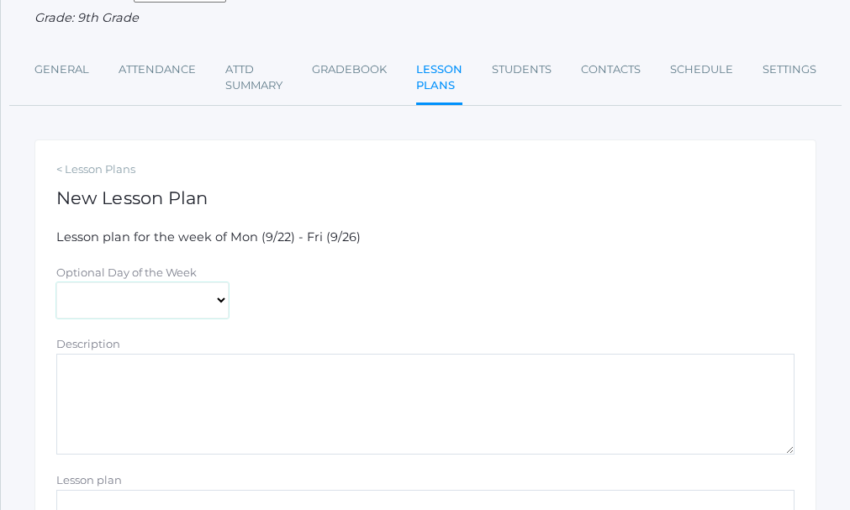
scroll to position [168, 0]
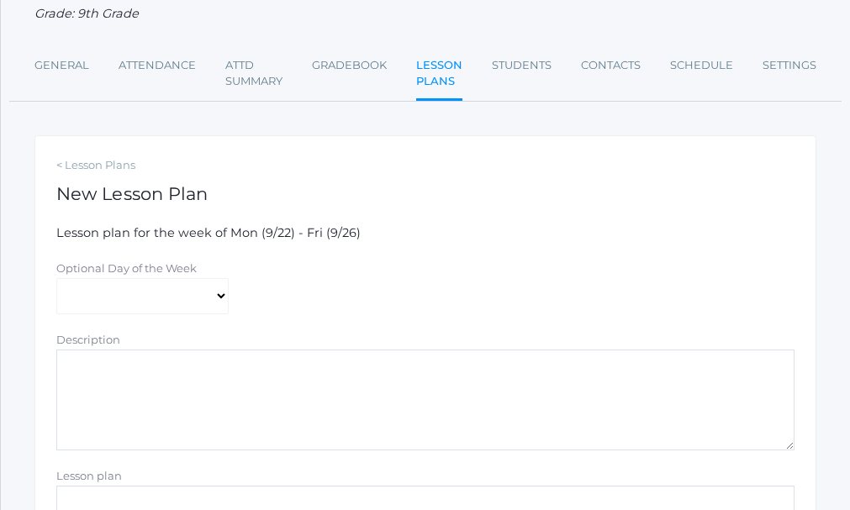
click at [112, 372] on textarea "Description" at bounding box center [425, 400] width 738 height 101
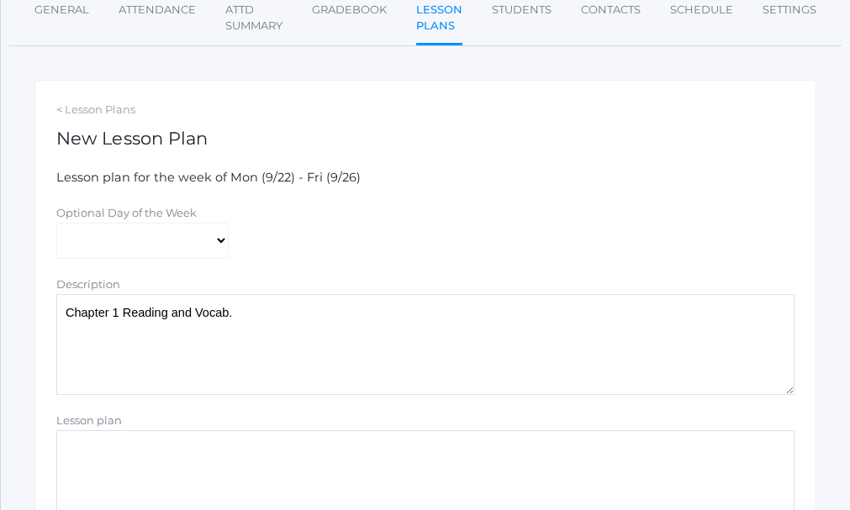
scroll to position [336, 0]
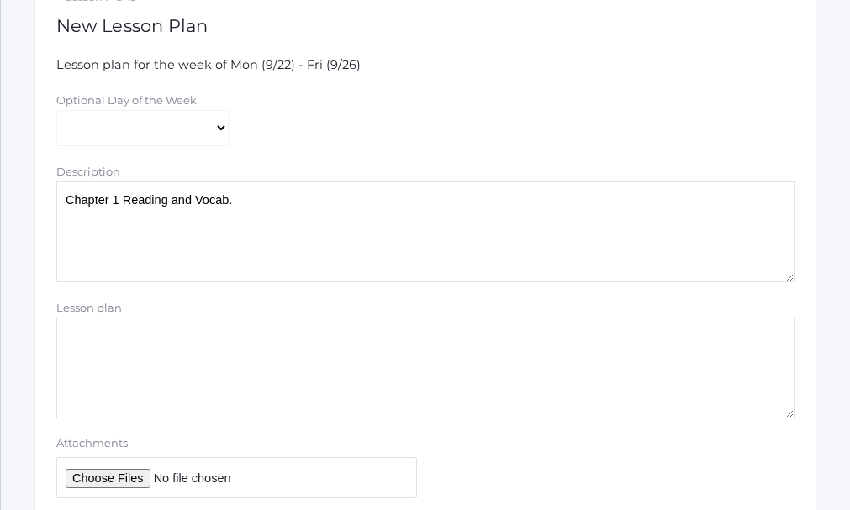
type textarea "Chapter 1 Reading and Vocab."
click at [145, 336] on textarea "Lesson plan" at bounding box center [425, 368] width 738 height 101
click at [140, 339] on textarea "Lesson plan" at bounding box center [425, 368] width 738 height 101
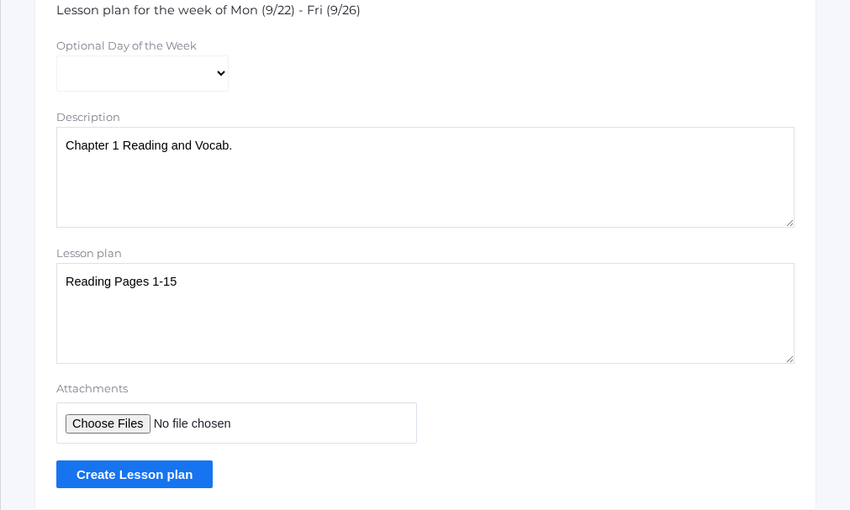
scroll to position [420, 0]
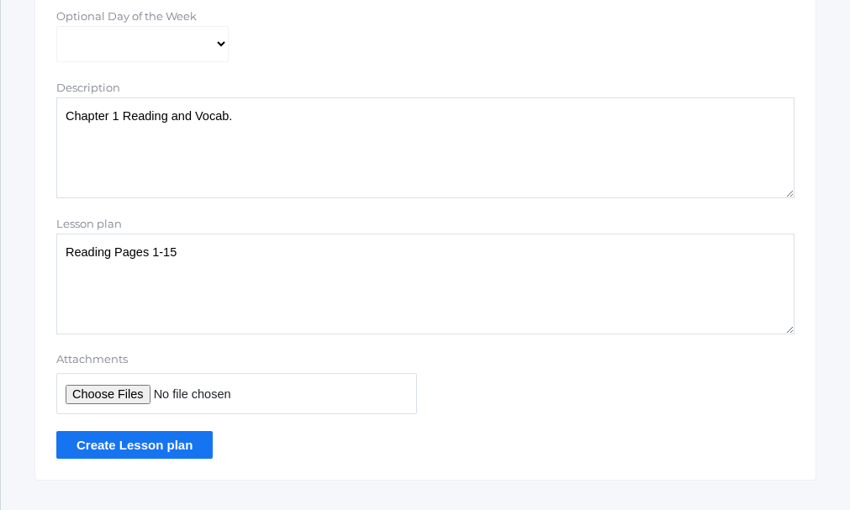
type textarea "Reading Pages 1-15"
drag, startPoint x: 176, startPoint y: 450, endPoint x: 179, endPoint y: 441, distance: 9.8
click at [179, 441] on input "Create Lesson plan" at bounding box center [134, 445] width 156 height 28
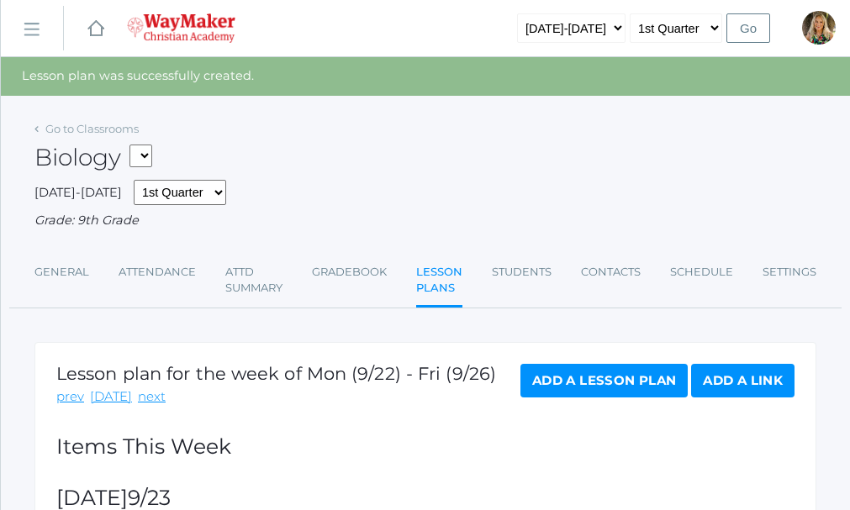
click at [608, 381] on link "Add a Lesson Plan" at bounding box center [604, 381] width 167 height 34
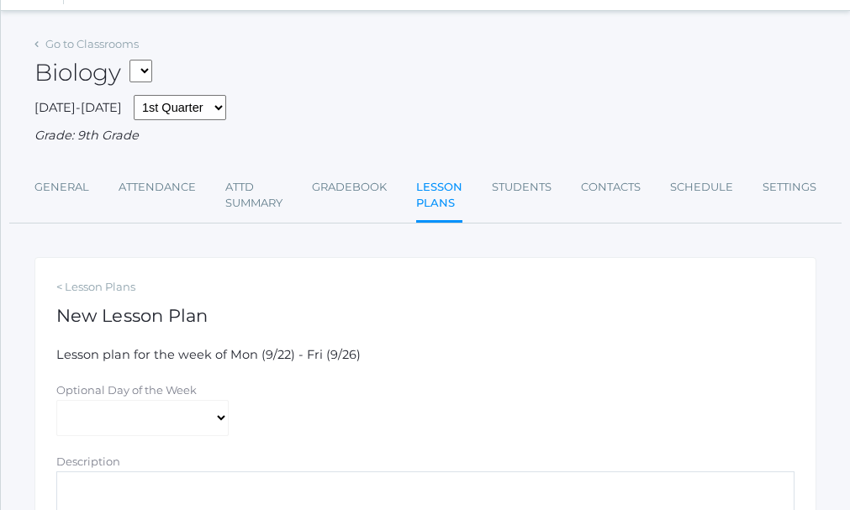
scroll to position [84, 0]
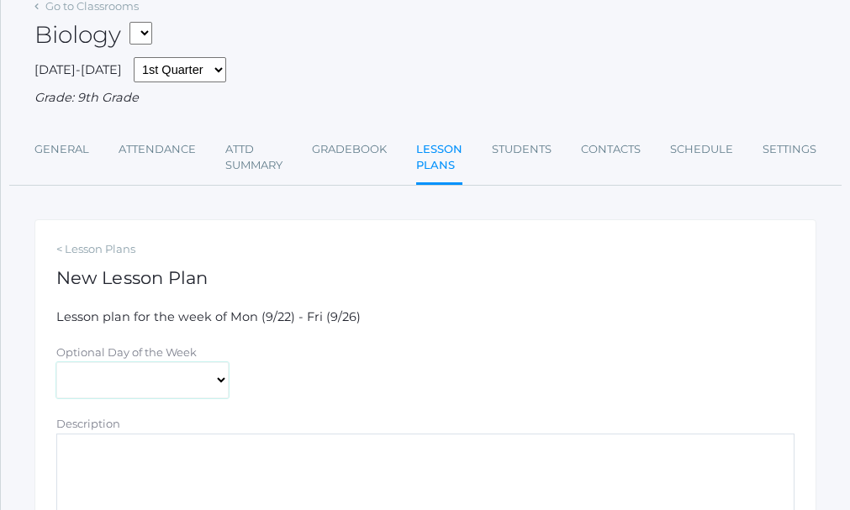
click at [219, 378] on select "[DATE] [DATE] [DATE] [DATE] [DATE]" at bounding box center [142, 380] width 172 height 37
select select "2025-09-25"
click at [56, 364] on select "[DATE] [DATE] [DATE] [DATE] [DATE]" at bounding box center [142, 380] width 172 height 37
click at [130, 461] on textarea "Description" at bounding box center [425, 484] width 738 height 101
click at [66, 455] on textarea "Ch 1 Spelling" at bounding box center [425, 484] width 738 height 101
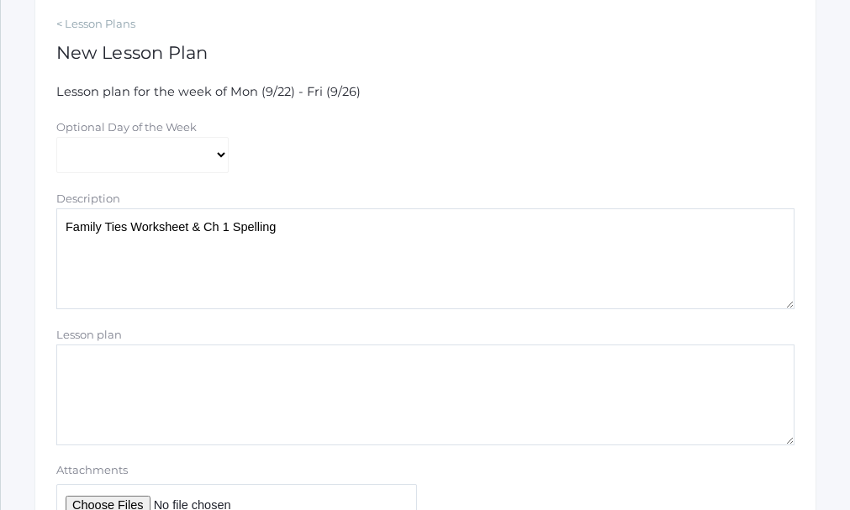
scroll to position [336, 0]
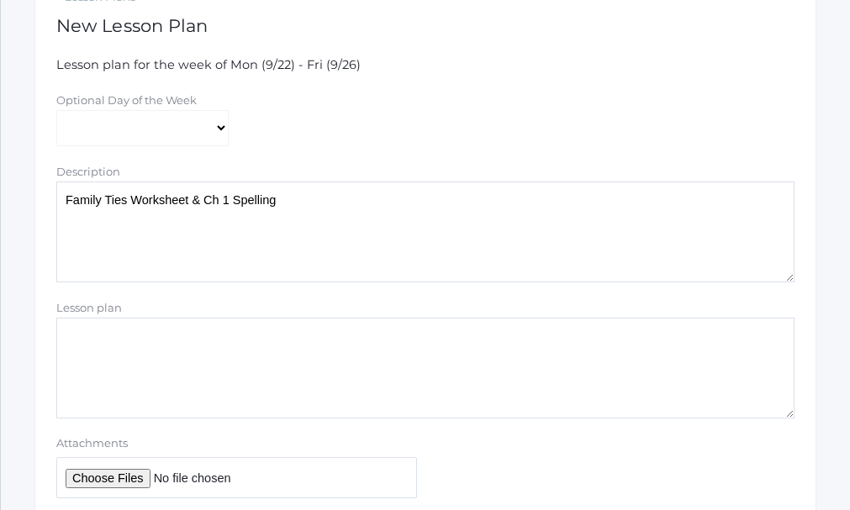
type textarea "Family Ties Worksheet & Ch 1 Spelling"
click at [134, 337] on textarea "Lesson plan" at bounding box center [425, 368] width 738 height 101
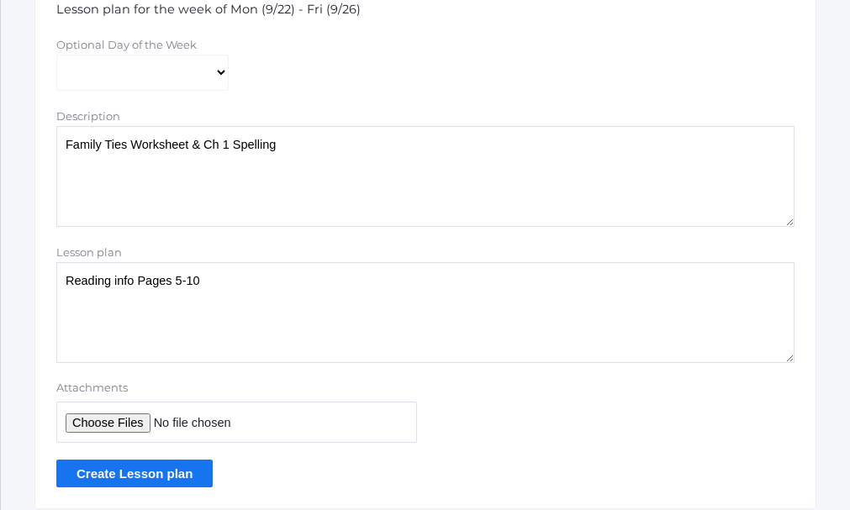
scroll to position [420, 0]
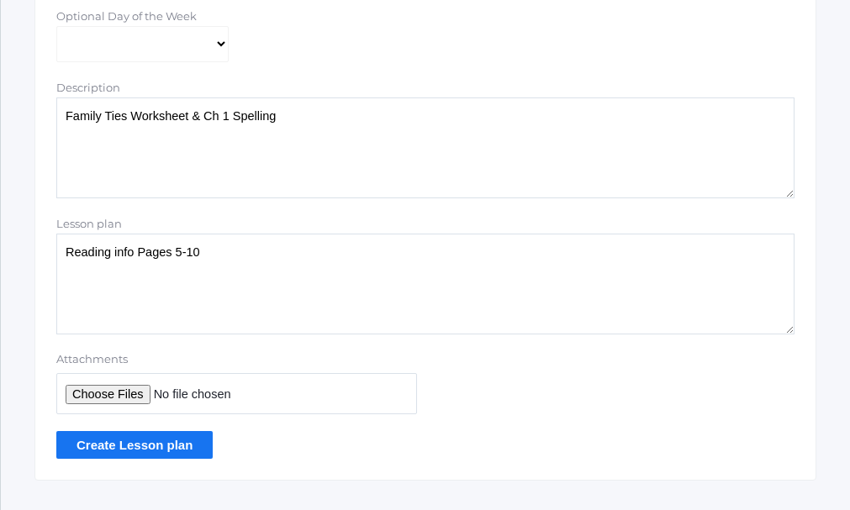
type textarea "Reading info Pages 5-10"
click at [158, 443] on input "Create Lesson plan" at bounding box center [134, 445] width 156 height 28
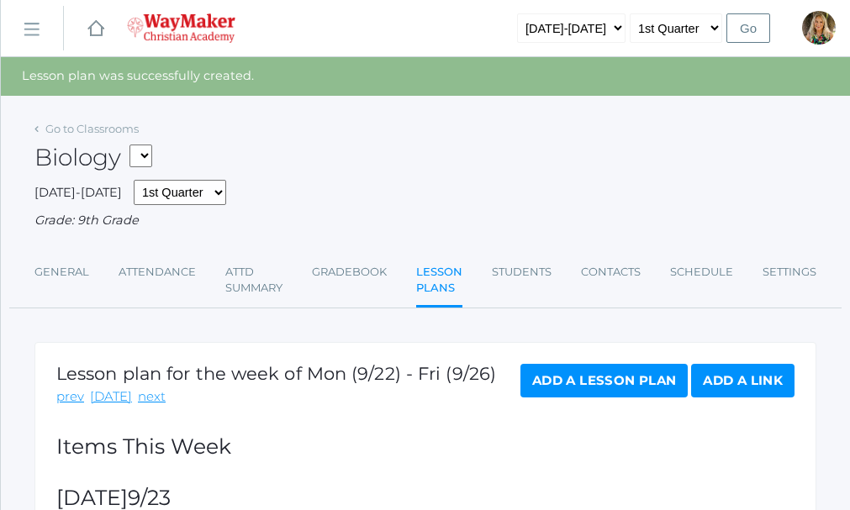
click at [642, 385] on link "Add a Lesson Plan" at bounding box center [604, 381] width 167 height 34
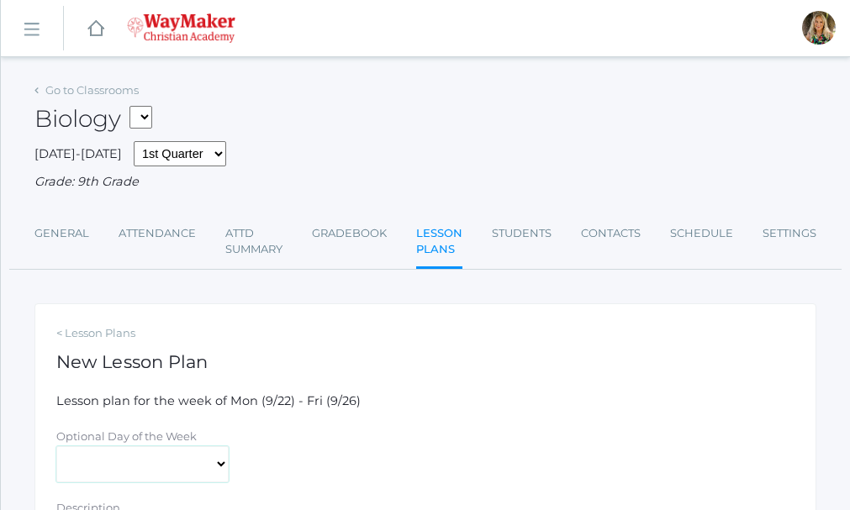
click at [223, 468] on select "[DATE] [DATE] [DATE] [DATE] [DATE]" at bounding box center [142, 465] width 172 height 37
select select "[DATE]"
click at [56, 448] on select "[DATE] [DATE] [DATE] [DATE] [DATE]" at bounding box center [142, 465] width 172 height 37
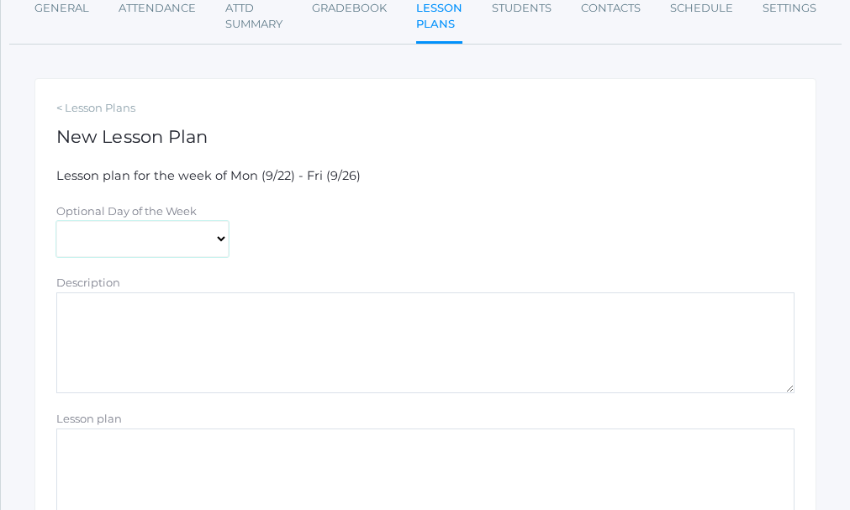
scroll to position [252, 0]
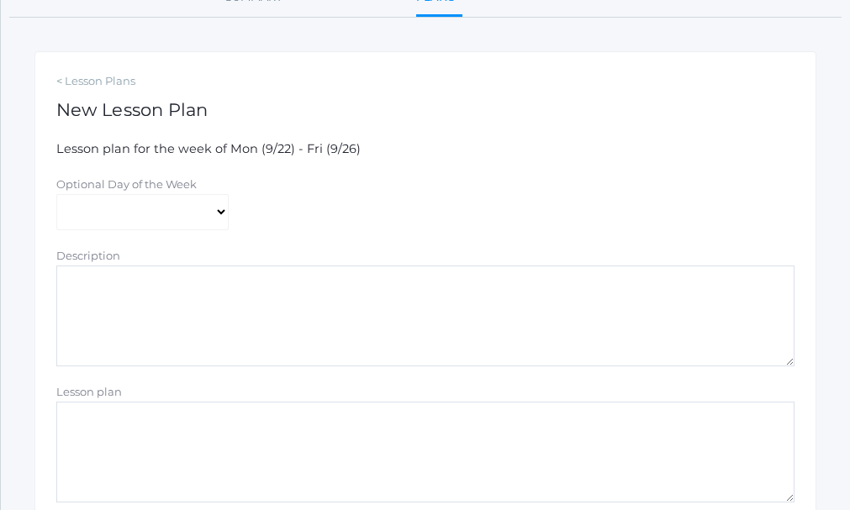
drag, startPoint x: 133, startPoint y: 278, endPoint x: 139, endPoint y: 291, distance: 13.9
click at [134, 278] on textarea "Description" at bounding box center [425, 316] width 738 height 101
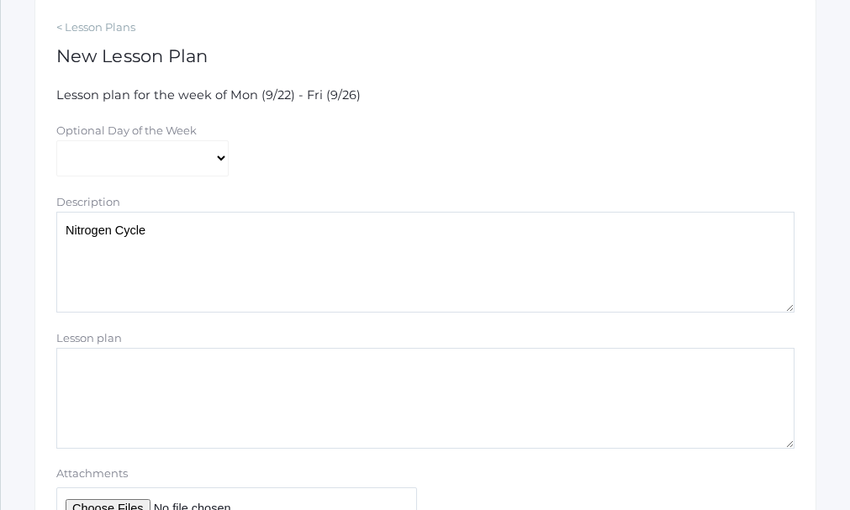
scroll to position [336, 0]
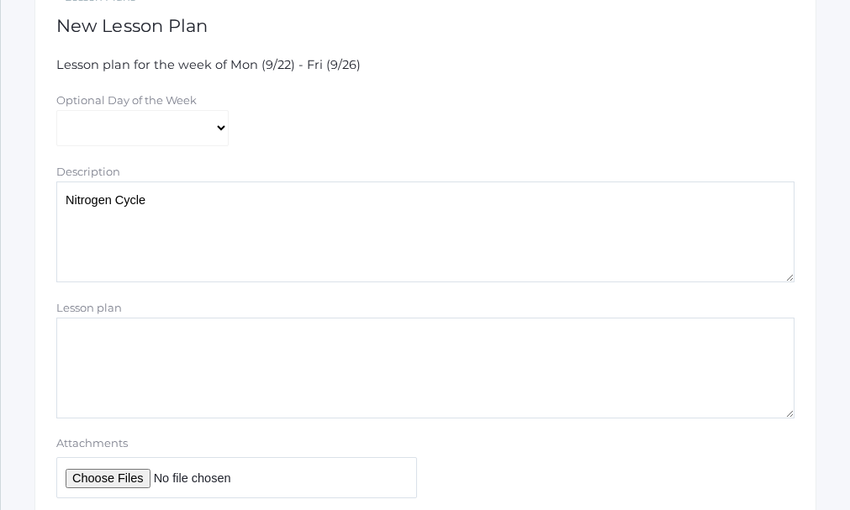
type textarea "Nitrogen Cycle"
click at [145, 332] on textarea "Lesson plan" at bounding box center [425, 368] width 738 height 101
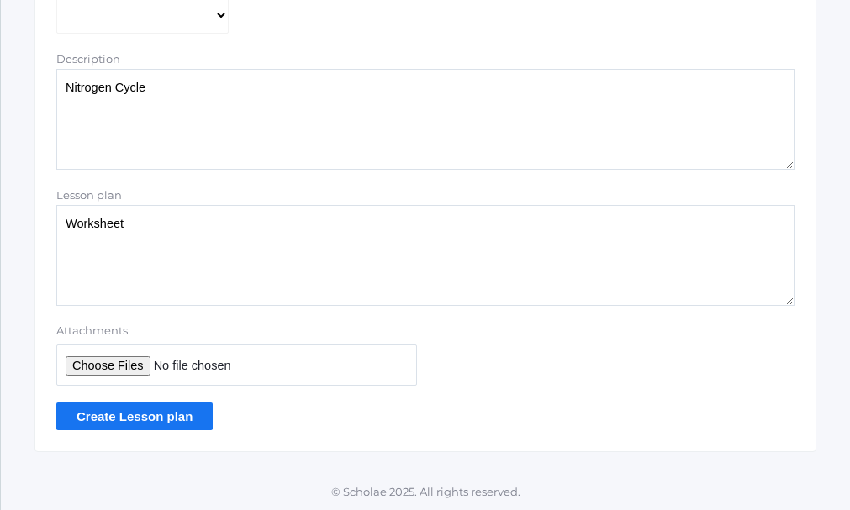
scroll to position [453, 0]
type textarea "Worksheet"
click at [164, 420] on input "Create Lesson plan" at bounding box center [134, 415] width 156 height 28
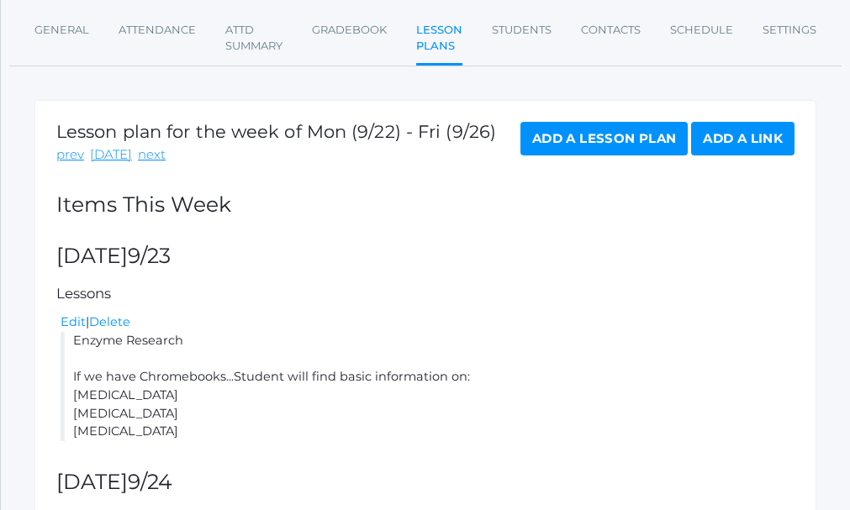
scroll to position [252, 0]
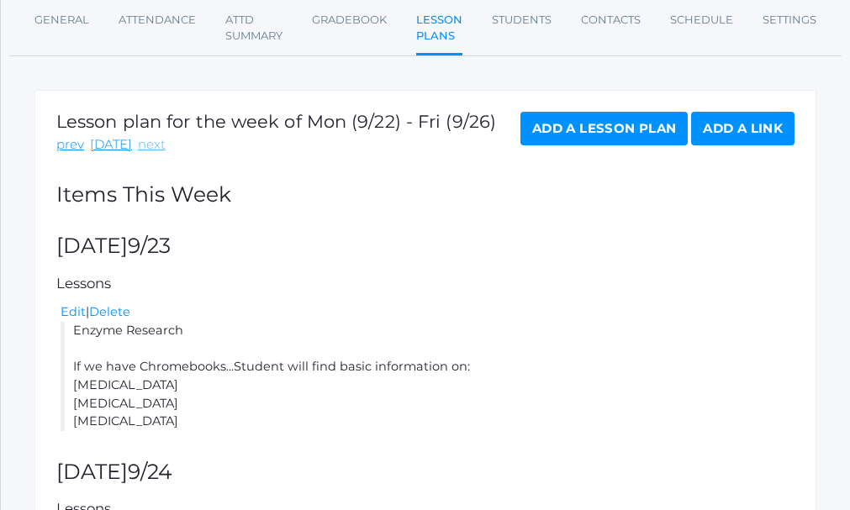
click at [143, 147] on link "next" at bounding box center [152, 144] width 28 height 19
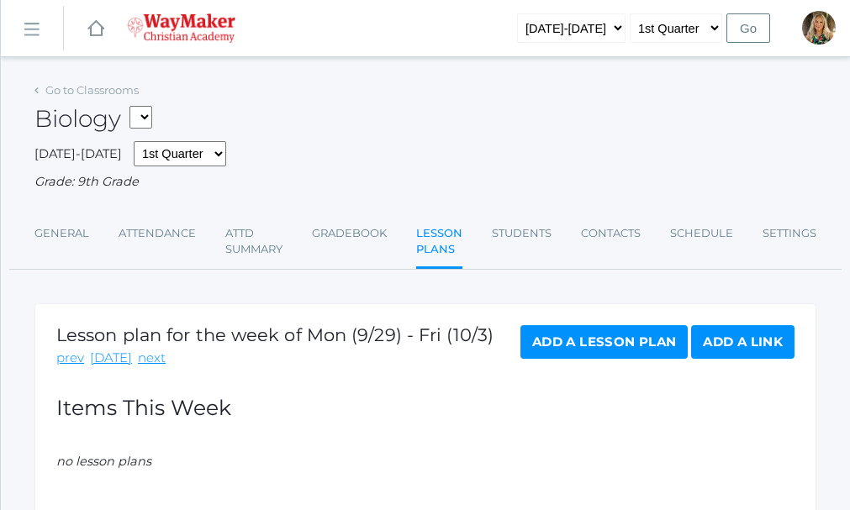
click at [607, 342] on link "Add a Lesson Plan" at bounding box center [604, 342] width 167 height 34
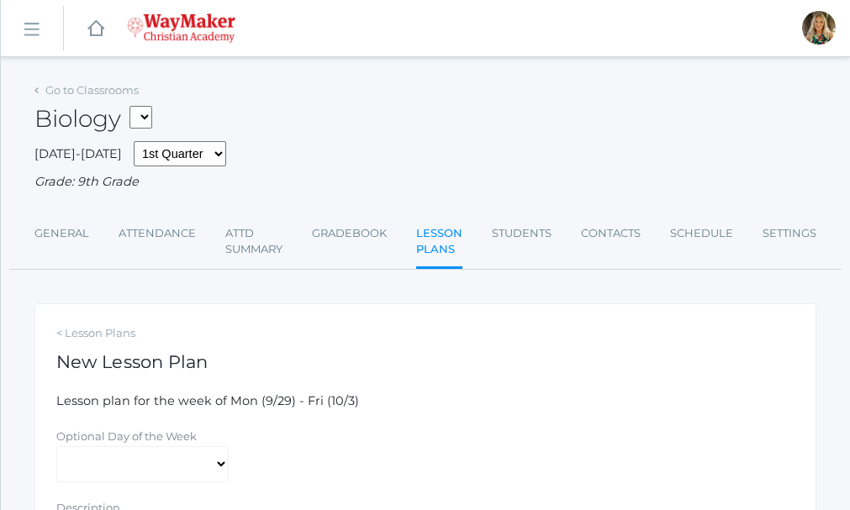
scroll to position [84, 0]
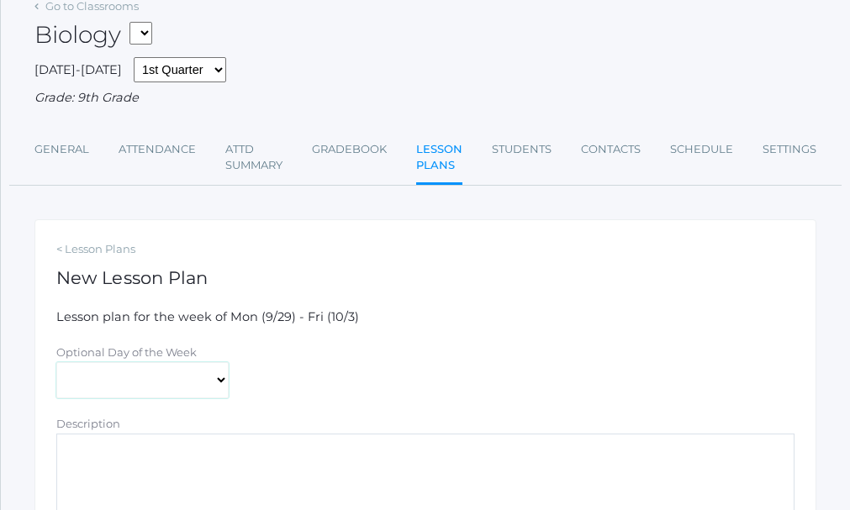
click at [225, 382] on select "[DATE] [DATE] [DATE] [DATE] [DATE]" at bounding box center [142, 380] width 172 height 37
select select "2025-09-30"
click at [56, 364] on select "[DATE] [DATE] [DATE] [DATE] [DATE]" at bounding box center [142, 380] width 172 height 37
click at [114, 443] on textarea "Description" at bounding box center [425, 484] width 738 height 101
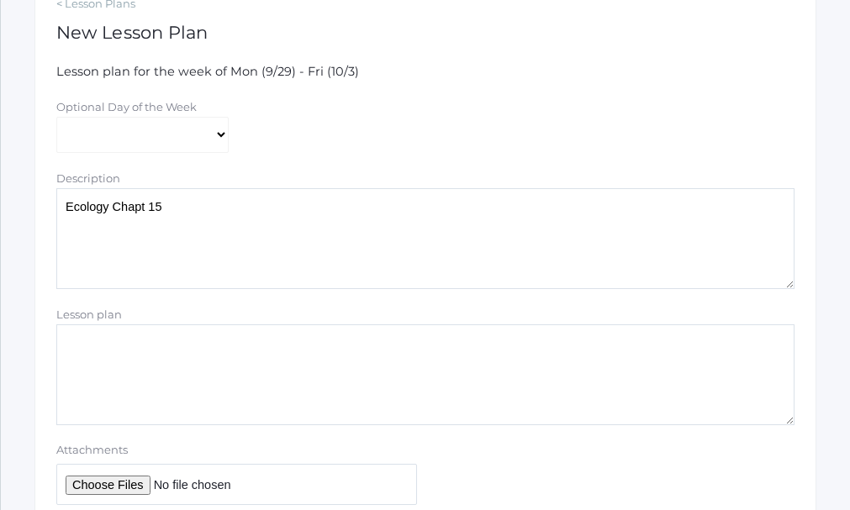
scroll to position [336, 0]
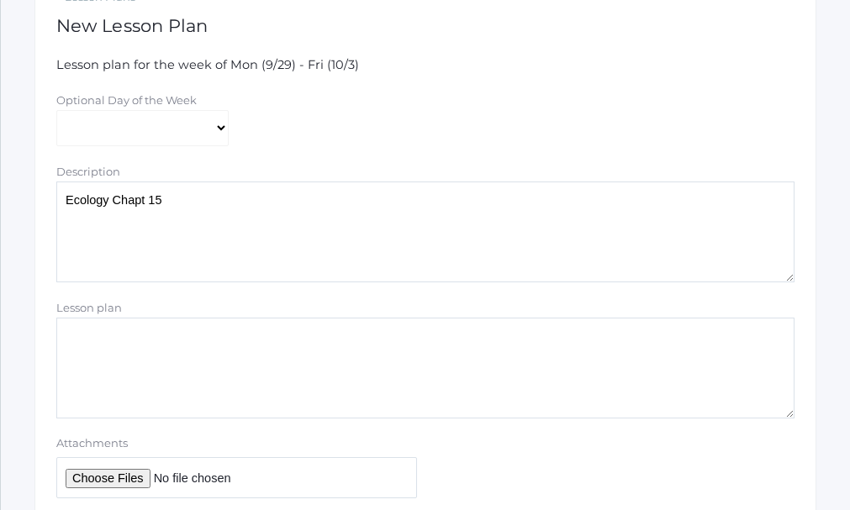
type textarea "Ecology Chapt 15"
click at [80, 341] on textarea "Lesson plan" at bounding box center [425, 368] width 738 height 101
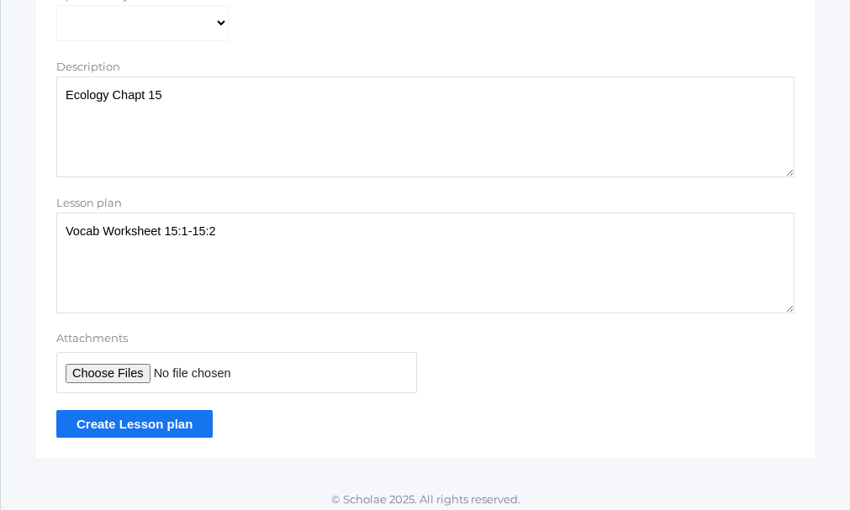
scroll to position [453, 0]
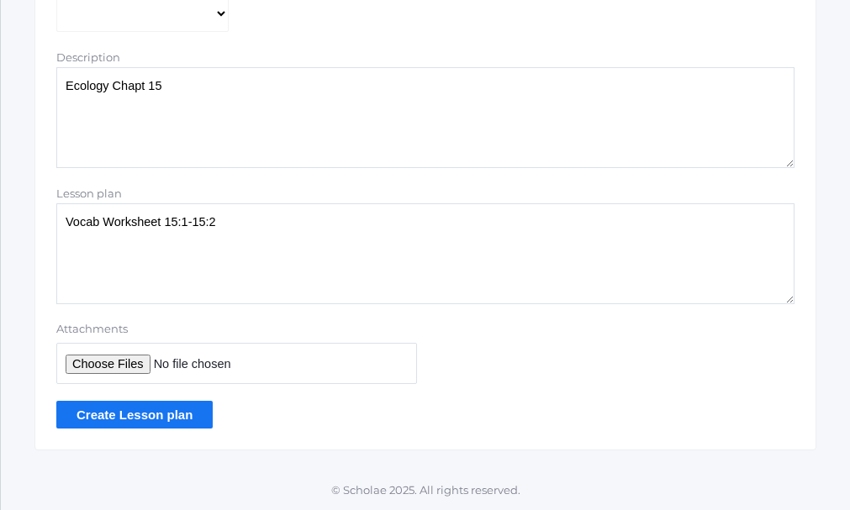
type textarea "Vocab Worksheet 15:1-15:2"
click at [136, 413] on input "Create Lesson plan" at bounding box center [134, 415] width 156 height 28
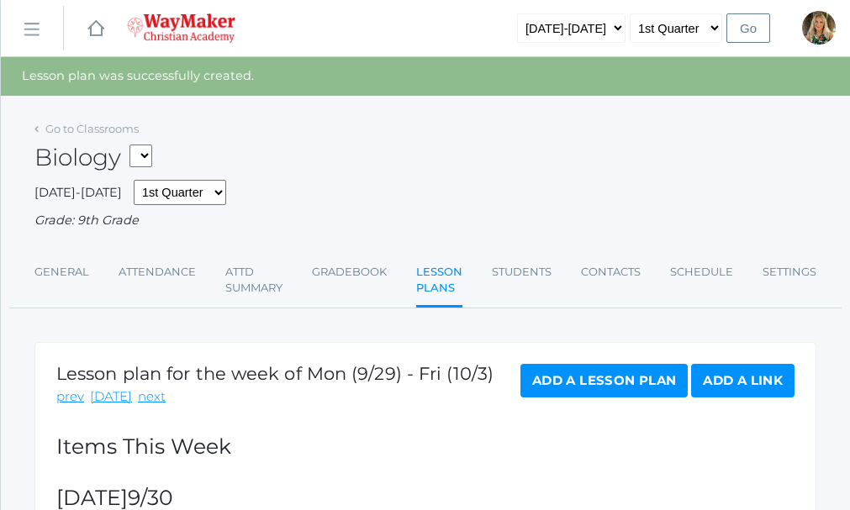
click at [584, 389] on link "Add a Lesson Plan" at bounding box center [604, 381] width 167 height 34
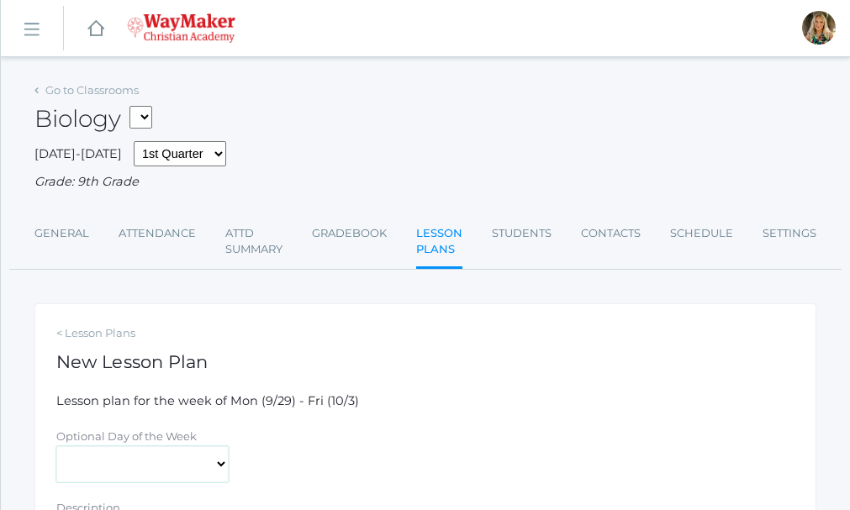
click at [221, 463] on select "[DATE] [DATE] [DATE] [DATE] [DATE]" at bounding box center [142, 465] width 172 height 37
click at [56, 448] on select "[DATE] [DATE] [DATE] [DATE] [DATE]" at bounding box center [142, 465] width 172 height 37
click at [218, 465] on select "[DATE] [DATE] [DATE] [DATE] [DATE]" at bounding box center [142, 465] width 172 height 37
select select "[DATE]"
click at [56, 448] on select "[DATE] [DATE] [DATE] [DATE] [DATE]" at bounding box center [142, 465] width 172 height 37
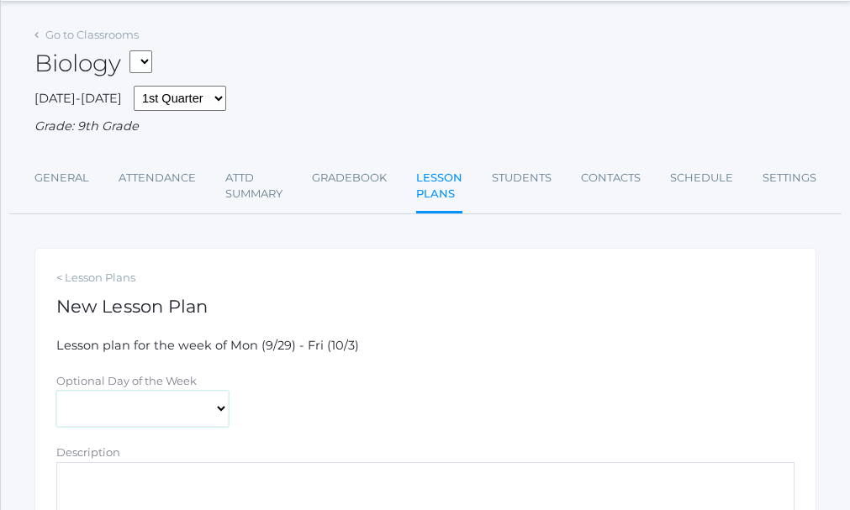
scroll to position [84, 0]
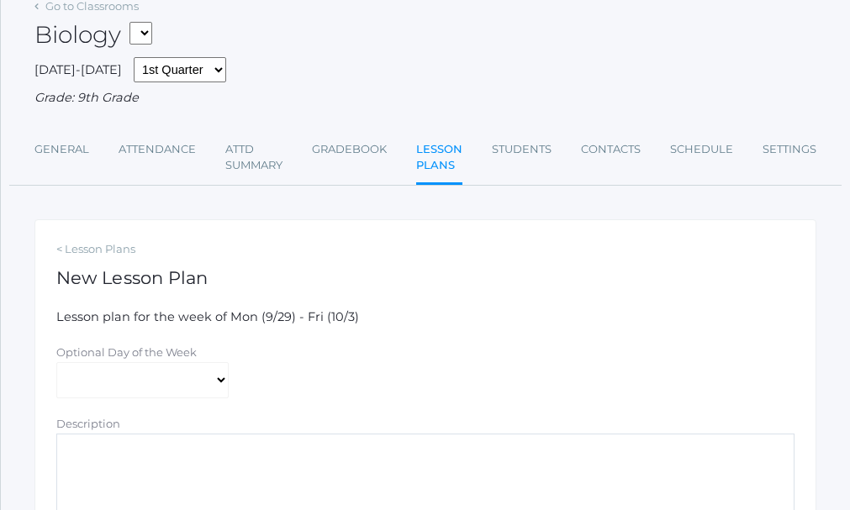
click at [151, 448] on textarea "Description" at bounding box center [425, 484] width 738 height 101
type textarea "S"
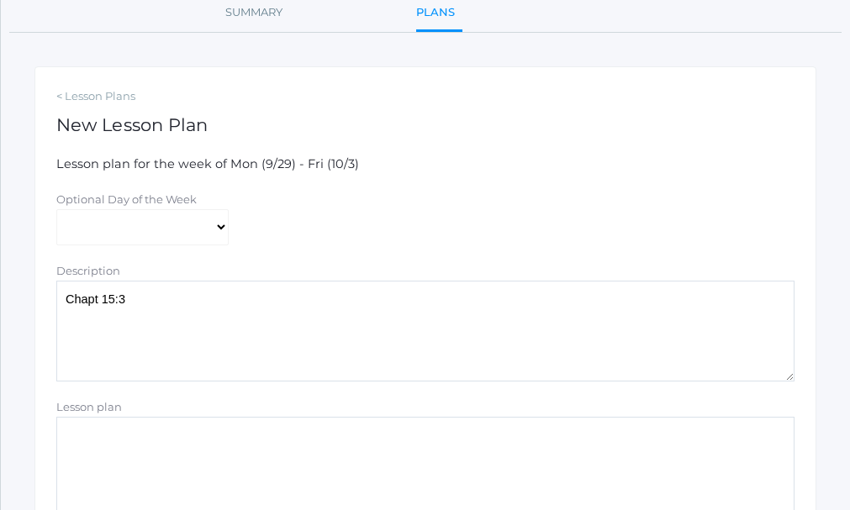
scroll to position [252, 0]
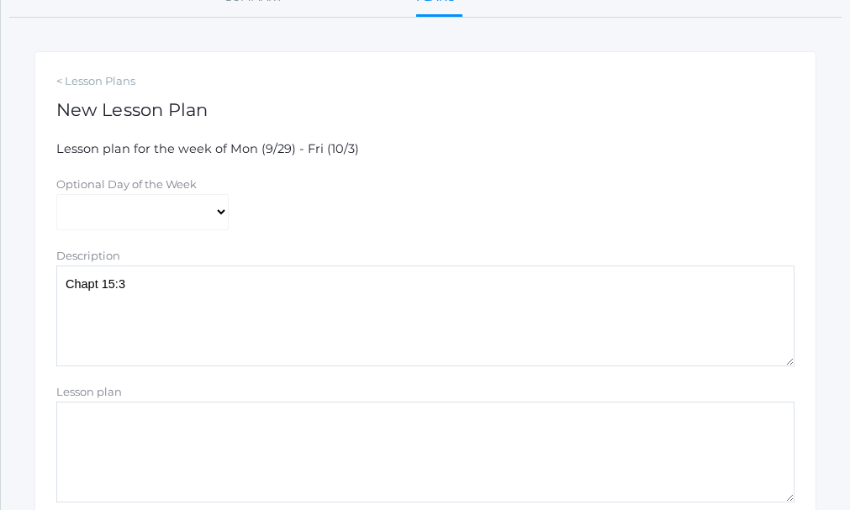
type textarea "Chapt 15:3"
click at [96, 420] on textarea "Lesson plan" at bounding box center [425, 452] width 738 height 101
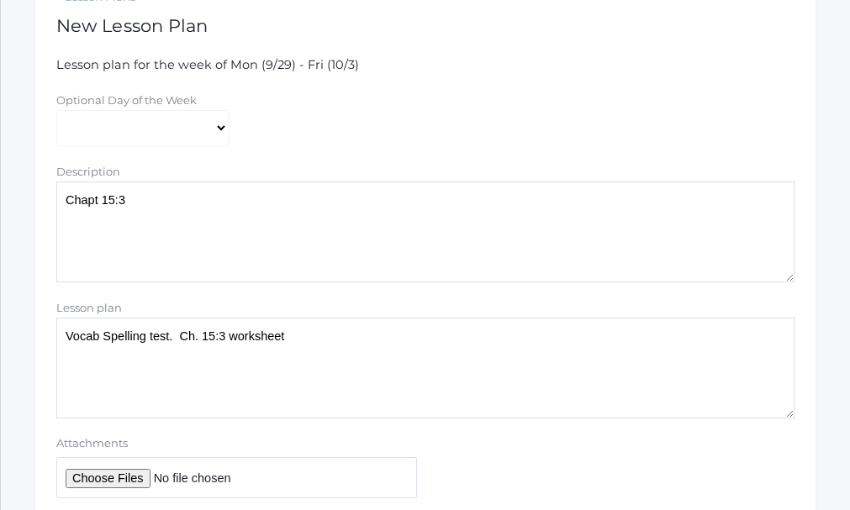
scroll to position [420, 0]
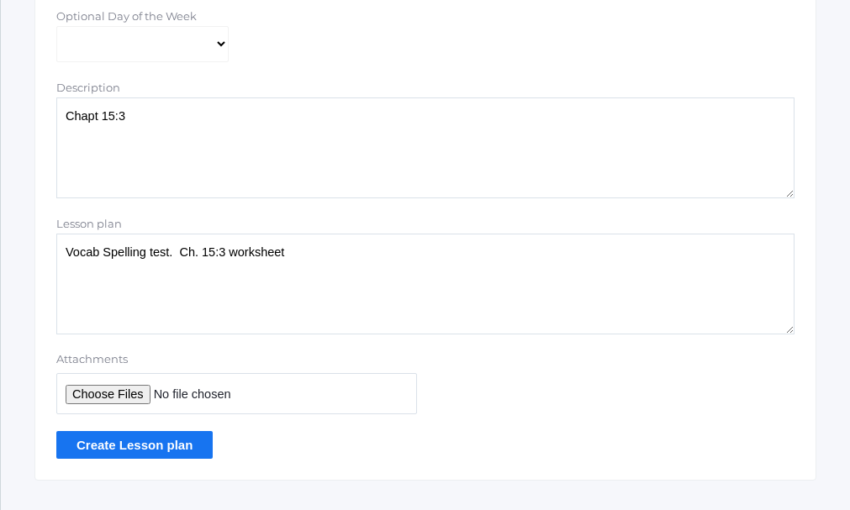
type textarea "Vocab Spelling test. Ch. 15:3 worksheet"
click at [126, 441] on input "Create Lesson plan" at bounding box center [134, 445] width 156 height 28
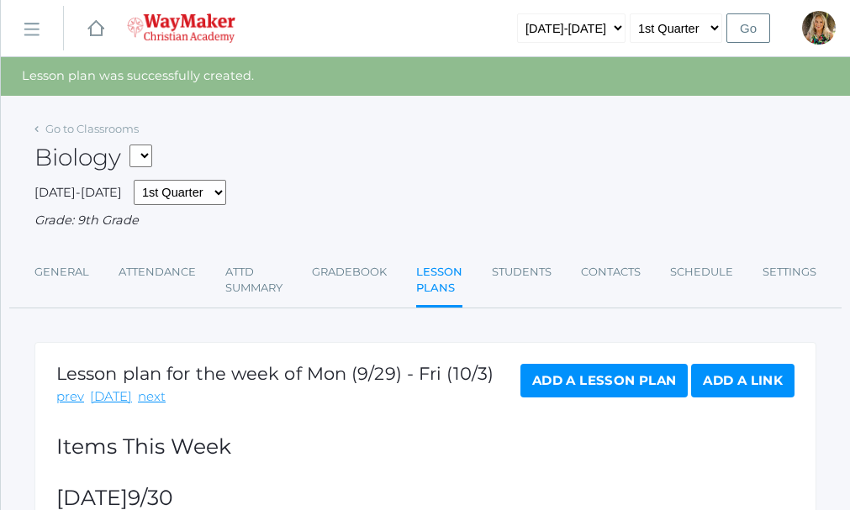
click at [594, 383] on link "Add a Lesson Plan" at bounding box center [604, 381] width 167 height 34
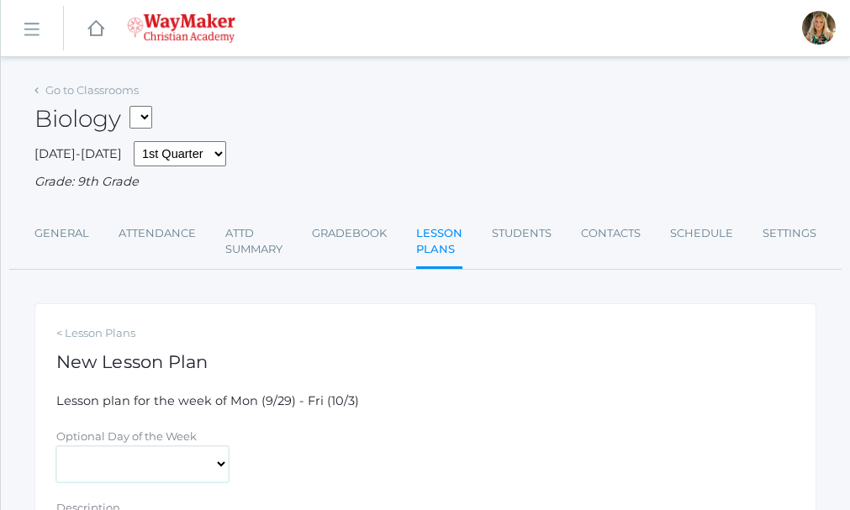
click at [221, 467] on select "[DATE] [DATE] [DATE] [DATE] [DATE]" at bounding box center [142, 465] width 172 height 37
select select "2025-10-01"
click at [56, 448] on select "[DATE] [DATE] [DATE] [DATE] [DATE]" at bounding box center [142, 465] width 172 height 37
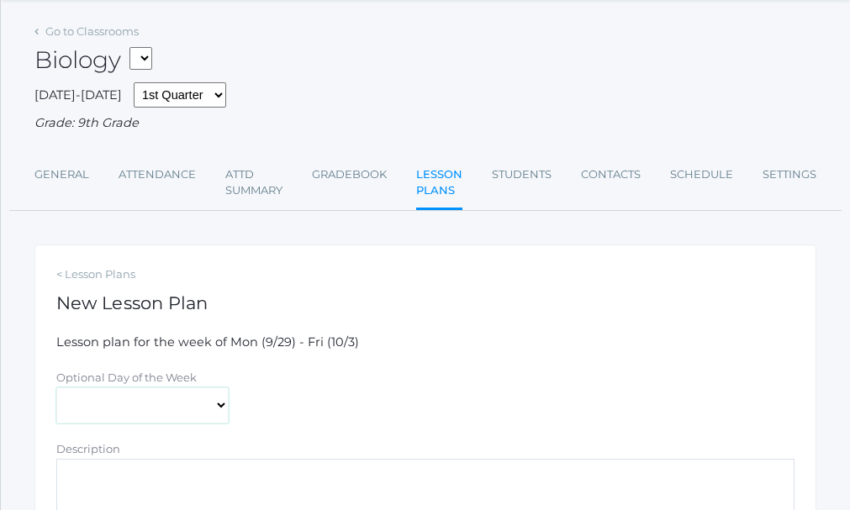
scroll to position [84, 0]
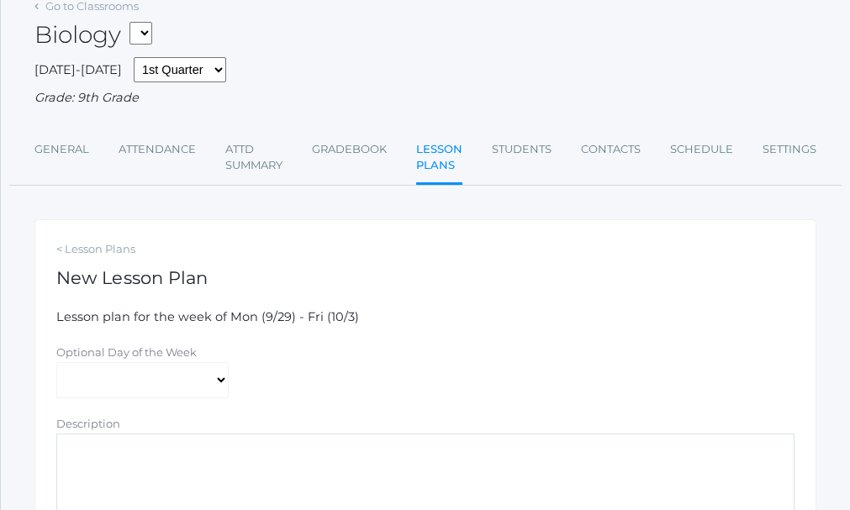
click at [195, 441] on textarea "Description" at bounding box center [425, 484] width 738 height 101
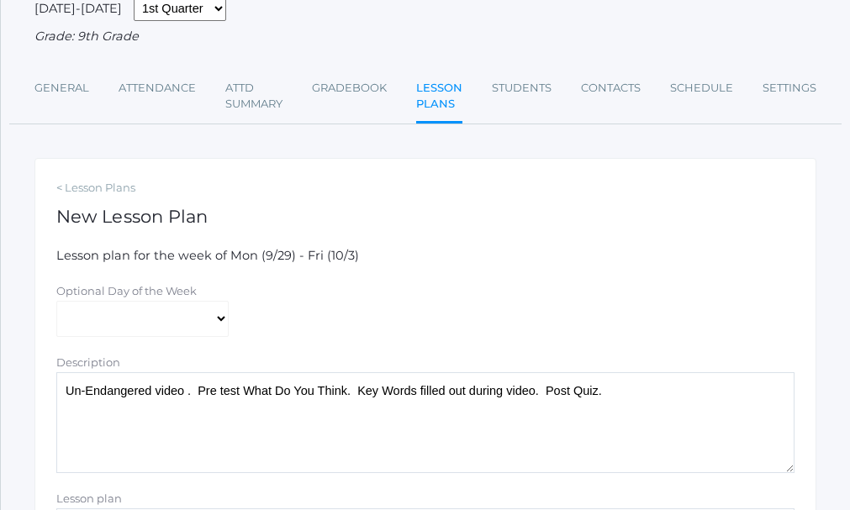
scroll to position [252, 0]
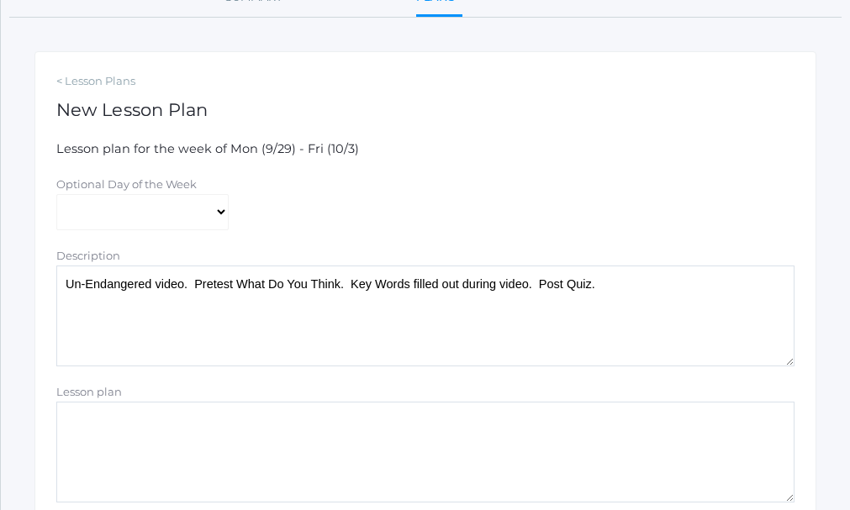
click at [230, 285] on textarea "Un-Endangered video. Pretest What Do You Think. Key Words filled out during vid…" at bounding box center [425, 316] width 738 height 101
drag, startPoint x: 337, startPoint y: 283, endPoint x: 237, endPoint y: 283, distance: 100.1
click at [237, 283] on textarea "Un-Endangered video. Pretest: What Do You Think. Key Words filled out during vi…" at bounding box center [425, 316] width 738 height 101
click at [594, 282] on textarea "Un-Endangered video. Pretest: What Do You Think. Key Words filled out during vi…" at bounding box center [425, 316] width 738 height 101
paste textarea "What Do You Think"
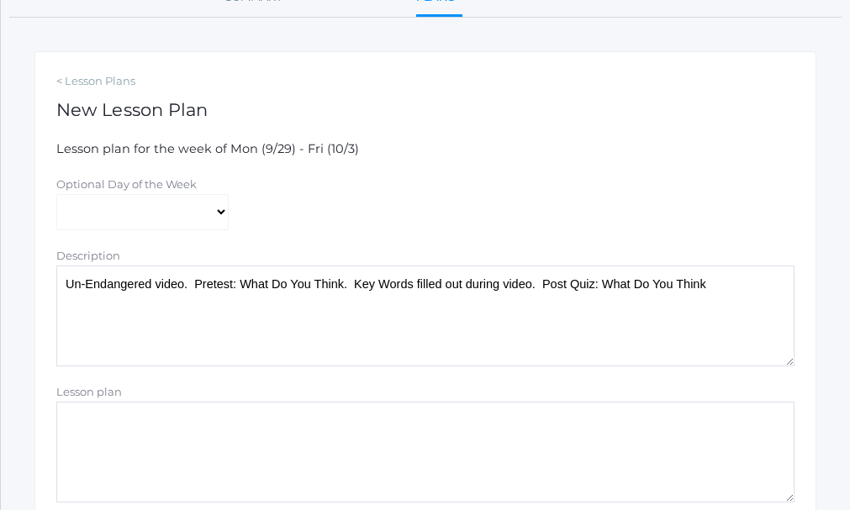
click at [355, 288] on textarea "Un-Endangered video. Pretest: What Do You Think. Key Words filled out during vi…" at bounding box center [425, 316] width 738 height 101
click at [341, 292] on textarea "Un-Endangered video. Pretest: What Do You Think. Key Words filled out during vi…" at bounding box center [425, 316] width 738 height 101
click at [343, 285] on textarea "Un-Endangered video. Pretest: What Do You Think. Key Words filled out during vi…" at bounding box center [425, 316] width 738 height 101
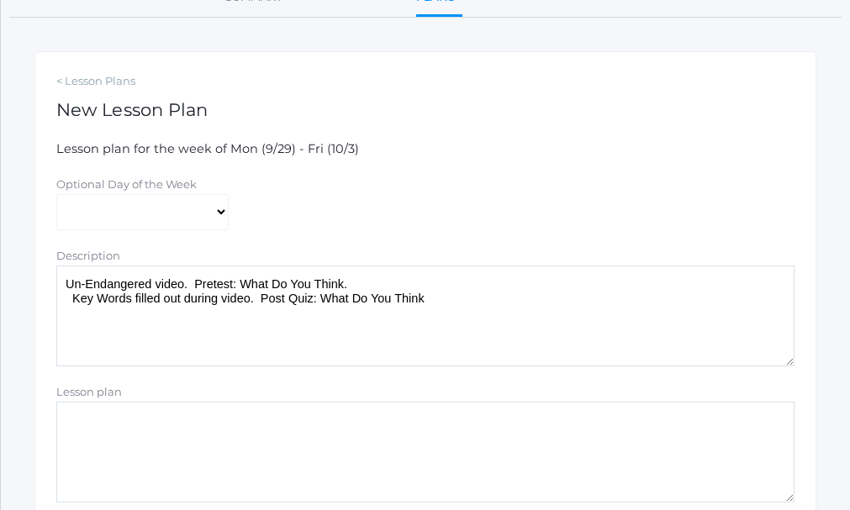
click at [257, 304] on textarea "Un-Endangered video. Pretest: What Do You Think. Key Words filled out during vi…" at bounding box center [425, 316] width 738 height 101
drag, startPoint x: 331, startPoint y: 320, endPoint x: 378, endPoint y: 329, distance: 47.2
click at [344, 320] on textarea "Un-Endangered video. Pretest: What Do You Think. Key Words filled out during vi…" at bounding box center [425, 316] width 738 height 101
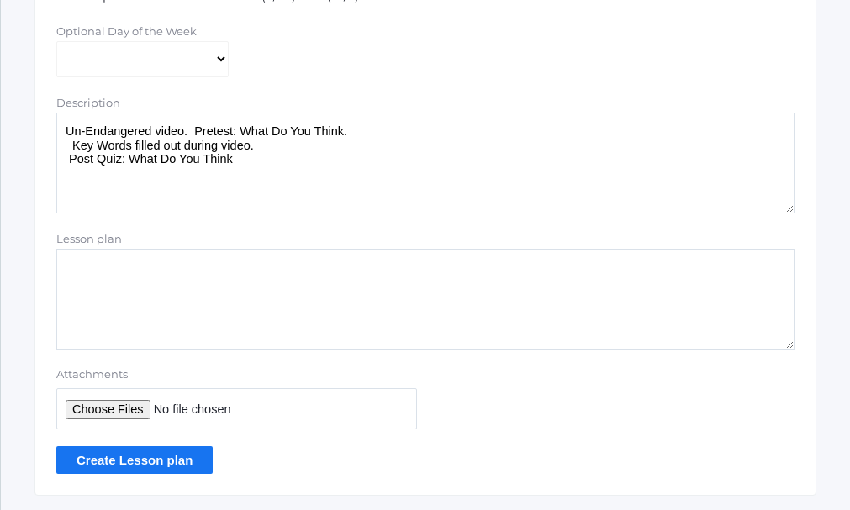
scroll to position [420, 0]
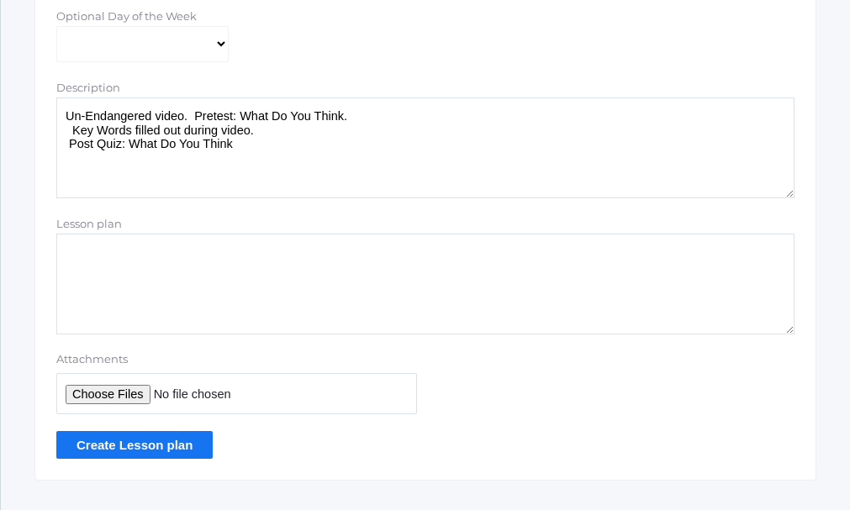
type textarea "Un-Endangered video. Pretest: What Do You Think. Key Words filled out during vi…"
click at [140, 445] on input "Create Lesson plan" at bounding box center [134, 445] width 156 height 28
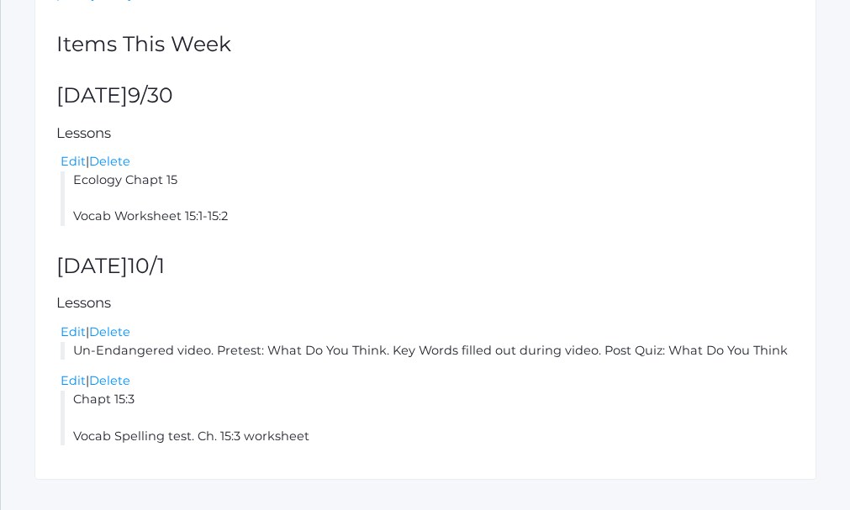
scroll to position [420, 0]
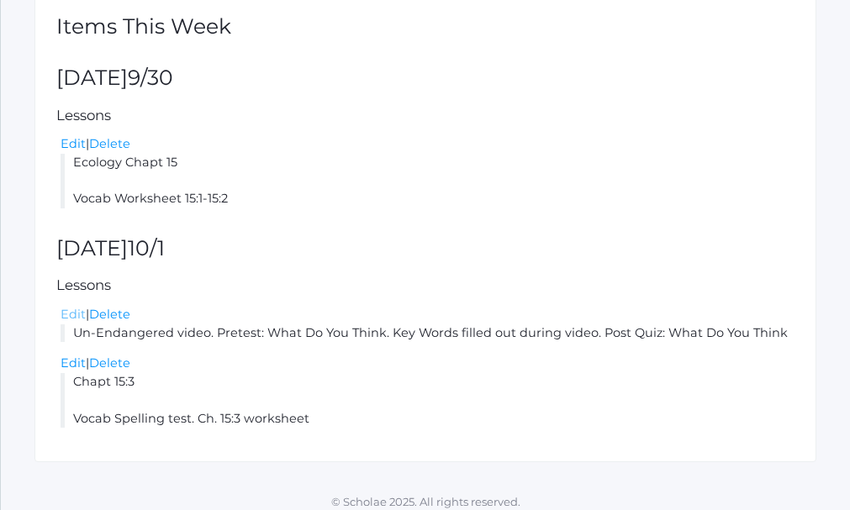
click at [75, 316] on link "Edit" at bounding box center [73, 314] width 25 height 15
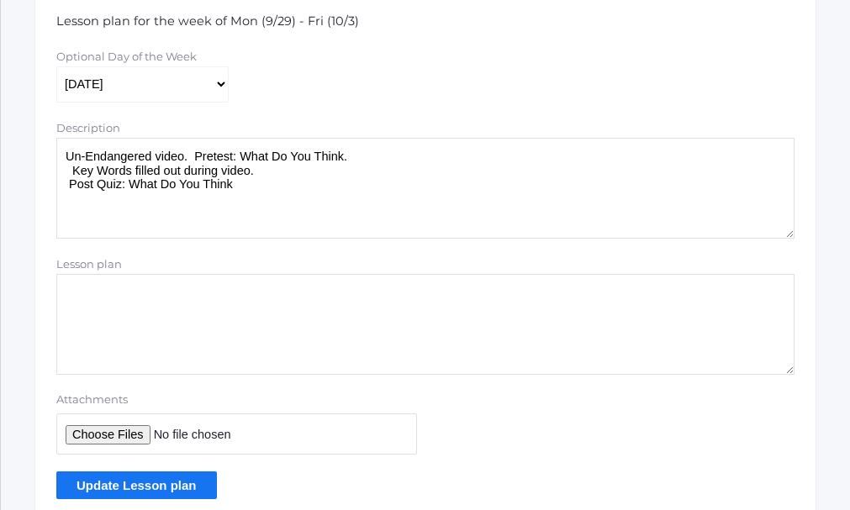
scroll to position [420, 0]
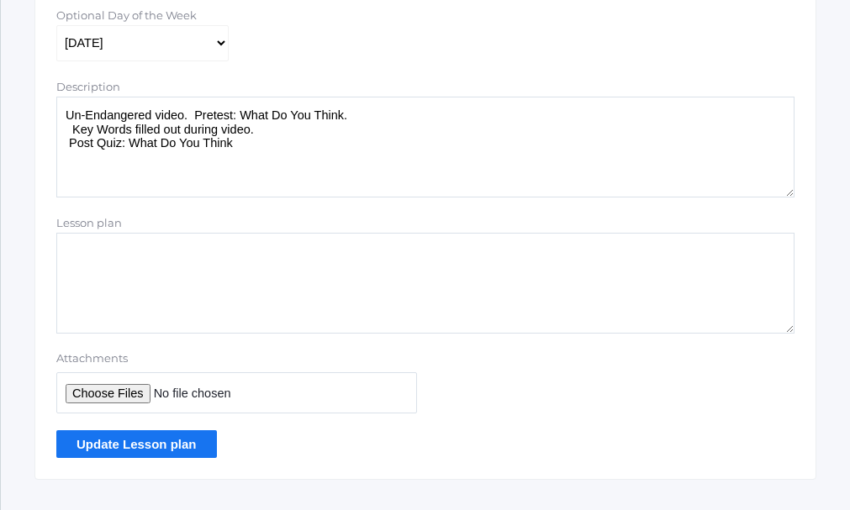
drag, startPoint x: 235, startPoint y: 148, endPoint x: 79, endPoint y: 140, distance: 156.6
click at [62, 123] on textarea "Un-Endangered video. Pretest: What Do You Think. Key Words filled out during vi…" at bounding box center [425, 147] width 738 height 101
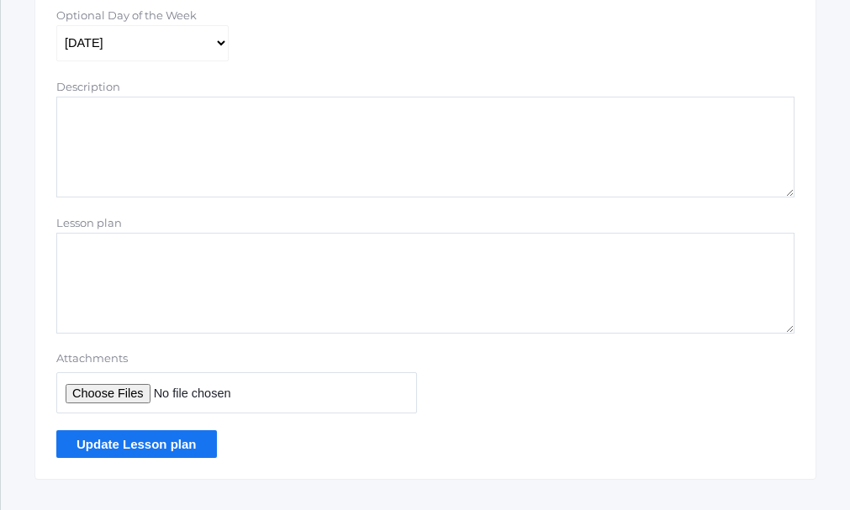
click at [107, 262] on textarea "Lesson plan" at bounding box center [425, 283] width 738 height 101
paste textarea "Un-Endangered video. Pretest: What Do You Think. Key Words filled out during vi…"
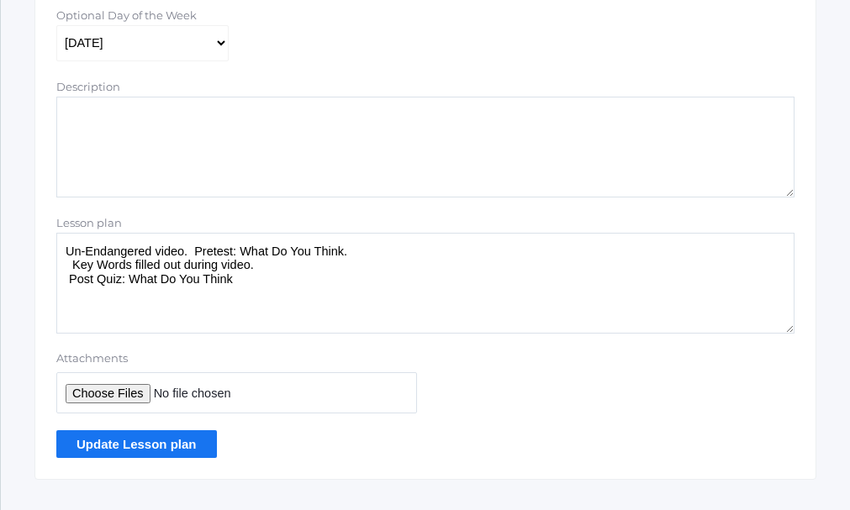
type textarea "Un-Endangered video. Pretest: What Do You Think. Key Words filled out during vi…"
click at [100, 115] on textarea "Un-Endangered video. Pretest: What Do You Think. Key Words filled out during vi…" at bounding box center [425, 147] width 738 height 101
drag, startPoint x: 80, startPoint y: 117, endPoint x: 87, endPoint y: 124, distance: 10.7
click at [223, 146] on textarea "Un-Endangered video. Pretest: What Do You Think. Key Words filled out during vi…" at bounding box center [425, 147] width 738 height 101
type textarea "Un-Endangered Video"
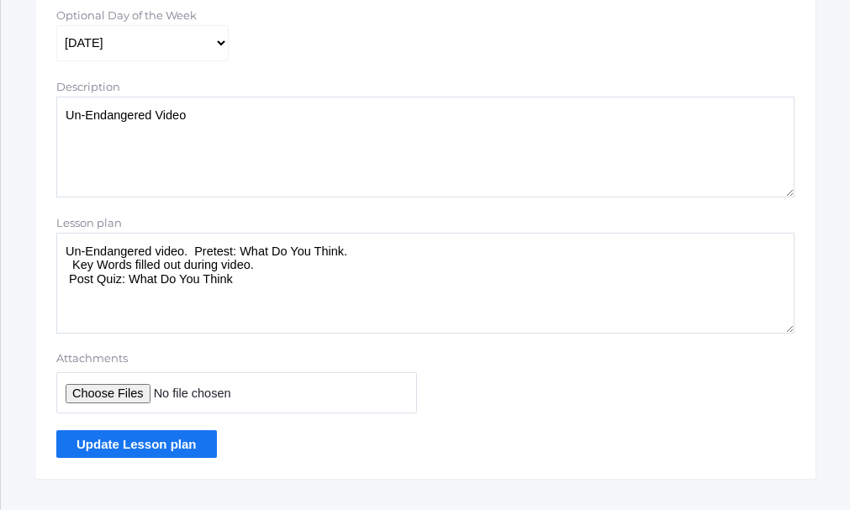
click at [118, 439] on input "Update Lesson plan" at bounding box center [136, 445] width 161 height 28
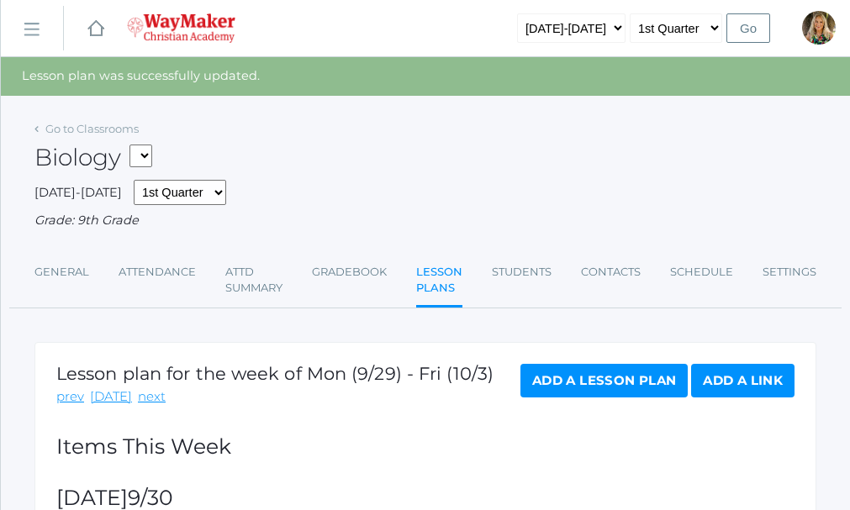
click at [568, 374] on link "Add a Lesson Plan" at bounding box center [604, 381] width 167 height 34
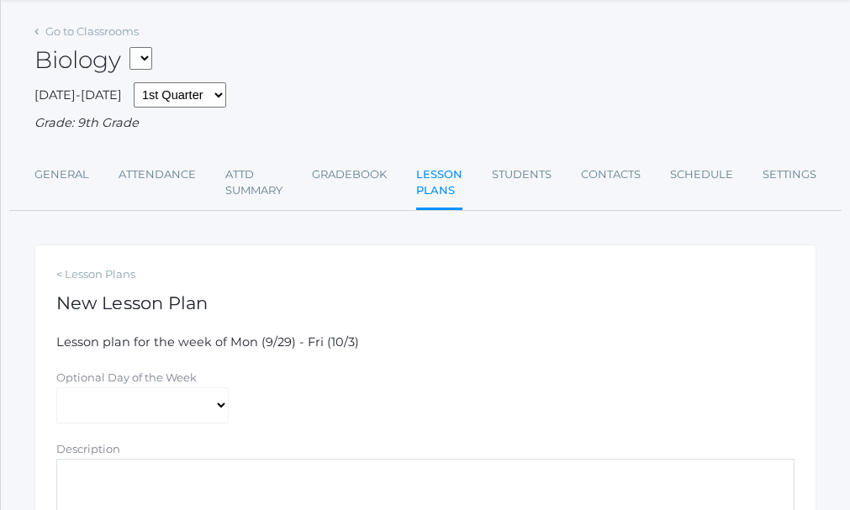
scroll to position [84, 0]
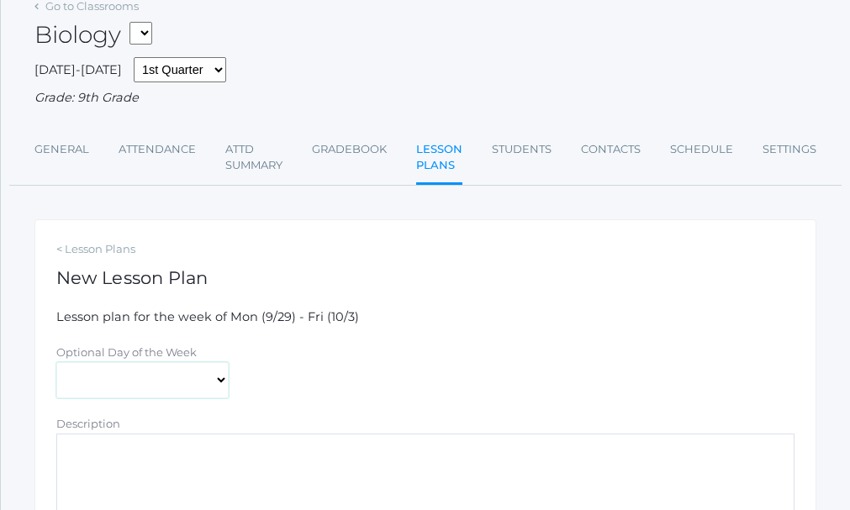
click at [225, 383] on select "[DATE] [DATE] [DATE] [DATE] [DATE]" at bounding box center [142, 380] width 172 height 37
select select "[DATE]"
click at [56, 364] on select "[DATE] [DATE] [DATE] [DATE] [DATE]" at bounding box center [142, 380] width 172 height 37
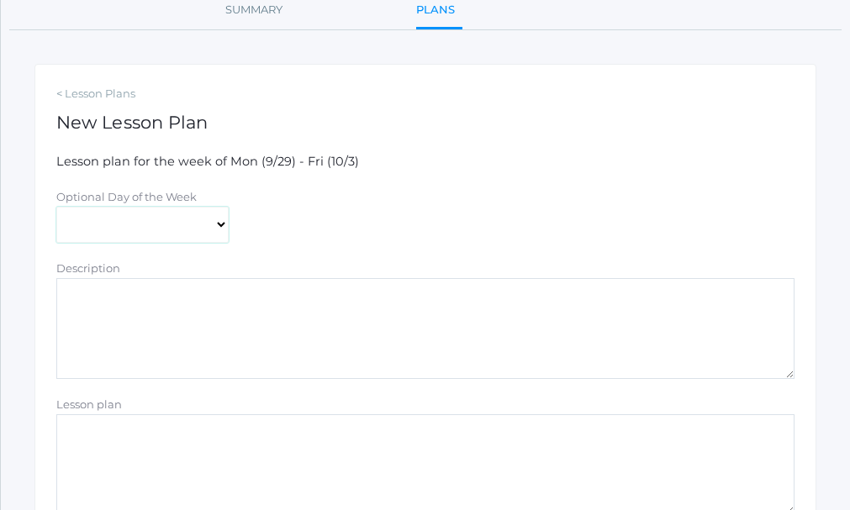
scroll to position [252, 0]
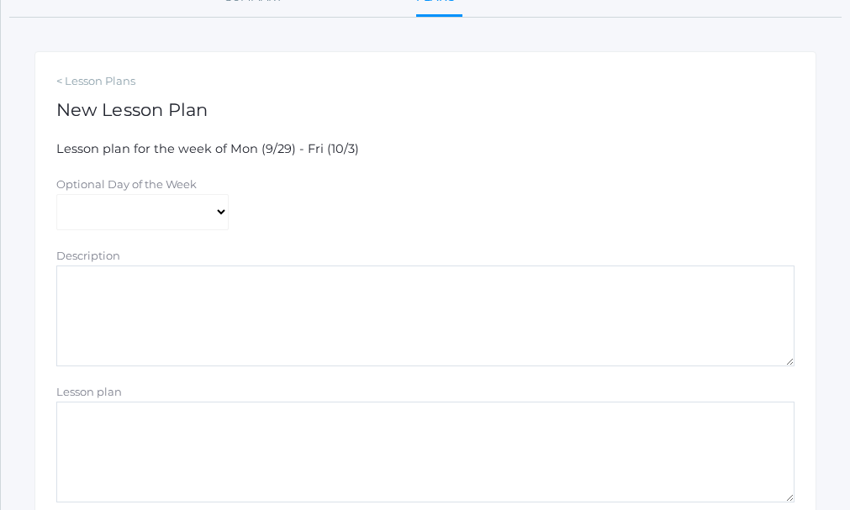
drag, startPoint x: 82, startPoint y: 284, endPoint x: 103, endPoint y: 294, distance: 22.6
click at [83, 284] on textarea "Description" at bounding box center [425, 316] width 738 height 101
type textarea "Un-Endangered Cont."
drag, startPoint x: 182, startPoint y: 418, endPoint x: 129, endPoint y: 425, distance: 53.5
paste textarea "Un-Endangered video. Pretest: What Do You Think. Key Words filled out during vi…"
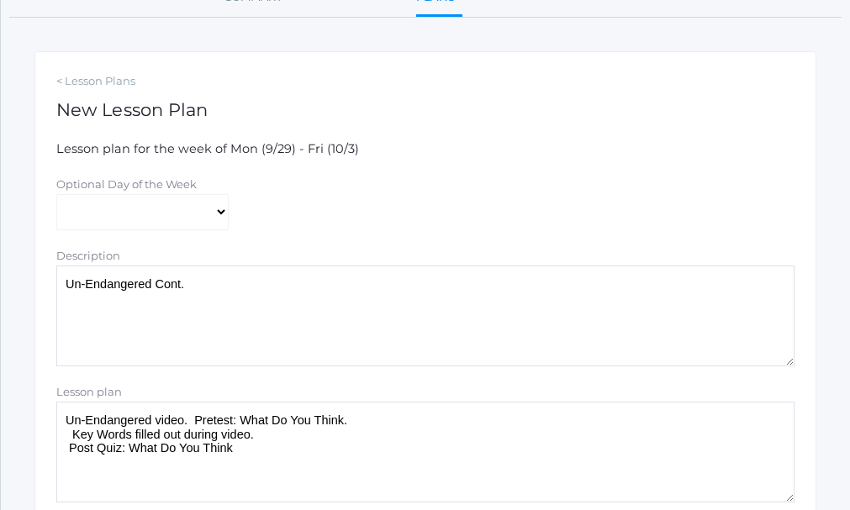
drag, startPoint x: 339, startPoint y: 423, endPoint x: 237, endPoint y: 412, distance: 102.3
click at [237, 412] on textarea "Un-Endangered video. Pretest: What Do You Think. Key Words filled out during vi…" at bounding box center [425, 452] width 738 height 101
drag, startPoint x: 256, startPoint y: 441, endPoint x: 253, endPoint y: 452, distance: 11.4
click at [253, 452] on textarea "Un-Endangered video. Pretest: Wildlife Today. Key Words filled out during video…" at bounding box center [425, 452] width 738 height 101
click at [325, 457] on textarea "Un-Endangered video. Pretest: Wildlife Today. Key Words filled out during video…" at bounding box center [425, 452] width 738 height 101
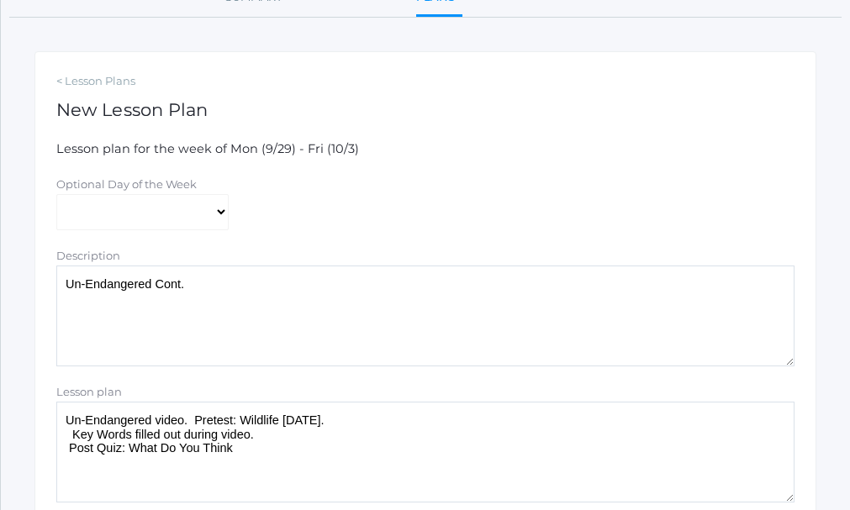
drag, startPoint x: 259, startPoint y: 437, endPoint x: 290, endPoint y: 466, distance: 42.3
click at [290, 466] on textarea "Un-Endangered video. Pretest: Wildlife Today. Key Words filled out during video…" at bounding box center [425, 452] width 738 height 101
click at [299, 473] on textarea "Un-Endangered video. Pretest: Wildlife Today. Key Words filled out during video…" at bounding box center [425, 452] width 738 height 101
drag, startPoint x: 132, startPoint y: 435, endPoint x: 73, endPoint y: 429, distance: 59.2
click at [73, 429] on textarea "Un-Endangered video. Pretest: Wildlife Today. Key Words filled out during video…" at bounding box center [425, 452] width 738 height 101
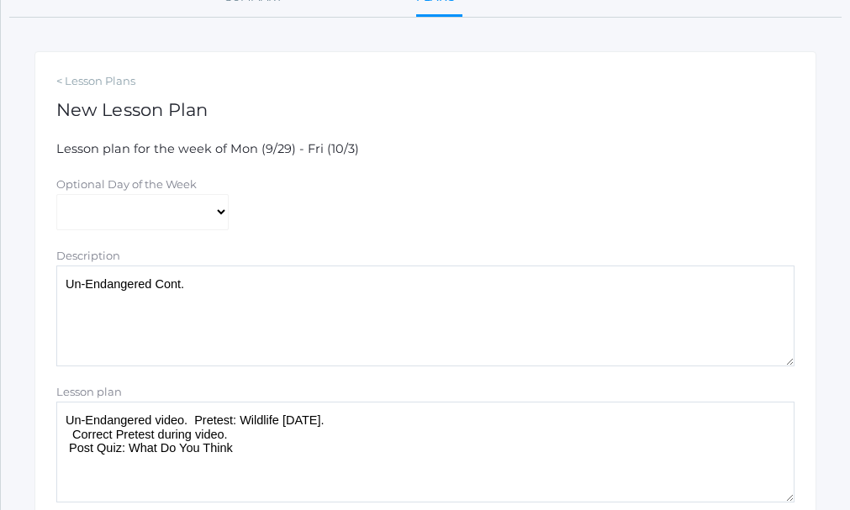
drag, startPoint x: 230, startPoint y: 453, endPoint x: 93, endPoint y: 452, distance: 136.2
click at [93, 452] on textarea "Un-Endangered video. Pretest: Wildlife Today. Correct Pretest during video. Pos…" at bounding box center [425, 452] width 738 height 101
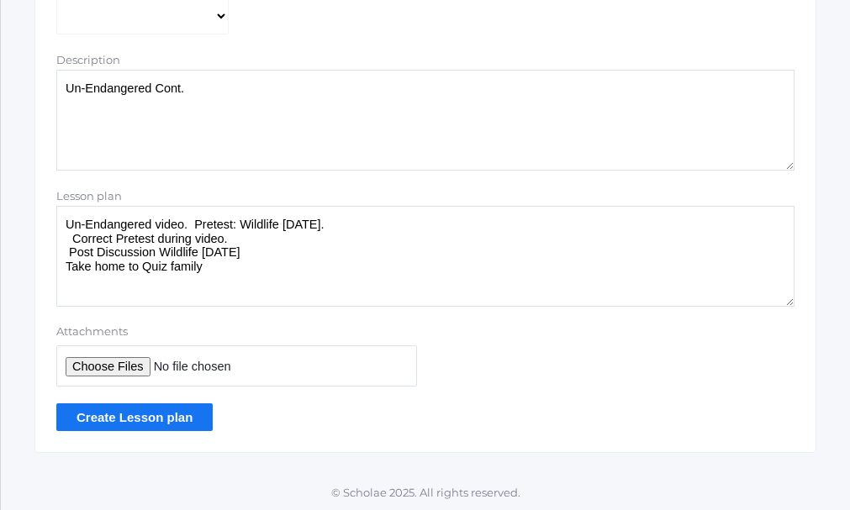
scroll to position [453, 0]
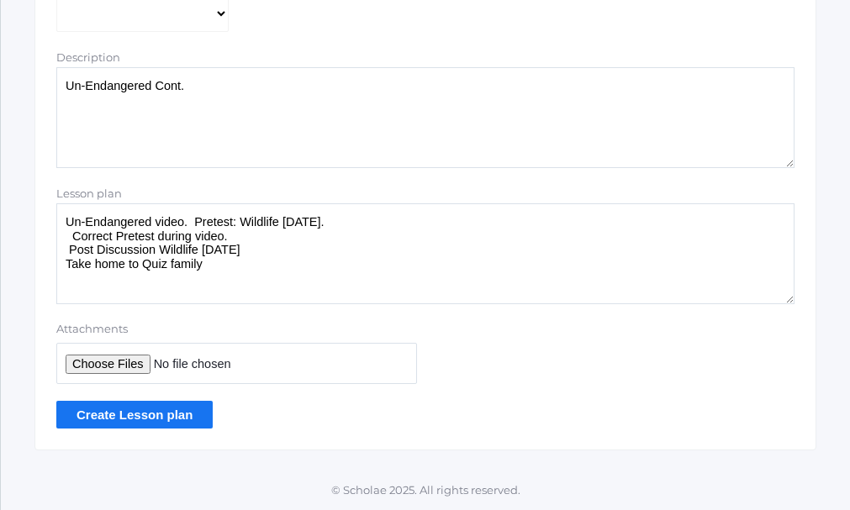
type textarea "Un-Endangered video. Pretest: Wildlife Today. Correct Pretest during video. Pos…"
click at [133, 418] on input "Create Lesson plan" at bounding box center [134, 415] width 156 height 28
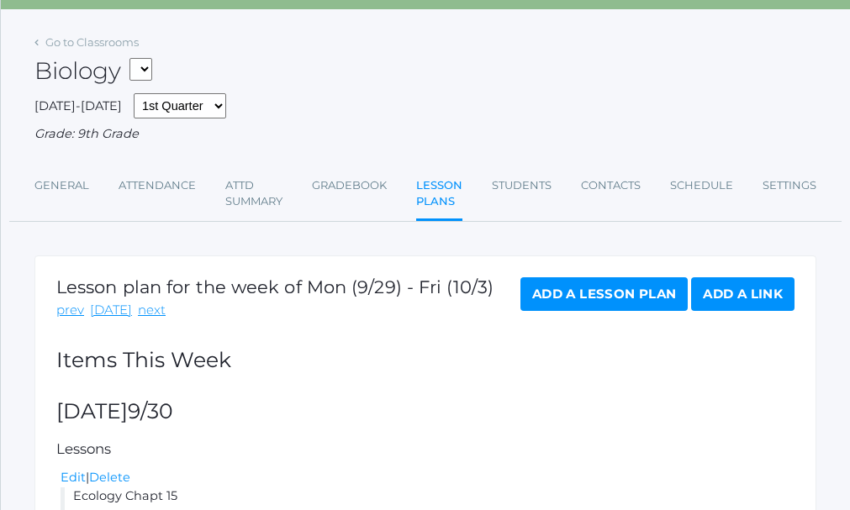
scroll to position [168, 0]
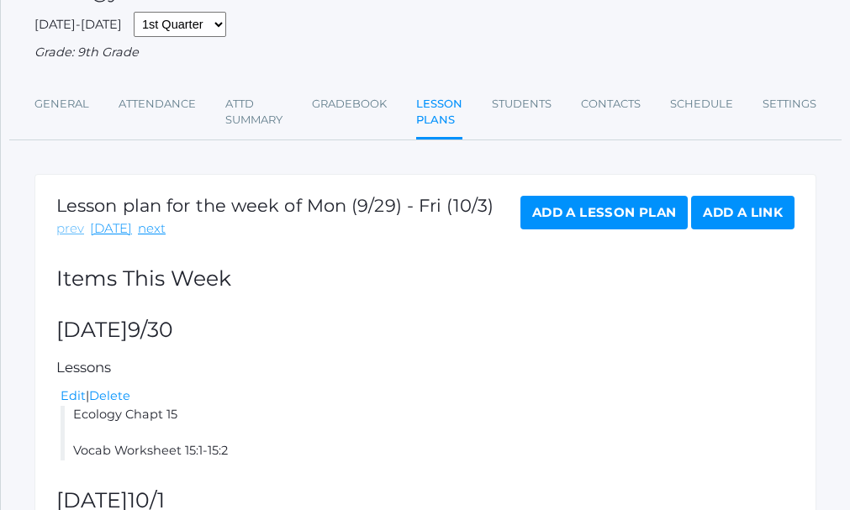
click at [65, 229] on link "prev" at bounding box center [70, 228] width 28 height 19
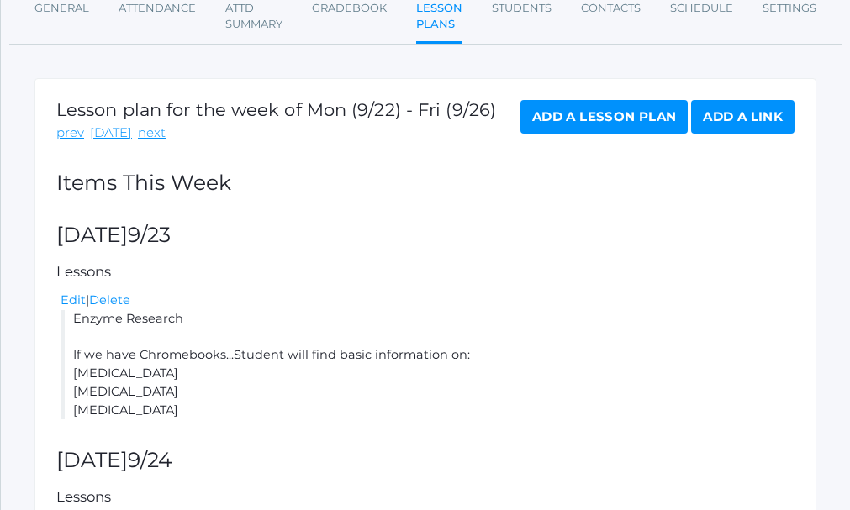
scroll to position [252, 0]
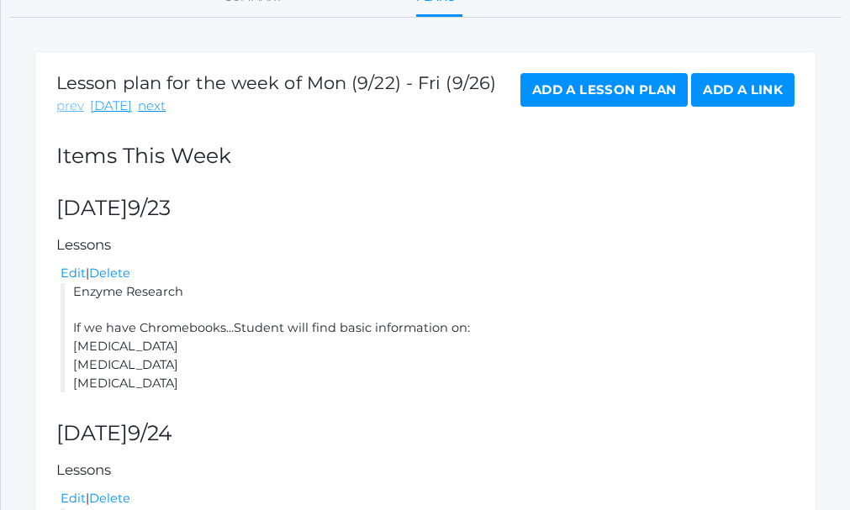
click at [73, 110] on link "prev" at bounding box center [70, 106] width 28 height 19
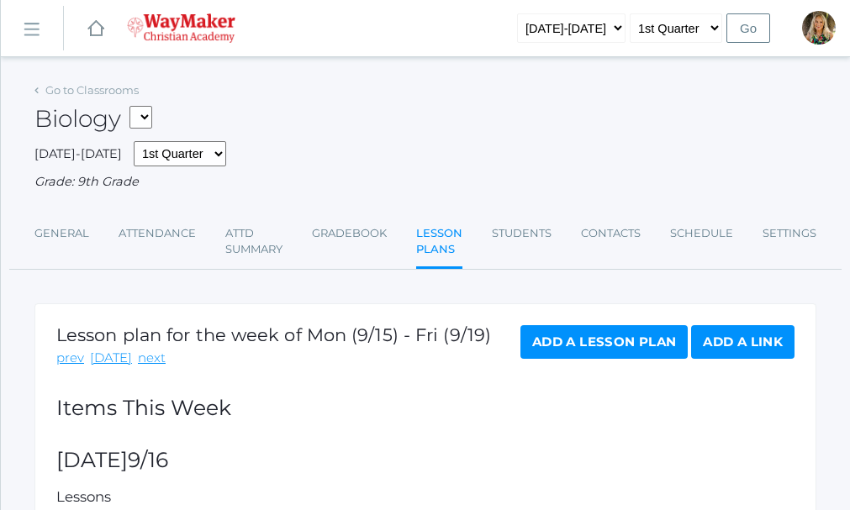
click at [73, 109] on h2 "Biology BIO - Biology HSPE - [GEOGRAPHIC_DATA] MSPE - [GEOGRAPHIC_DATA]" at bounding box center [93, 119] width 118 height 27
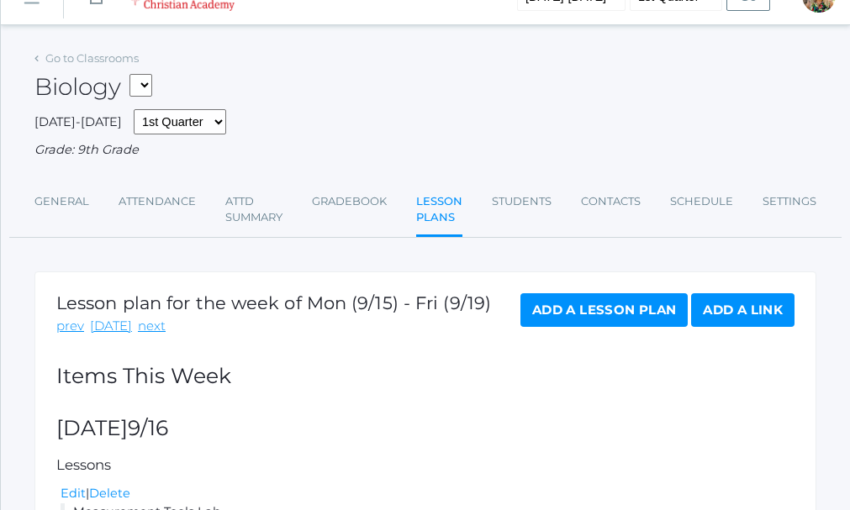
scroll to position [84, 0]
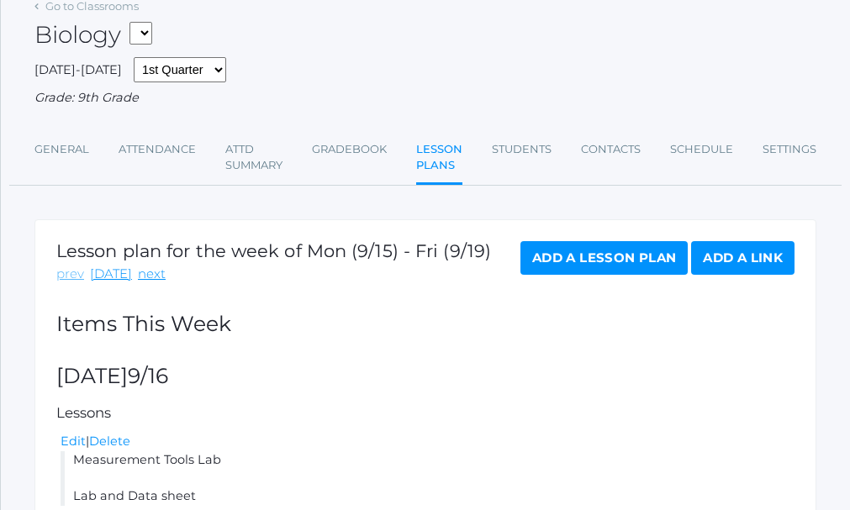
click at [73, 279] on link "prev" at bounding box center [70, 274] width 28 height 19
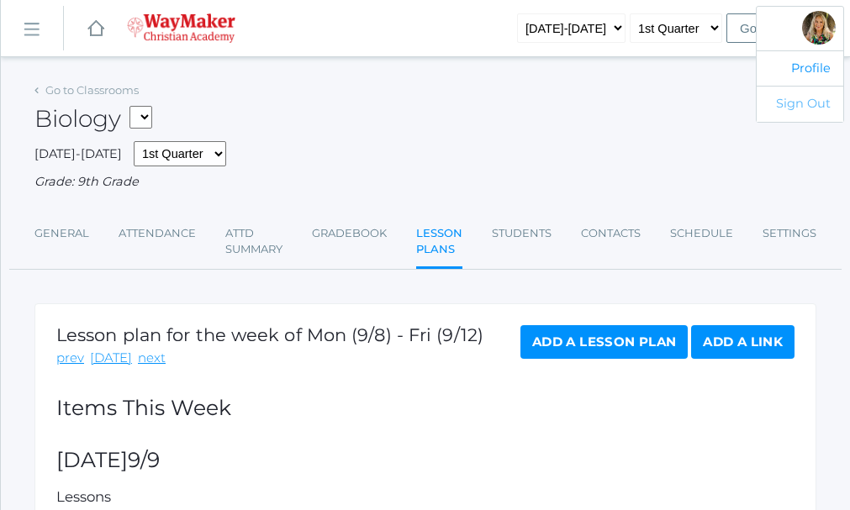
click at [818, 98] on link "Sign Out" at bounding box center [800, 104] width 87 height 36
